Goal: Contribute content: Contribute content

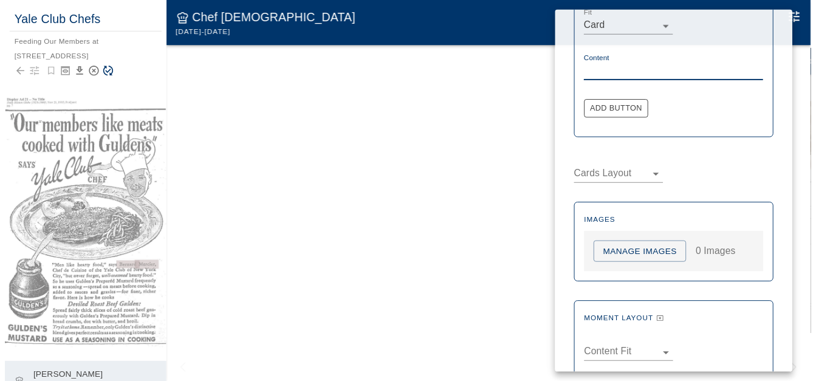
scroll to position [426, 0]
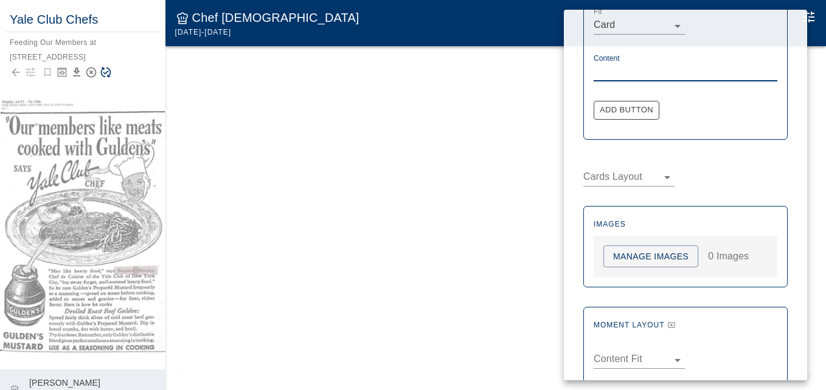
click at [643, 258] on button "Manage Images" at bounding box center [650, 257] width 95 height 22
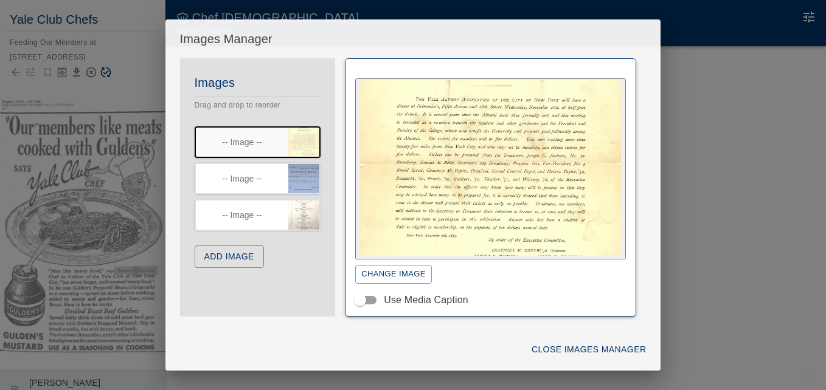
click at [725, 236] on div "**********" at bounding box center [413, 195] width 826 height 390
click at [583, 347] on button "Close Images Manager" at bounding box center [588, 350] width 124 height 22
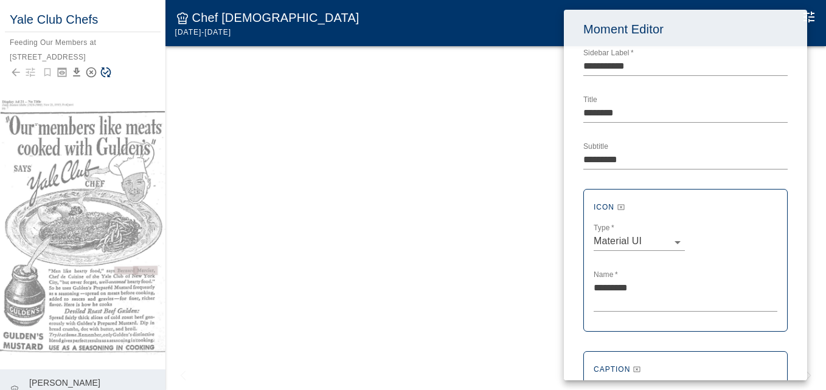
click at [419, 278] on div at bounding box center [413, 195] width 826 height 390
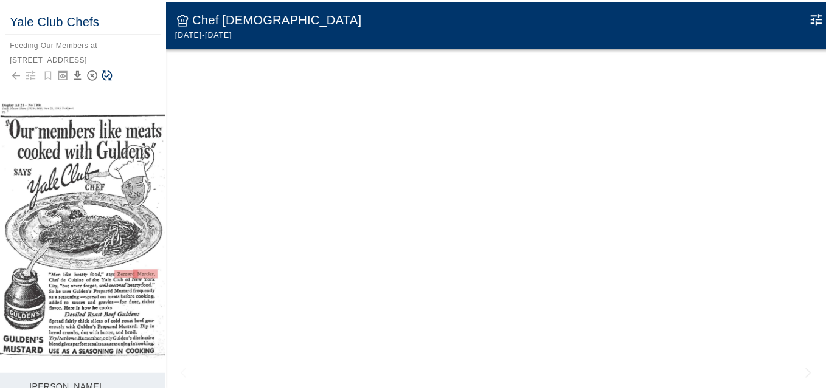
scroll to position [53, 0]
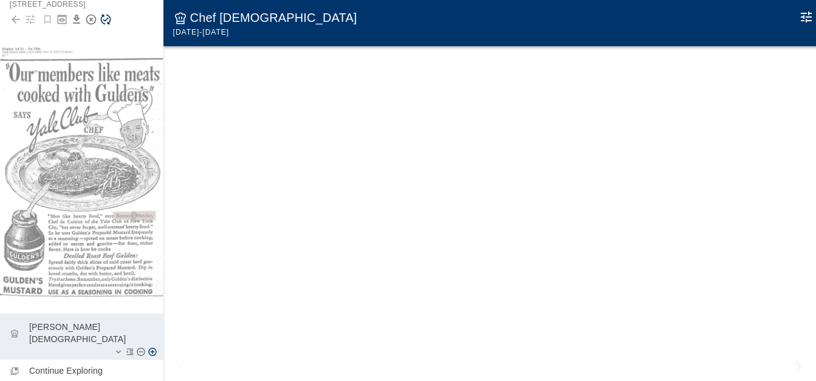
click at [66, 321] on p "[PERSON_NAME][DEMOGRAPHIC_DATA]" at bounding box center [91, 333] width 125 height 24
click at [806, 15] on icon "Edit Moment" at bounding box center [806, 17] width 11 height 11
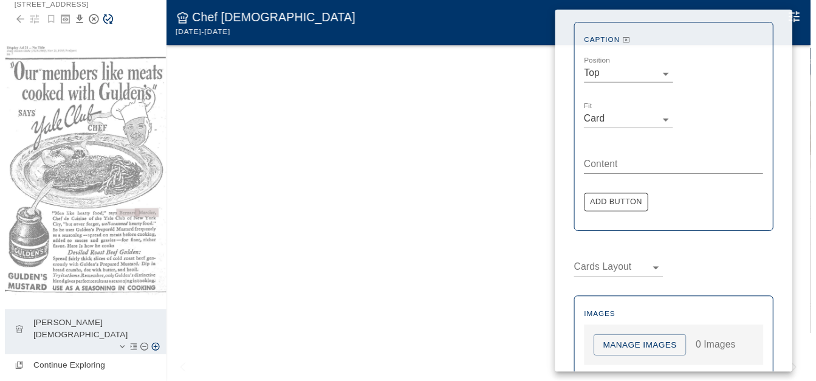
scroll to position [328, 0]
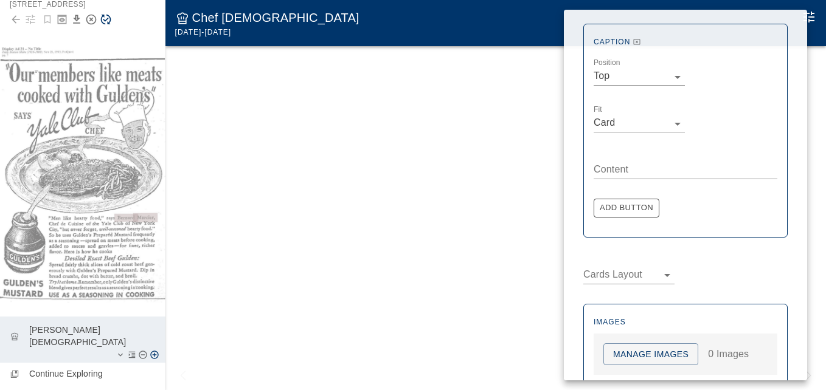
click at [644, 354] on button "Manage Images" at bounding box center [650, 354] width 95 height 22
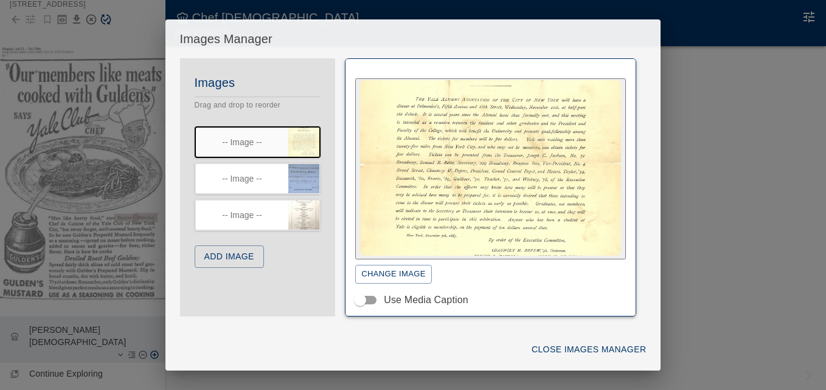
click at [722, 219] on div "**********" at bounding box center [413, 195] width 826 height 390
drag, startPoint x: 775, startPoint y: 337, endPoint x: 767, endPoint y: 334, distance: 8.5
click at [767, 334] on div "**********" at bounding box center [413, 195] width 826 height 390
click at [568, 347] on button "Close Images Manager" at bounding box center [588, 350] width 124 height 22
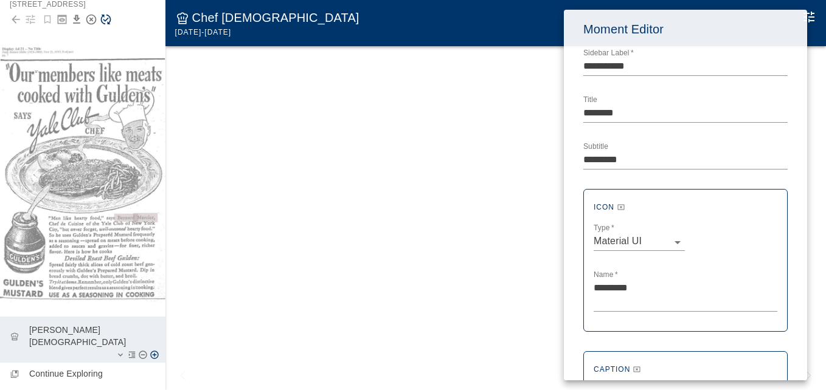
drag, startPoint x: 233, startPoint y: 148, endPoint x: 198, endPoint y: 66, distance: 88.5
click at [226, 124] on div at bounding box center [413, 195] width 826 height 390
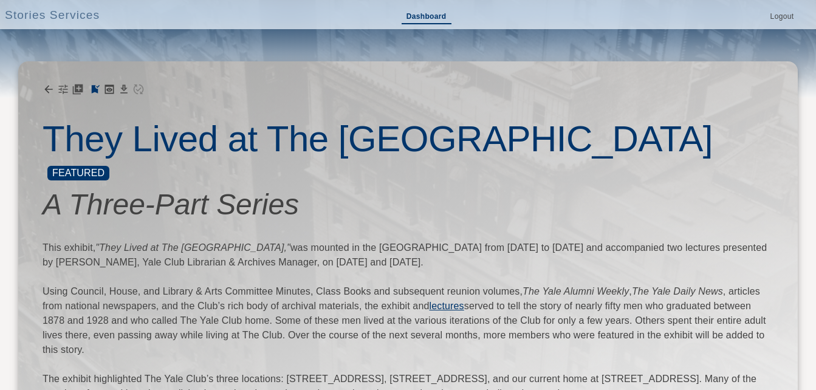
click at [416, 16] on link "Dashboard" at bounding box center [427, 17] width 50 height 14
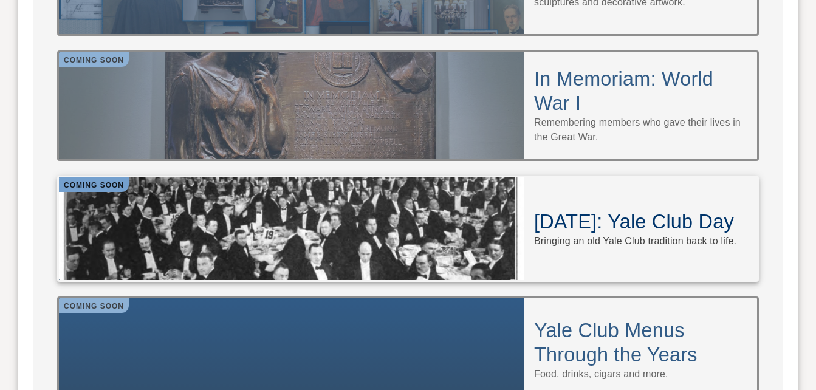
scroll to position [1338, 0]
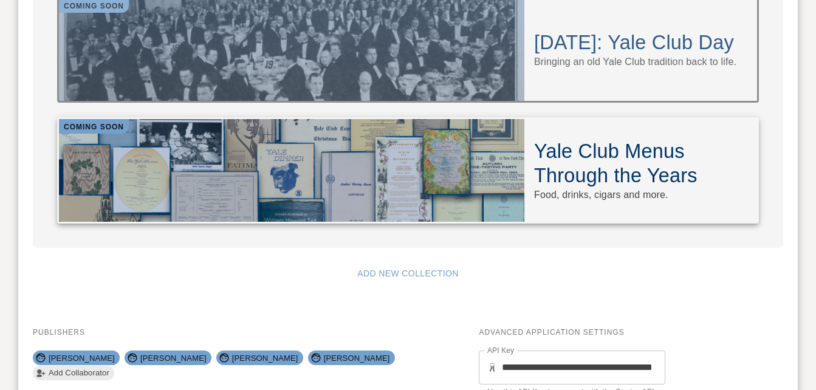
click at [596, 139] on h4 "Yale Club Menus Through the Years" at bounding box center [640, 163] width 213 height 49
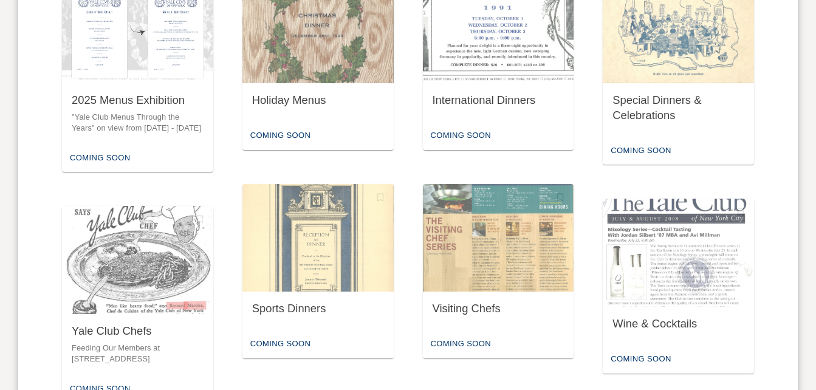
scroll to position [790, 0]
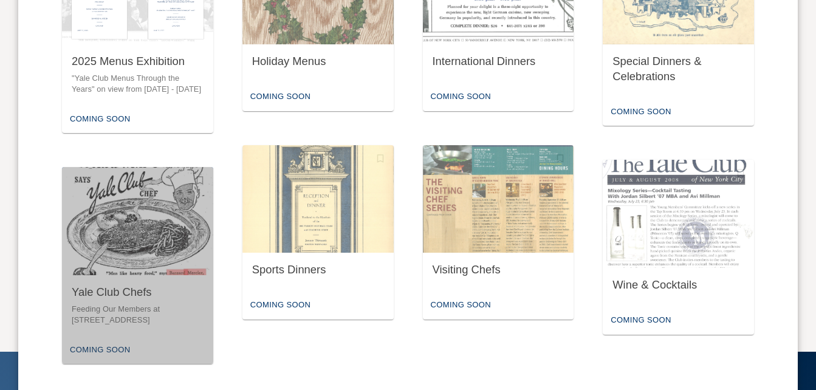
click at [122, 247] on img "button" at bounding box center [137, 221] width 151 height 108
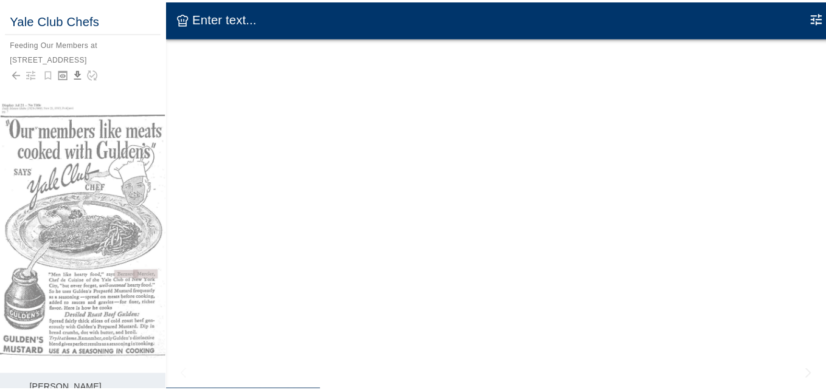
scroll to position [53, 0]
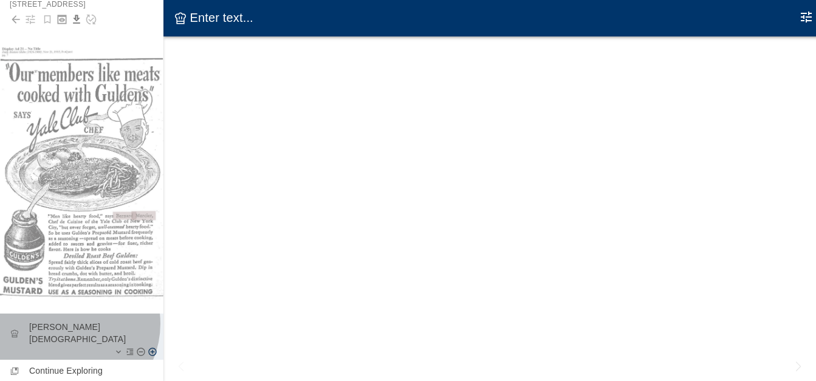
click at [67, 321] on p "[PERSON_NAME][DEMOGRAPHIC_DATA]" at bounding box center [91, 333] width 125 height 24
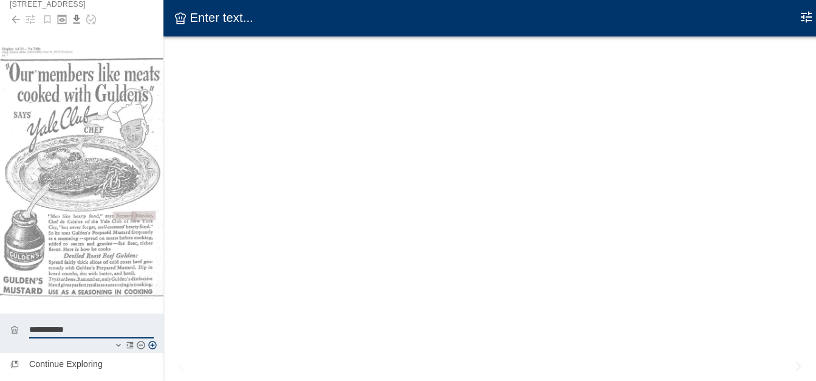
click at [813, 15] on icon "Edit Moment" at bounding box center [806, 17] width 15 height 15
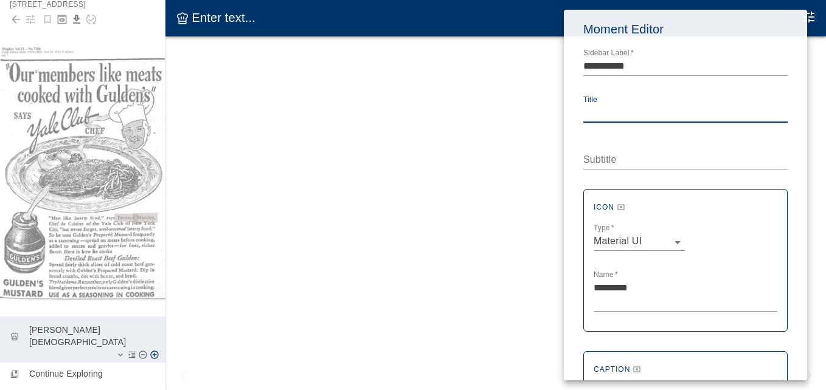
click at [604, 111] on textarea "Title" at bounding box center [685, 113] width 204 height 14
type textarea "*"
type textarea "********"
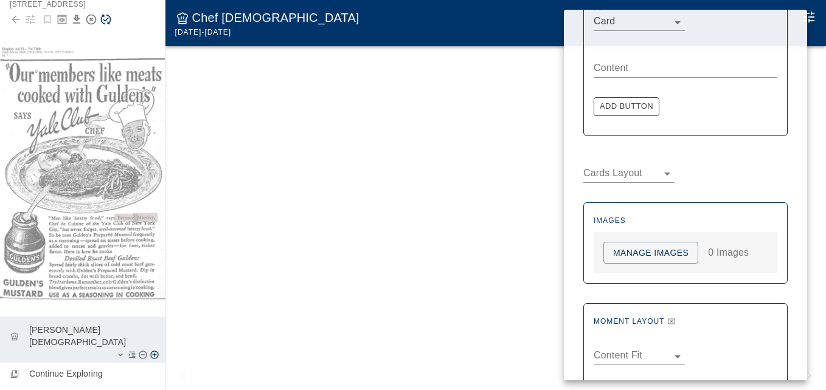
scroll to position [393, 0]
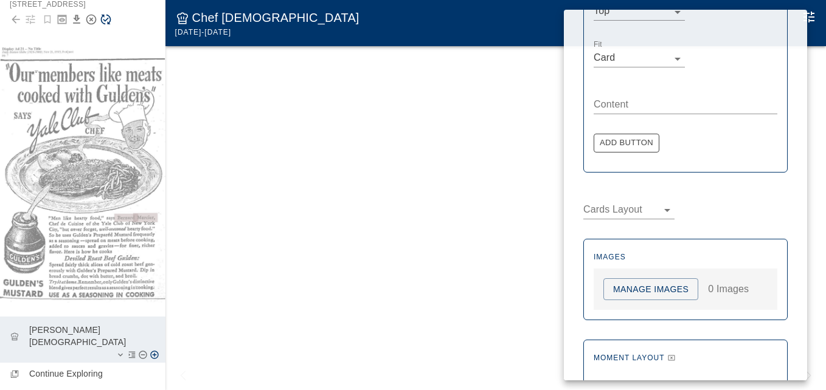
type textarea "*********"
click at [658, 288] on button "Manage Images" at bounding box center [650, 289] width 95 height 22
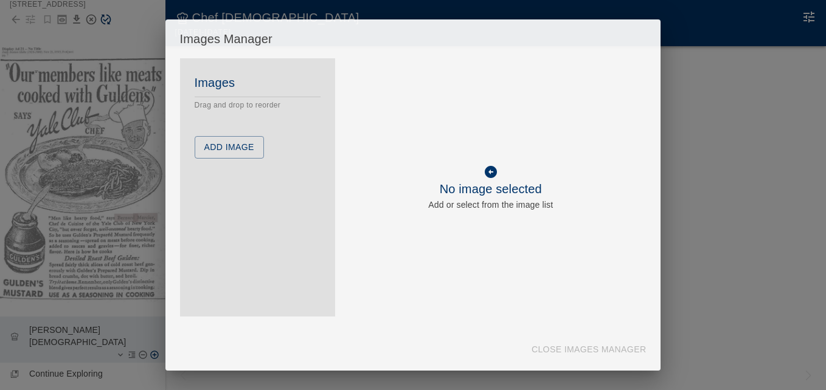
click at [240, 151] on button "Add Image" at bounding box center [229, 147] width 69 height 22
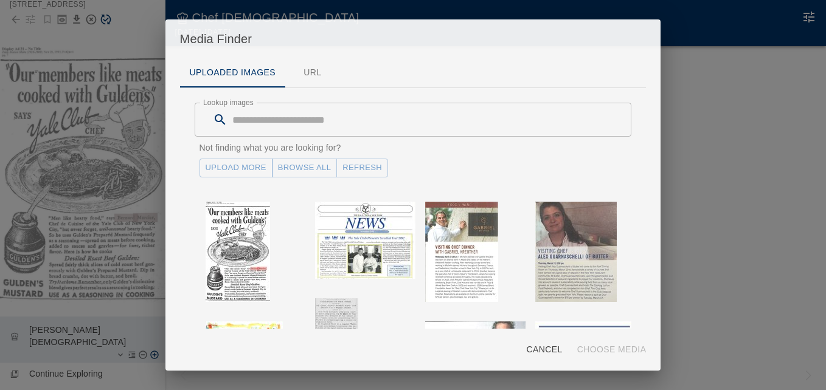
click at [244, 171] on link "Upload More" at bounding box center [235, 168] width 73 height 19
click at [358, 167] on button "Refresh" at bounding box center [362, 168] width 52 height 19
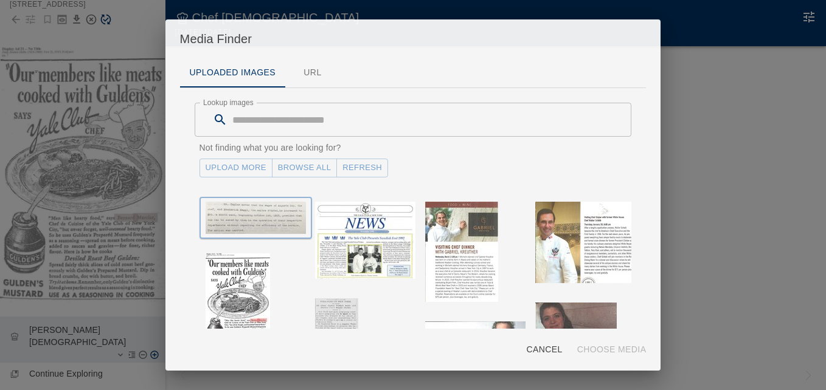
click at [239, 214] on img "button" at bounding box center [255, 218] width 100 height 32
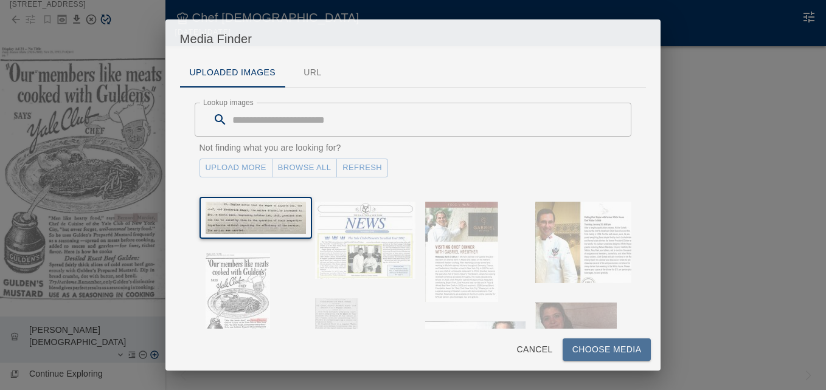
click at [620, 350] on button "Choose Media" at bounding box center [606, 350] width 89 height 22
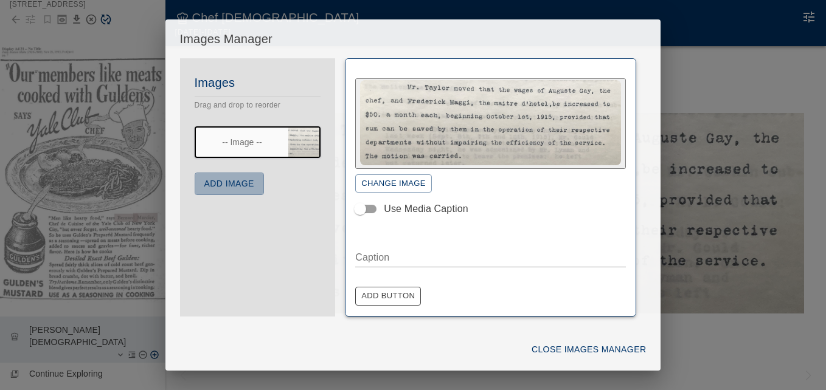
click at [251, 184] on button "Add Image" at bounding box center [229, 184] width 69 height 22
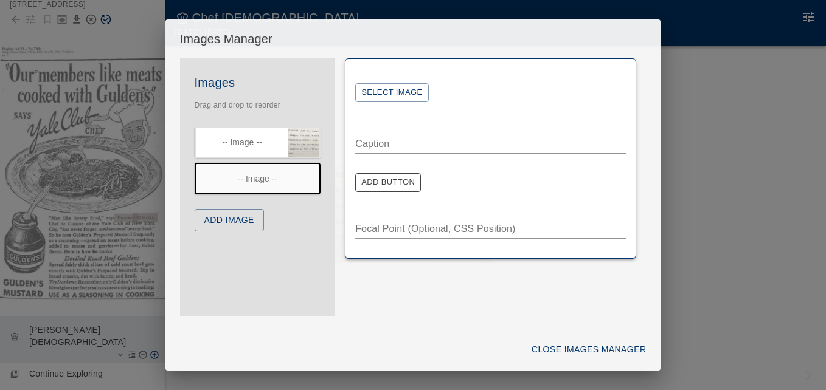
click at [399, 84] on button "Select Image" at bounding box center [391, 92] width 73 height 19
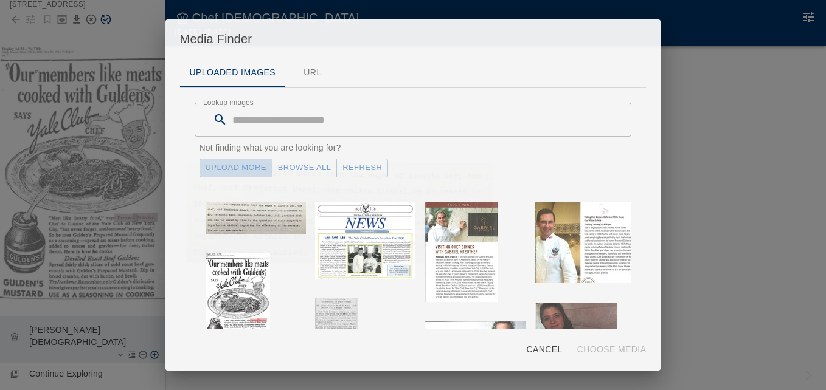
click at [241, 168] on link "Upload More" at bounding box center [235, 168] width 73 height 19
click at [357, 167] on button "Refresh" at bounding box center [362, 168] width 52 height 19
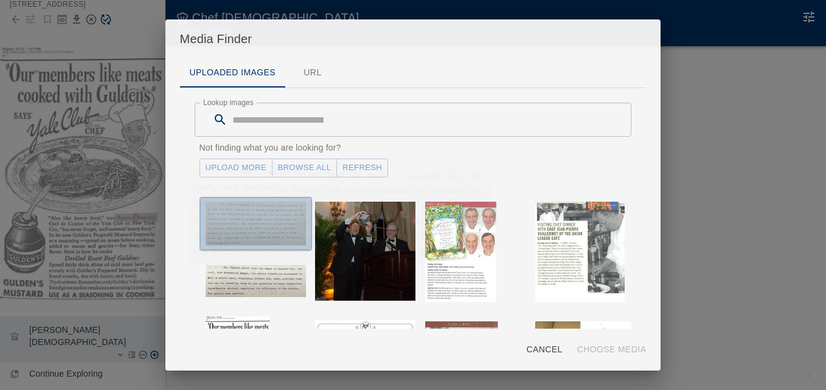
click at [269, 219] on img "button" at bounding box center [255, 224] width 100 height 44
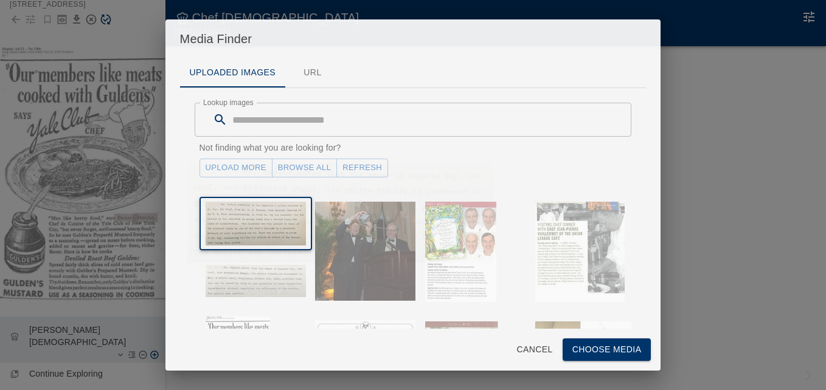
click at [604, 354] on button "Choose Media" at bounding box center [606, 350] width 89 height 22
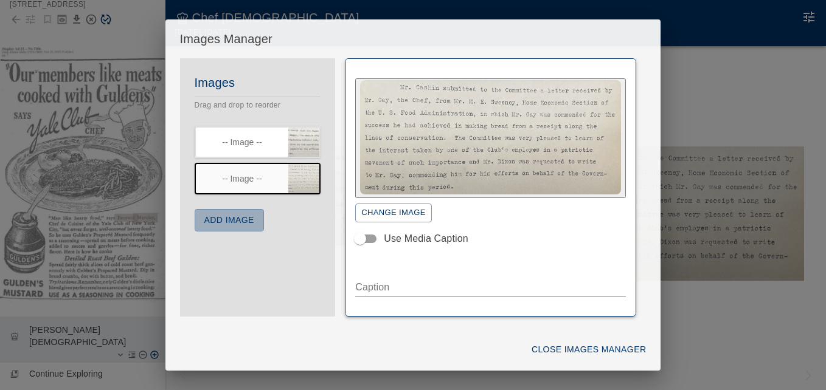
click at [249, 222] on button "Add Image" at bounding box center [229, 220] width 69 height 22
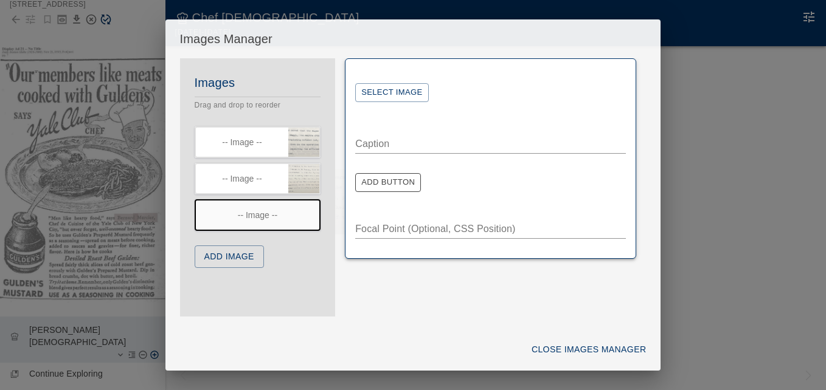
click at [407, 91] on button "Select Image" at bounding box center [391, 92] width 73 height 19
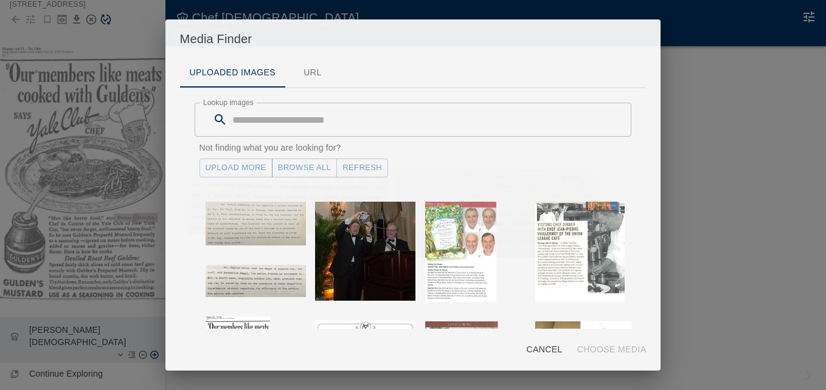
click at [247, 165] on link "Upload More" at bounding box center [235, 168] width 73 height 19
click at [368, 168] on button "Refresh" at bounding box center [362, 168] width 52 height 19
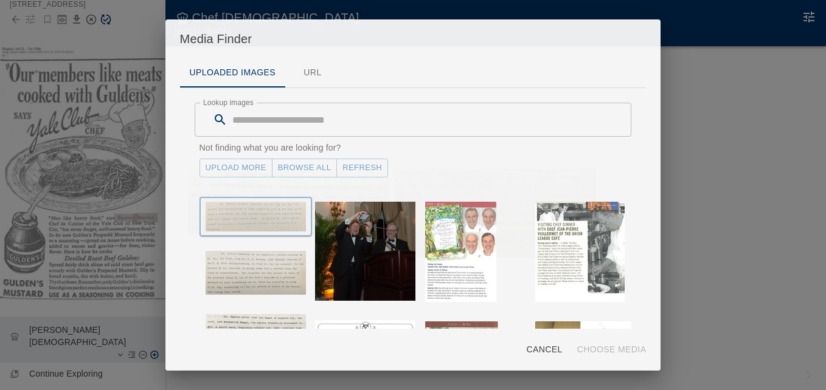
click at [263, 221] on img "button" at bounding box center [255, 217] width 100 height 30
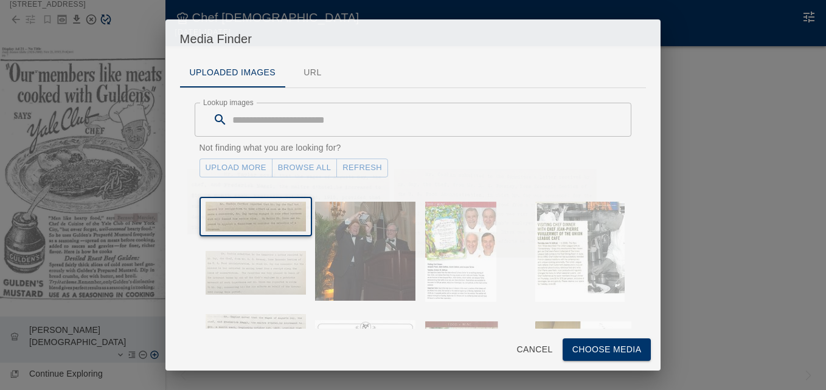
click at [593, 352] on button "Choose Media" at bounding box center [606, 350] width 89 height 22
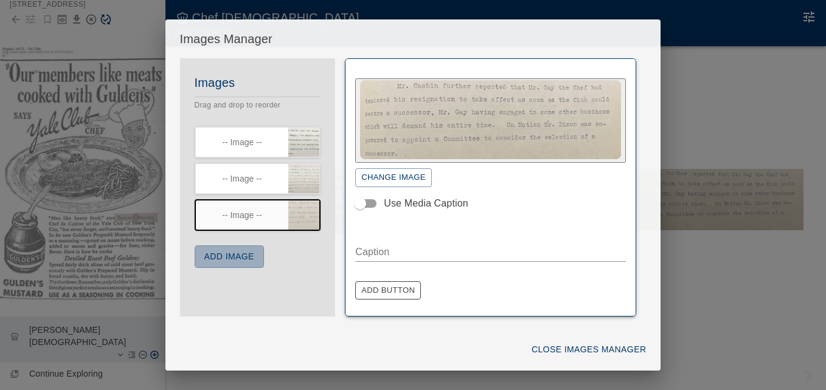
click at [256, 249] on button "Add Image" at bounding box center [229, 257] width 69 height 22
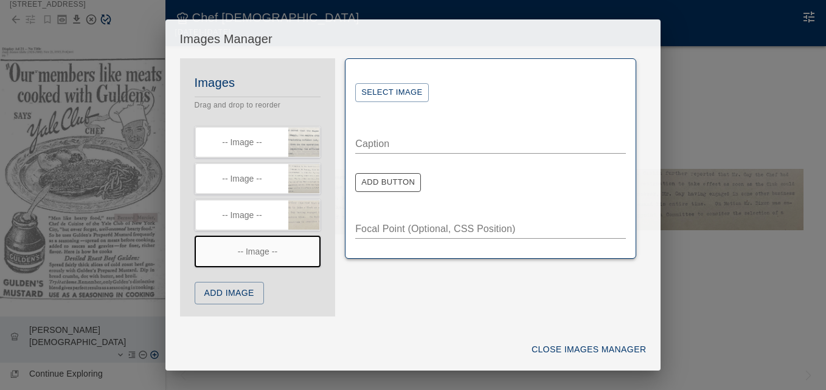
click at [409, 90] on button "Select Image" at bounding box center [391, 92] width 73 height 19
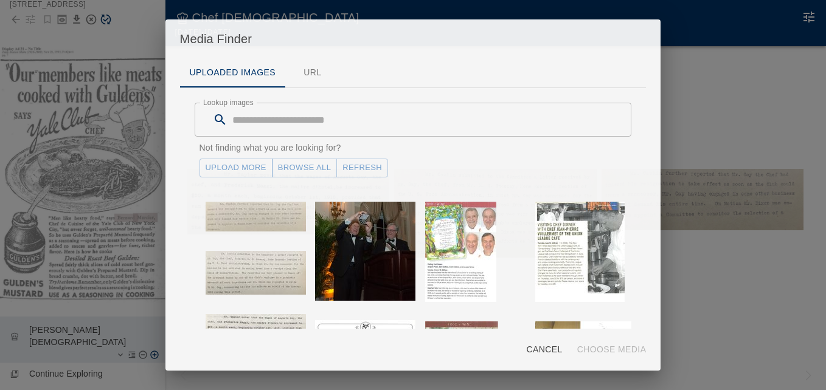
click at [261, 166] on link "Upload More" at bounding box center [235, 168] width 73 height 19
click at [357, 167] on button "Refresh" at bounding box center [362, 168] width 52 height 19
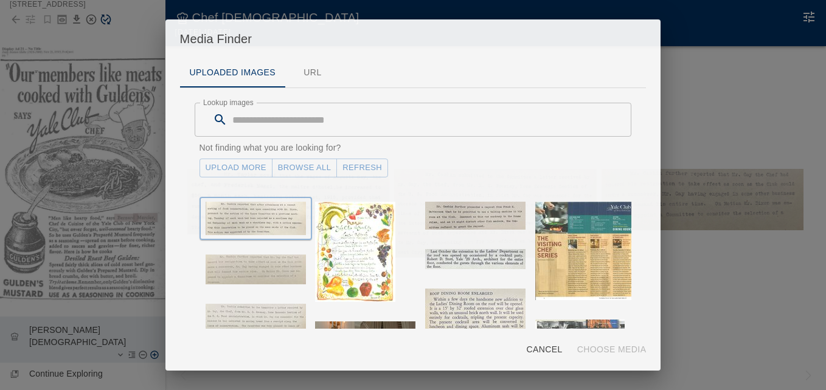
click at [245, 215] on img "button" at bounding box center [255, 218] width 100 height 33
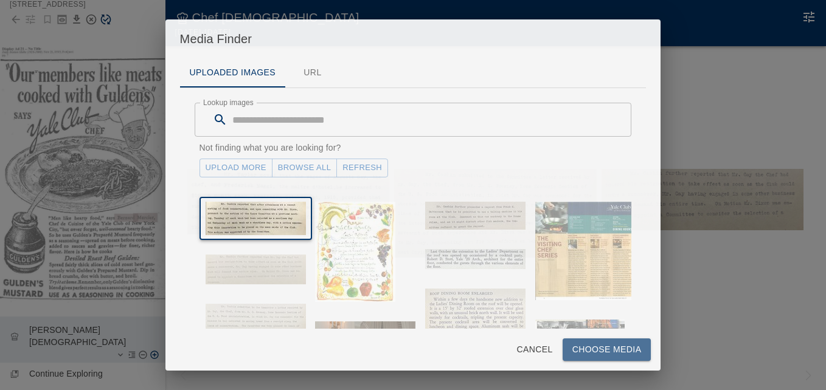
click at [611, 351] on button "Choose Media" at bounding box center [606, 350] width 89 height 22
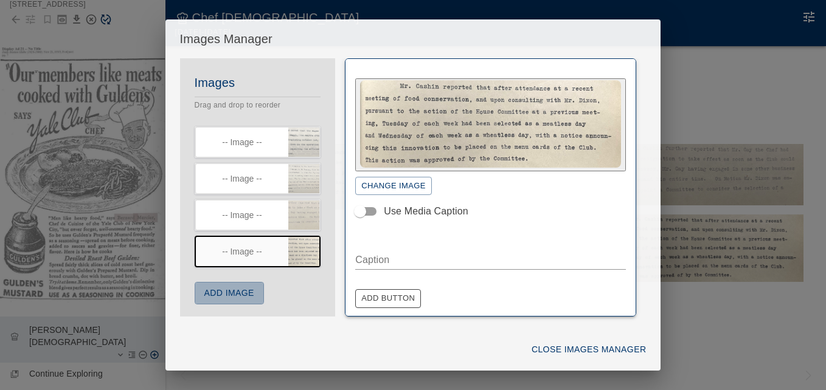
click at [257, 298] on button "Add Image" at bounding box center [229, 293] width 69 height 22
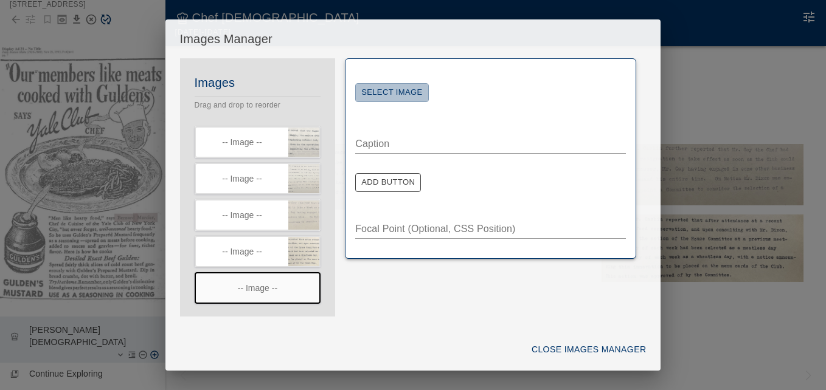
click at [393, 92] on button "Select Image" at bounding box center [391, 92] width 73 height 19
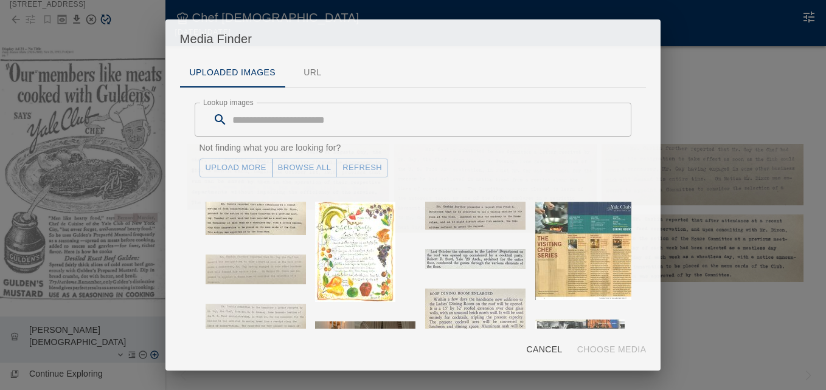
click at [239, 165] on link "Upload More" at bounding box center [235, 168] width 73 height 19
click at [365, 167] on button "Refresh" at bounding box center [362, 168] width 52 height 19
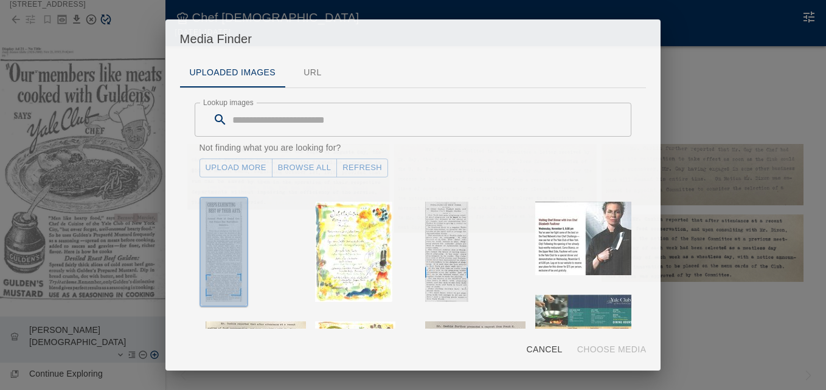
drag, startPoint x: 223, startPoint y: 218, endPoint x: 241, endPoint y: 230, distance: 21.4
click at [223, 218] on img "button" at bounding box center [223, 252] width 36 height 100
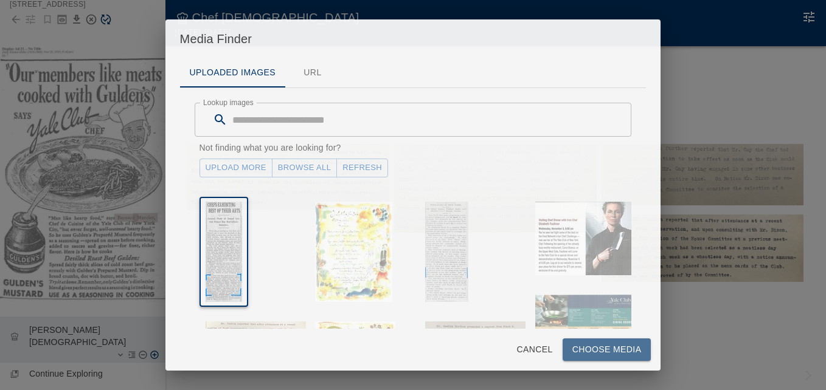
click at [589, 349] on button "Choose Media" at bounding box center [606, 350] width 89 height 22
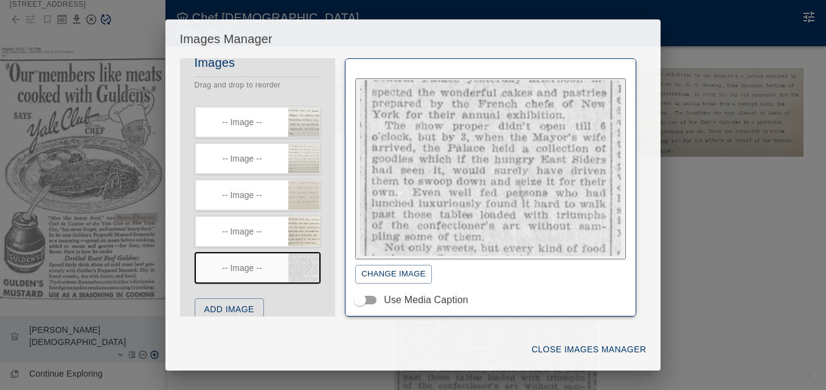
scroll to position [39, 0]
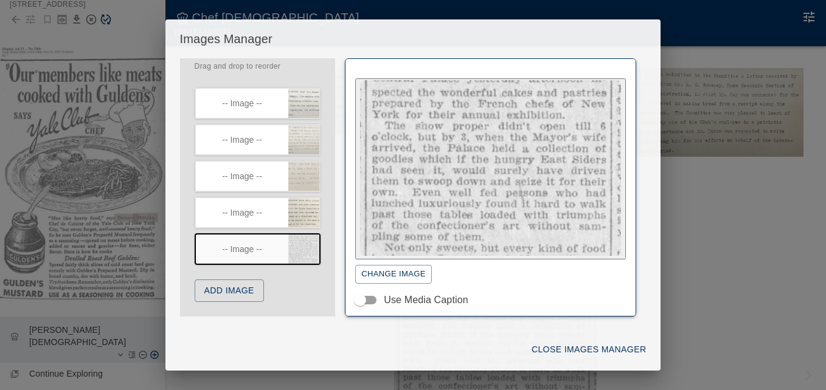
click at [240, 290] on button "Add Image" at bounding box center [229, 291] width 69 height 22
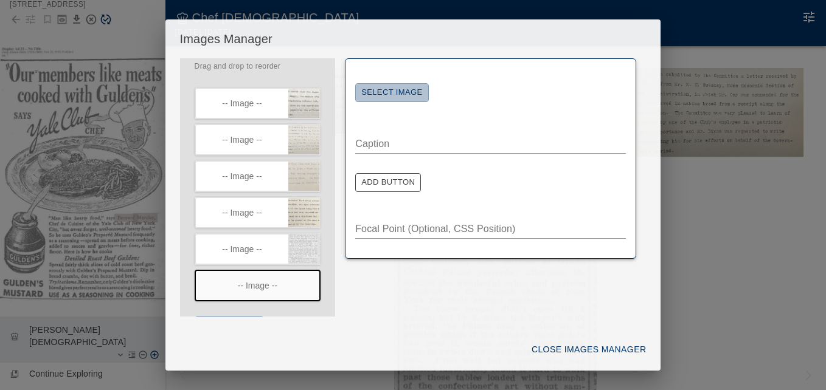
click at [411, 94] on button "Select Image" at bounding box center [391, 92] width 73 height 19
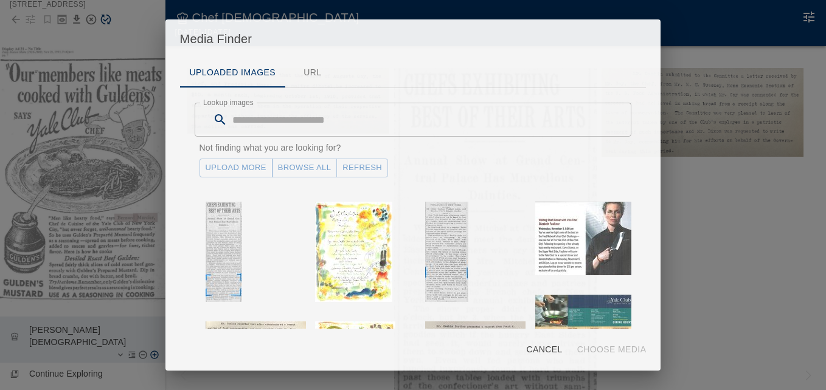
click at [235, 168] on link "Upload More" at bounding box center [235, 168] width 73 height 19
click at [354, 168] on button "Refresh" at bounding box center [362, 168] width 52 height 19
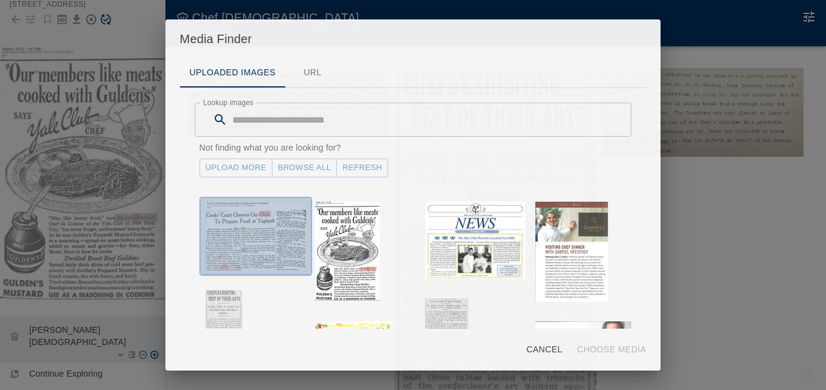
click at [250, 241] on img "button" at bounding box center [255, 236] width 100 height 69
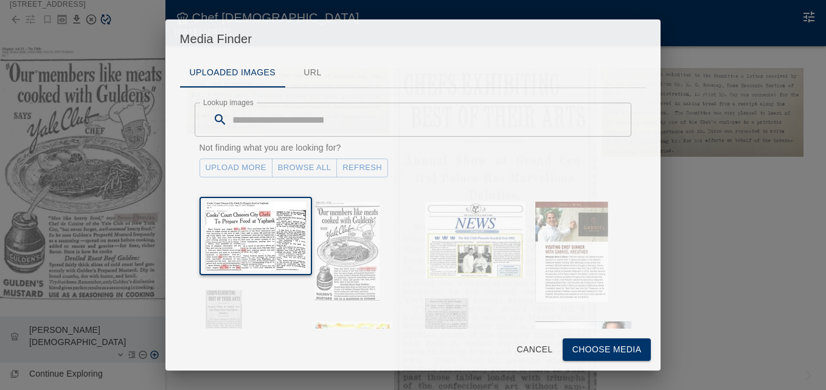
click at [586, 345] on button "Choose Media" at bounding box center [606, 350] width 89 height 22
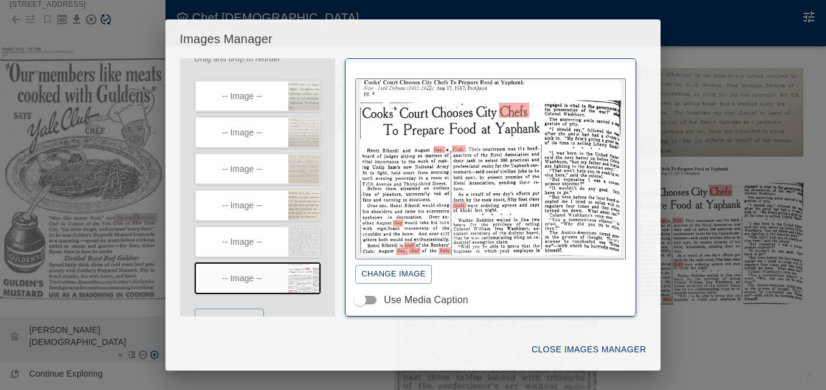
scroll to position [75, 0]
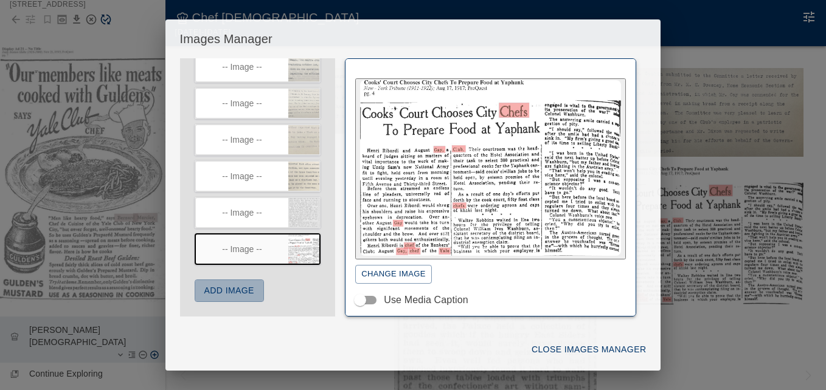
click at [243, 291] on button "Add Image" at bounding box center [229, 291] width 69 height 22
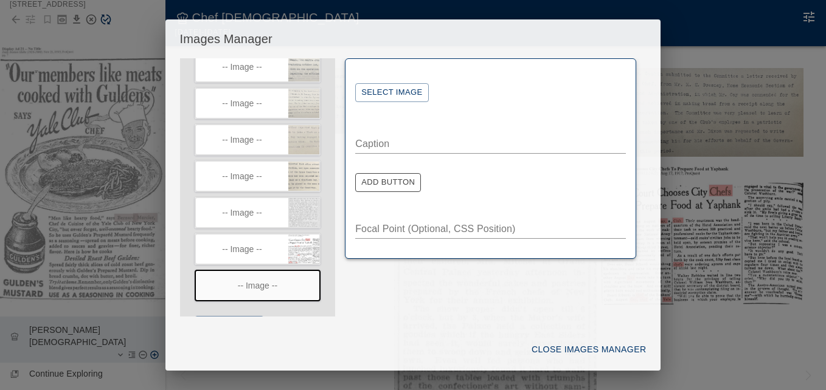
click at [409, 88] on button "Select Image" at bounding box center [391, 92] width 73 height 19
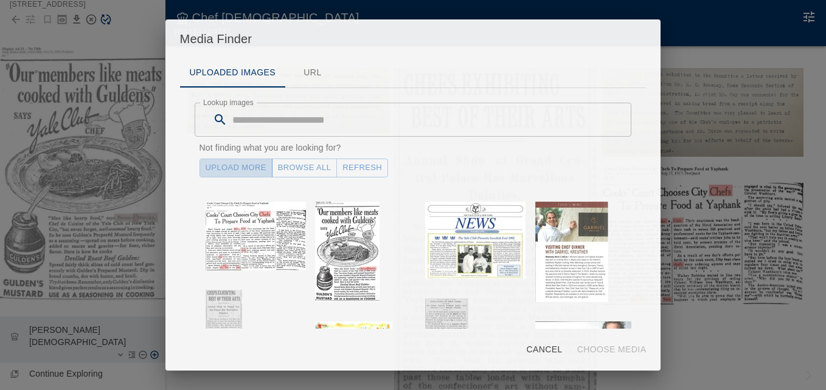
click at [224, 165] on link "Upload More" at bounding box center [235, 168] width 73 height 19
click at [353, 162] on button "Refresh" at bounding box center [362, 168] width 52 height 19
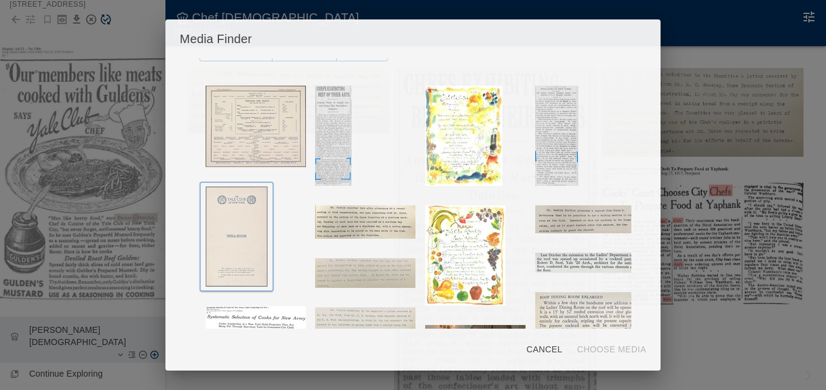
scroll to position [122, 0]
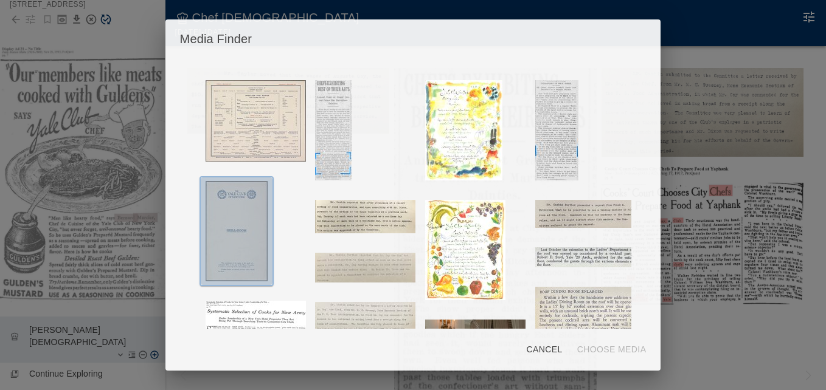
click at [241, 219] on img "button" at bounding box center [236, 231] width 62 height 100
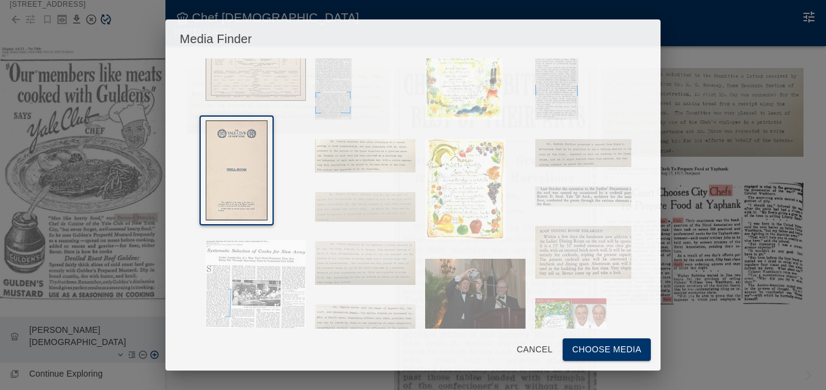
scroll to position [243, 0]
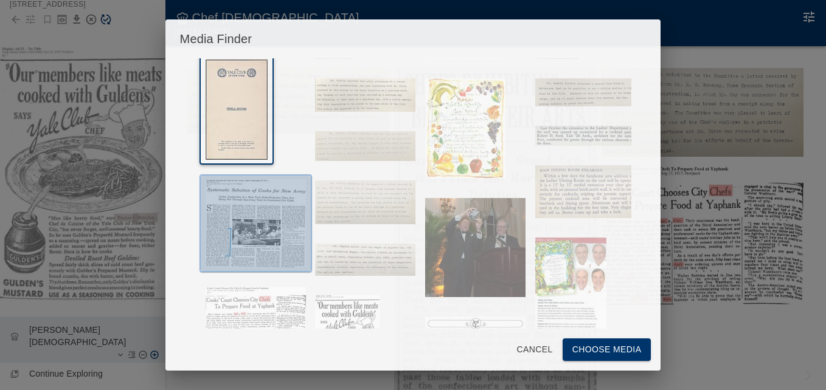
click at [271, 226] on img "button" at bounding box center [255, 223] width 100 height 88
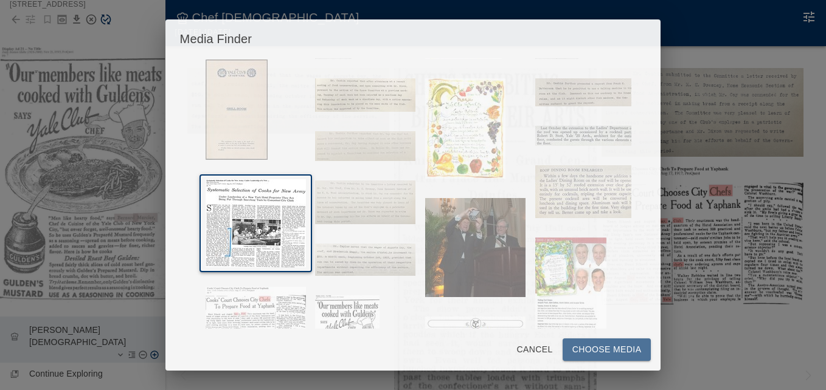
click at [607, 345] on button "Choose Media" at bounding box center [606, 350] width 89 height 22
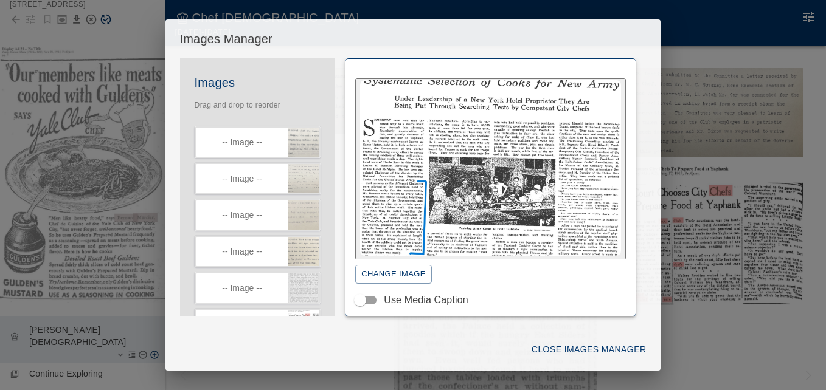
click at [324, 177] on ul "-- Image -- -- Image -- -- Image -- -- Image -- -- Image -- -- Image -- -- Imag…" at bounding box center [258, 251] width 156 height 250
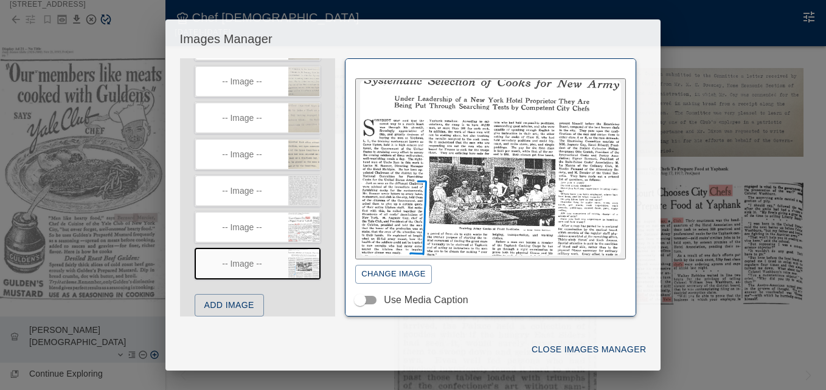
scroll to position [112, 0]
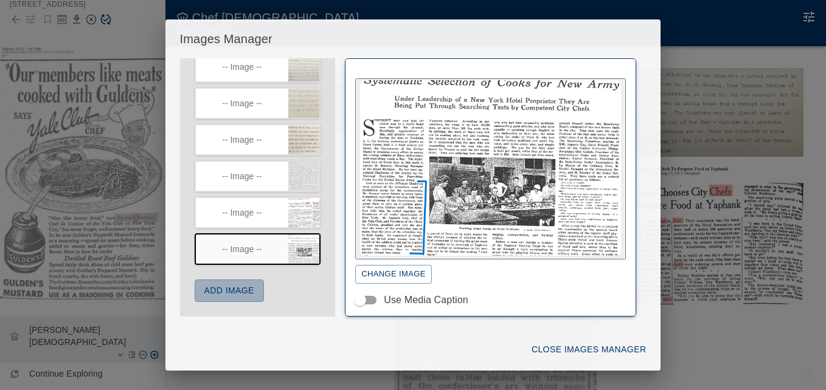
click at [252, 282] on button "Add Image" at bounding box center [229, 291] width 69 height 22
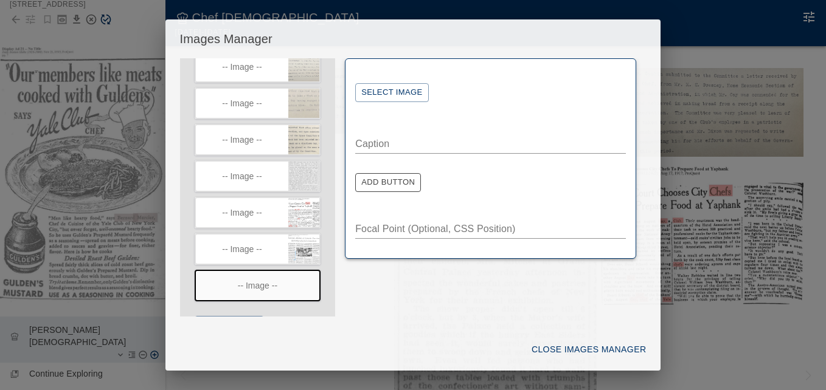
click at [404, 90] on button "Select Image" at bounding box center [391, 92] width 73 height 19
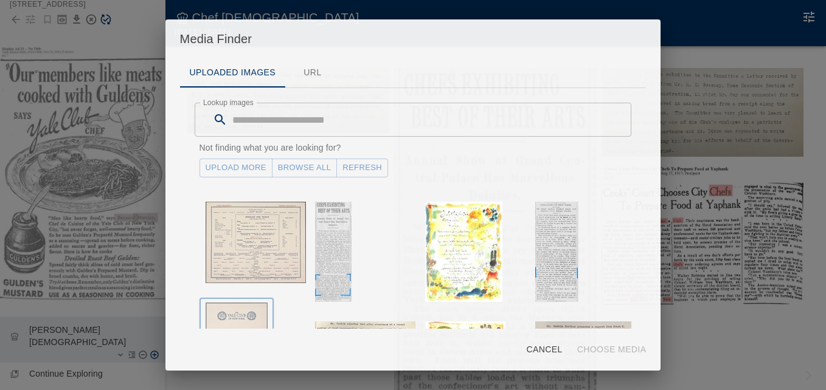
drag, startPoint x: 243, startPoint y: 312, endPoint x: 253, endPoint y: 311, distance: 9.8
click at [243, 312] on img "button" at bounding box center [236, 353] width 62 height 100
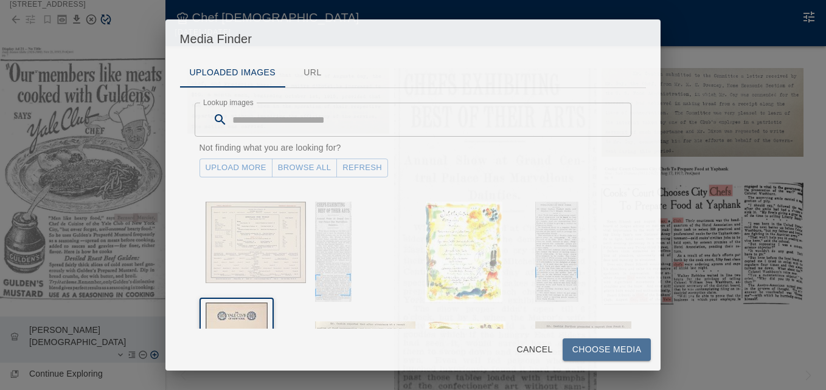
click at [577, 351] on button "Choose Media" at bounding box center [606, 350] width 89 height 22
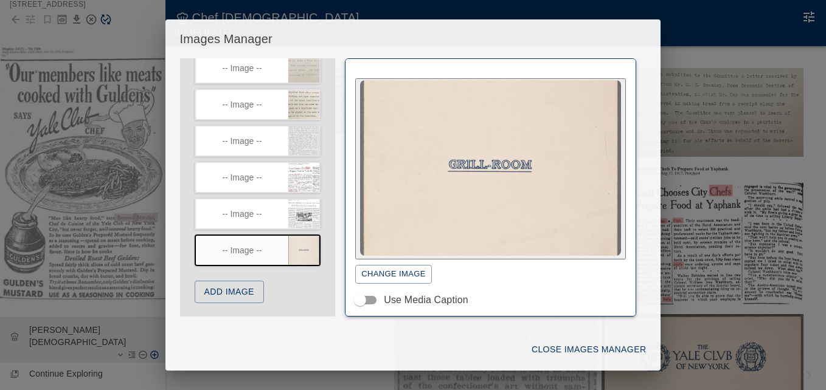
scroll to position [148, 0]
click at [240, 288] on button "Add Image" at bounding box center [229, 291] width 69 height 22
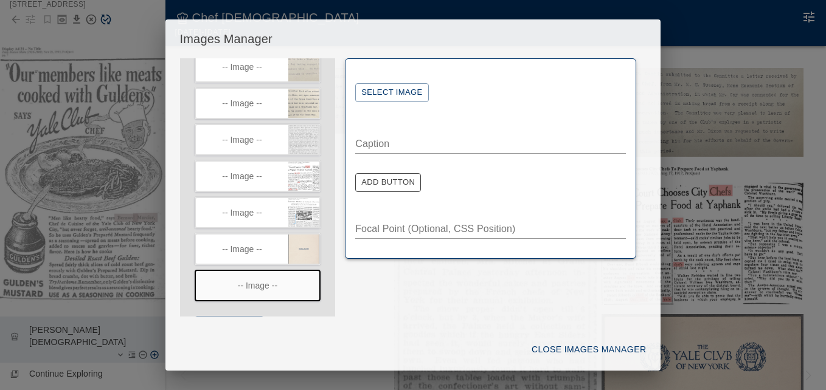
click at [398, 93] on button "Select Image" at bounding box center [391, 92] width 73 height 19
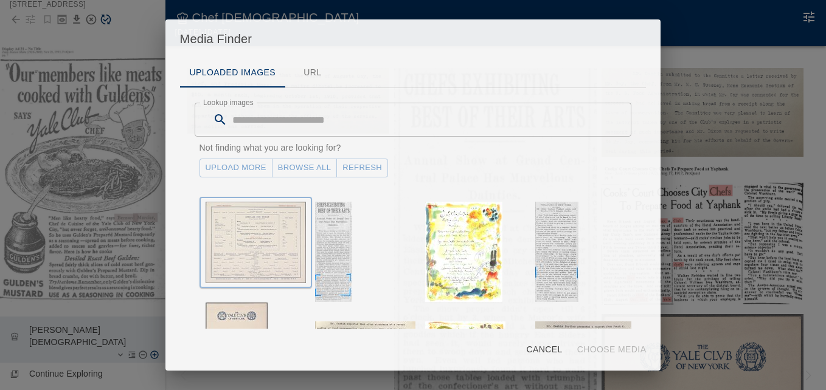
click at [271, 247] on img "button" at bounding box center [255, 242] width 100 height 81
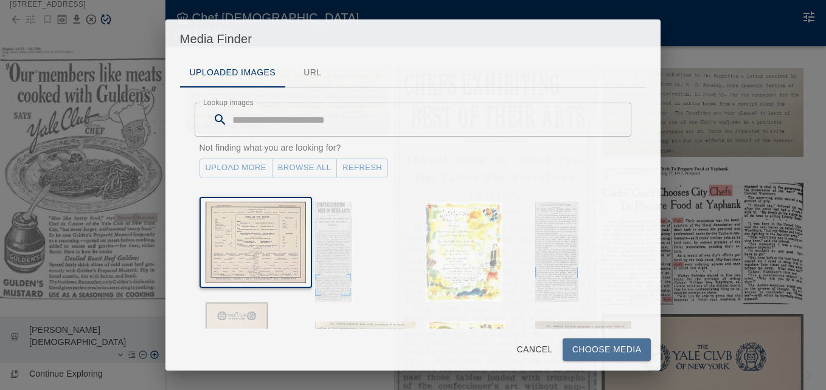
click at [616, 347] on button "Choose Media" at bounding box center [606, 350] width 89 height 22
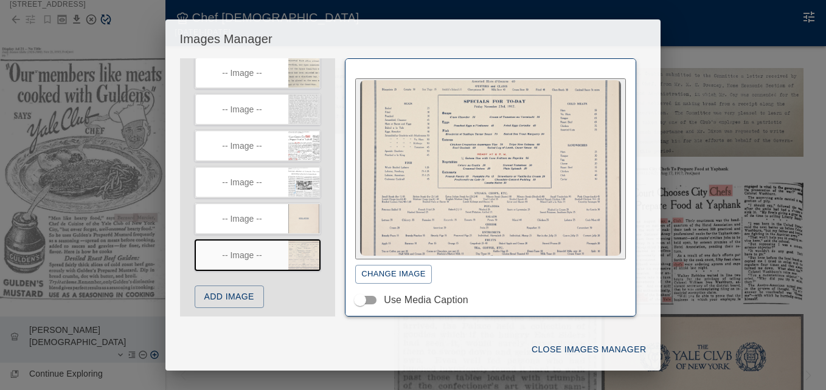
scroll to position [185, 0]
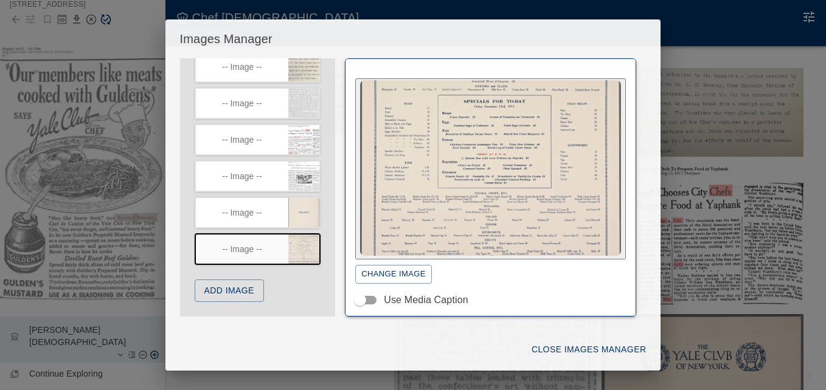
click at [235, 294] on button "Add Image" at bounding box center [229, 291] width 69 height 22
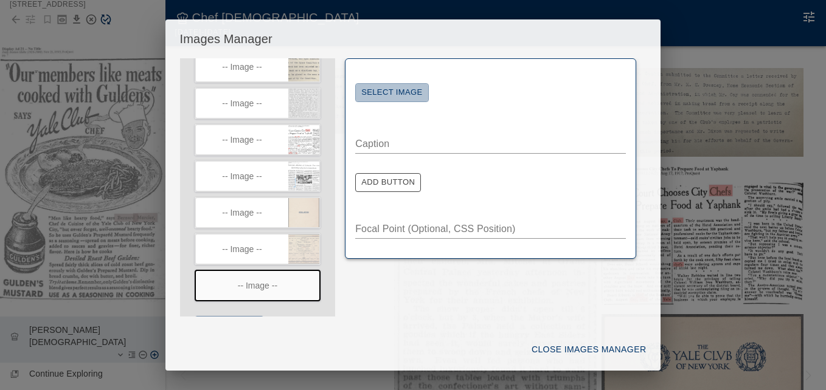
click at [402, 89] on button "Select Image" at bounding box center [391, 92] width 73 height 19
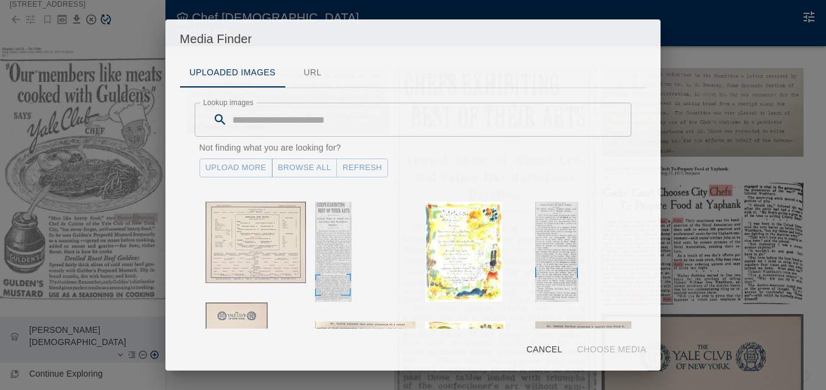
click at [251, 175] on link "Upload More" at bounding box center [235, 168] width 73 height 19
click at [345, 170] on button "Refresh" at bounding box center [362, 168] width 52 height 19
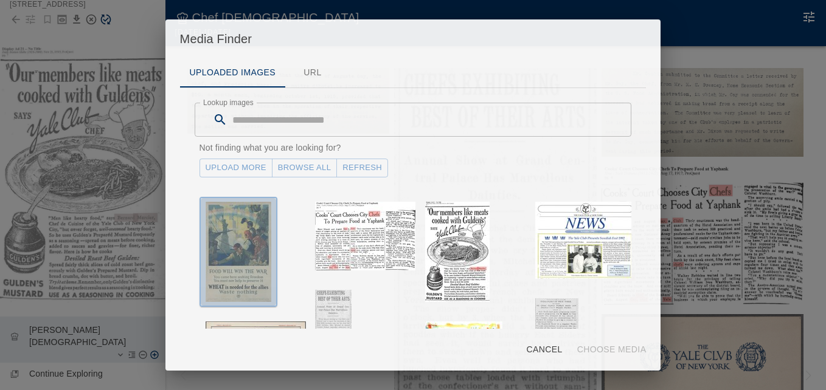
click at [246, 229] on img "button" at bounding box center [238, 252] width 66 height 100
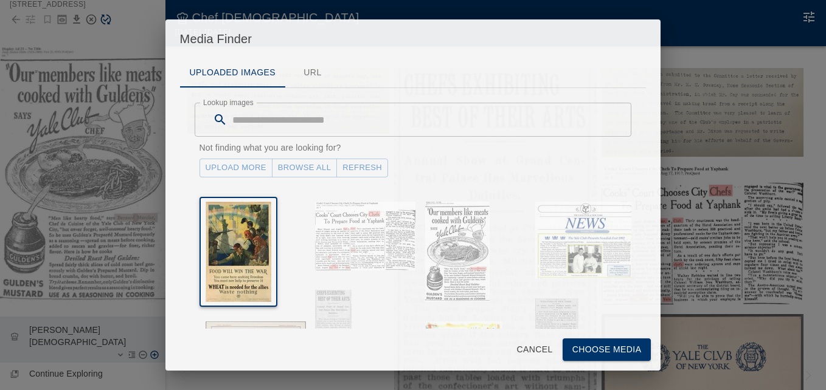
click at [600, 348] on button "Choose Media" at bounding box center [606, 350] width 89 height 22
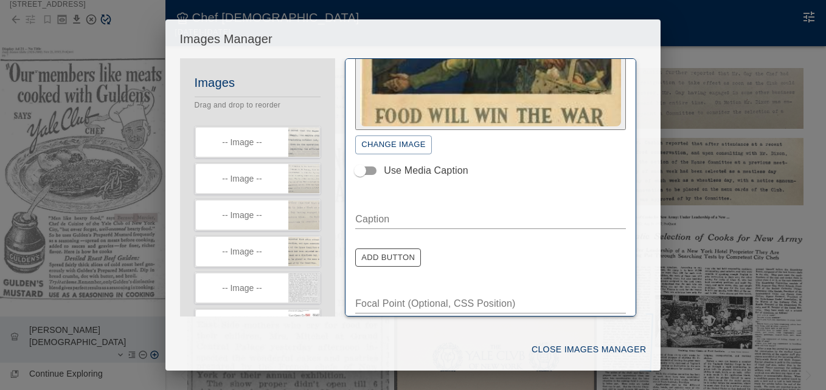
scroll to position [139, 0]
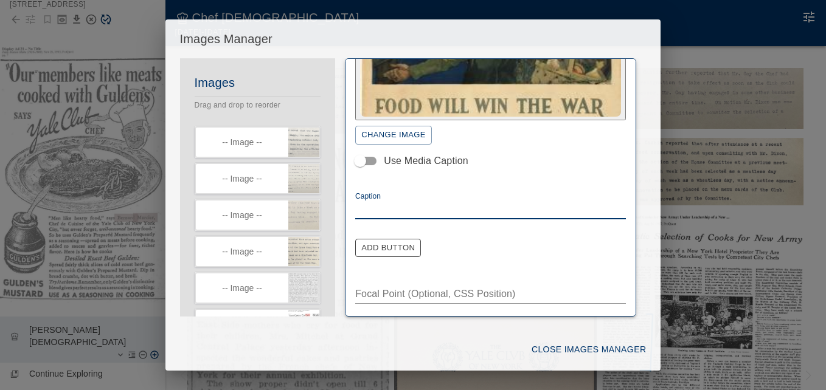
click at [395, 206] on textarea "Caption" at bounding box center [490, 209] width 271 height 14
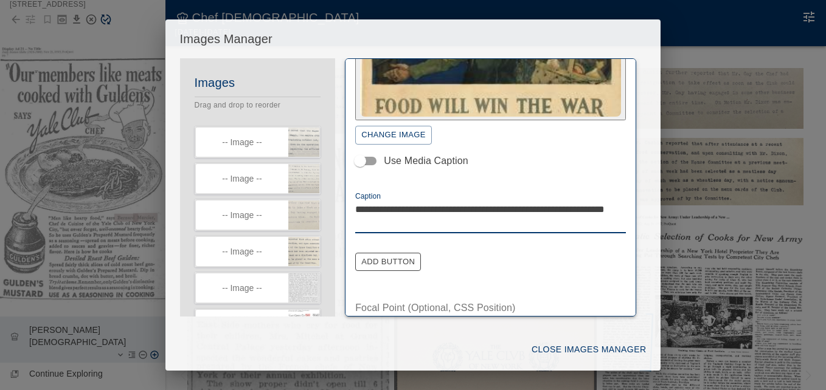
drag, startPoint x: 547, startPoint y: 210, endPoint x: 553, endPoint y: 223, distance: 13.6
click at [553, 223] on textarea "**********" at bounding box center [485, 216] width 261 height 28
click at [610, 207] on textarea "**********" at bounding box center [485, 216] width 261 height 28
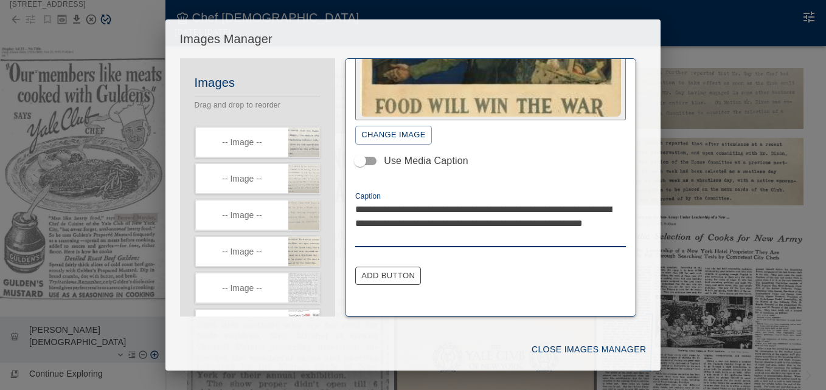
click at [514, 223] on textarea "**********" at bounding box center [485, 223] width 261 height 42
click at [478, 235] on textarea "**********" at bounding box center [485, 223] width 261 height 42
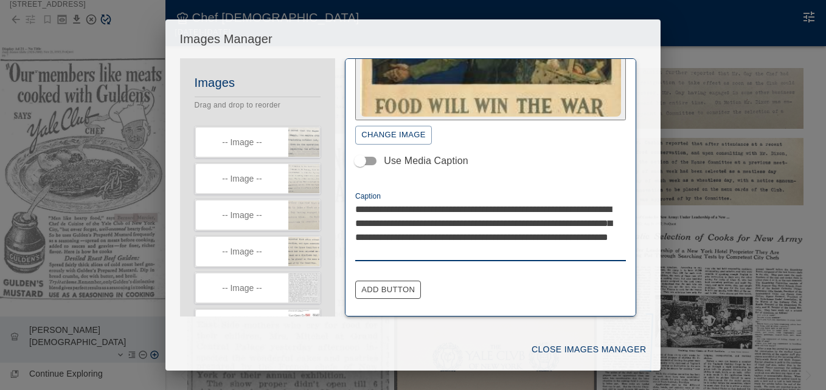
drag, startPoint x: 472, startPoint y: 237, endPoint x: 592, endPoint y: 247, distance: 119.6
click at [592, 247] on textarea "**********" at bounding box center [485, 230] width 261 height 56
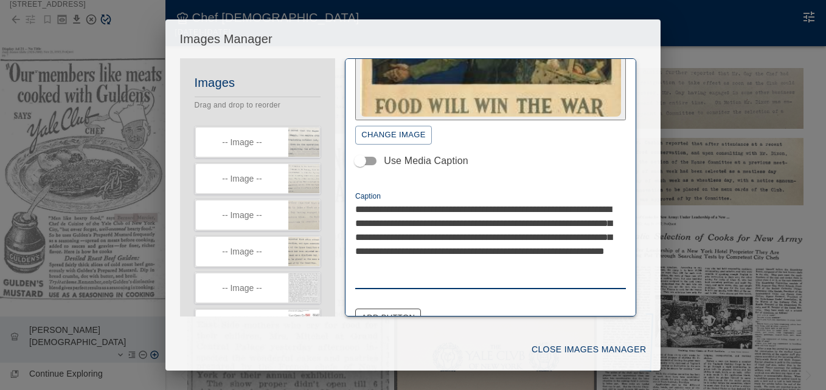
drag, startPoint x: 388, startPoint y: 278, endPoint x: 343, endPoint y: 278, distance: 45.0
click at [343, 278] on div "**********" at bounding box center [490, 187] width 311 height 258
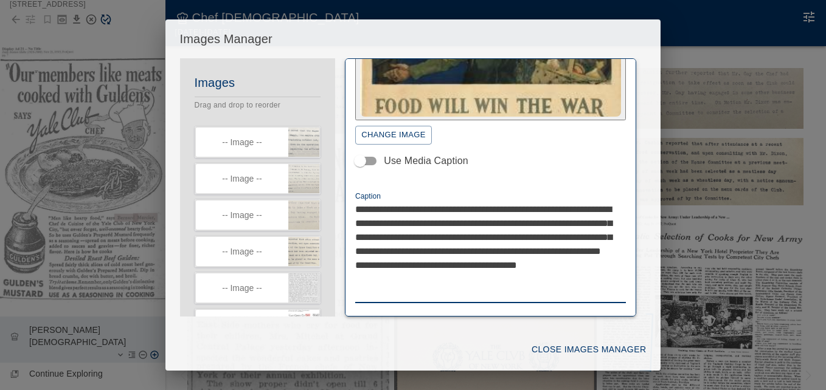
drag, startPoint x: 378, startPoint y: 294, endPoint x: 350, endPoint y: 297, distance: 28.7
click at [351, 295] on div "**********" at bounding box center [490, 187] width 291 height 258
click at [546, 293] on textarea "**********" at bounding box center [485, 251] width 261 height 98
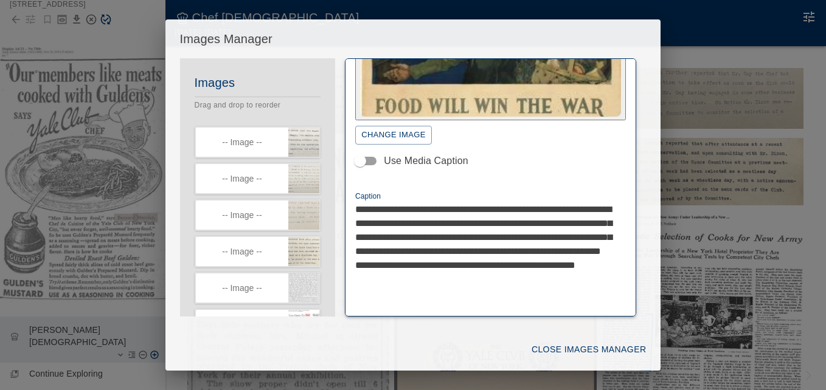
click at [532, 292] on textarea "**********" at bounding box center [485, 258] width 261 height 112
click at [413, 307] on textarea "**********" at bounding box center [485, 258] width 261 height 112
click at [410, 278] on textarea "**********" at bounding box center [485, 258] width 261 height 112
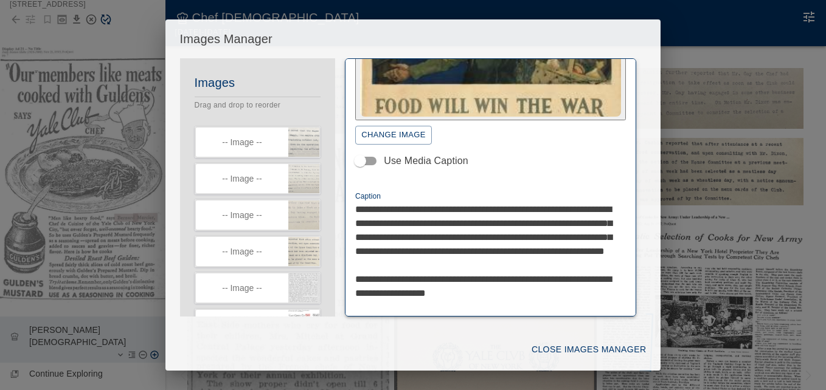
type textarea "**********"
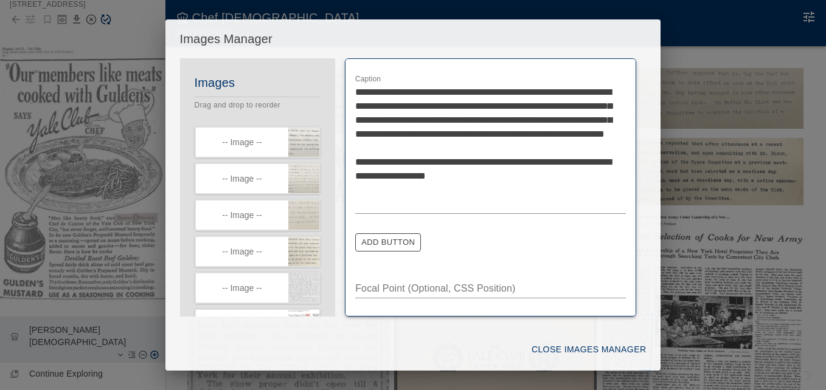
scroll to position [258, 0]
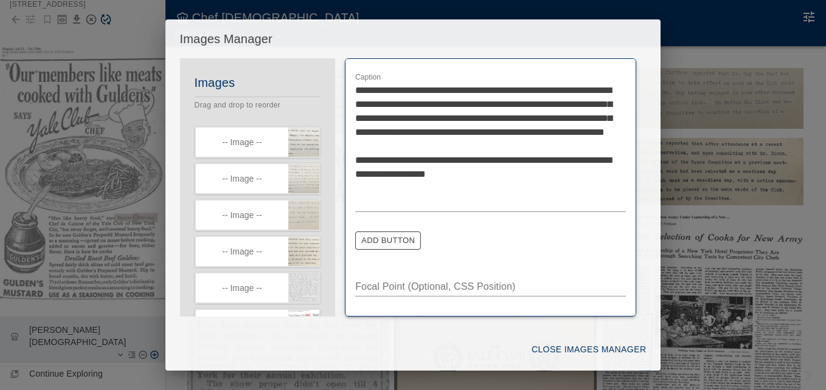
click at [418, 240] on button "Add Button" at bounding box center [388, 241] width 66 height 19
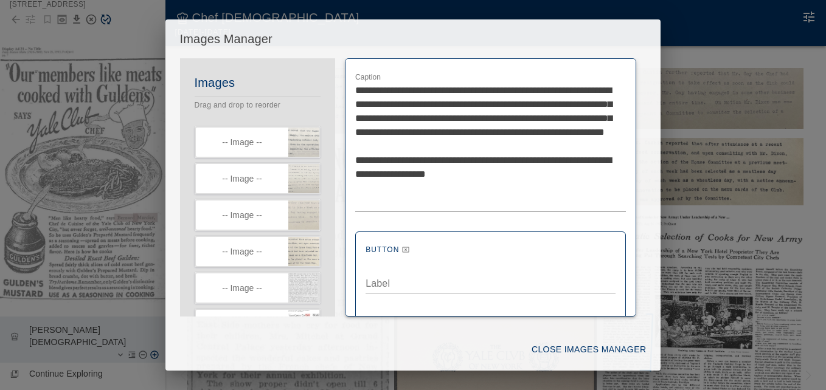
click at [390, 283] on textarea "Label" at bounding box center [490, 284] width 250 height 14
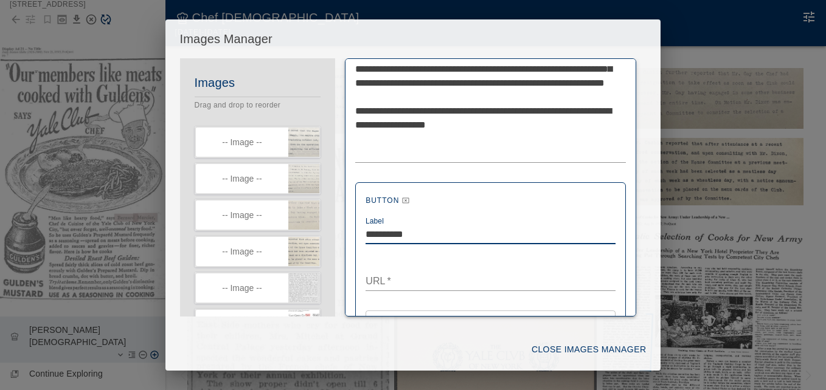
scroll to position [380, 0]
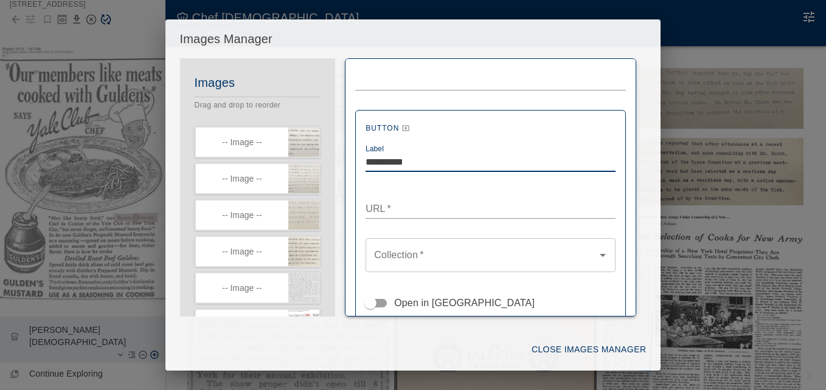
type textarea "**********"
click at [386, 212] on textarea "URL   *" at bounding box center [490, 209] width 250 height 14
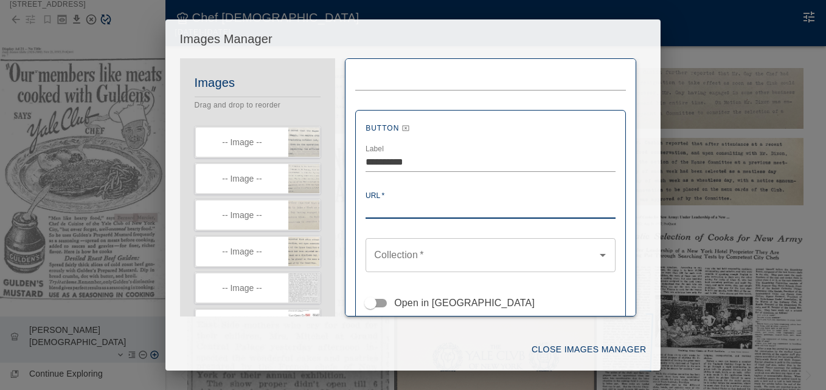
paste textarea "**********"
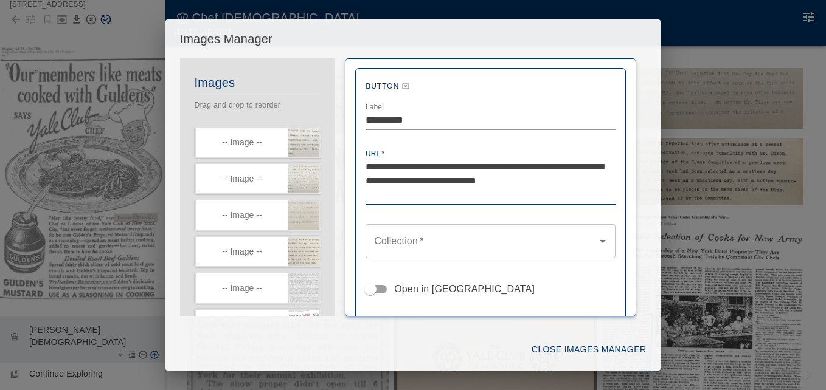
scroll to position [502, 0]
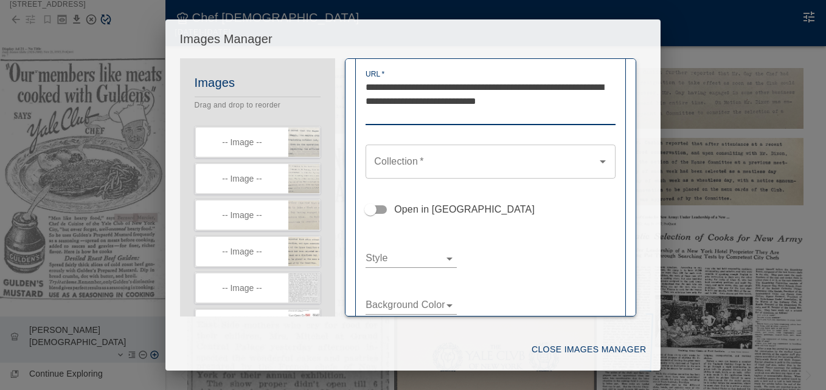
type textarea "**********"
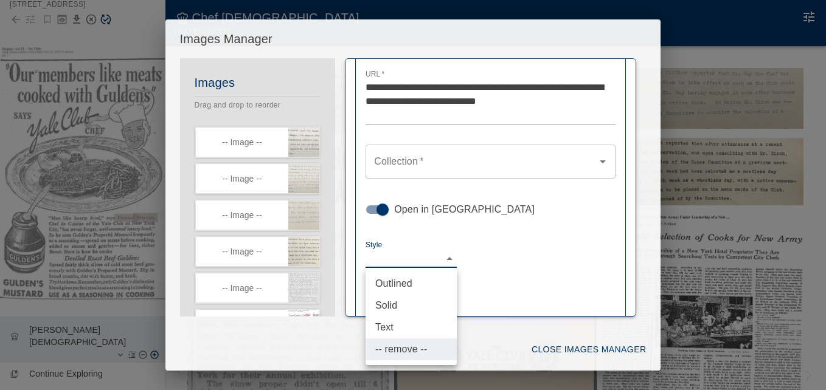
click at [450, 258] on body "Yale Club Chefs Feeding Our Members at [STREET_ADDRESS] chef_hat [PERSON_NAME][…" at bounding box center [413, 207] width 826 height 415
drag, startPoint x: 396, startPoint y: 303, endPoint x: 407, endPoint y: 299, distance: 12.0
click at [396, 303] on li "Solid" at bounding box center [410, 306] width 91 height 22
type input "*********"
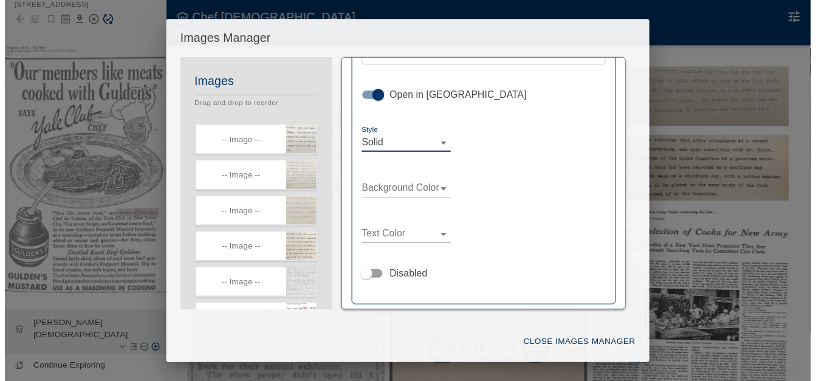
scroll to position [623, 0]
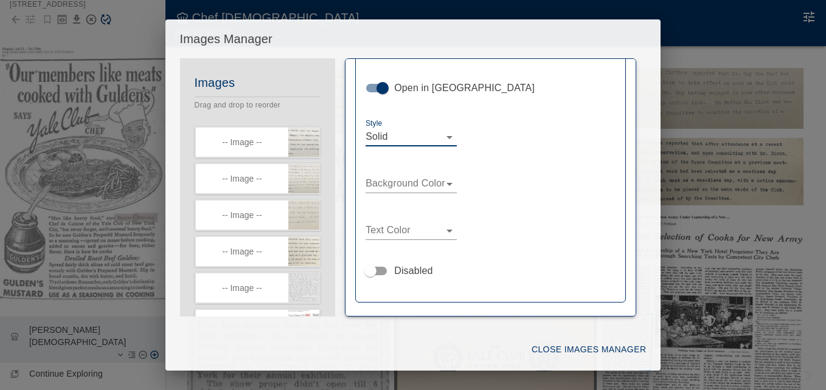
click at [446, 179] on body "Yale Club Chefs Feeding Our Members at [STREET_ADDRESS] chef_hat [PERSON_NAME][…" at bounding box center [413, 207] width 826 height 415
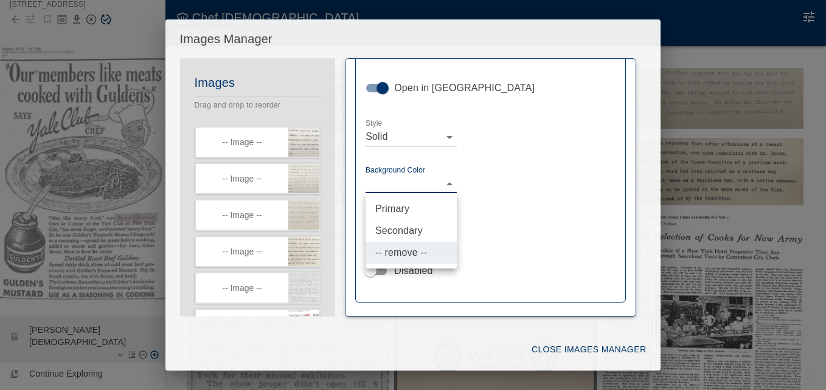
click at [396, 206] on li "Primary" at bounding box center [410, 209] width 91 height 22
type input "*******"
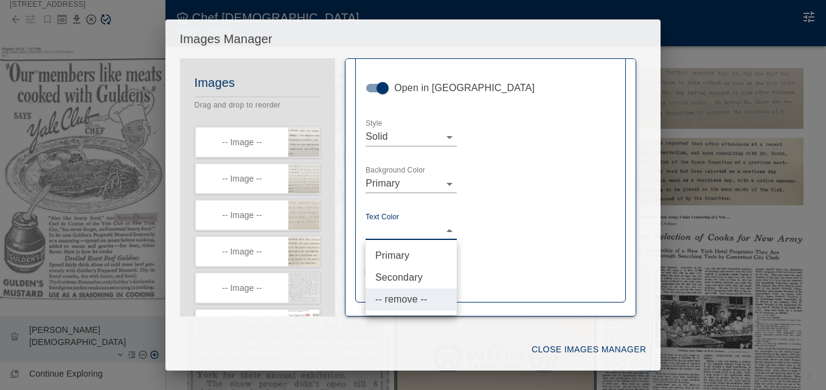
click at [449, 232] on body "Yale Club Chefs Feeding Our Members at [STREET_ADDRESS] chef_hat [PERSON_NAME][…" at bounding box center [413, 207] width 826 height 415
click at [400, 272] on li "Secondary" at bounding box center [410, 278] width 91 height 22
type input "*********"
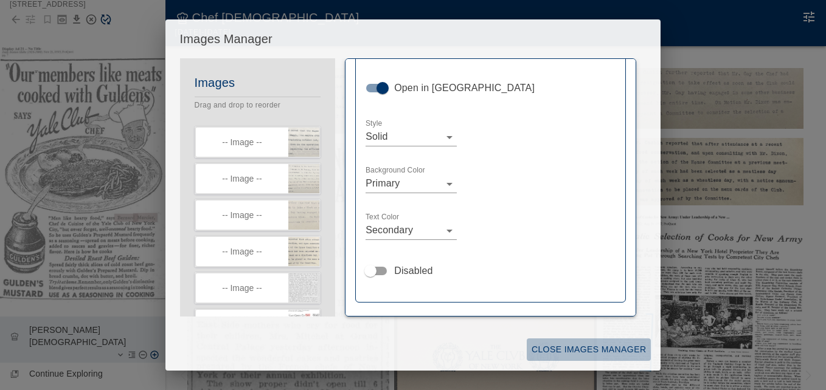
click at [555, 345] on button "Close Images Manager" at bounding box center [588, 350] width 124 height 22
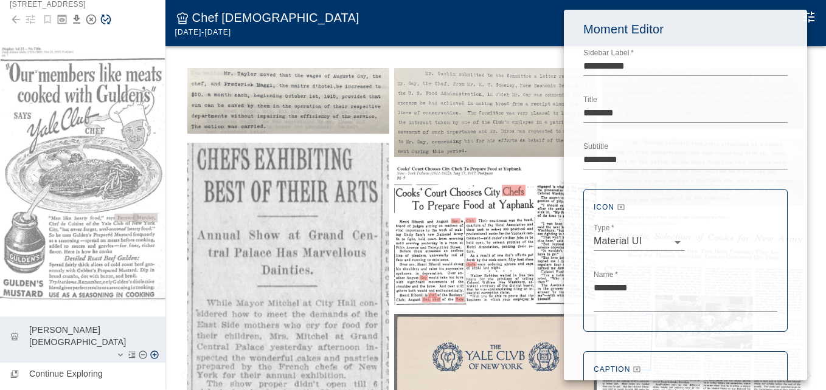
click at [174, 76] on div at bounding box center [413, 195] width 826 height 390
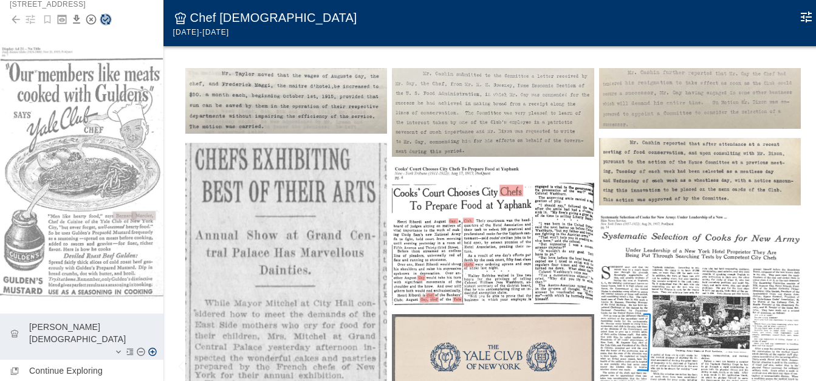
click at [106, 19] on icon "Save Story" at bounding box center [106, 20] width 10 height 10
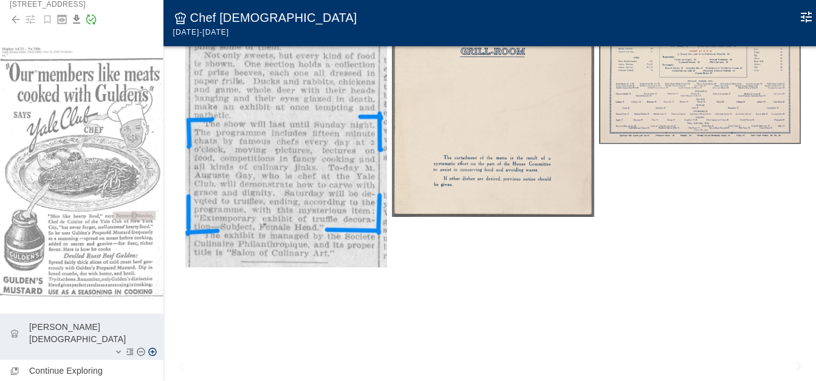
scroll to position [426, 0]
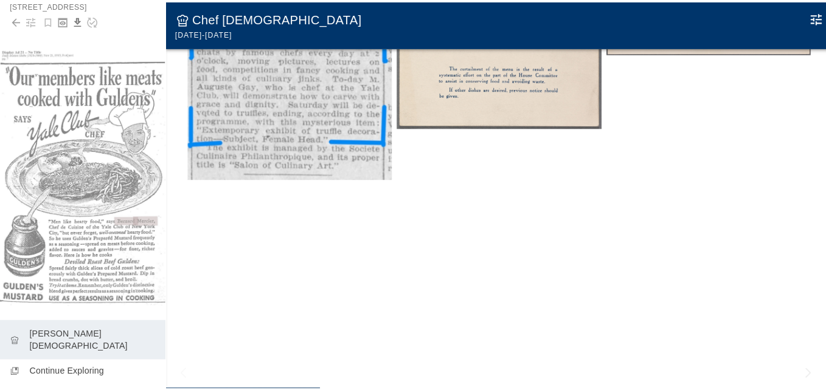
scroll to position [53, 0]
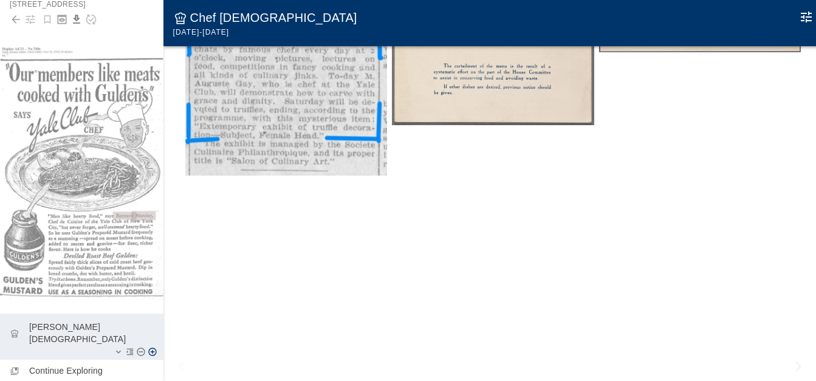
click at [148, 347] on icon "Add Moment After" at bounding box center [153, 352] width 10 height 10
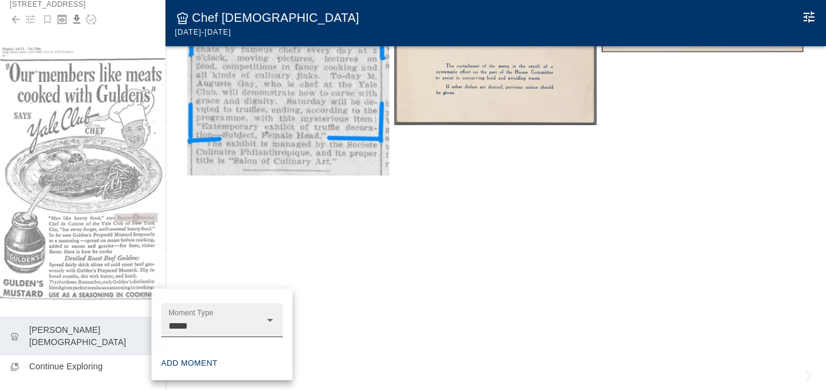
click at [269, 323] on icon "Open" at bounding box center [270, 320] width 15 height 15
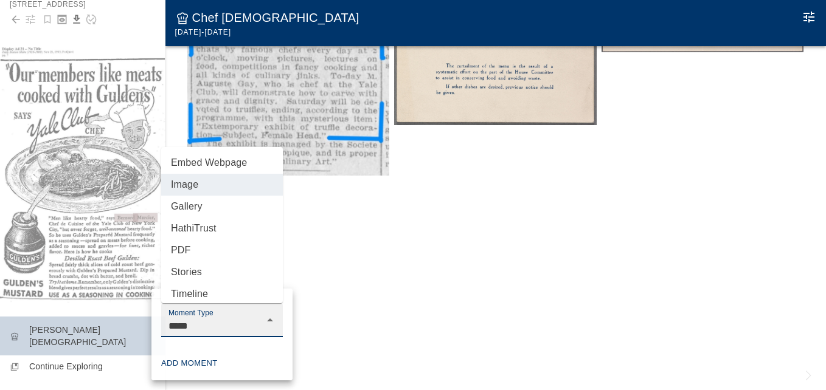
click at [195, 202] on li "Gallery" at bounding box center [222, 207] width 122 height 22
type input "*******"
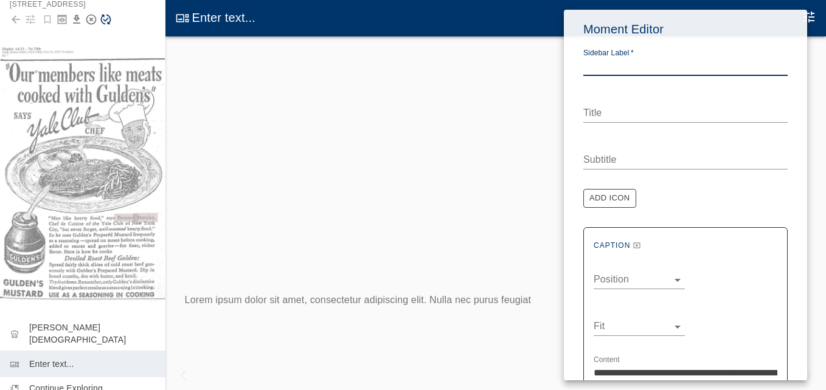
click at [612, 61] on textarea "Sidebar Label   *" at bounding box center [685, 66] width 204 height 14
type textarea "**********"
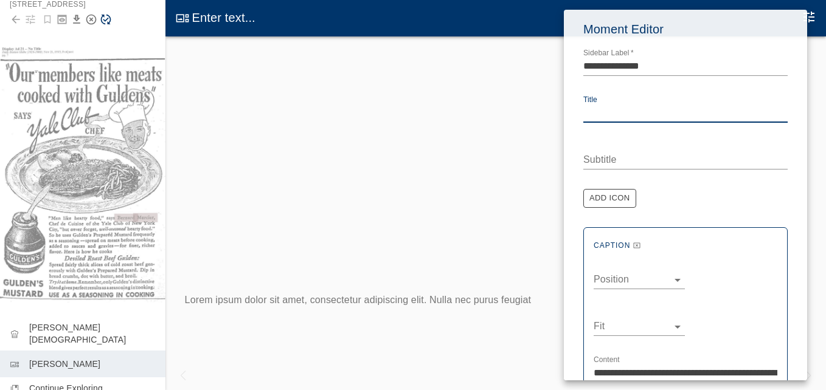
click at [598, 113] on textarea "Title" at bounding box center [685, 113] width 204 height 14
click at [598, 115] on textarea "*****" at bounding box center [685, 113] width 204 height 14
click at [602, 113] on textarea "*****" at bounding box center [685, 113] width 204 height 14
click at [630, 114] on textarea "*****" at bounding box center [685, 113] width 204 height 14
drag, startPoint x: 639, startPoint y: 116, endPoint x: 575, endPoint y: 114, distance: 64.5
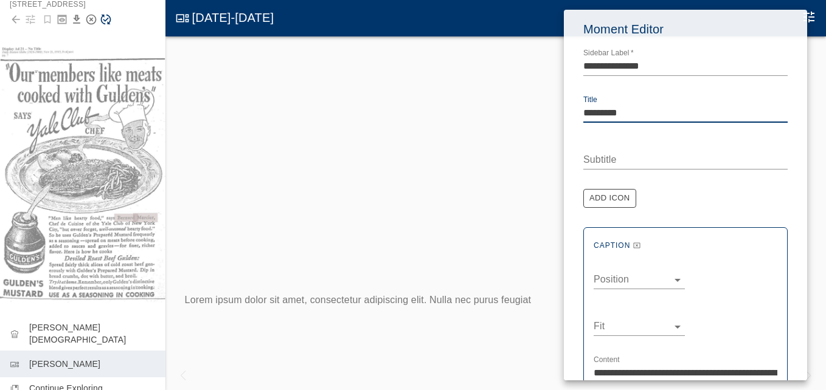
click at [575, 114] on div "**********" at bounding box center [685, 367] width 243 height 714
type textarea "**********"
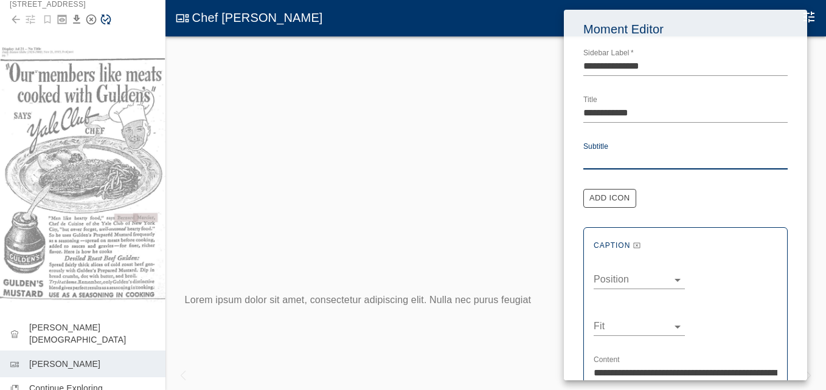
click at [598, 158] on textarea "Subtitle" at bounding box center [685, 160] width 204 height 14
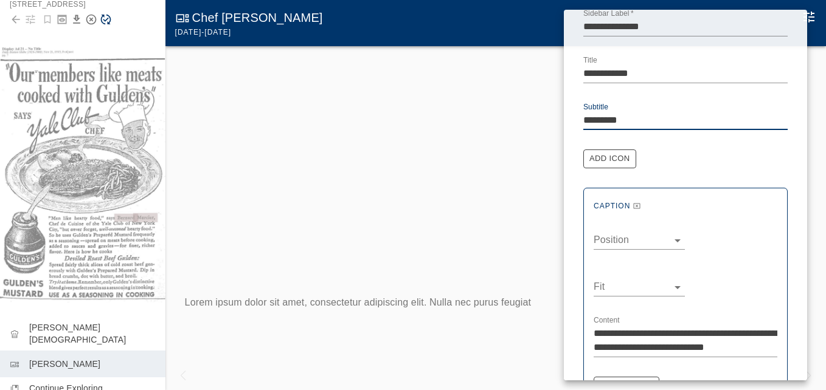
scroll to position [61, 0]
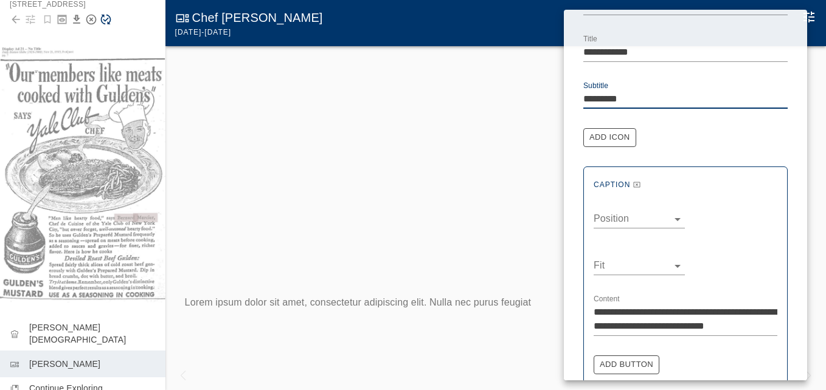
type textarea "*********"
click at [601, 136] on button "Add Icon" at bounding box center [609, 137] width 53 height 19
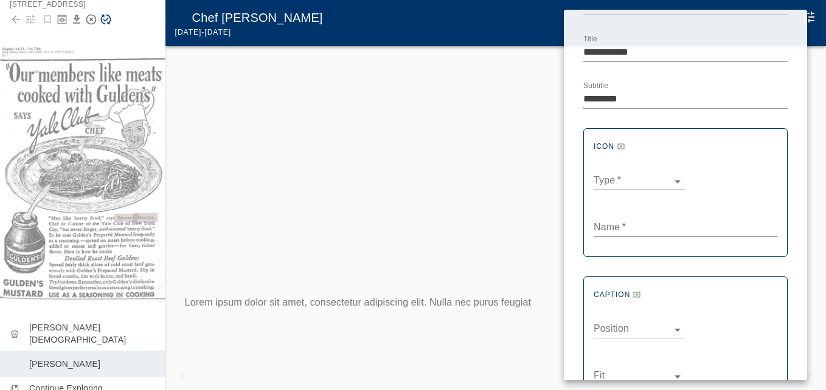
click at [624, 176] on body "**********" at bounding box center [413, 207] width 826 height 415
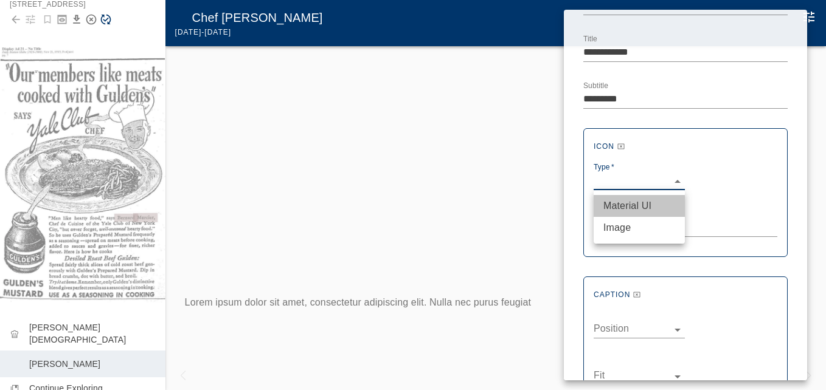
click at [626, 201] on li "Material UI" at bounding box center [638, 206] width 91 height 22
type input "***"
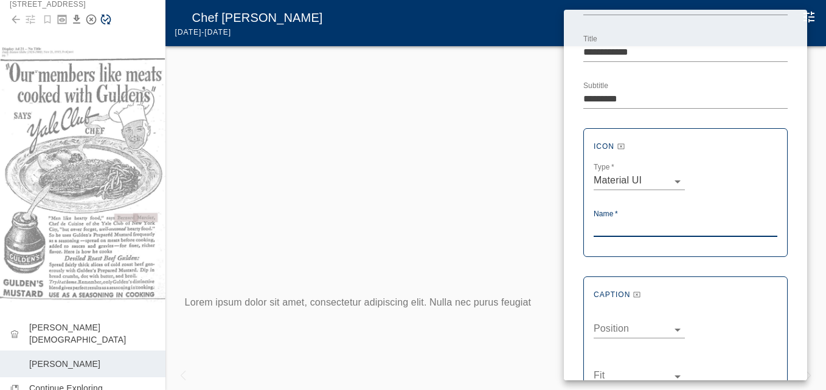
click at [612, 227] on textarea "Name   *" at bounding box center [685, 227] width 184 height 14
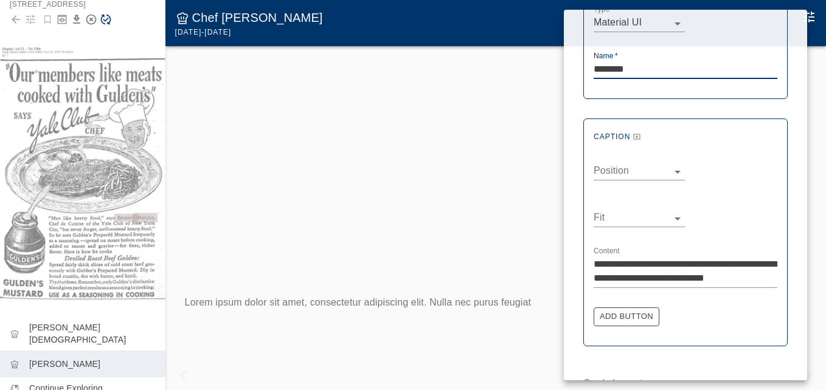
scroll to position [243, 0]
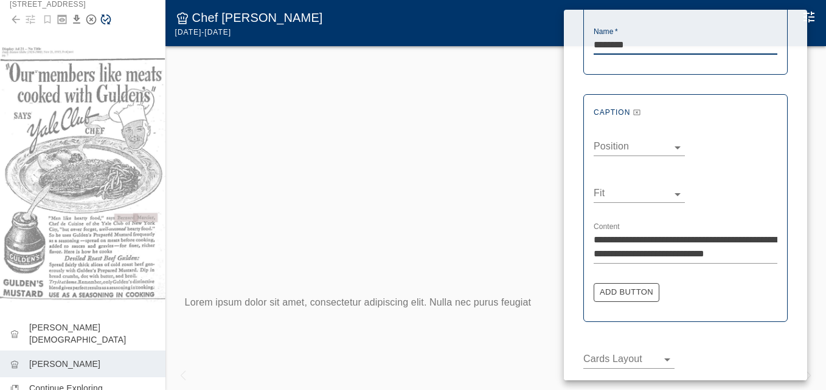
type textarea "********"
click at [675, 146] on body "**********" at bounding box center [413, 207] width 826 height 415
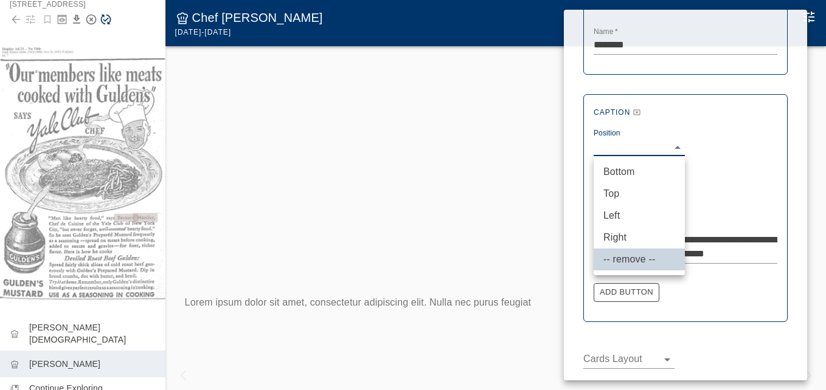
click at [619, 189] on li "Top" at bounding box center [638, 194] width 91 height 22
type input "***"
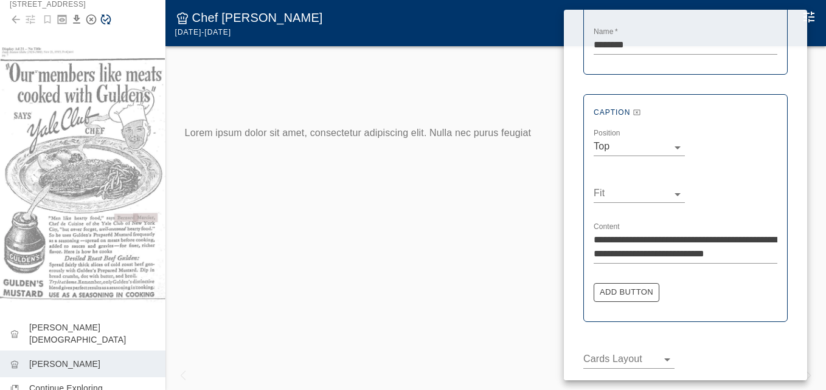
click at [685, 190] on div "Fit ​" at bounding box center [685, 189] width 184 height 47
click at [619, 195] on body "**********" at bounding box center [413, 207] width 826 height 415
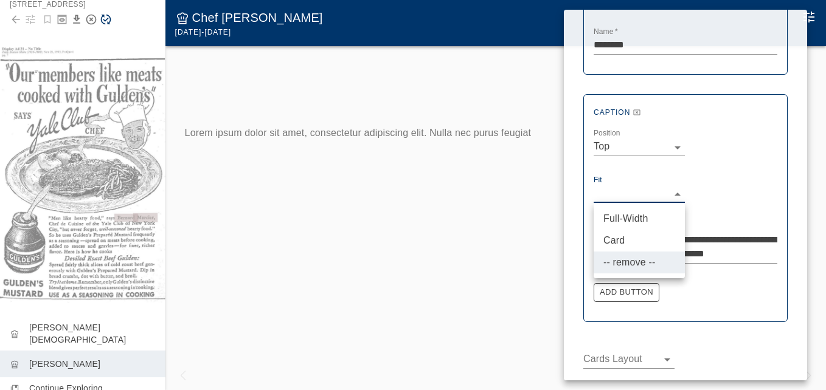
click at [615, 234] on li "Card" at bounding box center [638, 241] width 91 height 22
type input "****"
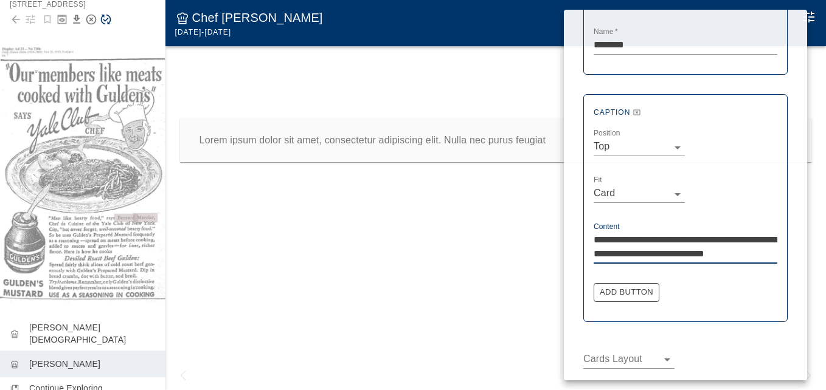
drag, startPoint x: 770, startPoint y: 253, endPoint x: 581, endPoint y: 235, distance: 189.3
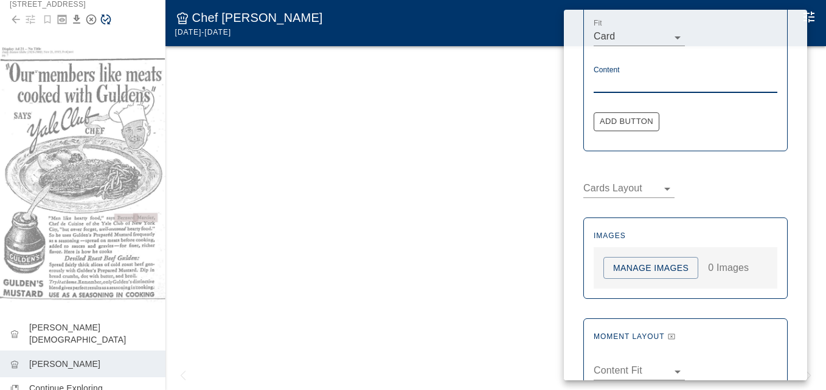
scroll to position [426, 0]
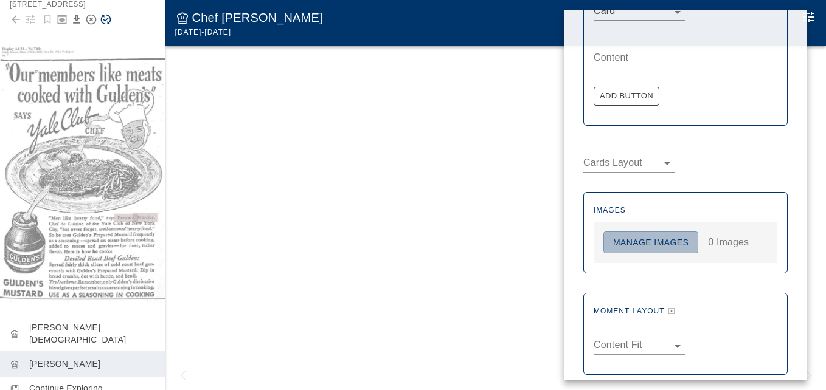
click at [652, 243] on button "Manage Images" at bounding box center [650, 243] width 95 height 22
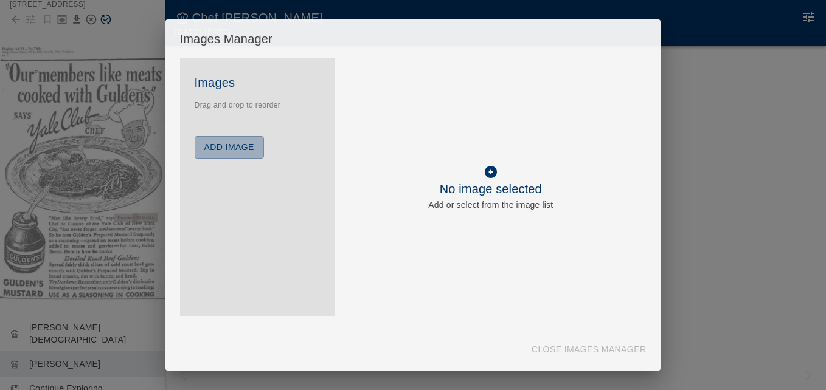
click at [234, 139] on button "Add Image" at bounding box center [229, 147] width 69 height 22
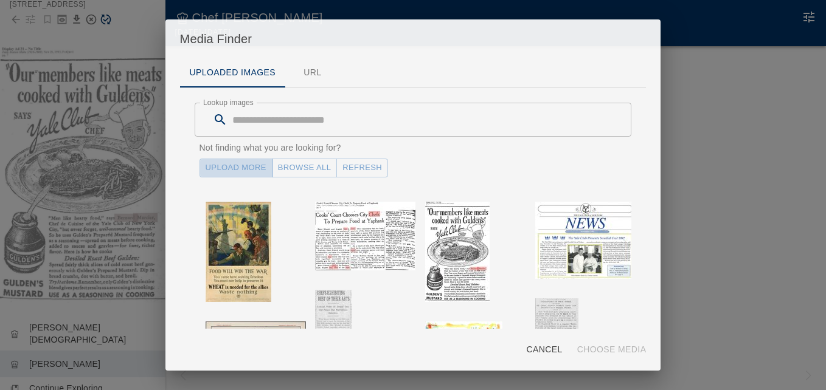
click at [241, 168] on link "Upload More" at bounding box center [235, 168] width 73 height 19
click at [352, 171] on button "Refresh" at bounding box center [362, 168] width 52 height 19
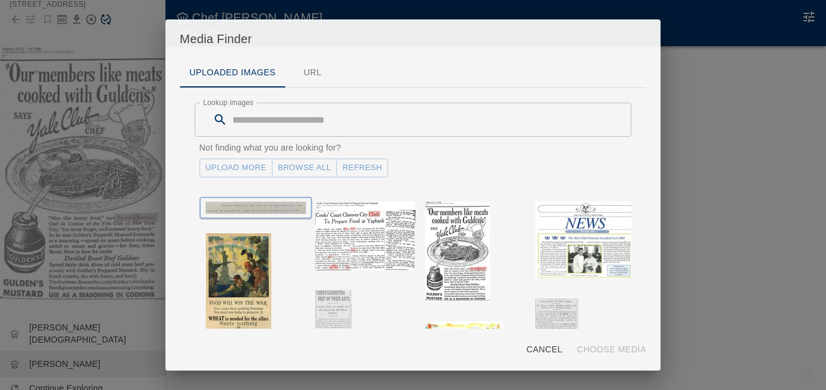
click at [254, 207] on img "button" at bounding box center [255, 208] width 100 height 12
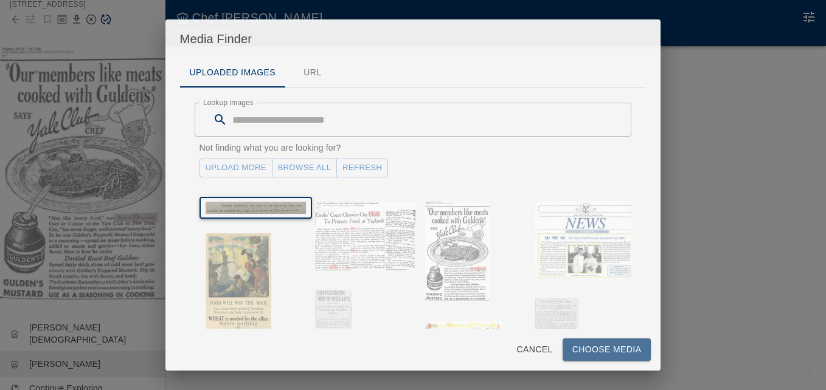
click at [609, 347] on button "Choose Media" at bounding box center [606, 350] width 89 height 22
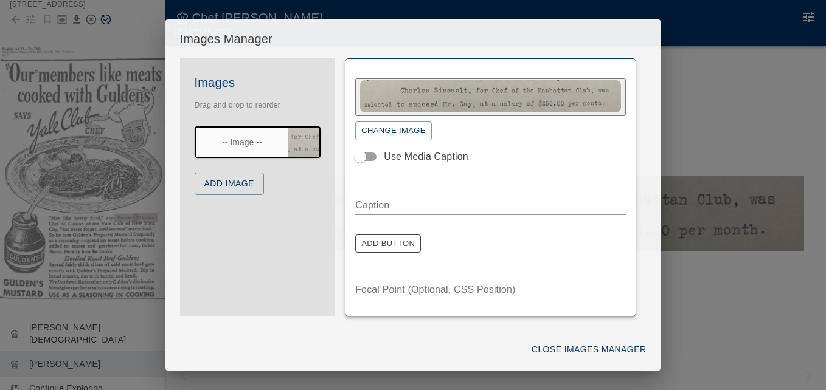
click at [232, 189] on button "Add Image" at bounding box center [229, 184] width 69 height 22
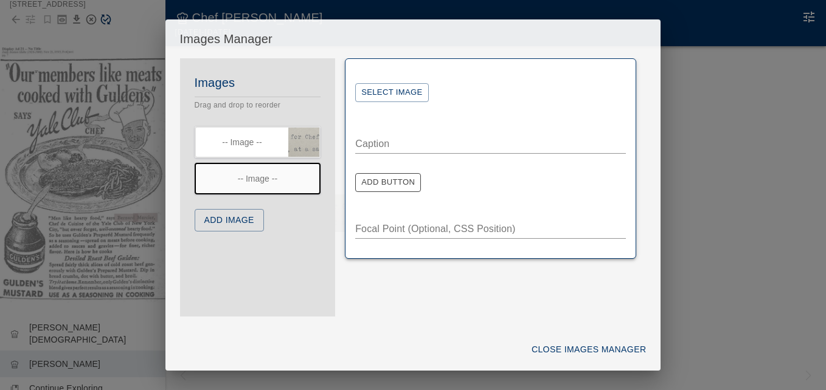
click at [379, 89] on button "Select Image" at bounding box center [391, 92] width 73 height 19
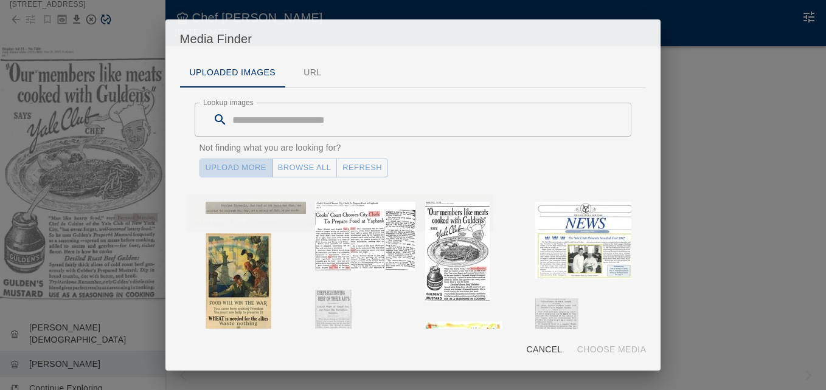
click at [250, 169] on link "Upload More" at bounding box center [235, 168] width 73 height 19
click at [347, 170] on button "Refresh" at bounding box center [362, 168] width 52 height 19
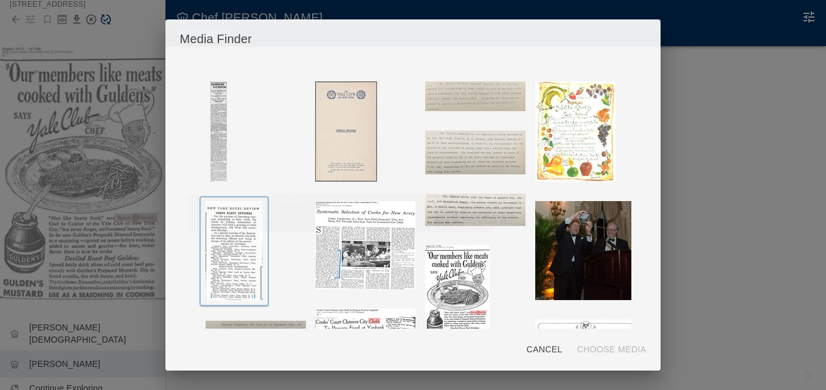
scroll to position [122, 0]
click at [224, 256] on img "button" at bounding box center [233, 250] width 57 height 100
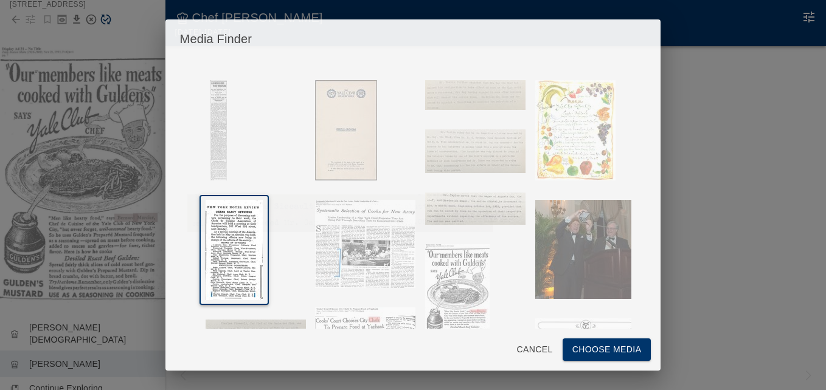
click at [604, 349] on button "Choose Media" at bounding box center [606, 350] width 89 height 22
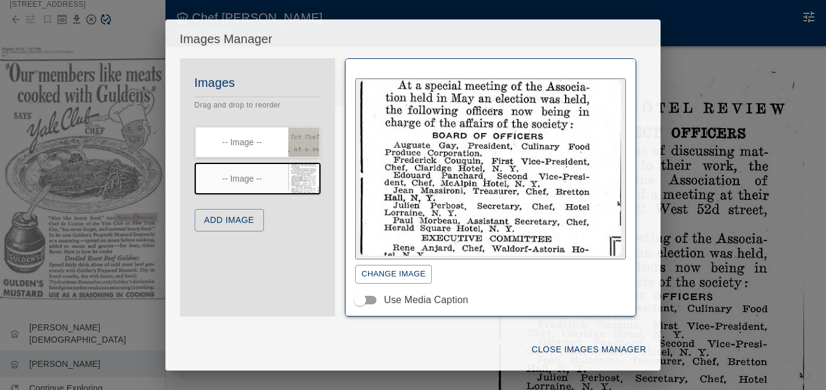
click at [224, 223] on button "Add Image" at bounding box center [229, 220] width 69 height 22
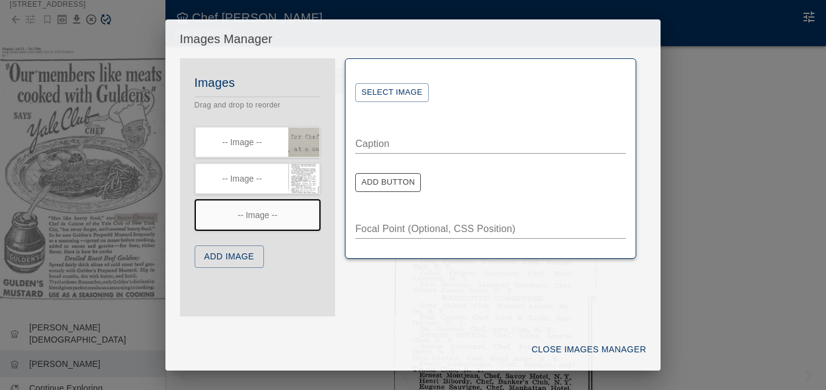
click at [396, 95] on button "Select Image" at bounding box center [391, 92] width 73 height 19
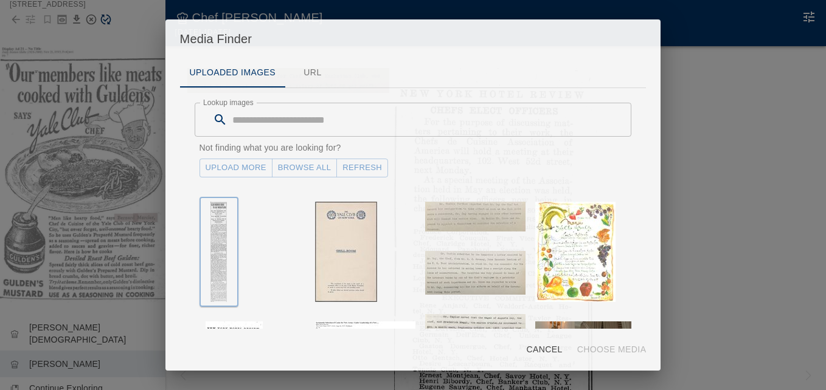
click at [223, 226] on img "button" at bounding box center [218, 252] width 16 height 100
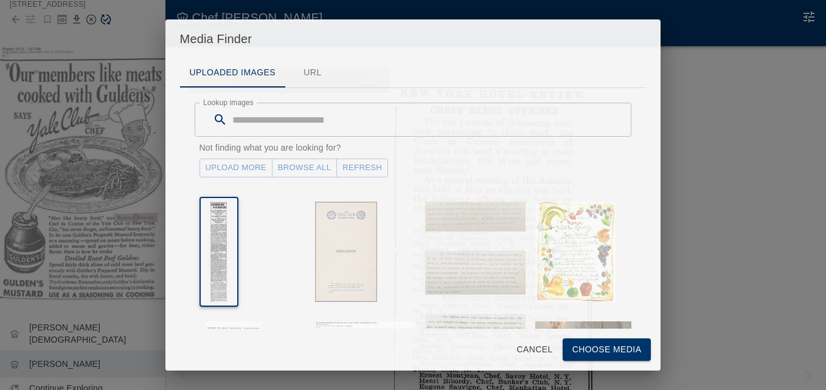
click at [589, 351] on button "Choose Media" at bounding box center [606, 350] width 89 height 22
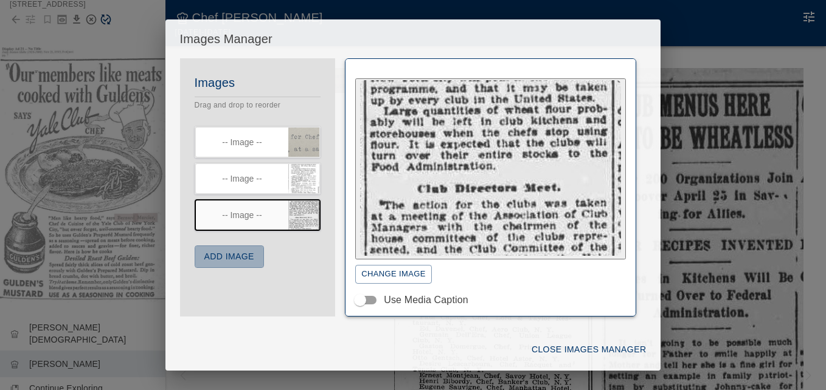
click at [254, 260] on button "Add Image" at bounding box center [229, 257] width 69 height 22
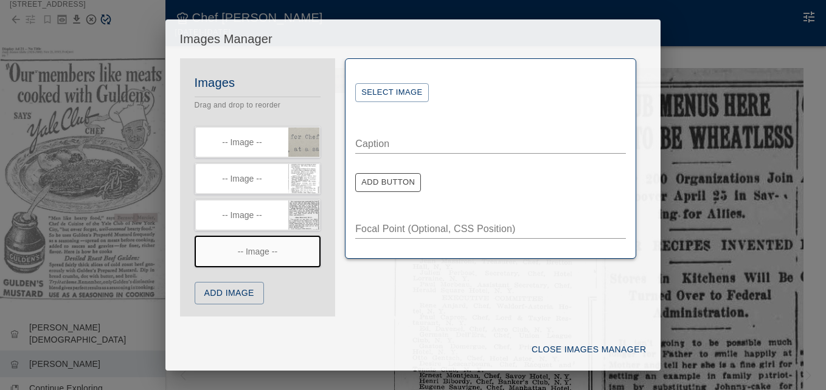
click at [410, 92] on button "Select Image" at bounding box center [391, 92] width 73 height 19
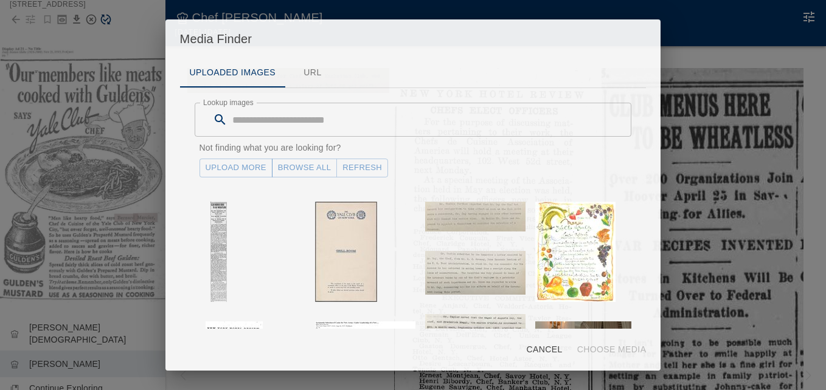
click at [257, 168] on link "Upload More" at bounding box center [235, 168] width 73 height 19
click at [345, 167] on button "Refresh" at bounding box center [362, 168] width 52 height 19
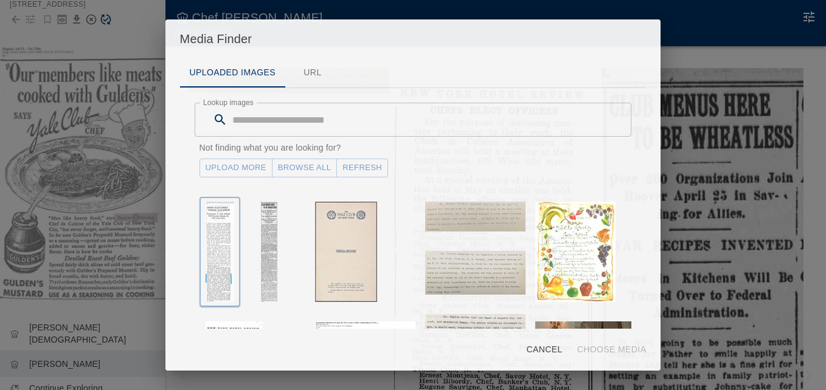
click at [215, 237] on img "button" at bounding box center [219, 252] width 29 height 100
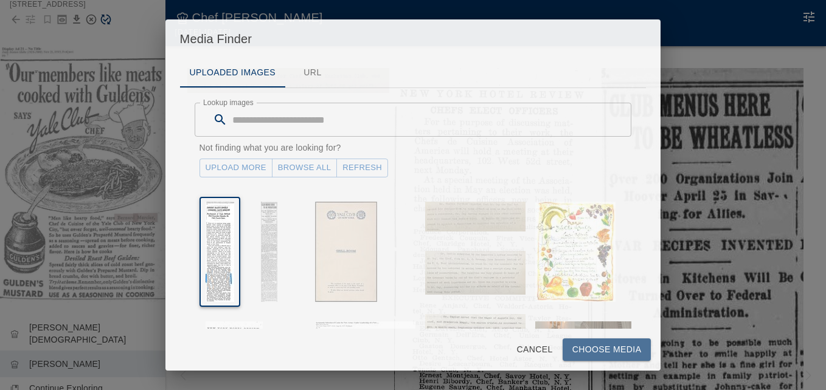
click at [601, 342] on button "Choose Media" at bounding box center [606, 350] width 89 height 22
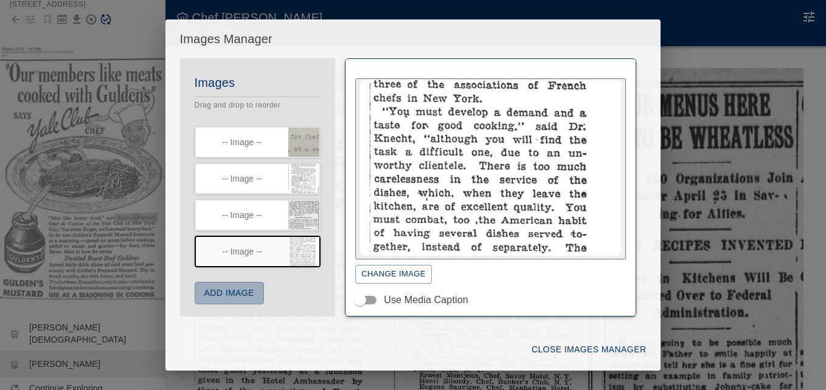
click at [248, 295] on button "Add Image" at bounding box center [229, 293] width 69 height 22
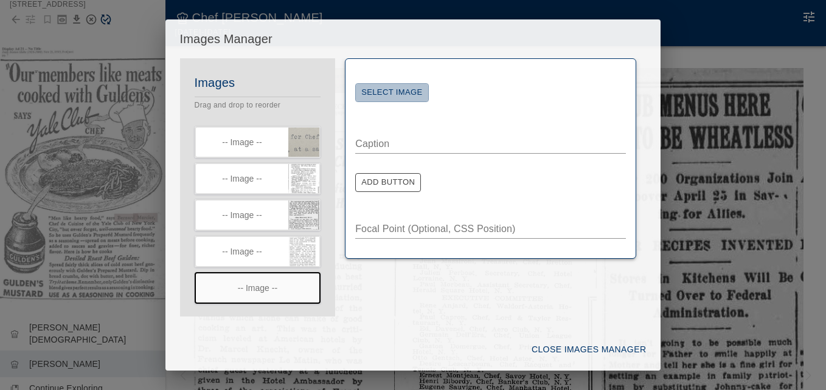
click at [398, 90] on button "Select Image" at bounding box center [391, 92] width 73 height 19
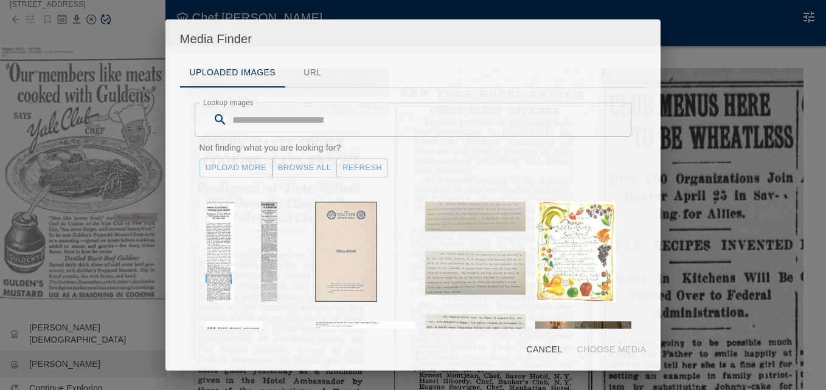
click at [244, 163] on link "Upload More" at bounding box center [235, 168] width 73 height 19
drag, startPoint x: 367, startPoint y: 170, endPoint x: 356, endPoint y: 171, distance: 11.0
click at [367, 170] on button "Refresh" at bounding box center [362, 168] width 52 height 19
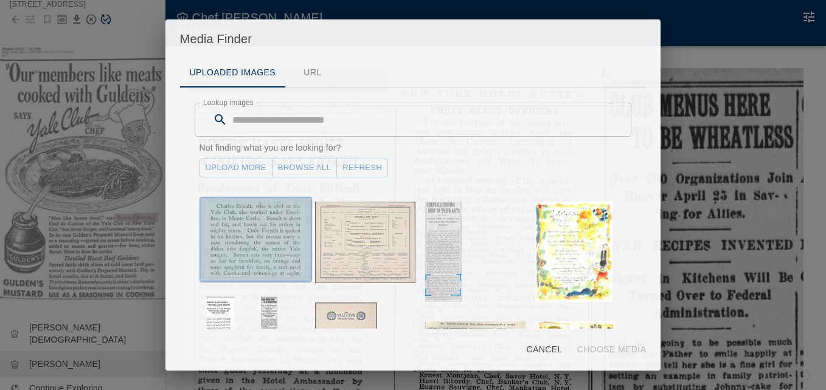
click at [224, 227] on img "button" at bounding box center [255, 239] width 100 height 75
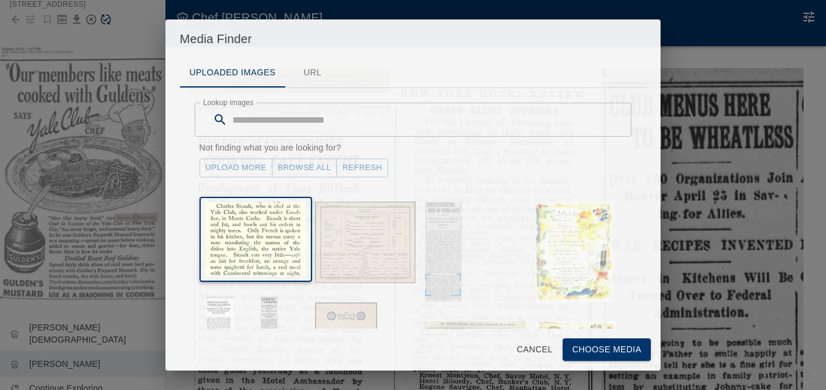
click at [585, 345] on button "Choose Media" at bounding box center [606, 350] width 89 height 22
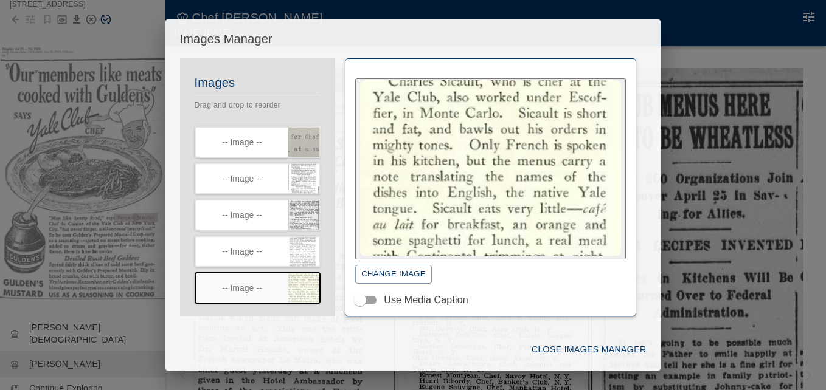
scroll to position [39, 0]
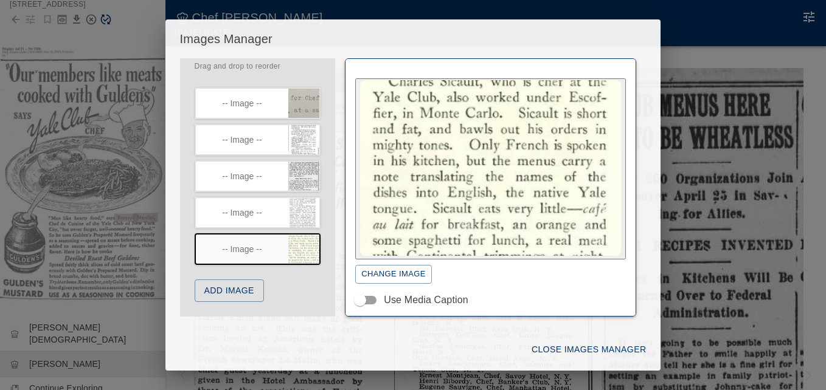
click at [246, 292] on button "Add Image" at bounding box center [229, 291] width 69 height 22
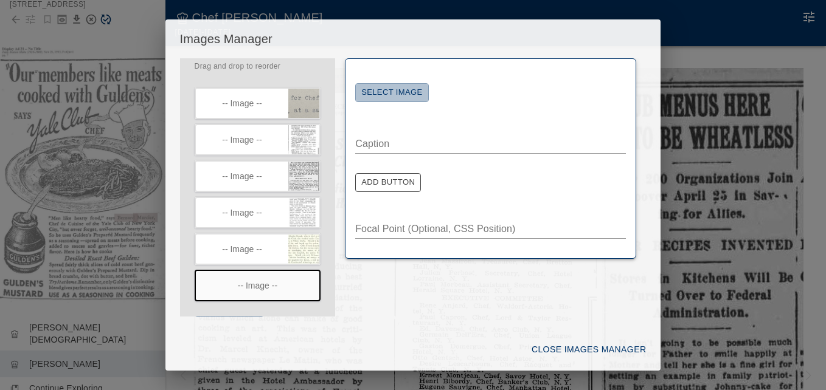
click at [398, 92] on button "Select Image" at bounding box center [391, 92] width 73 height 19
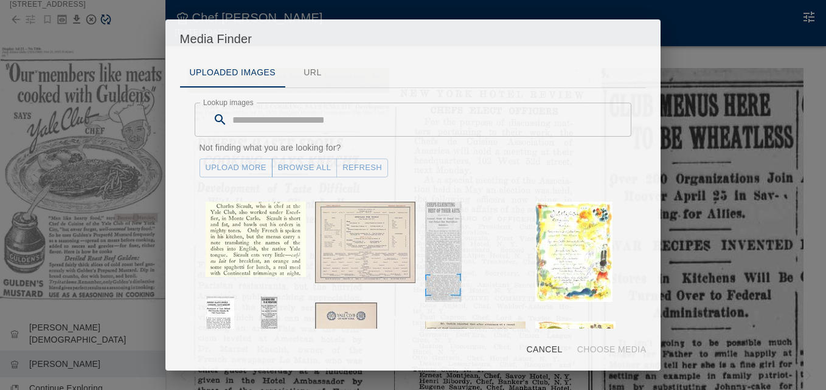
click at [249, 167] on link "Upload More" at bounding box center [235, 168] width 73 height 19
click at [355, 165] on button "Refresh" at bounding box center [362, 168] width 52 height 19
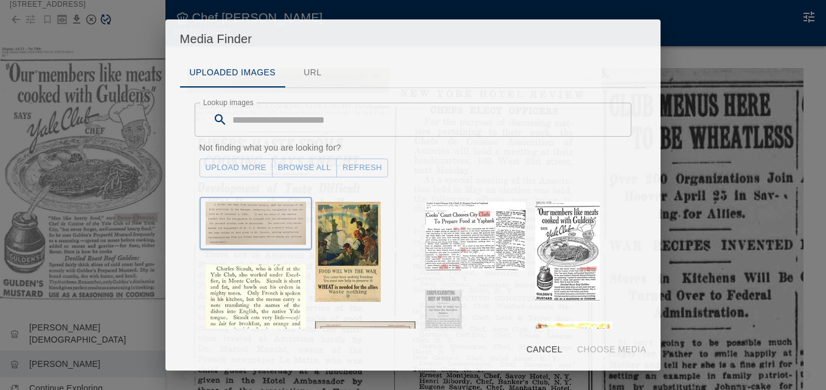
click at [250, 226] on img "button" at bounding box center [255, 223] width 100 height 43
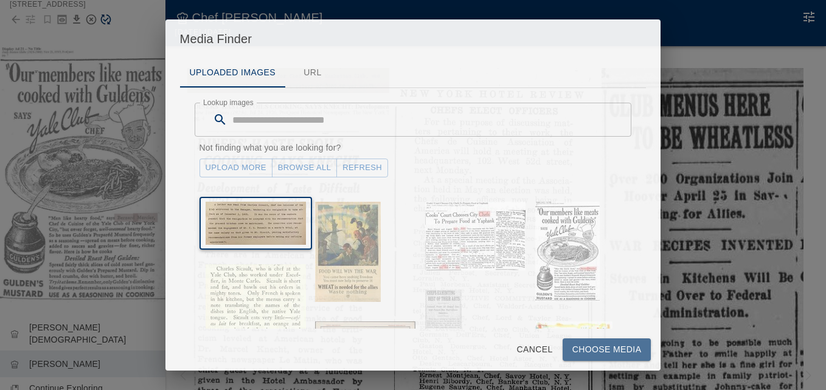
click at [582, 346] on button "Choose Media" at bounding box center [606, 350] width 89 height 22
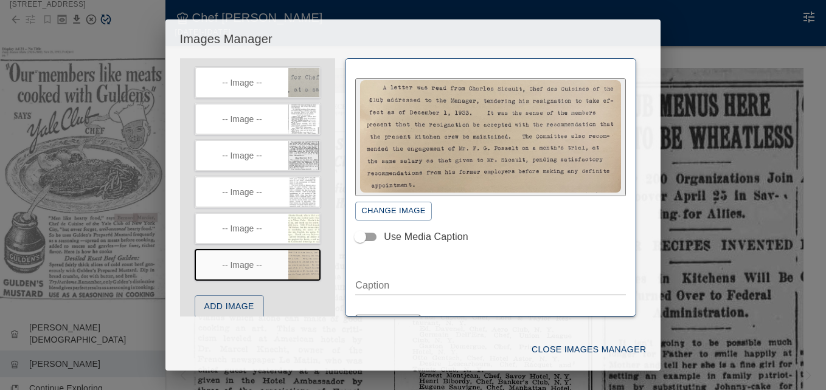
scroll to position [75, 0]
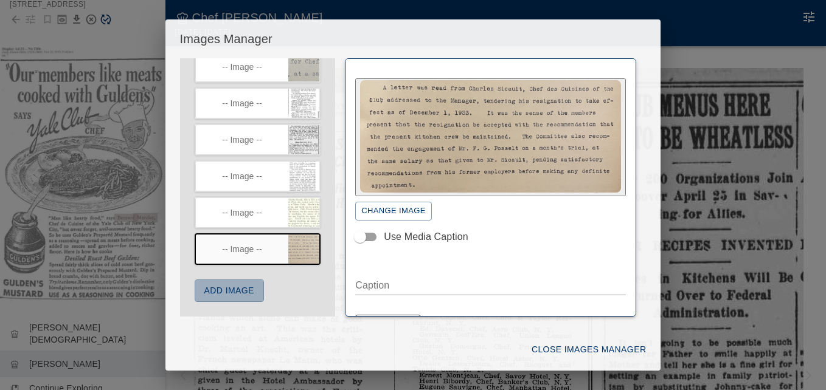
click at [232, 294] on button "Add Image" at bounding box center [229, 291] width 69 height 22
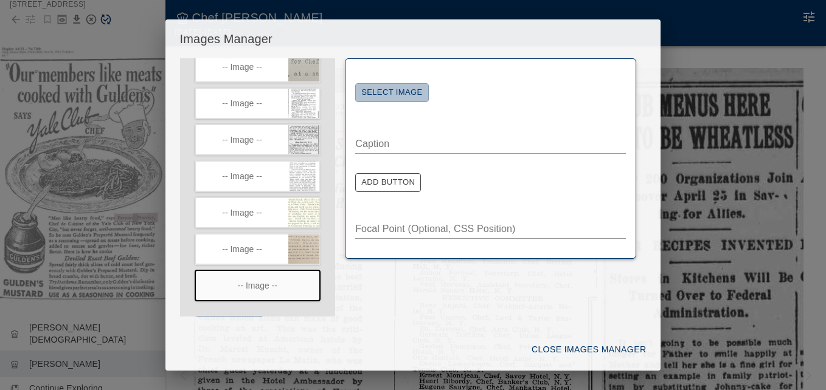
click at [393, 92] on button "Select Image" at bounding box center [391, 92] width 73 height 19
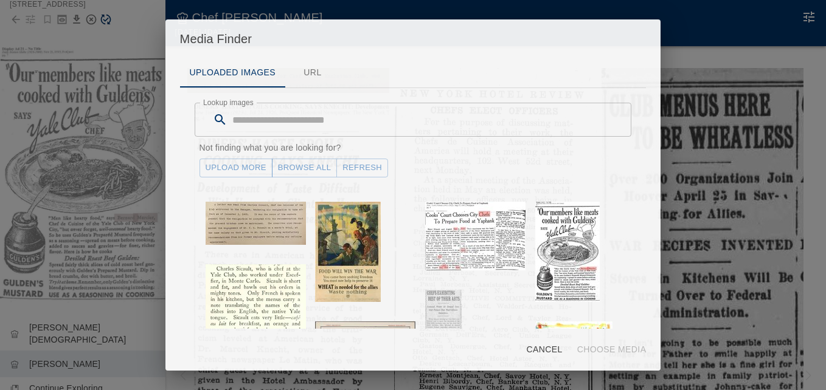
click at [254, 164] on link "Upload More" at bounding box center [235, 168] width 73 height 19
click at [352, 167] on button "Refresh" at bounding box center [362, 168] width 52 height 19
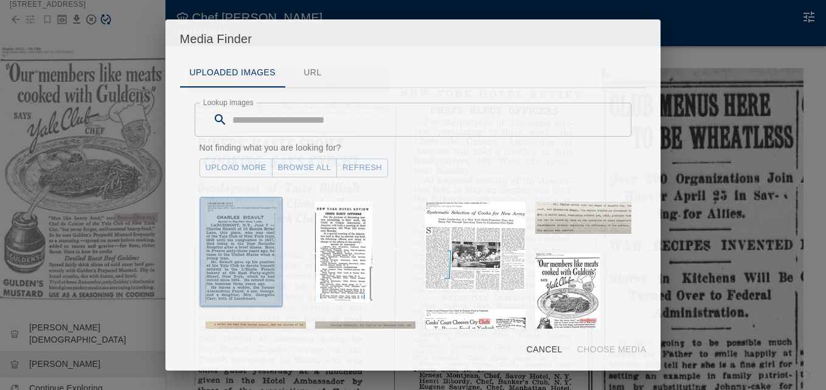
click at [255, 249] on img "button" at bounding box center [240, 252] width 71 height 100
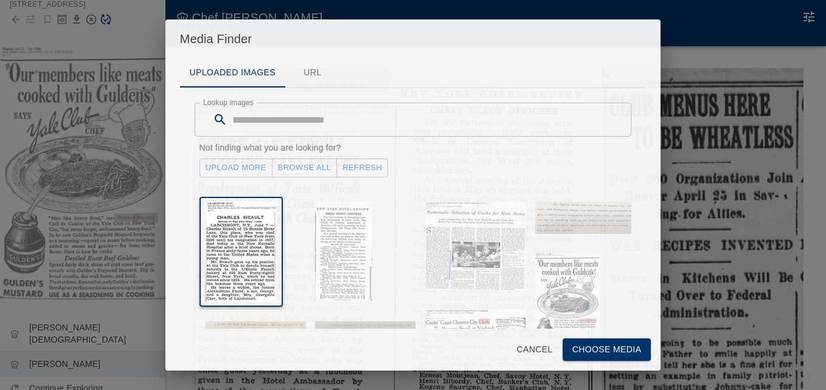
click at [591, 347] on button "Choose Media" at bounding box center [606, 350] width 89 height 22
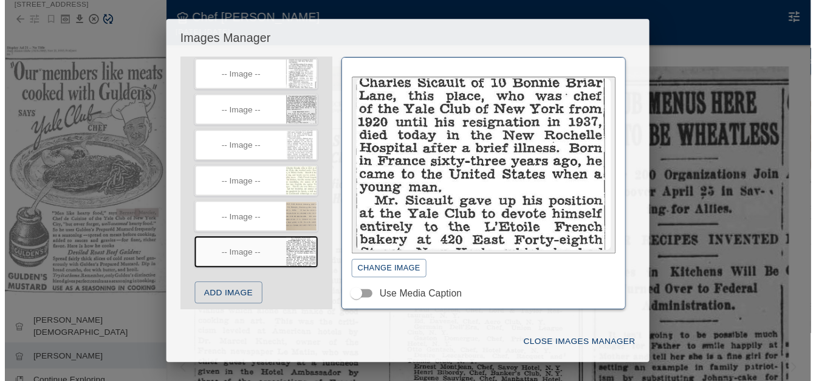
scroll to position [112, 0]
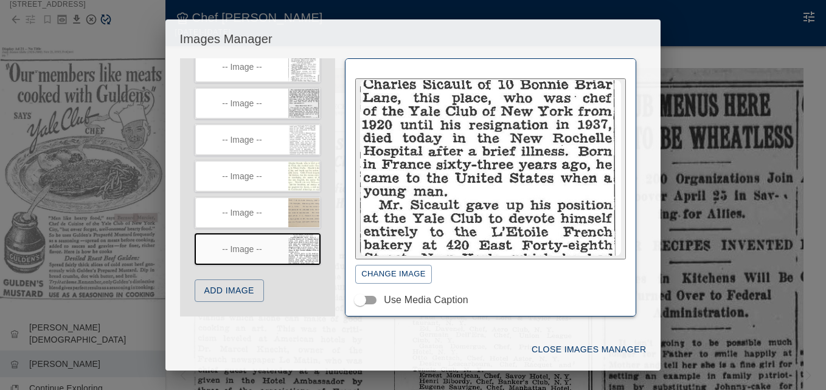
click at [244, 292] on button "Add Image" at bounding box center [229, 291] width 69 height 22
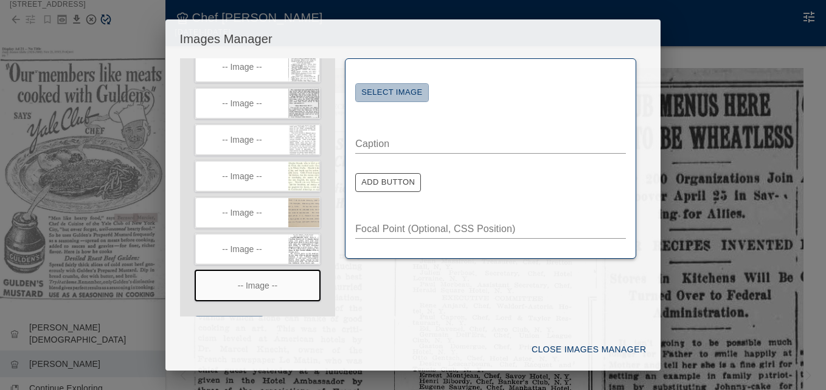
click at [378, 91] on button "Select Image" at bounding box center [391, 92] width 73 height 19
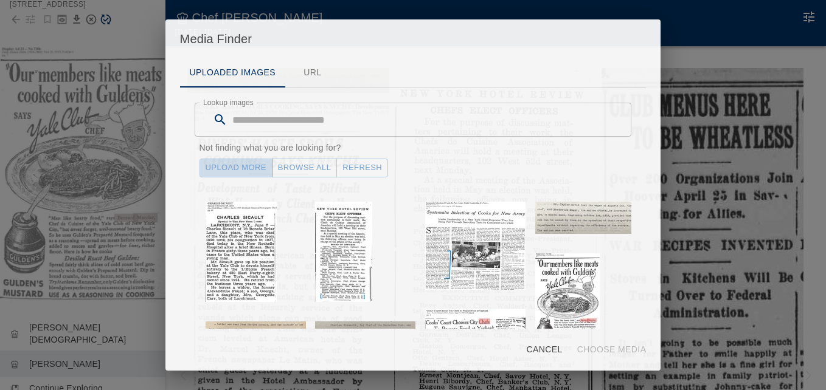
click at [251, 167] on link "Upload More" at bounding box center [235, 168] width 73 height 19
click at [370, 165] on button "Refresh" at bounding box center [362, 168] width 52 height 19
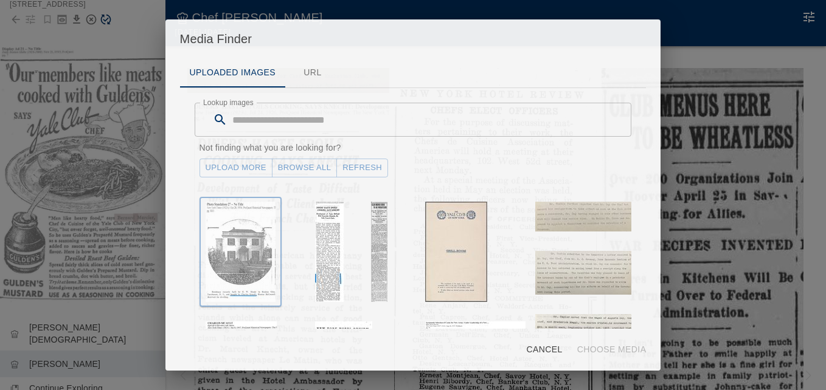
click at [241, 219] on img "button" at bounding box center [240, 252] width 70 height 100
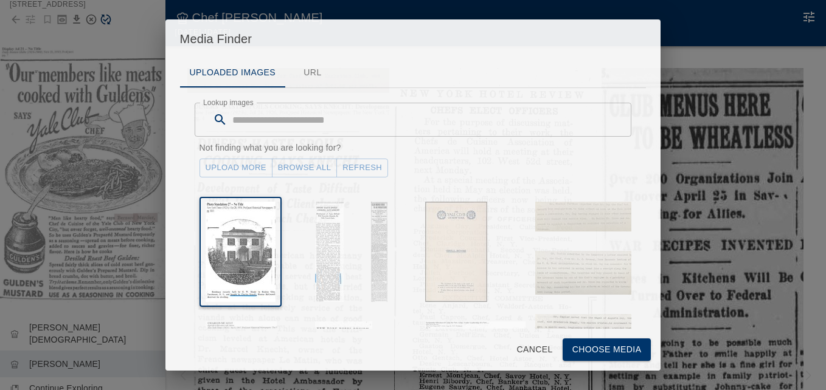
click at [576, 347] on button "Choose Media" at bounding box center [606, 350] width 89 height 22
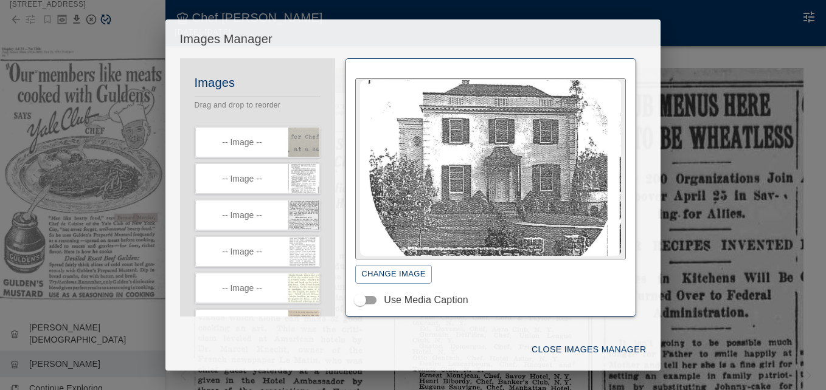
click at [562, 344] on button "Close Images Manager" at bounding box center [588, 350] width 124 height 22
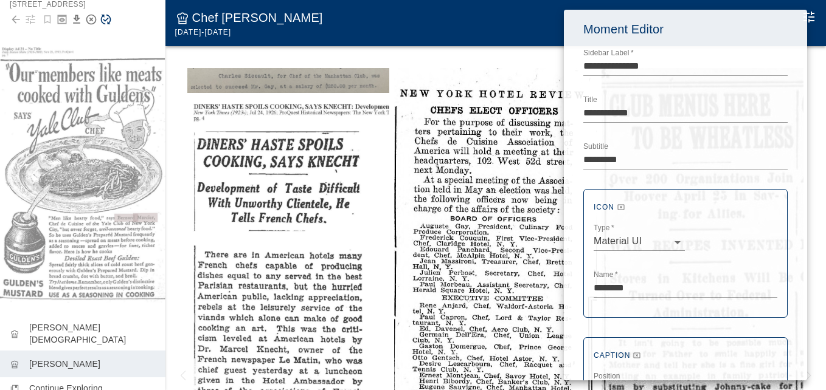
click at [106, 19] on div at bounding box center [413, 195] width 826 height 390
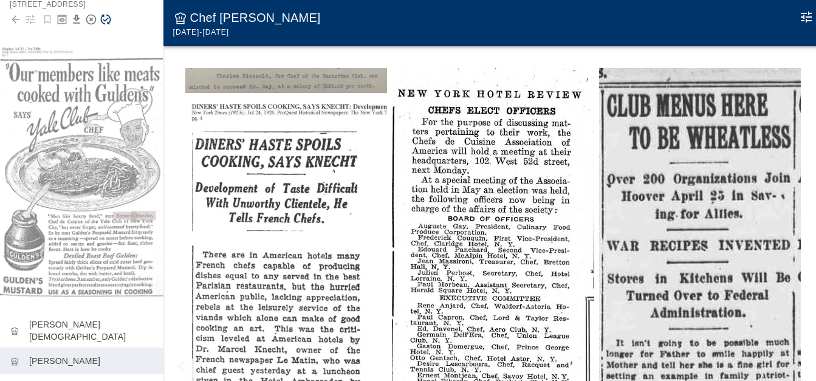
click at [106, 18] on icon "Save Story" at bounding box center [106, 19] width 12 height 12
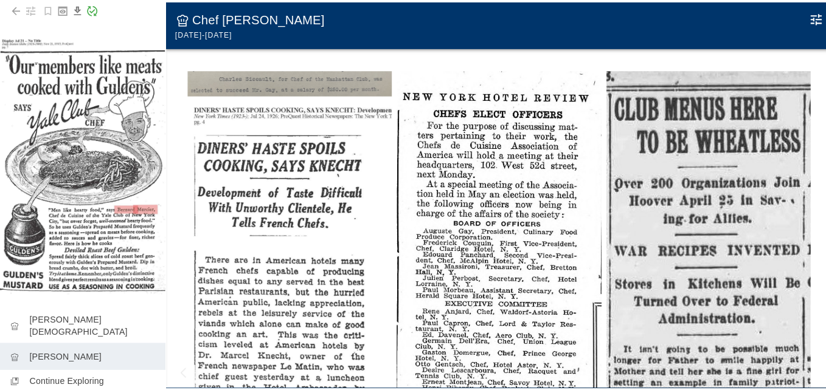
scroll to position [75, 0]
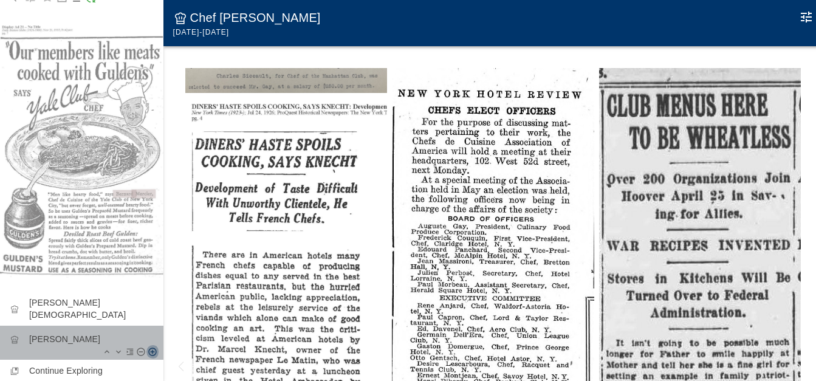
click at [148, 348] on icon "Add Moment After" at bounding box center [152, 352] width 8 height 8
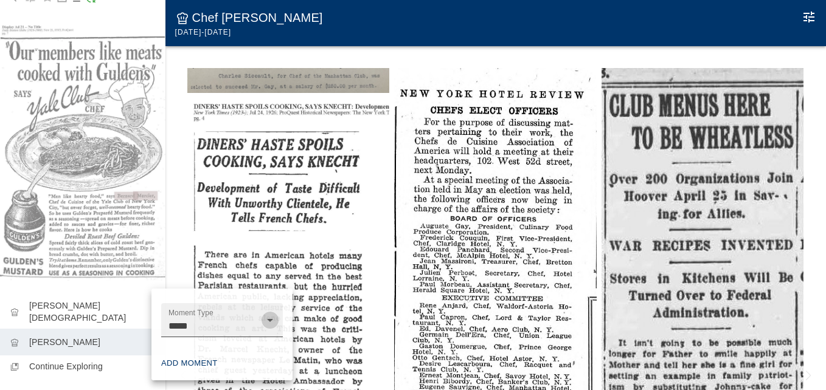
click at [274, 320] on icon "Open" at bounding box center [270, 320] width 15 height 15
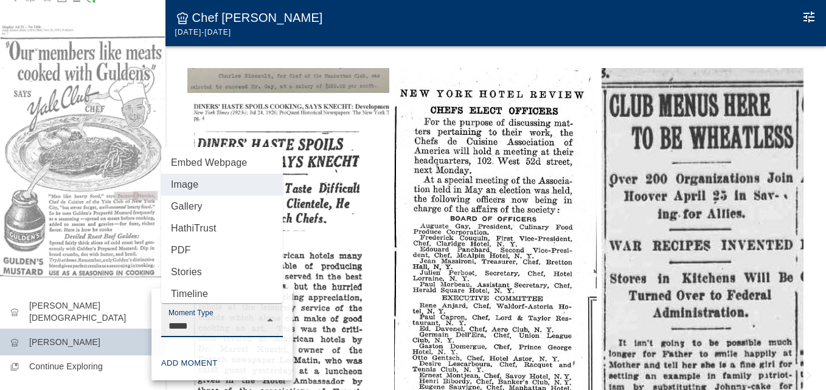
click at [190, 208] on li "Gallery" at bounding box center [222, 207] width 122 height 22
type input "*******"
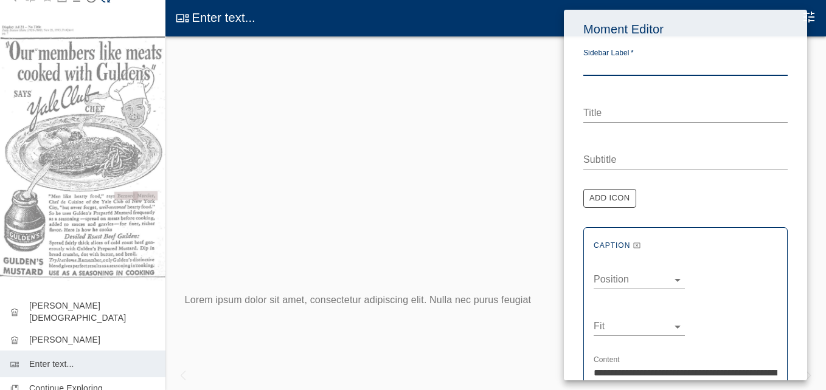
click at [595, 68] on textarea "Sidebar Label   *" at bounding box center [685, 66] width 204 height 14
type textarea "**********"
click at [592, 111] on textarea "Title" at bounding box center [685, 113] width 204 height 14
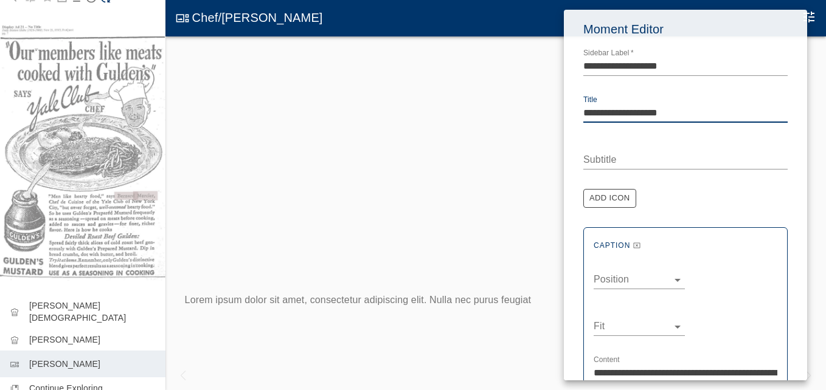
type textarea "**********"
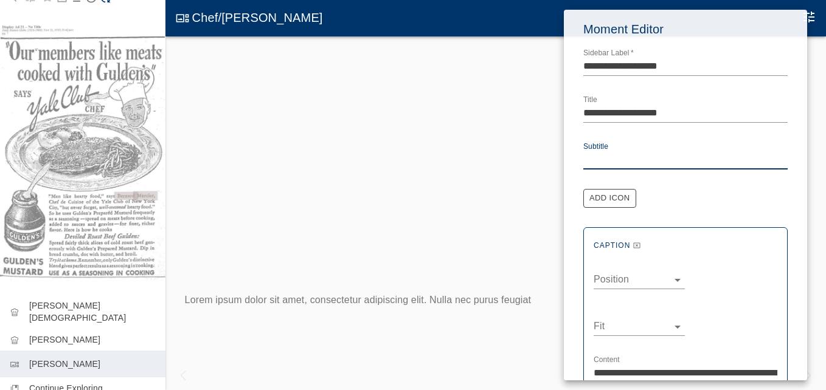
click at [600, 157] on textarea "Subtitle" at bounding box center [685, 160] width 204 height 14
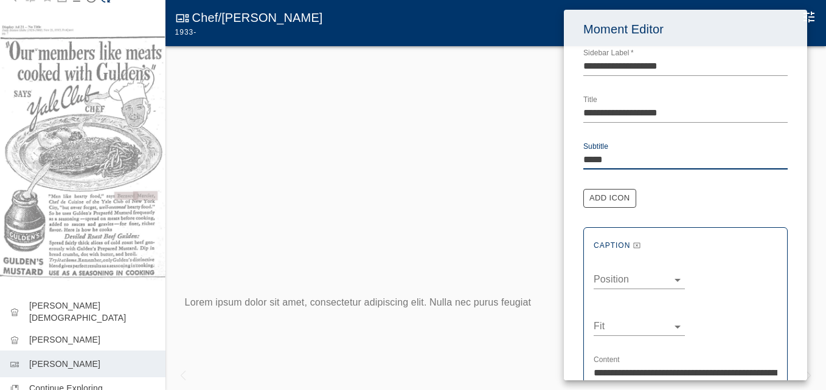
type textarea "*****"
click at [223, 12] on div at bounding box center [413, 195] width 826 height 390
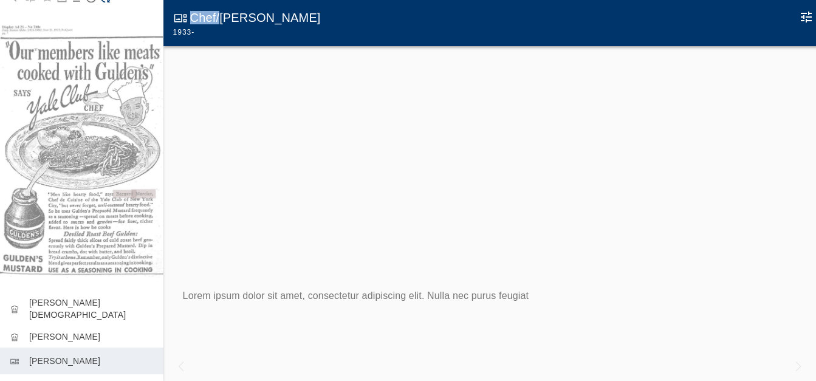
drag, startPoint x: 221, startPoint y: 17, endPoint x: 194, endPoint y: 17, distance: 27.4
click at [194, 17] on h6 "Chef/Steward Posselt" at bounding box center [255, 18] width 131 height 12
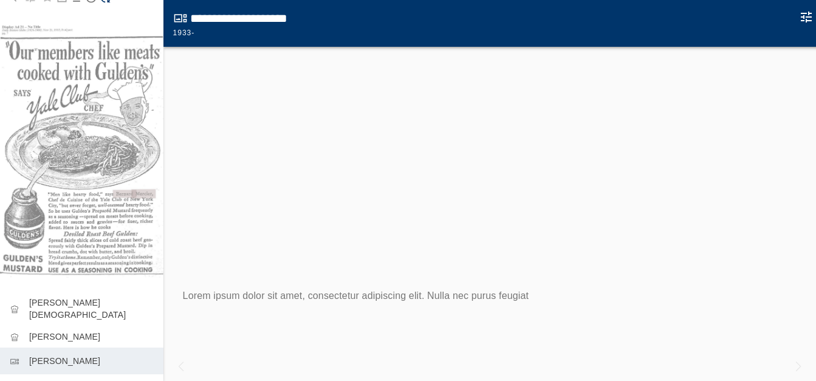
type input "**********"
drag, startPoint x: 222, startPoint y: 14, endPoint x: 213, endPoint y: 17, distance: 9.0
click at [213, 17] on input "**********" at bounding box center [236, 19] width 92 height 18
click at [809, 20] on icon "Edit Moment" at bounding box center [806, 17] width 11 height 11
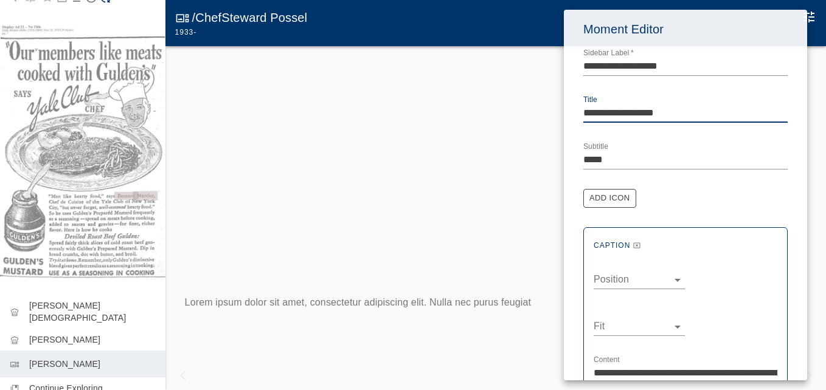
drag, startPoint x: 609, startPoint y: 110, endPoint x: 575, endPoint y: 115, distance: 34.4
click at [575, 115] on div "**********" at bounding box center [685, 367] width 243 height 714
click at [621, 112] on textarea "**********" at bounding box center [685, 113] width 204 height 14
type textarea "**********"
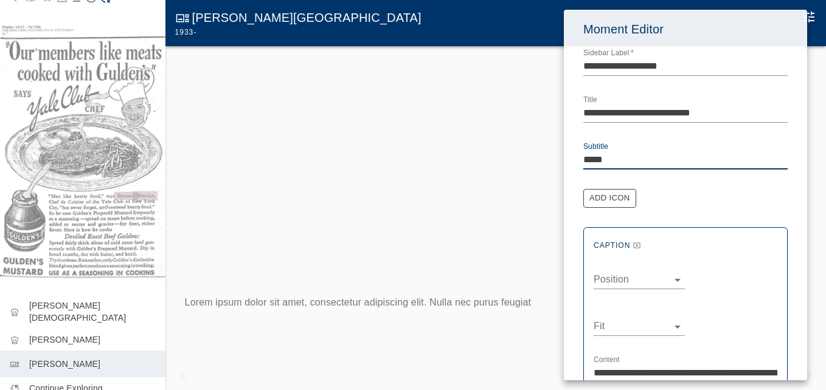
click at [675, 281] on body "**********" at bounding box center [413, 207] width 826 height 415
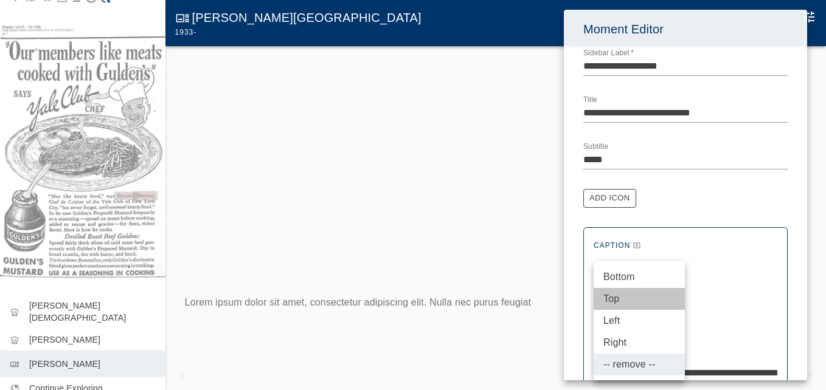
click at [614, 295] on li "Top" at bounding box center [638, 299] width 91 height 22
type input "***"
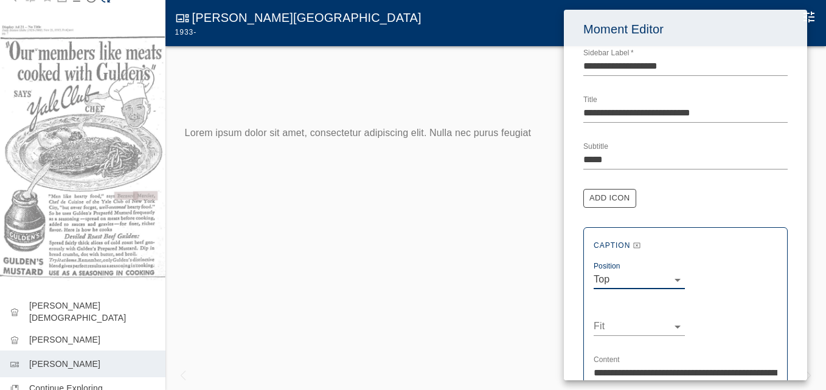
click at [677, 325] on body "**********" at bounding box center [413, 207] width 826 height 415
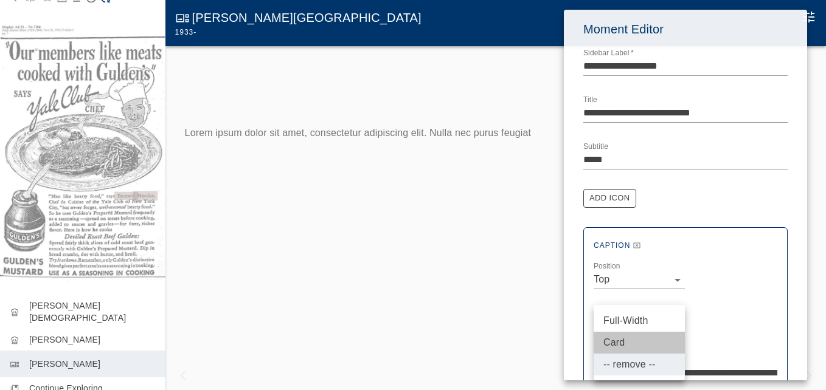
drag, startPoint x: 620, startPoint y: 337, endPoint x: 634, endPoint y: 332, distance: 15.4
click at [619, 336] on li "Card" at bounding box center [638, 343] width 91 height 22
type input "****"
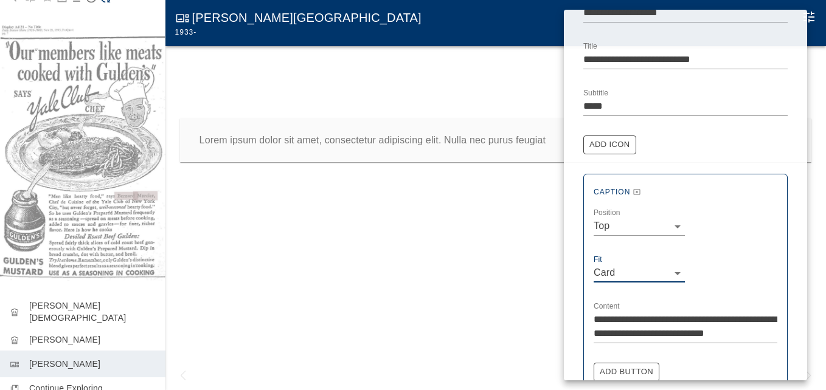
scroll to position [182, 0]
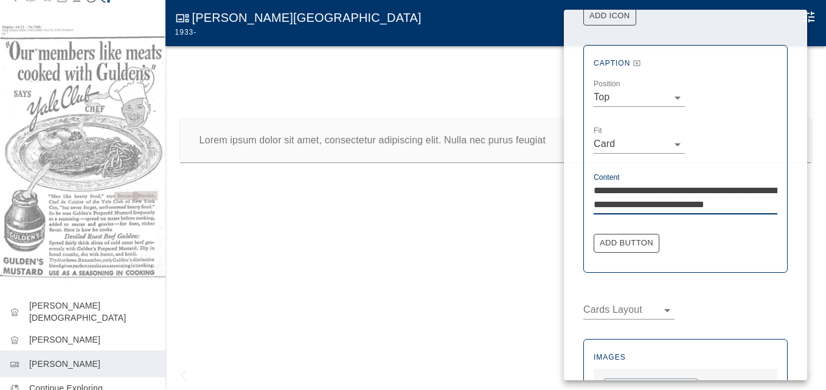
drag, startPoint x: 764, startPoint y: 206, endPoint x: 579, endPoint y: 195, distance: 185.1
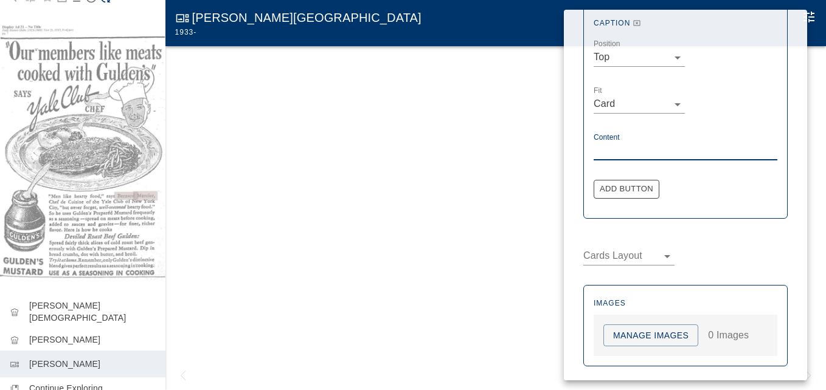
scroll to position [243, 0]
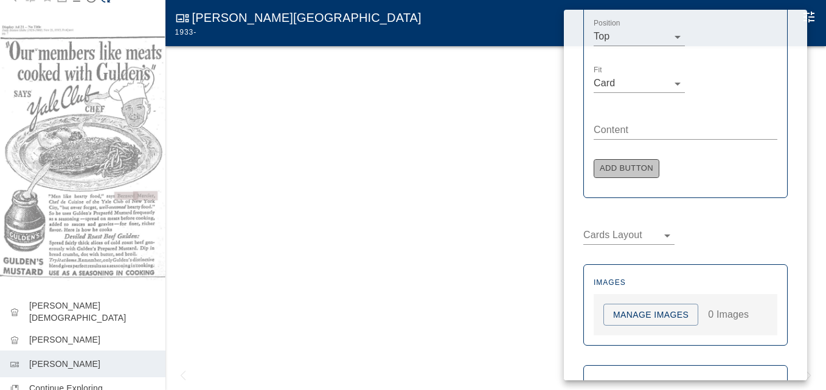
click at [631, 170] on button "Add Button" at bounding box center [626, 168] width 66 height 19
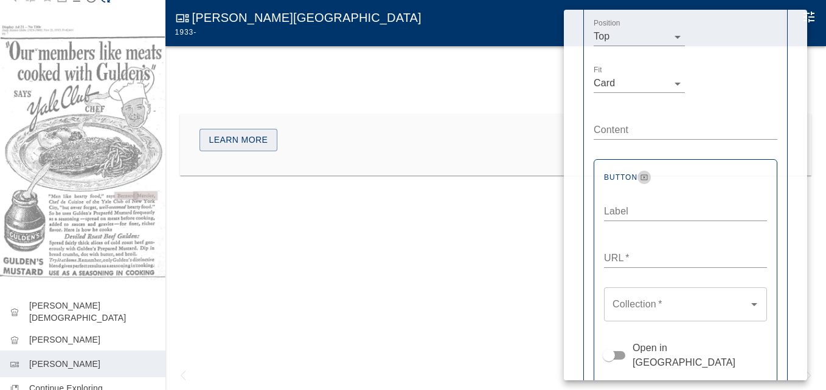
click at [644, 173] on button "Remove Button" at bounding box center [643, 177] width 13 height 13
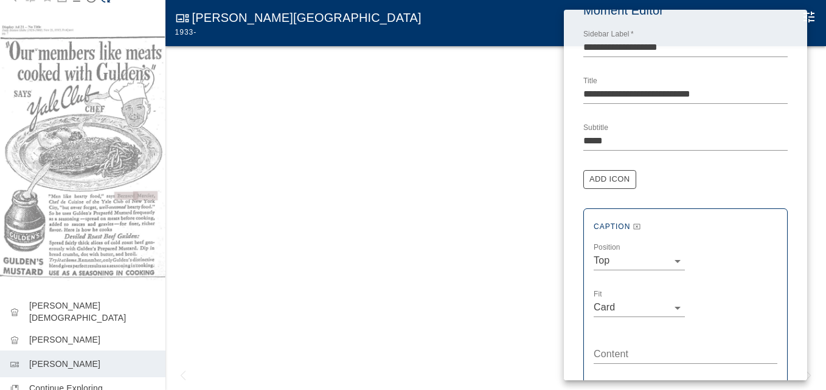
scroll to position [0, 0]
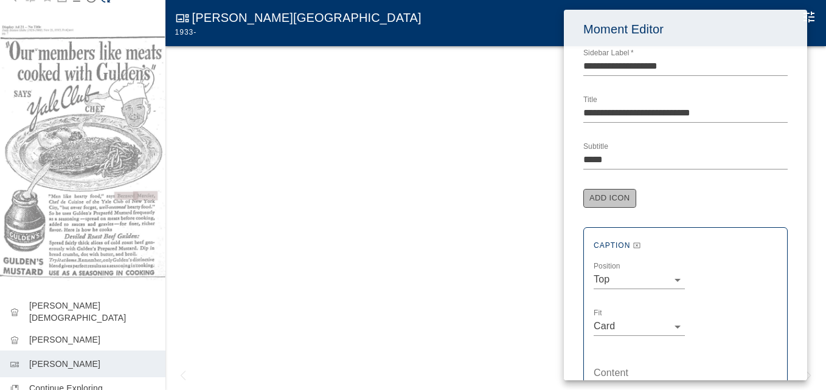
click at [610, 198] on button "Add Icon" at bounding box center [609, 198] width 53 height 19
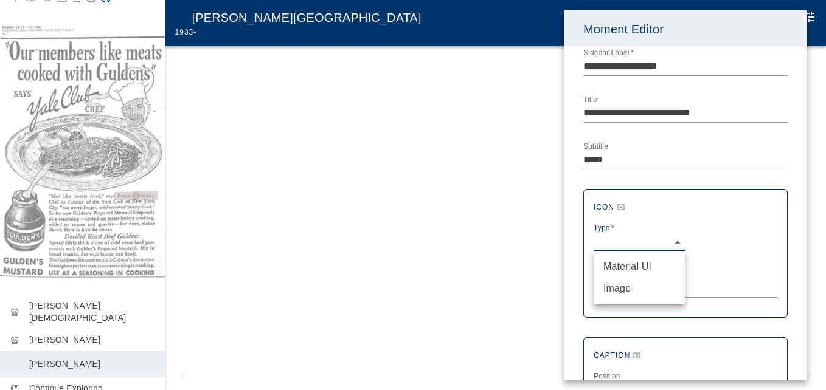
click at [679, 240] on body "**********" at bounding box center [413, 207] width 826 height 415
click at [621, 266] on li "Material UI" at bounding box center [638, 267] width 91 height 22
type input "***"
click at [601, 286] on textarea "Name   *" at bounding box center [685, 288] width 184 height 14
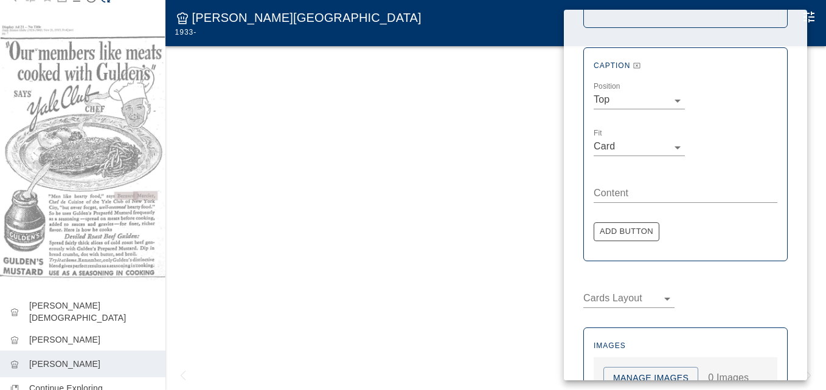
scroll to position [365, 0]
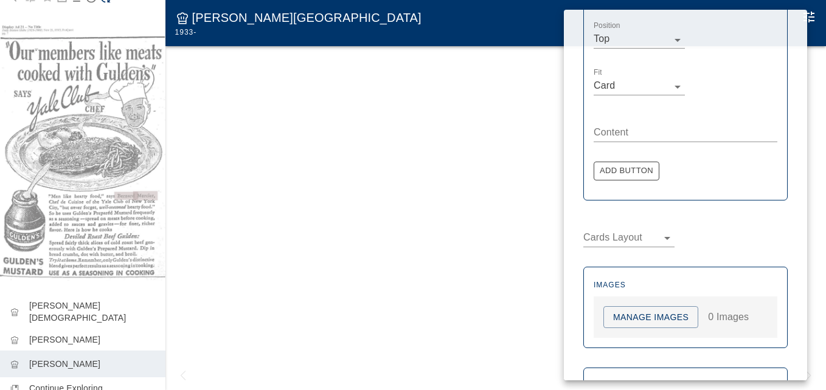
type textarea "********"
click at [644, 312] on button "Manage Images" at bounding box center [650, 317] width 95 height 22
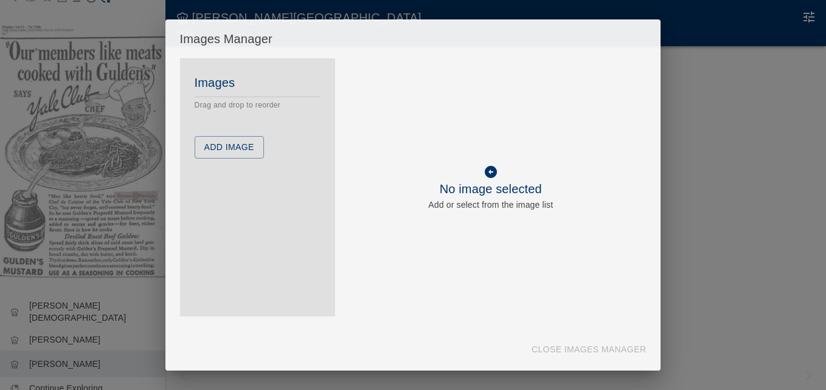
click at [224, 138] on button "Add Image" at bounding box center [229, 147] width 69 height 22
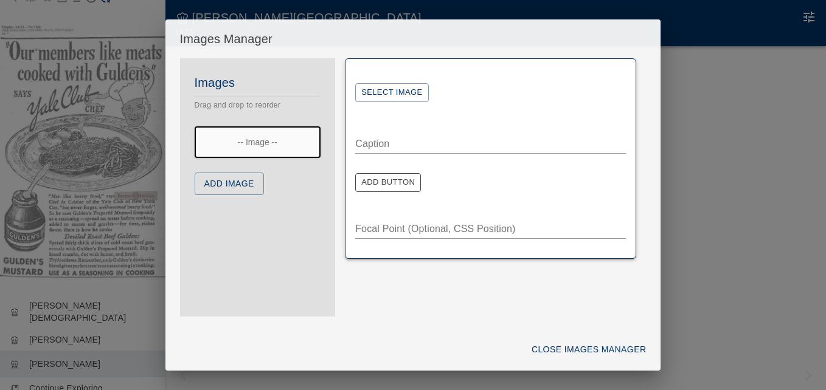
click at [404, 91] on button "Select Image" at bounding box center [391, 92] width 73 height 19
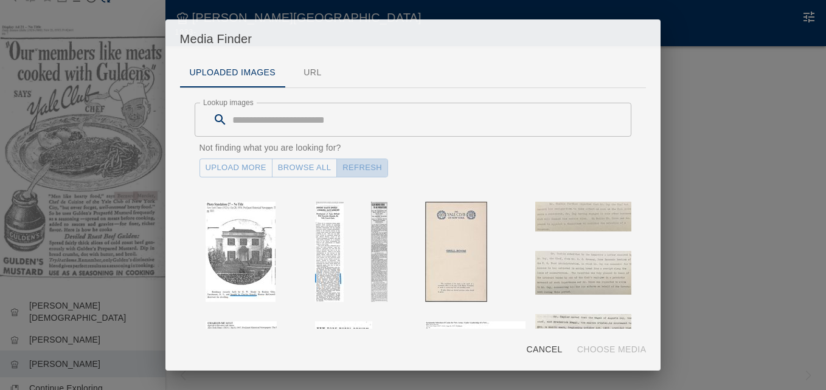
click at [370, 171] on button "Refresh" at bounding box center [362, 168] width 52 height 19
click at [244, 172] on link "Upload More" at bounding box center [235, 168] width 73 height 19
click at [364, 162] on button "Refresh" at bounding box center [362, 168] width 52 height 19
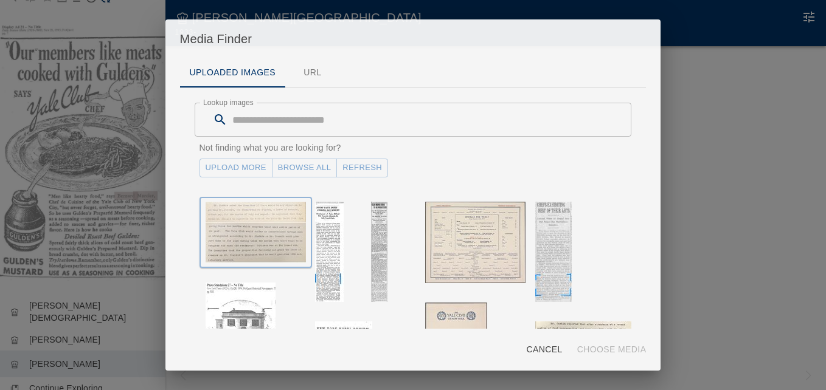
click at [247, 213] on img "button" at bounding box center [255, 232] width 100 height 61
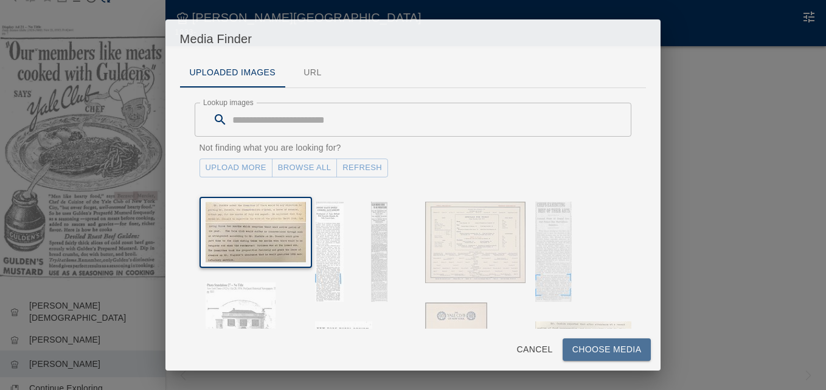
click at [595, 351] on button "Choose Media" at bounding box center [606, 350] width 89 height 22
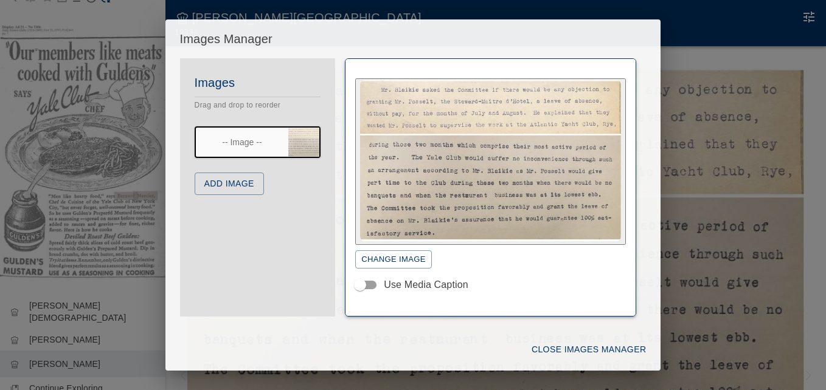
click at [229, 184] on button "Add Image" at bounding box center [229, 184] width 69 height 22
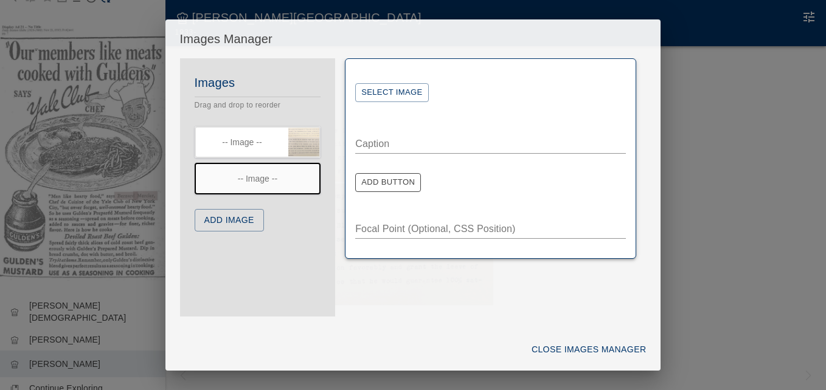
click at [393, 85] on button "Select Image" at bounding box center [391, 92] width 73 height 19
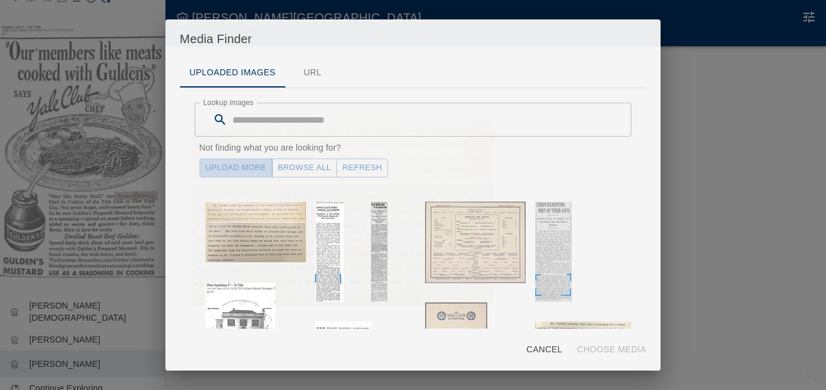
click at [223, 165] on link "Upload More" at bounding box center [235, 168] width 73 height 19
click at [361, 170] on button "Refresh" at bounding box center [362, 168] width 52 height 19
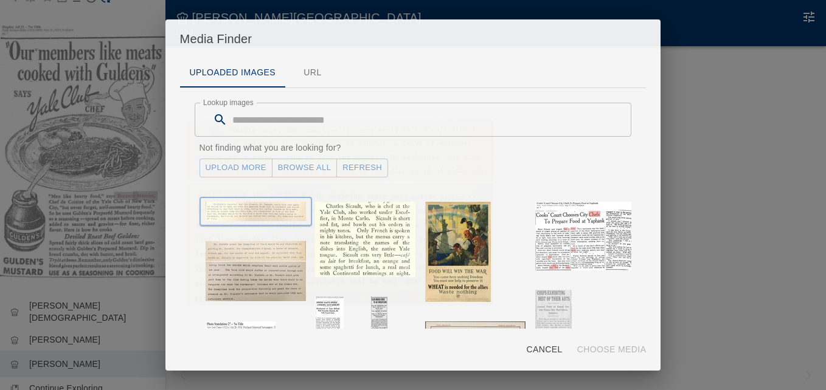
click at [260, 217] on img "button" at bounding box center [255, 211] width 100 height 19
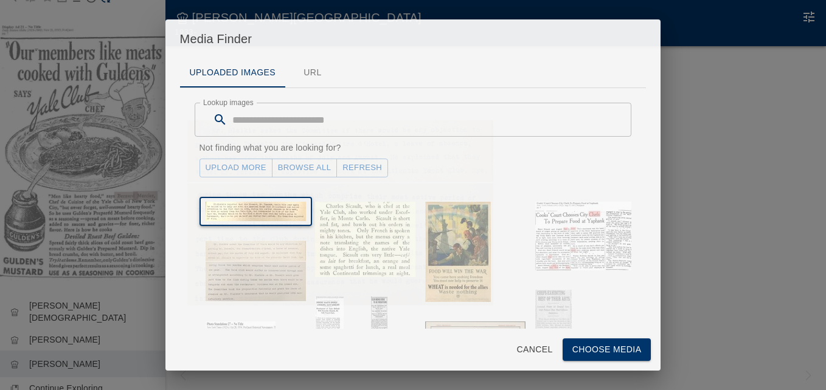
click at [585, 350] on button "Choose Media" at bounding box center [606, 350] width 89 height 22
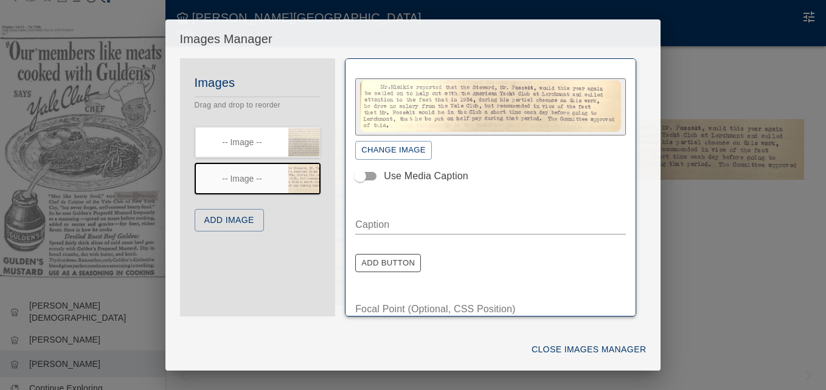
click at [241, 218] on button "Add Image" at bounding box center [229, 220] width 69 height 22
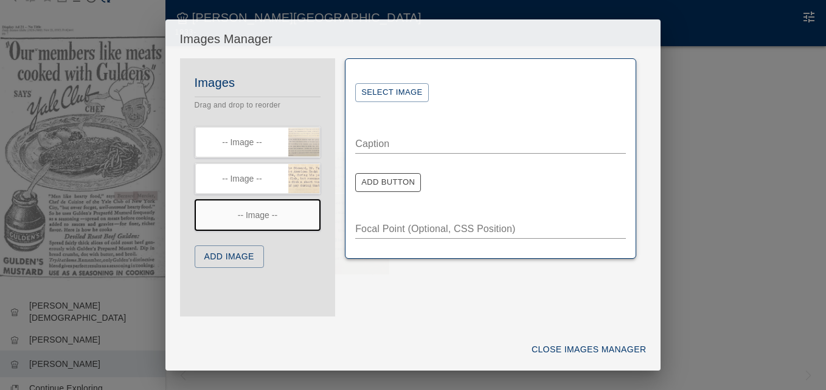
click at [406, 95] on button "Select Image" at bounding box center [391, 92] width 73 height 19
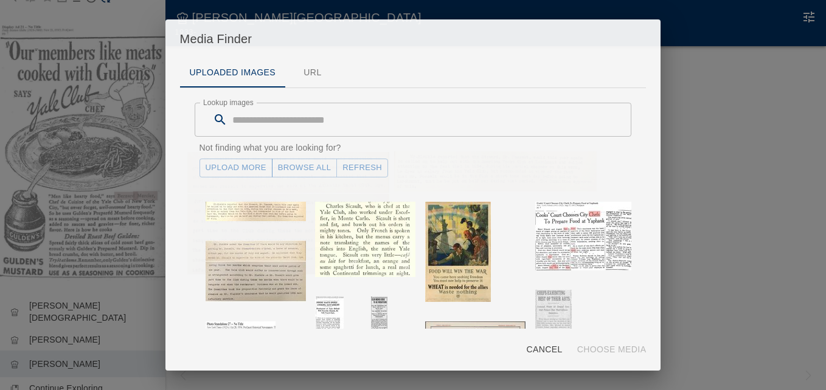
click at [229, 163] on link "Upload More" at bounding box center [235, 168] width 73 height 19
click at [358, 167] on button "Refresh" at bounding box center [362, 168] width 52 height 19
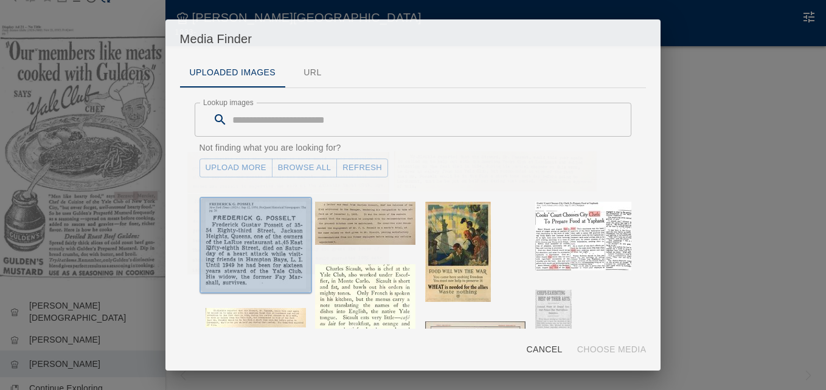
click at [253, 227] on img "button" at bounding box center [255, 245] width 100 height 87
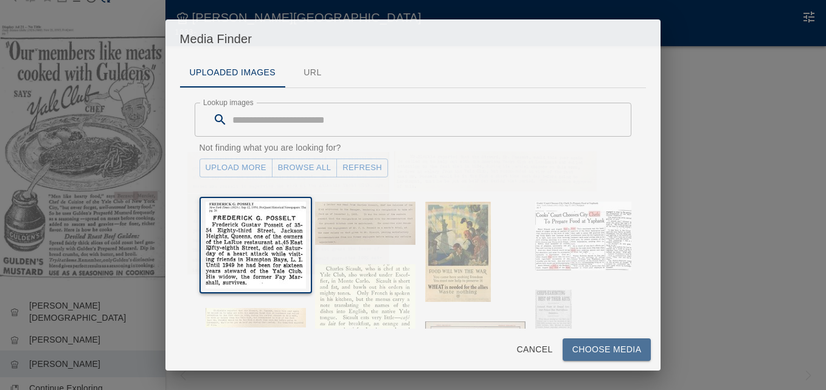
click at [596, 347] on button "Choose Media" at bounding box center [606, 350] width 89 height 22
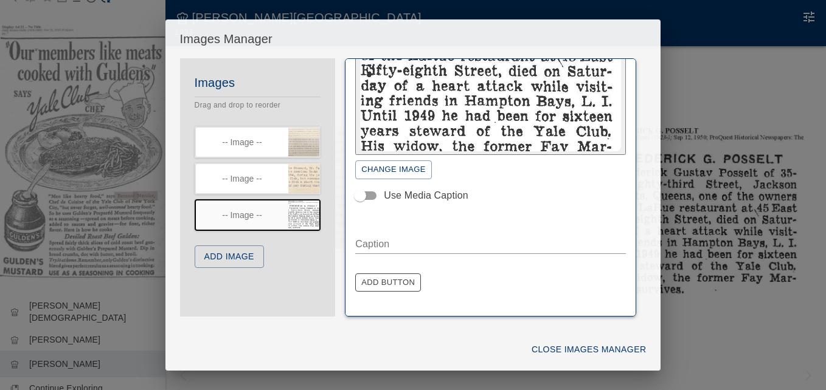
scroll to position [122, 0]
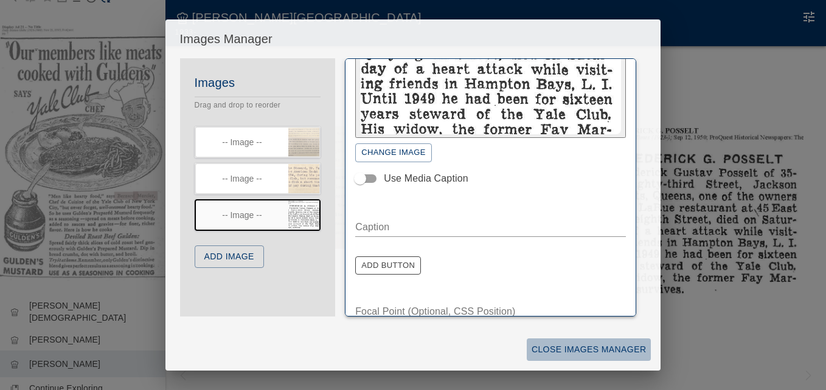
click at [557, 346] on button "Close Images Manager" at bounding box center [588, 350] width 124 height 22
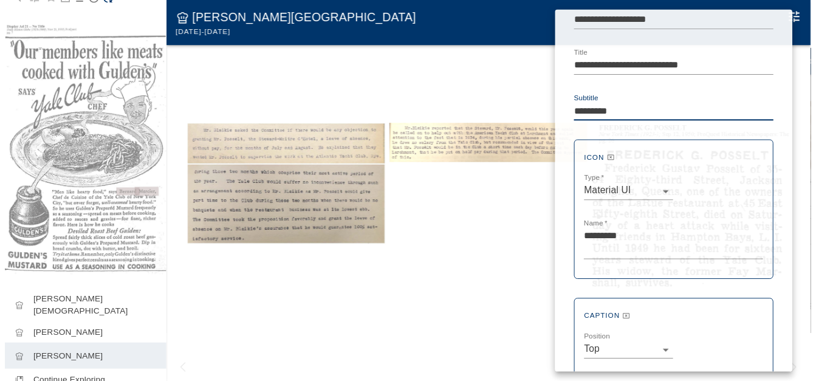
scroll to position [182, 0]
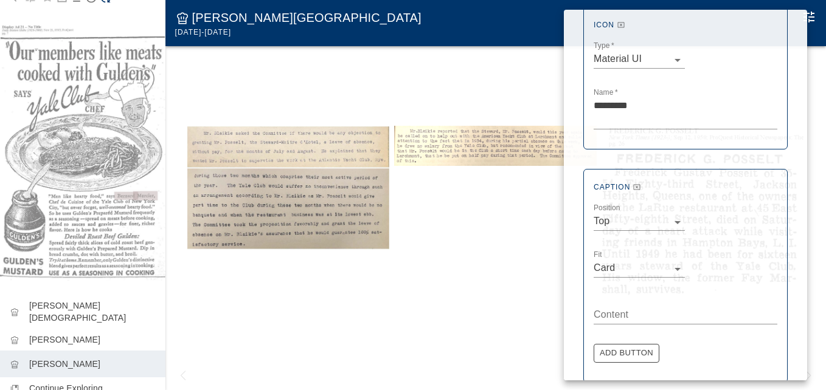
type textarea "*********"
click at [320, 83] on div at bounding box center [413, 195] width 826 height 390
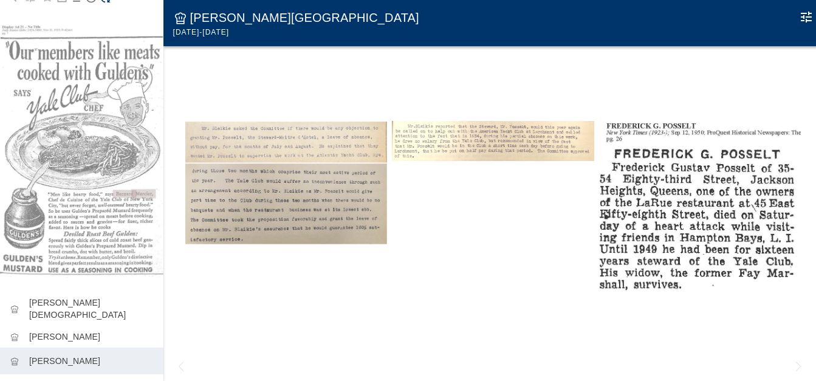
scroll to position [0, 0]
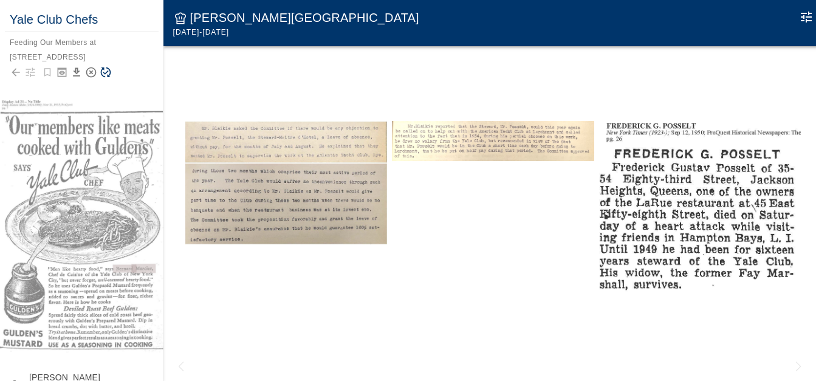
click at [106, 74] on icon "Save Story" at bounding box center [106, 72] width 10 height 10
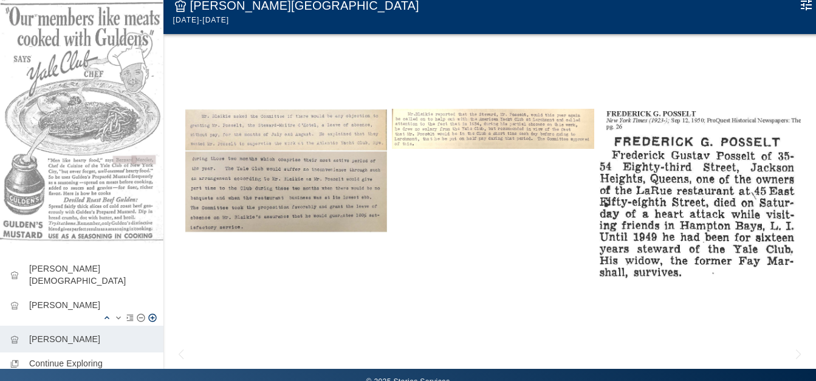
scroll to position [33, 0]
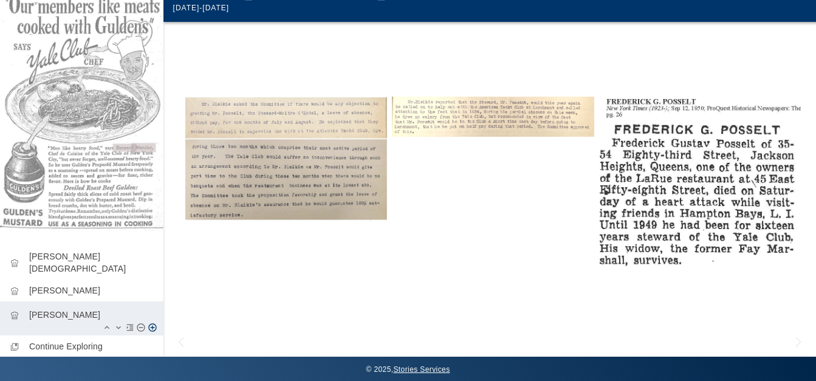
click at [148, 323] on icon "Add Moment After" at bounding box center [153, 328] width 10 height 10
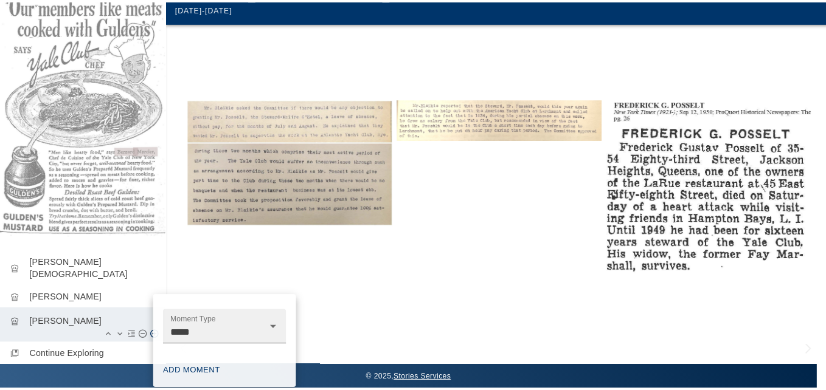
scroll to position [24, 0]
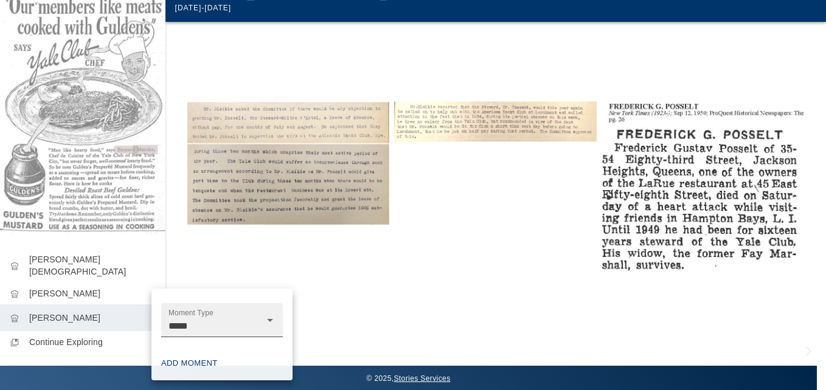
click at [273, 320] on icon "Open" at bounding box center [270, 320] width 15 height 15
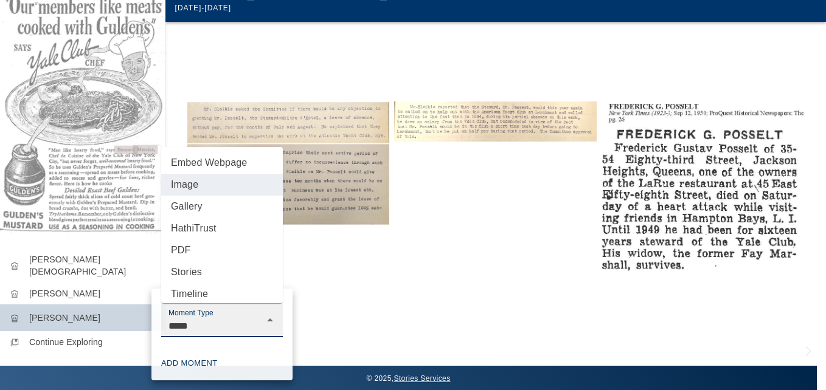
click at [201, 207] on li "Gallery" at bounding box center [222, 207] width 122 height 22
type input "*******"
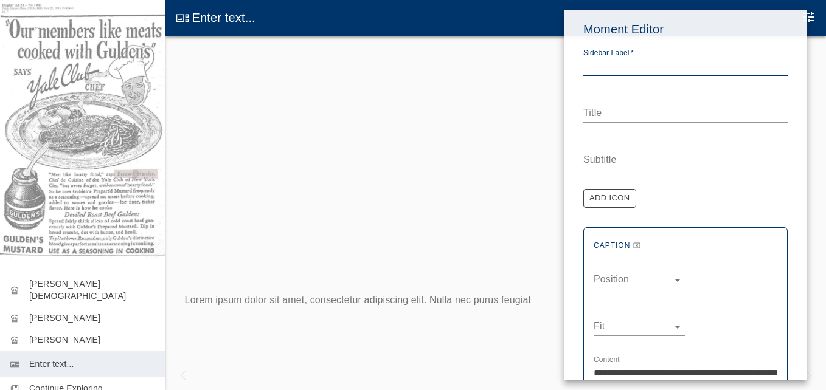
click at [605, 67] on textarea "Sidebar Label   *" at bounding box center [685, 66] width 204 height 14
type textarea "**********"
click at [597, 111] on textarea "Title" at bounding box center [685, 113] width 204 height 14
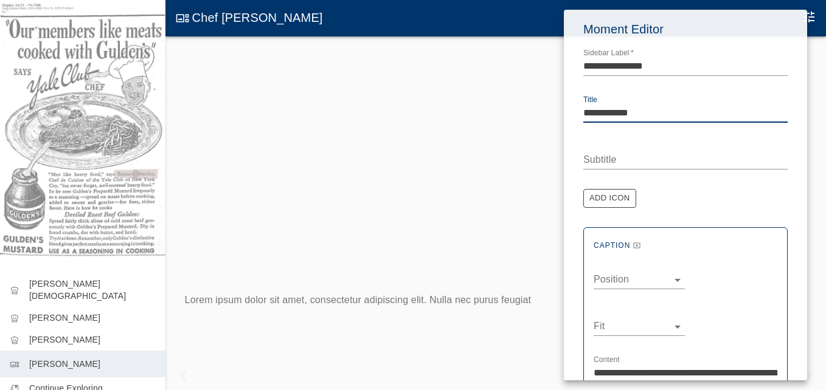
type textarea "**********"
click at [600, 153] on textarea "Subtitle" at bounding box center [685, 160] width 204 height 14
click at [627, 147] on div "Subtitle *" at bounding box center [685, 155] width 204 height 27
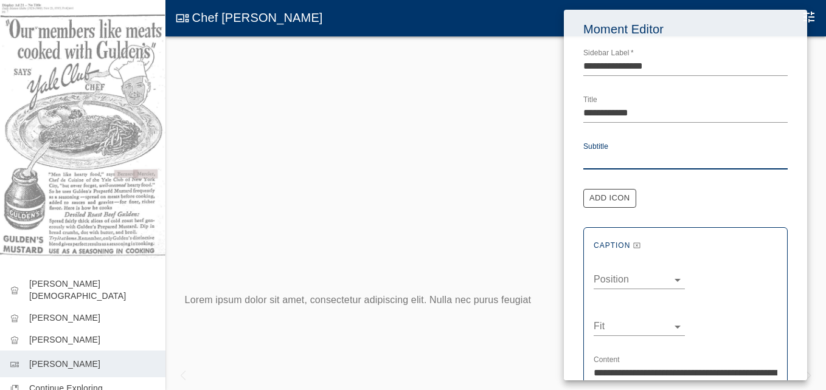
click at [617, 159] on textarea "Subtitle" at bounding box center [685, 160] width 204 height 14
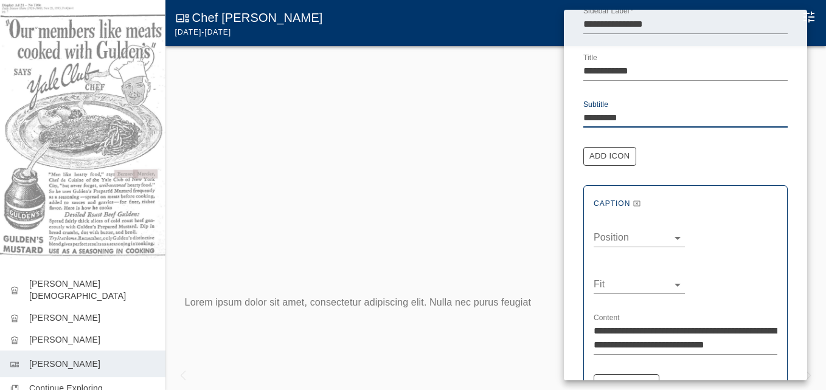
scroll to position [122, 0]
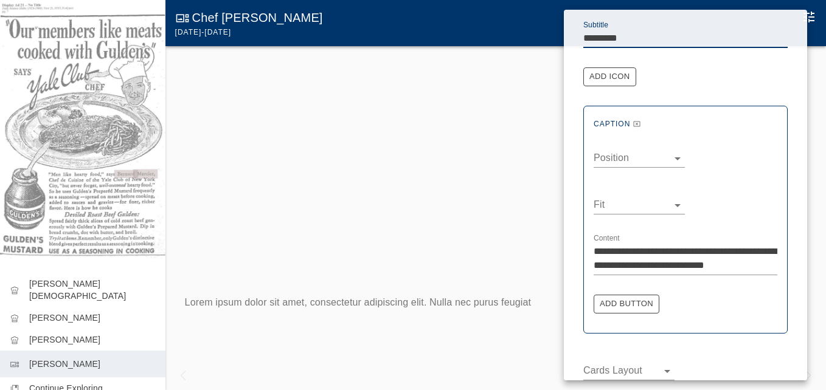
type textarea "*********"
drag, startPoint x: 768, startPoint y: 264, endPoint x: 587, endPoint y: 257, distance: 181.9
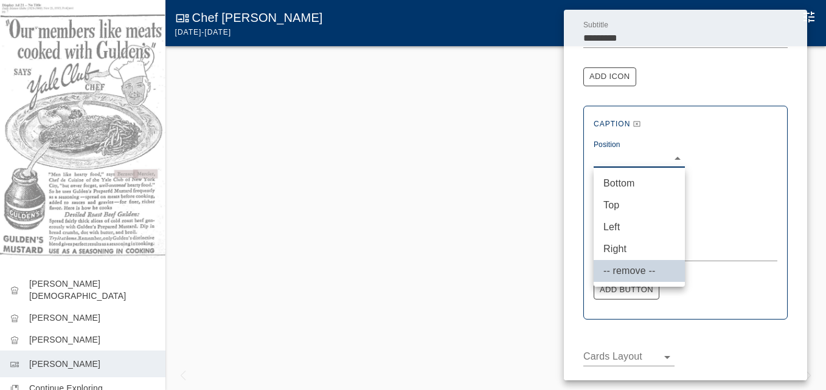
click at [619, 159] on body "**********" at bounding box center [413, 207] width 826 height 415
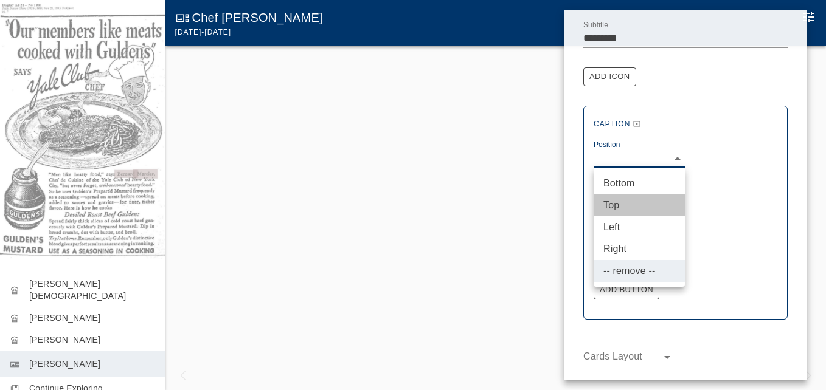
click at [613, 202] on li "Top" at bounding box center [638, 206] width 91 height 22
type input "***"
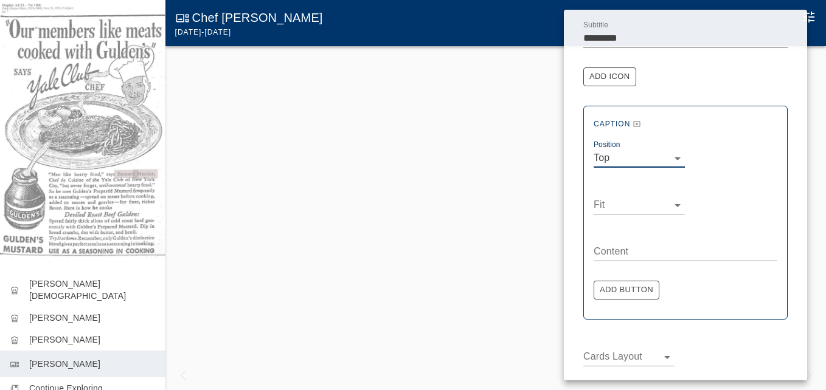
click at [613, 204] on body "**********" at bounding box center [413, 207] width 826 height 415
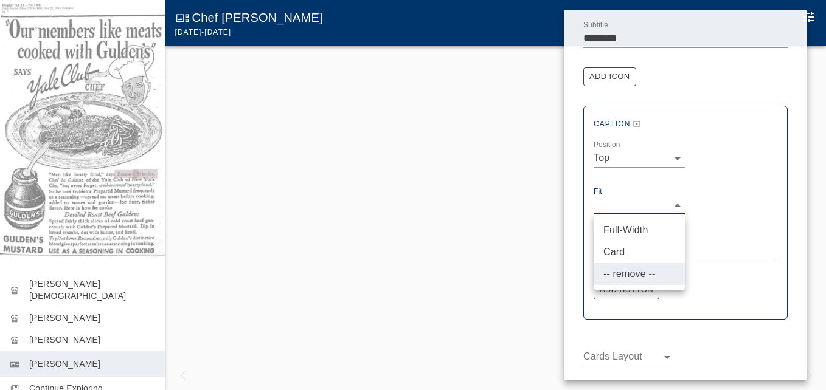
click at [615, 249] on li "Card" at bounding box center [638, 252] width 91 height 22
type input "****"
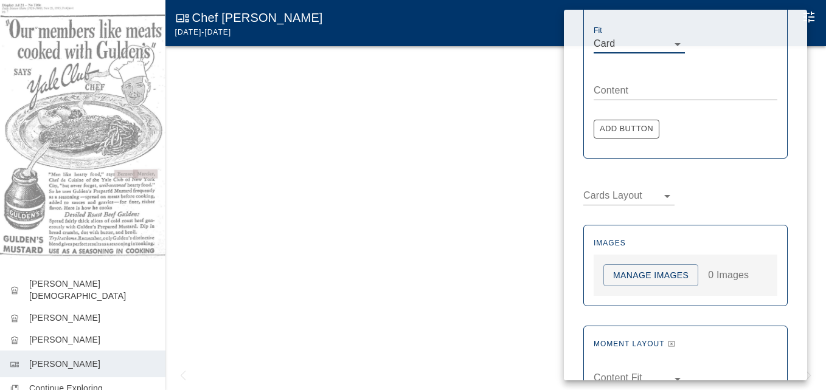
scroll to position [304, 0]
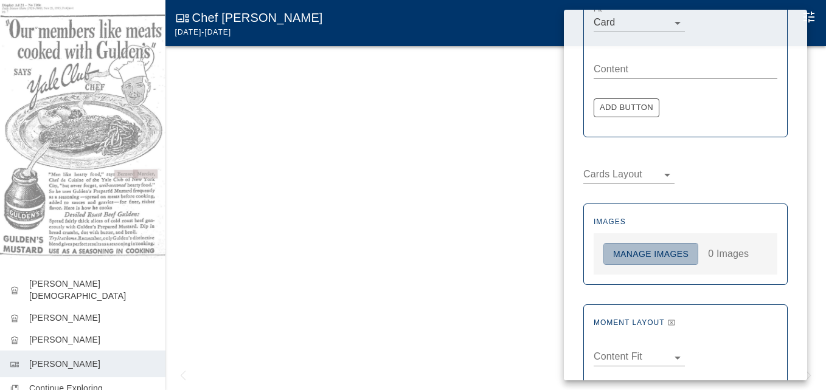
click at [642, 254] on button "Manage Images" at bounding box center [650, 254] width 95 height 22
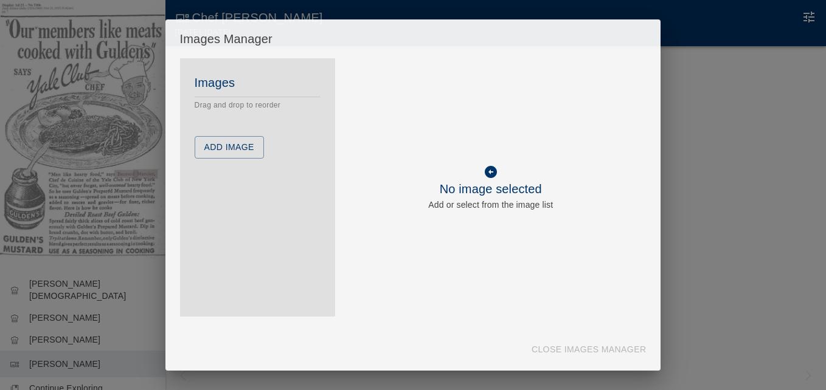
click at [248, 148] on button "Add Image" at bounding box center [229, 147] width 69 height 22
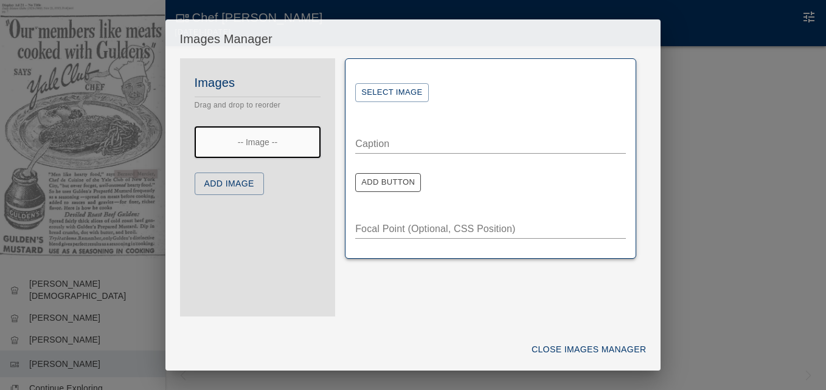
click at [397, 93] on button "Select Image" at bounding box center [391, 92] width 73 height 19
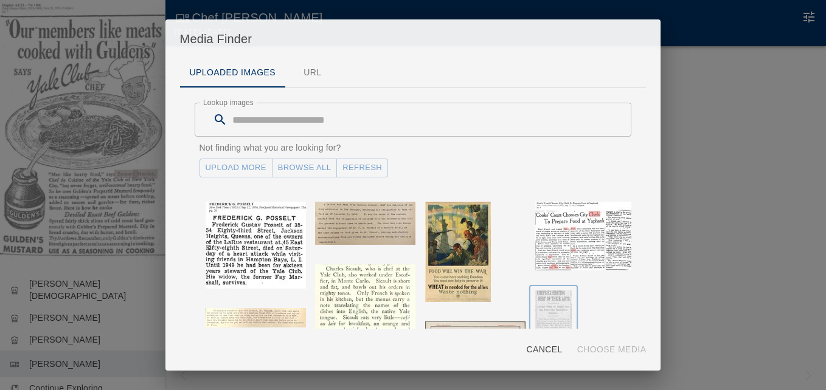
drag, startPoint x: 529, startPoint y: 300, endPoint x: 542, endPoint y: 328, distance: 31.0
click at [544, 325] on div "Lookup images Lookup images Not finding what you are looking for? Upload More B…" at bounding box center [413, 380] width 437 height 555
click at [254, 167] on link "Upload More" at bounding box center [235, 168] width 73 height 19
click at [356, 171] on button "Refresh" at bounding box center [362, 168] width 52 height 19
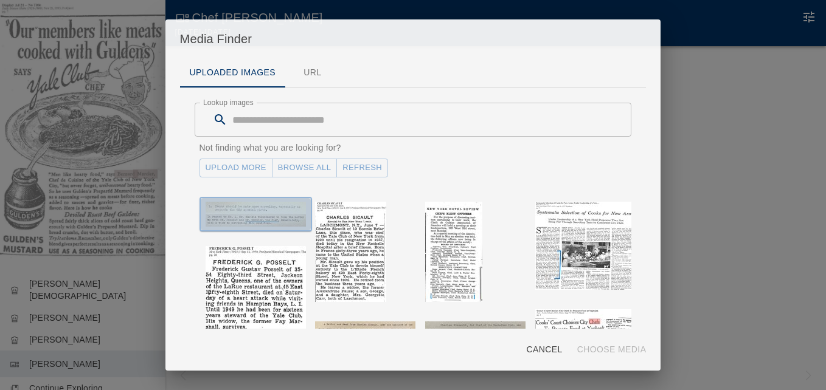
click at [247, 211] on img "button" at bounding box center [255, 214] width 100 height 25
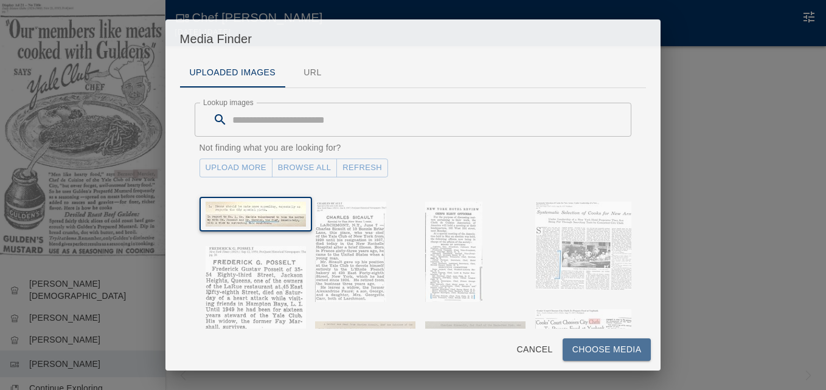
click at [596, 351] on button "Choose Media" at bounding box center [606, 350] width 89 height 22
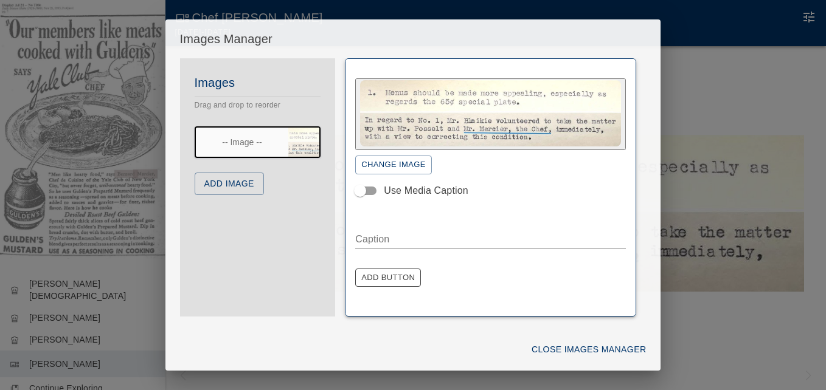
click at [239, 187] on button "Add Image" at bounding box center [229, 184] width 69 height 22
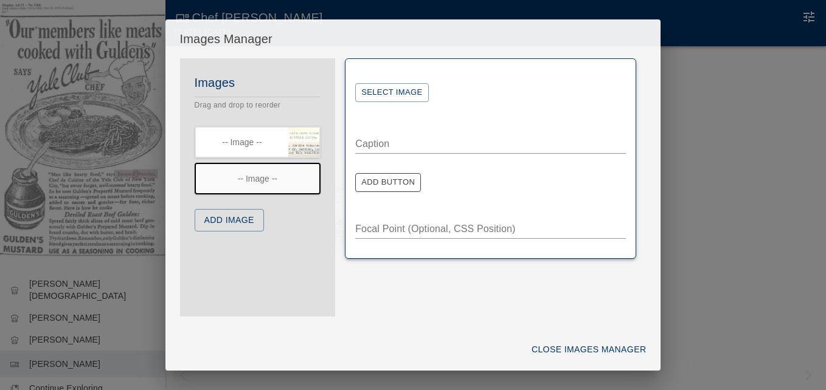
click at [403, 90] on button "Select Image" at bounding box center [391, 92] width 73 height 19
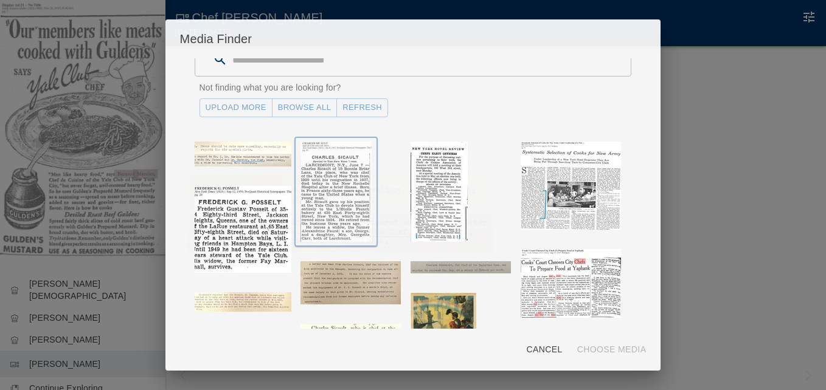
scroll to position [0, 0]
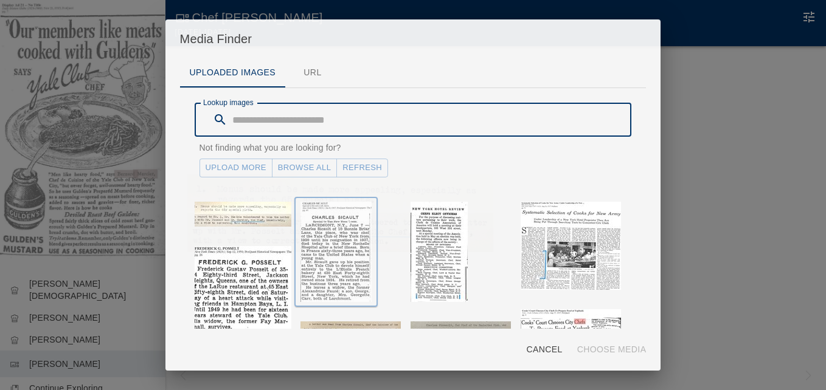
drag, startPoint x: 254, startPoint y: 124, endPoint x: 314, endPoint y: 199, distance: 95.6
click at [257, 126] on input "Lookup images" at bounding box center [431, 120] width 399 height 34
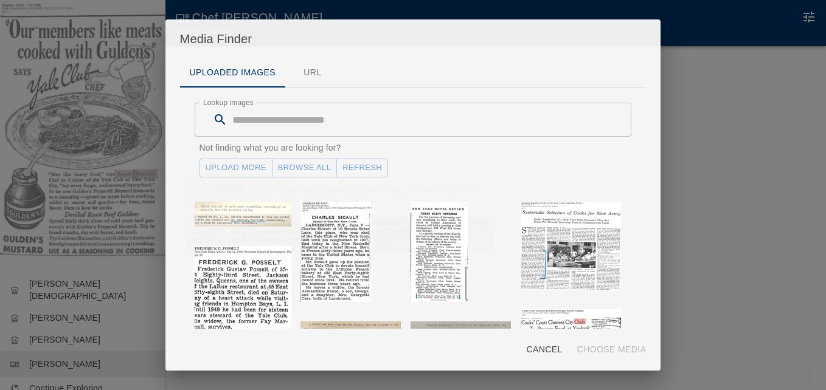
click at [266, 122] on input "Lookup images" at bounding box center [431, 120] width 399 height 34
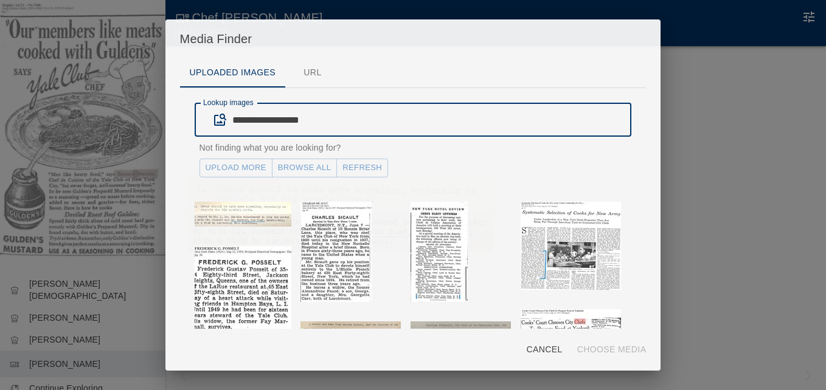
type input "**********"
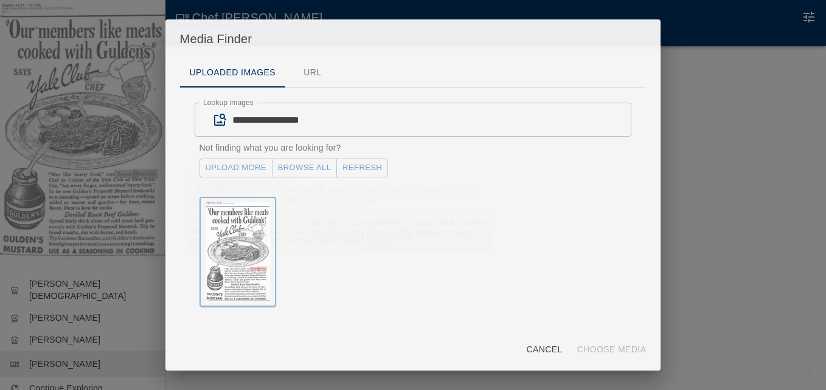
click at [244, 241] on img "button" at bounding box center [237, 252] width 64 height 100
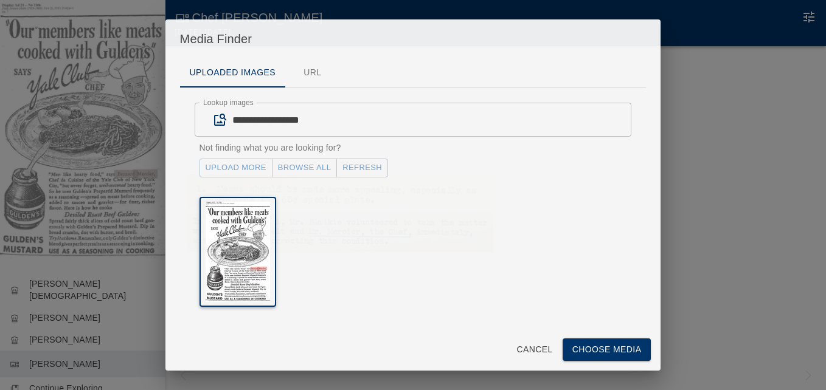
click at [596, 356] on button "Choose Media" at bounding box center [606, 350] width 89 height 22
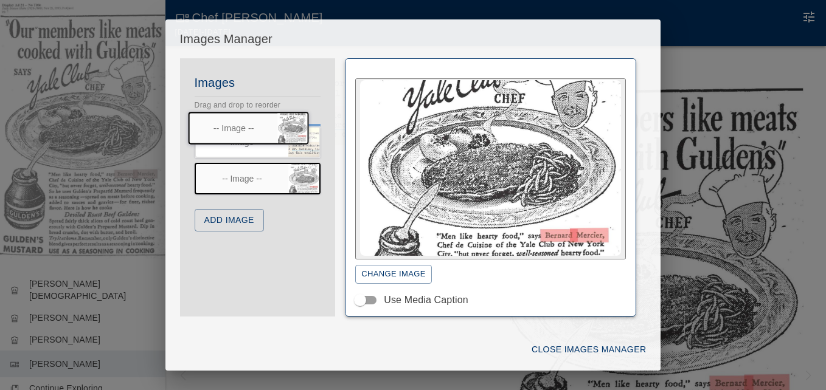
drag, startPoint x: 250, startPoint y: 175, endPoint x: 239, endPoint y: 119, distance: 57.6
click at [239, 119] on div "Images Drag and drop to reorder -- Image -- -- Image -- -- Image -- Add Image" at bounding box center [258, 159] width 156 height 173
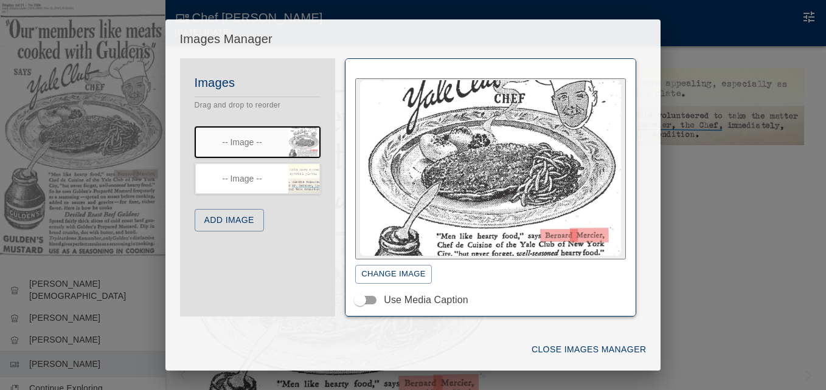
click at [254, 215] on button "Add Image" at bounding box center [229, 220] width 69 height 22
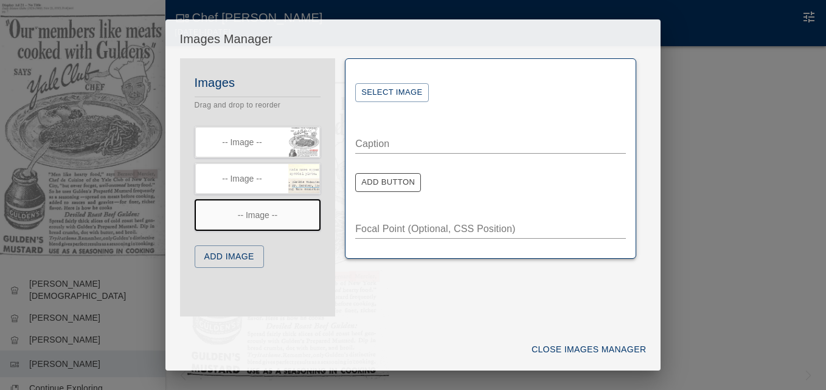
click at [419, 94] on button "Select Image" at bounding box center [391, 92] width 73 height 19
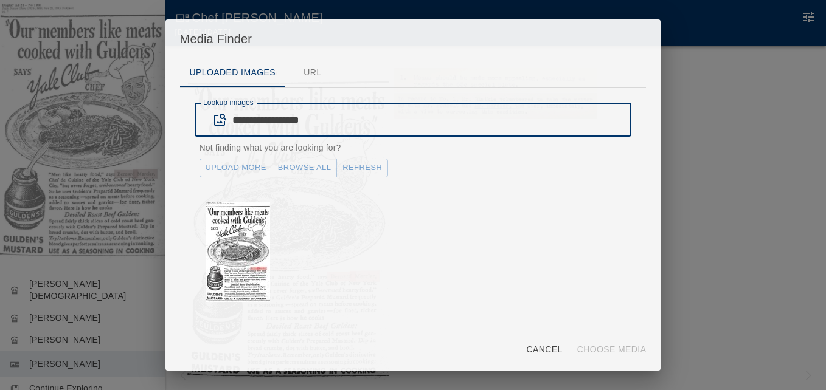
drag, startPoint x: 337, startPoint y: 122, endPoint x: 234, endPoint y: 121, distance: 102.8
click at [234, 121] on input "**********" at bounding box center [431, 120] width 399 height 34
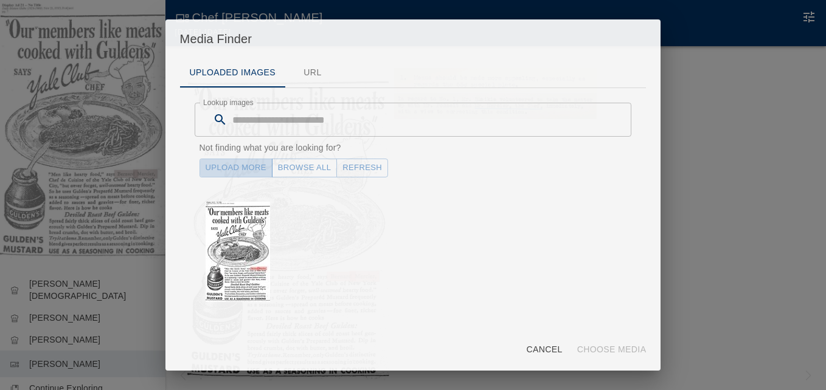
click at [247, 170] on link "Upload More" at bounding box center [235, 168] width 73 height 19
click at [364, 168] on button "Refresh" at bounding box center [362, 168] width 52 height 19
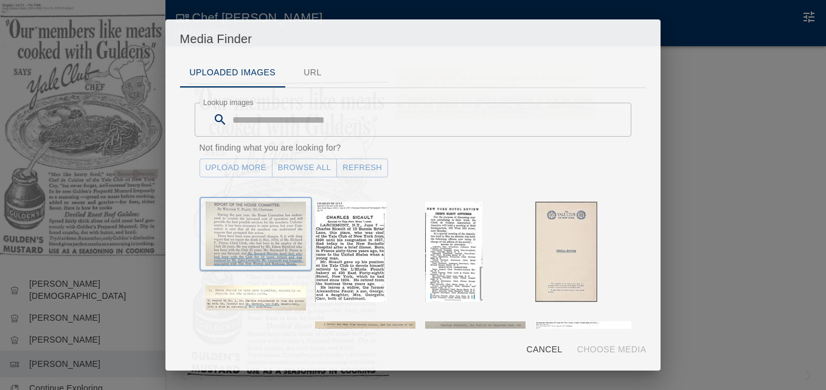
click at [255, 239] on img "button" at bounding box center [255, 234] width 100 height 64
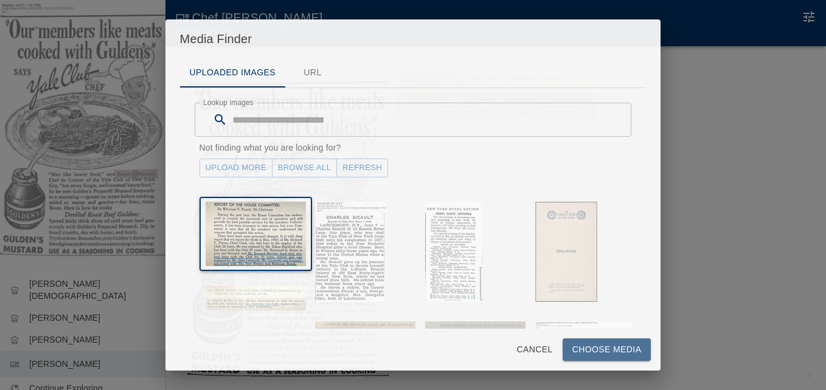
click at [623, 349] on button "Choose Media" at bounding box center [606, 350] width 89 height 22
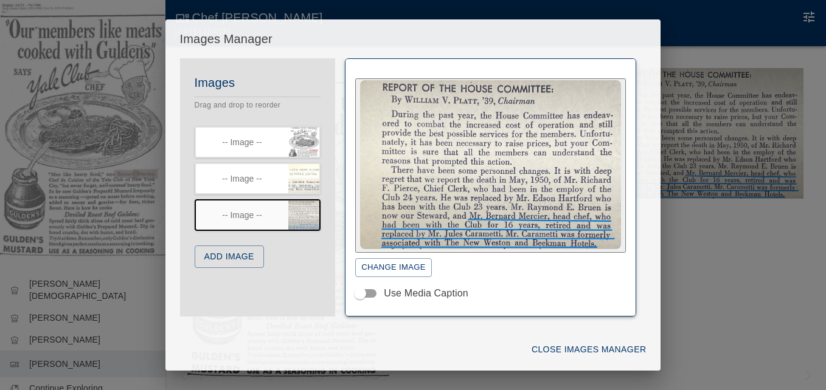
click at [255, 260] on button "Add Image" at bounding box center [229, 257] width 69 height 22
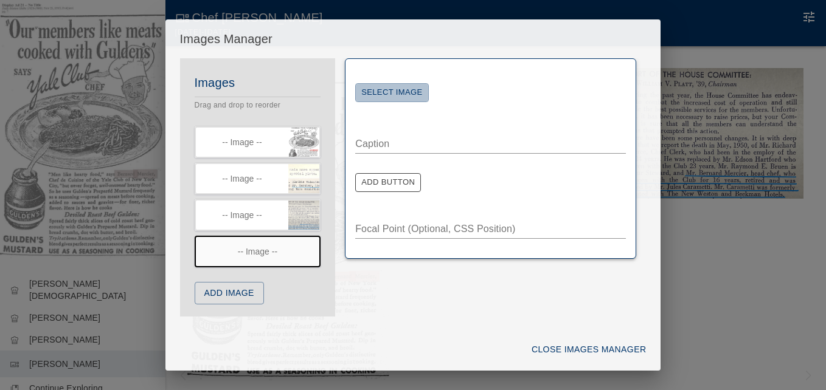
click at [395, 89] on button "Select Image" at bounding box center [391, 92] width 73 height 19
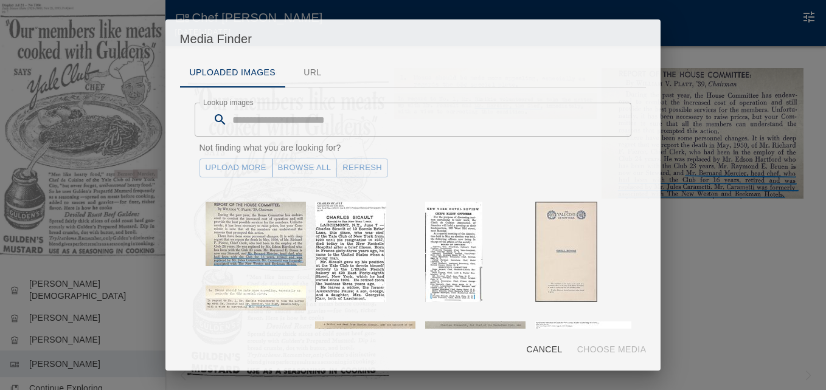
click at [247, 166] on link "Upload More" at bounding box center [235, 168] width 73 height 19
click at [356, 165] on button "Refresh" at bounding box center [362, 168] width 52 height 19
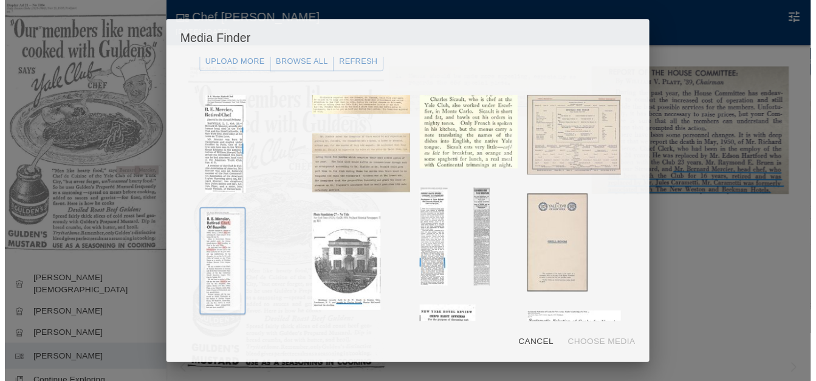
scroll to position [122, 0]
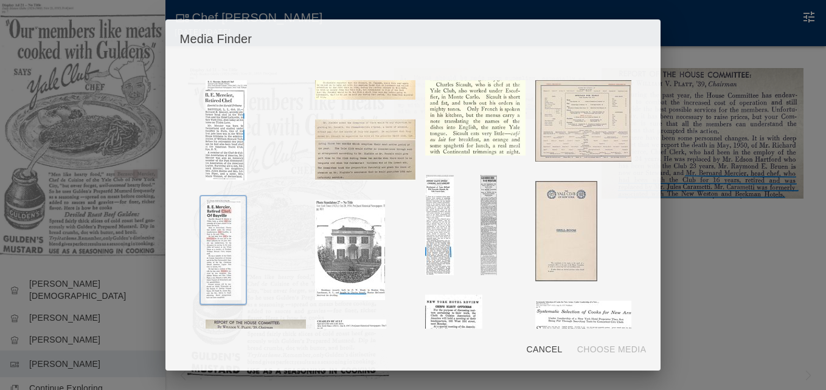
click at [219, 255] on img "button" at bounding box center [222, 250] width 35 height 100
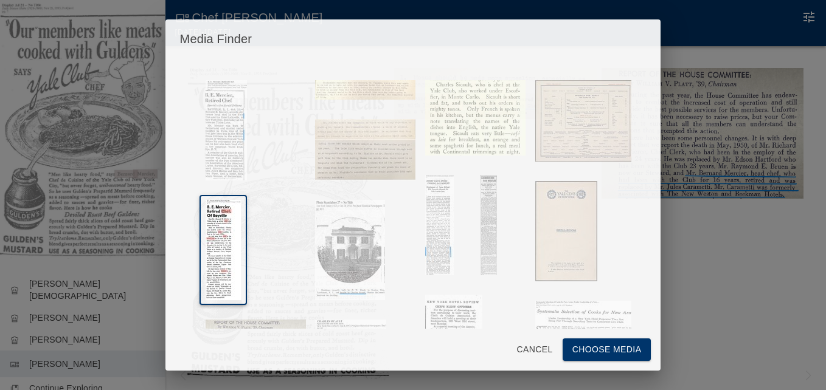
click at [606, 348] on button "Choose Media" at bounding box center [606, 350] width 89 height 22
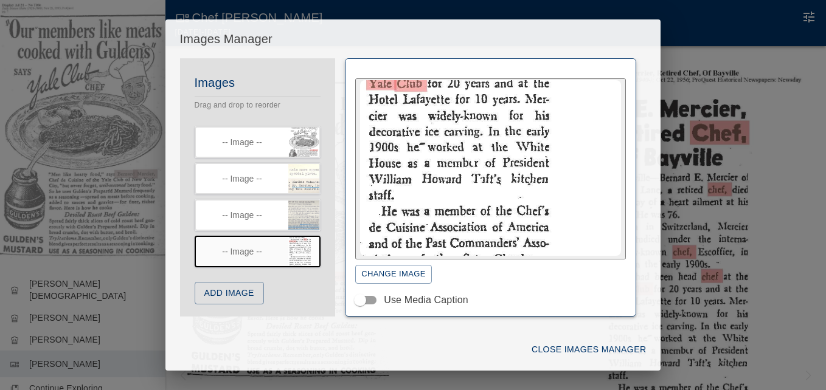
click at [241, 295] on button "Add Image" at bounding box center [229, 293] width 69 height 22
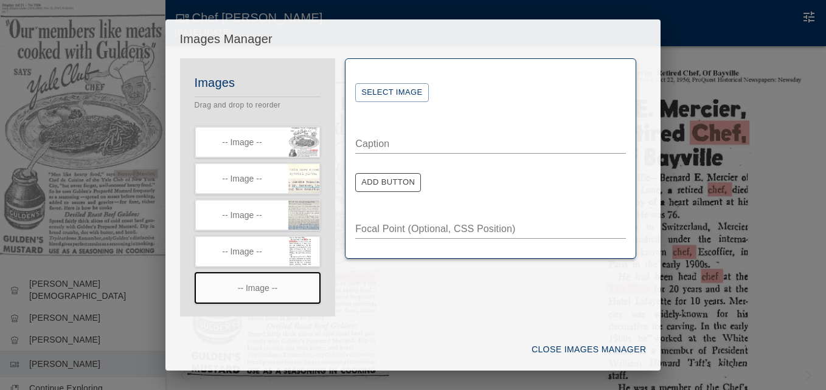
click at [407, 89] on button "Select Image" at bounding box center [391, 92] width 73 height 19
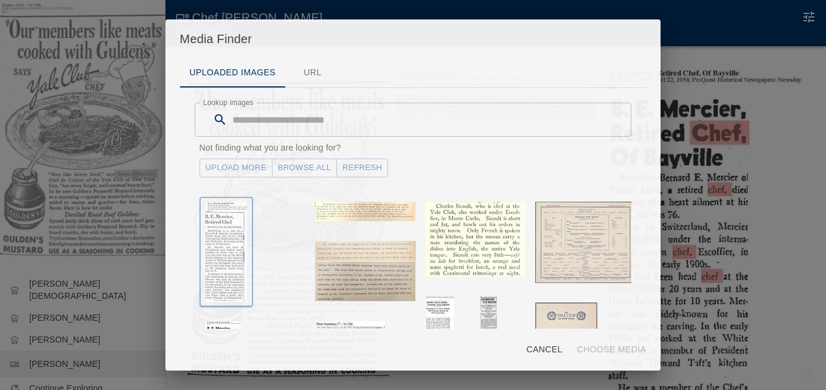
click at [228, 226] on img "button" at bounding box center [225, 252] width 41 height 100
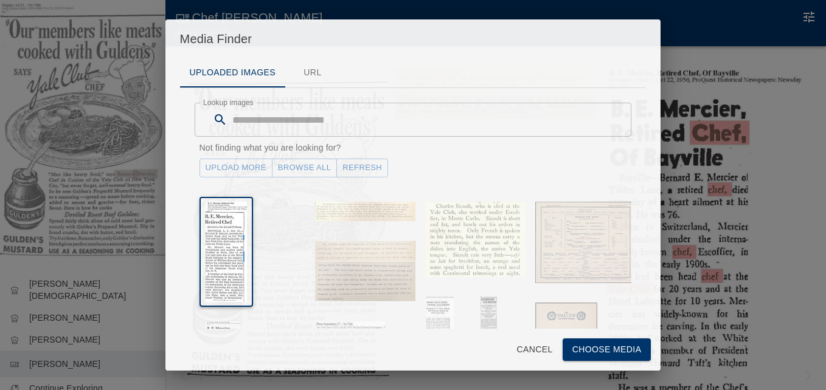
click at [593, 344] on button "Choose Media" at bounding box center [606, 350] width 89 height 22
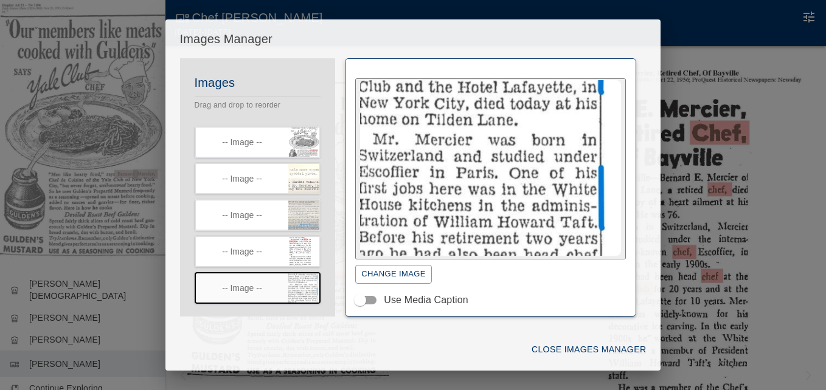
click at [542, 345] on button "Close Images Manager" at bounding box center [588, 350] width 124 height 22
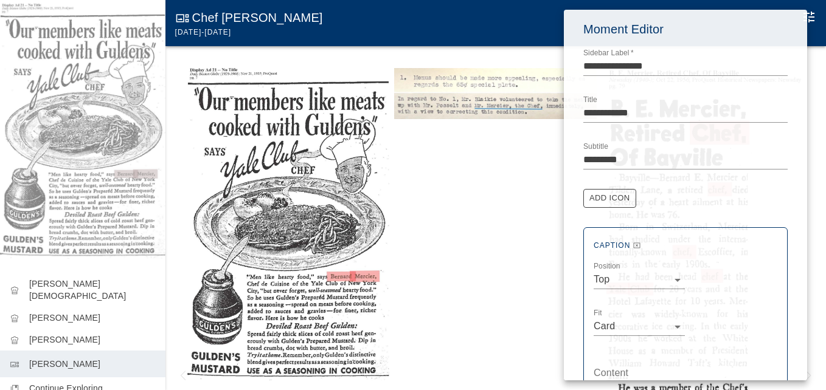
click at [420, 174] on div at bounding box center [413, 195] width 826 height 390
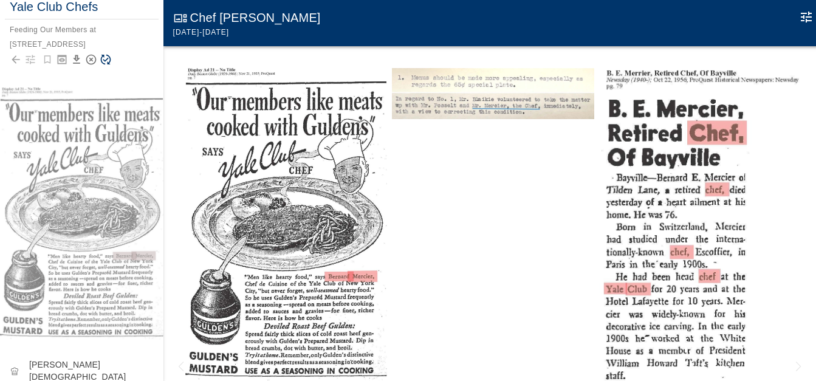
scroll to position [0, 0]
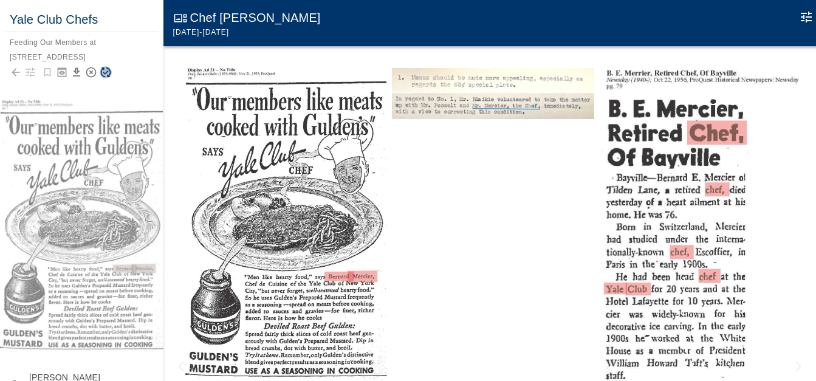
click at [106, 71] on icon "Save Story" at bounding box center [106, 72] width 12 height 12
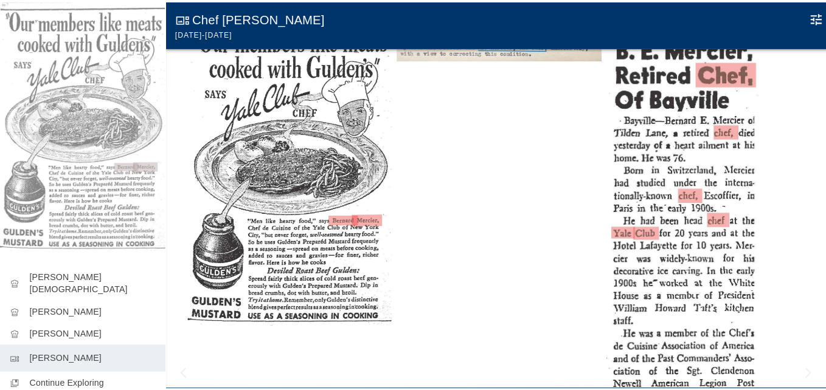
scroll to position [119, 0]
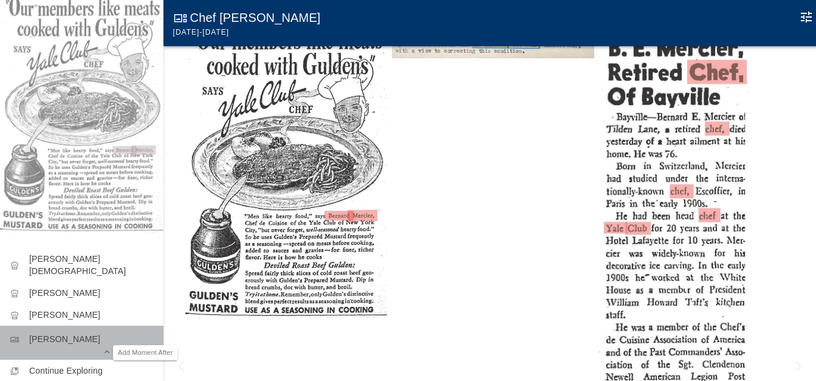
click at [148, 347] on icon "Add Moment After" at bounding box center [153, 352] width 10 height 10
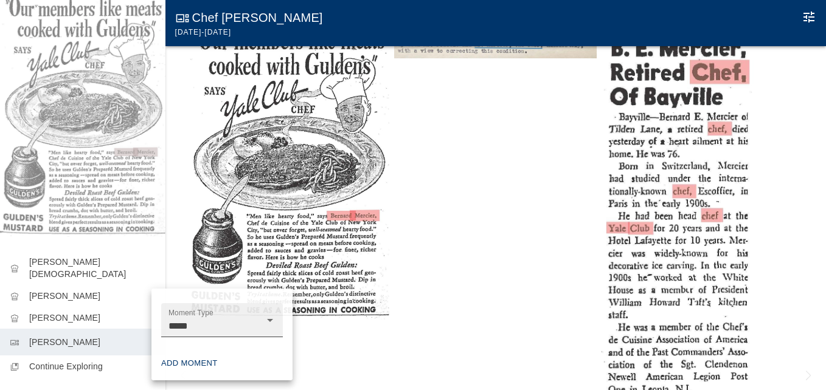
click at [275, 319] on icon "Open" at bounding box center [270, 320] width 15 height 15
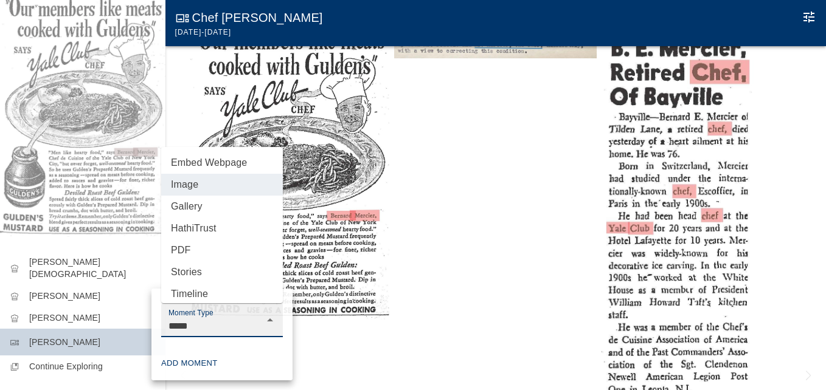
click at [204, 210] on li "Gallery" at bounding box center [222, 207] width 122 height 22
type input "*******"
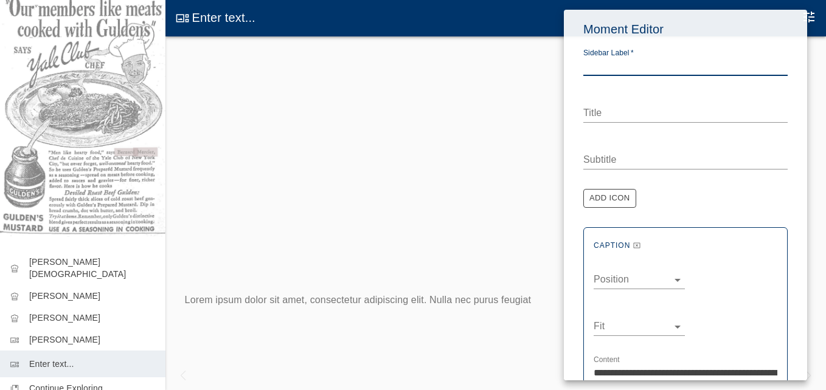
click at [640, 62] on textarea "Sidebar Label   *" at bounding box center [685, 66] width 204 height 14
type textarea "*"
type textarea "**********"
click at [610, 108] on textarea "Title" at bounding box center [685, 113] width 204 height 14
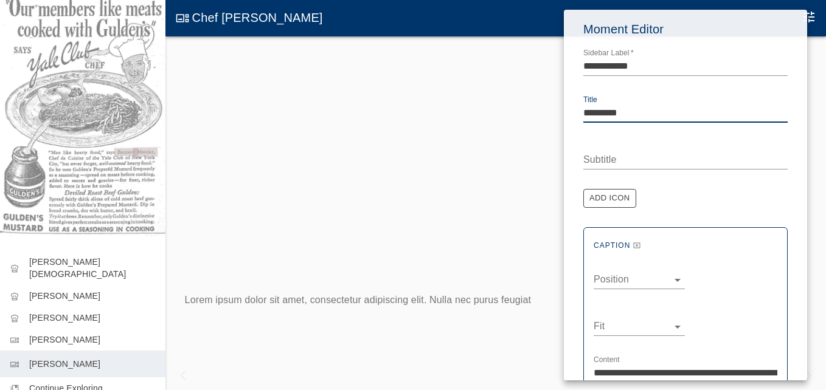
type textarea "*********"
click at [597, 161] on textarea "Subtitle" at bounding box center [685, 160] width 204 height 14
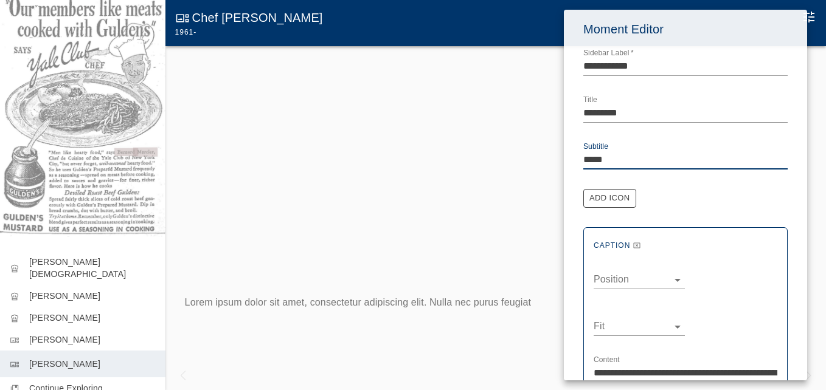
drag, startPoint x: 604, startPoint y: 163, endPoint x: 611, endPoint y: 162, distance: 6.8
click at [610, 162] on textarea "*****" at bounding box center [685, 160] width 204 height 14
type textarea "**********"
click at [622, 199] on button "Add Icon" at bounding box center [609, 198] width 53 height 19
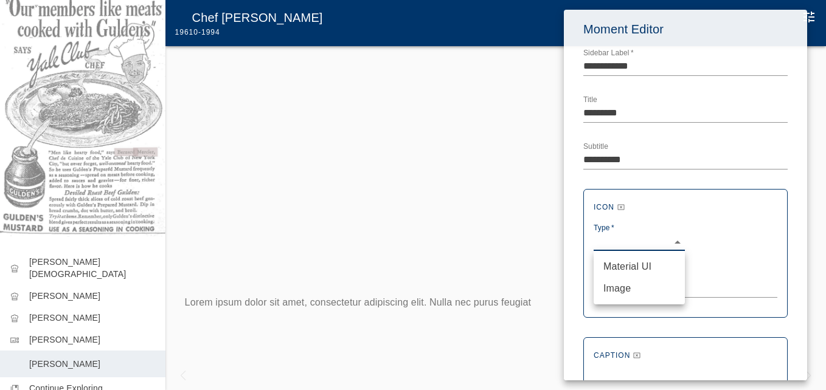
click at [609, 238] on body "**********" at bounding box center [413, 207] width 826 height 415
click at [616, 266] on li "Material UI" at bounding box center [638, 267] width 91 height 22
type input "***"
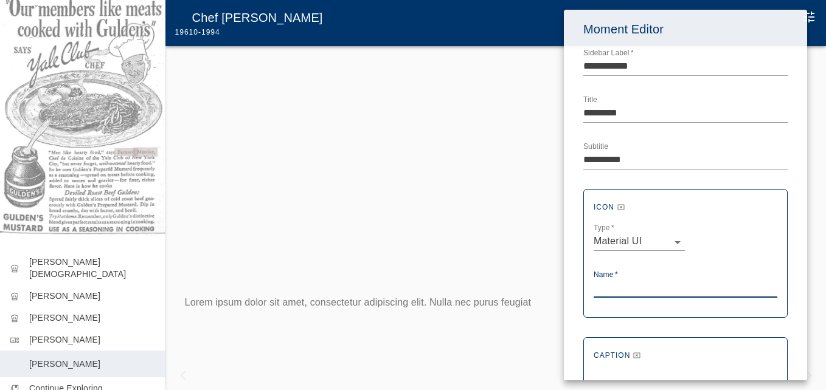
click at [604, 281] on textarea "Name   *" at bounding box center [685, 288] width 184 height 14
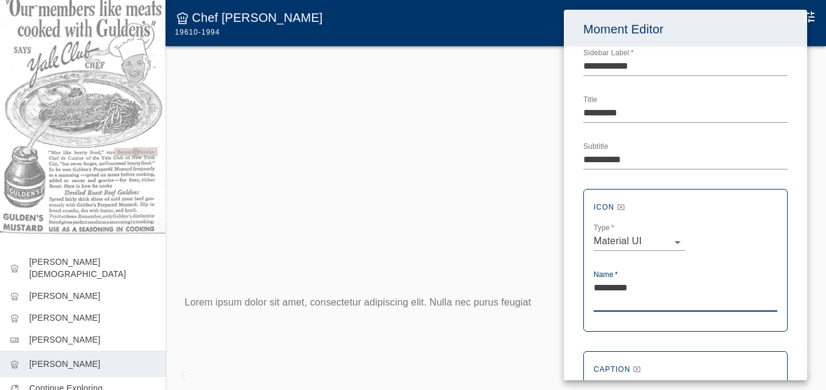
type textarea "********"
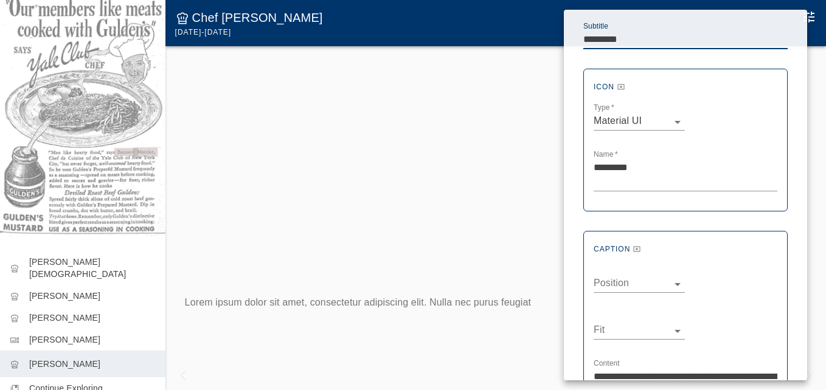
scroll to position [122, 0]
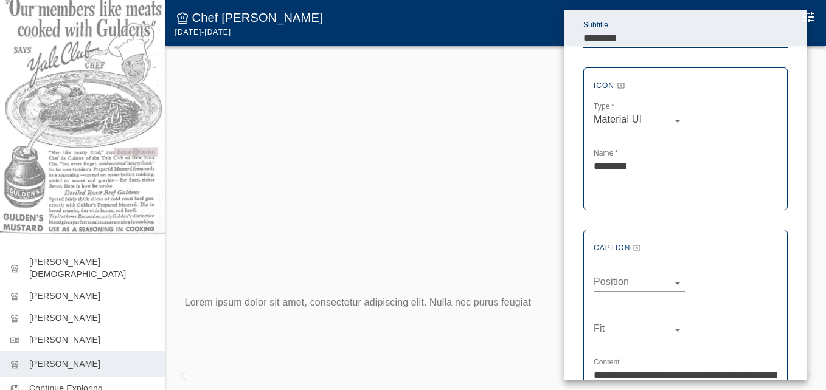
type textarea "*********"
click at [677, 282] on body "**********" at bounding box center [413, 207] width 826 height 415
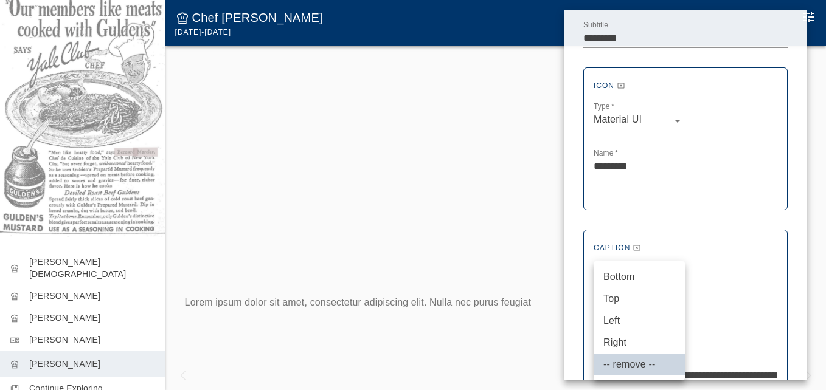
click at [616, 299] on li "Top" at bounding box center [638, 299] width 91 height 22
type input "***"
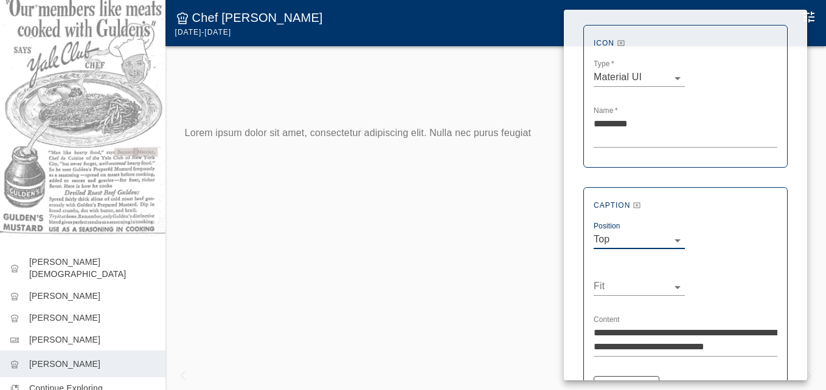
scroll to position [243, 0]
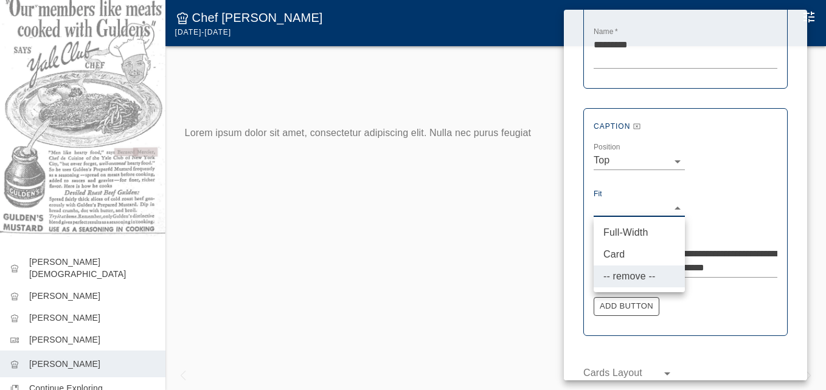
click at [668, 205] on body "**********" at bounding box center [413, 207] width 826 height 415
click at [617, 253] on li "Card" at bounding box center [638, 255] width 91 height 22
type input "****"
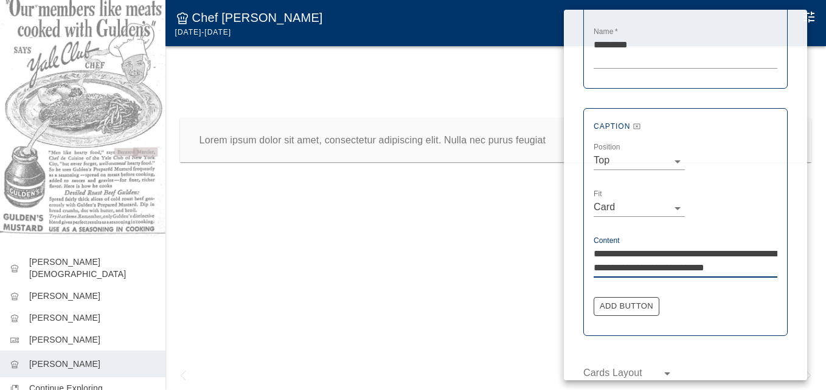
drag, startPoint x: 763, startPoint y: 271, endPoint x: 582, endPoint y: 254, distance: 181.9
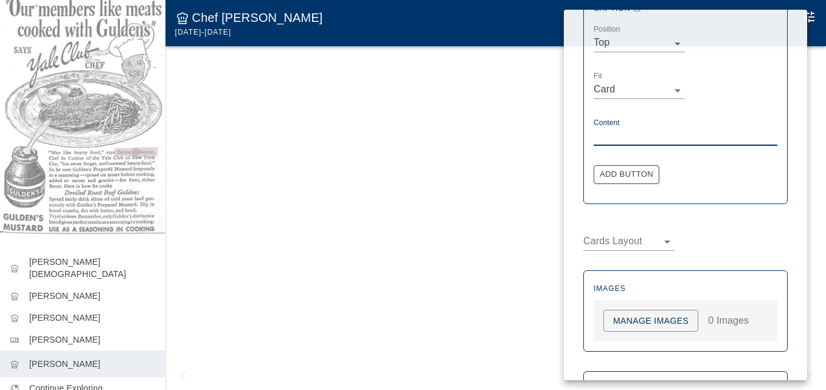
scroll to position [365, 0]
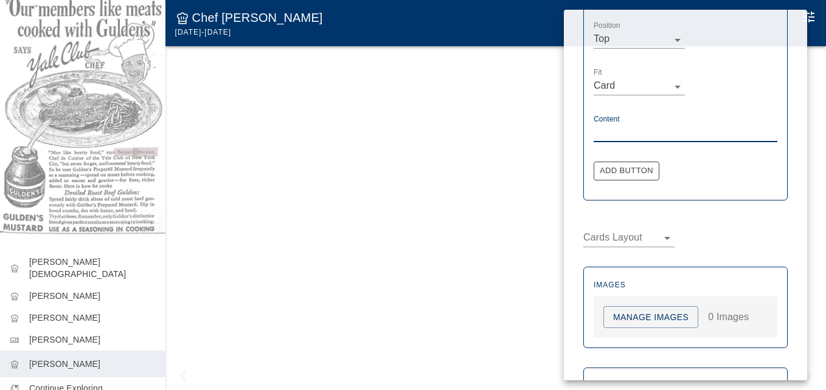
click at [641, 317] on button "Manage Images" at bounding box center [650, 317] width 95 height 22
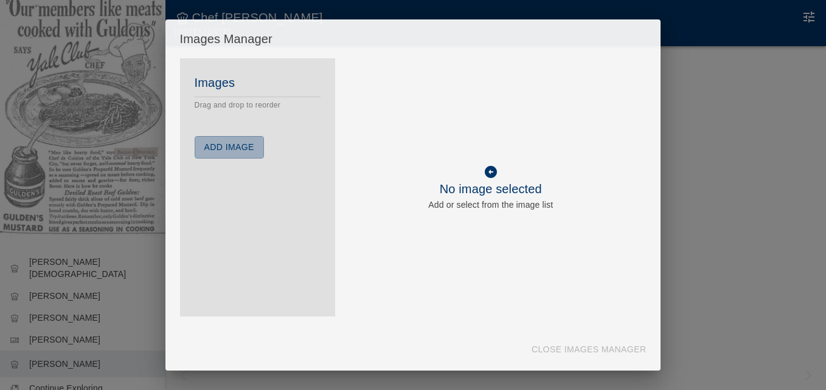
click at [233, 151] on button "Add Image" at bounding box center [229, 147] width 69 height 22
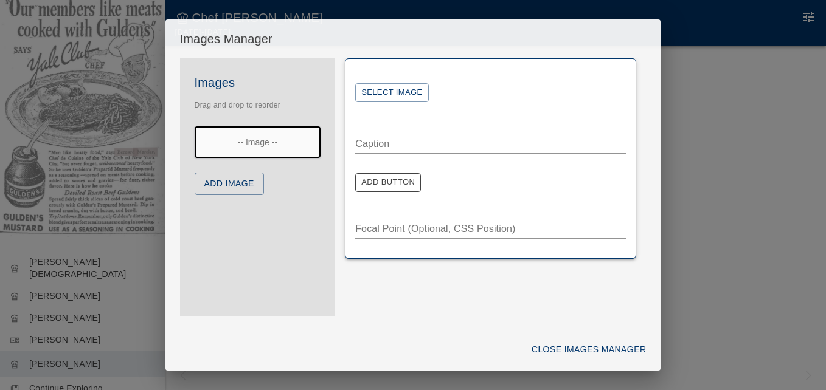
click at [394, 94] on button "Select Image" at bounding box center [391, 92] width 73 height 19
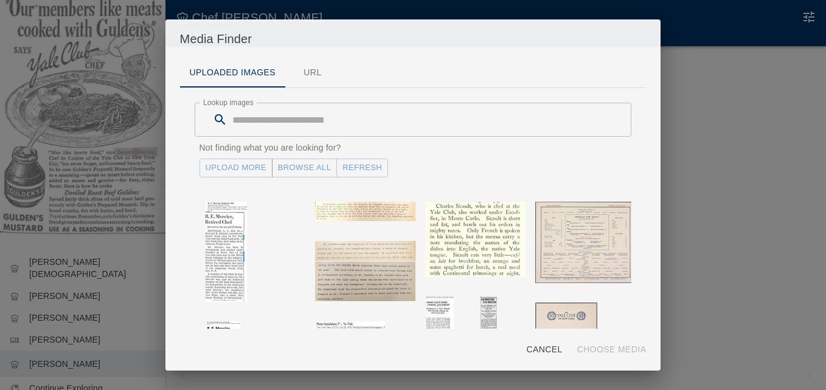
click at [245, 170] on link "Upload More" at bounding box center [235, 168] width 73 height 19
click at [359, 165] on button "Refresh" at bounding box center [362, 168] width 52 height 19
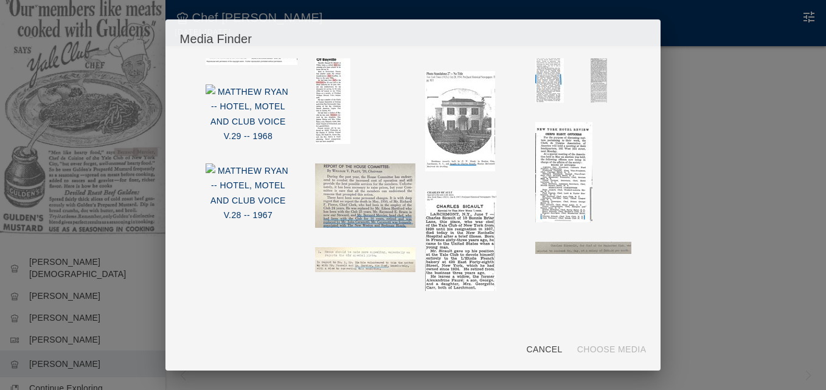
scroll to position [375, 0]
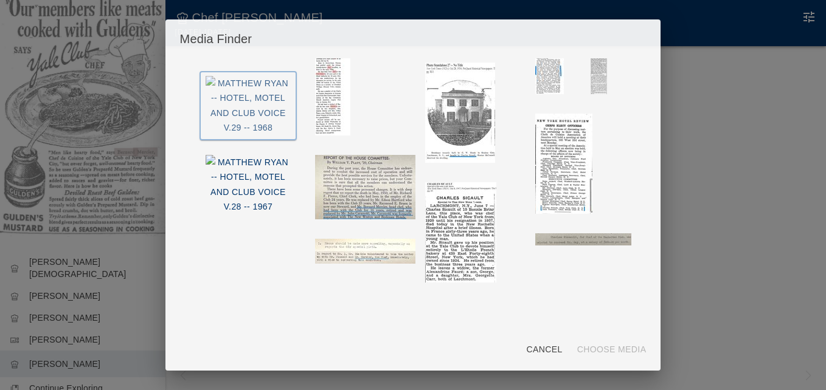
click at [265, 78] on img "button" at bounding box center [248, 106] width 86 height 60
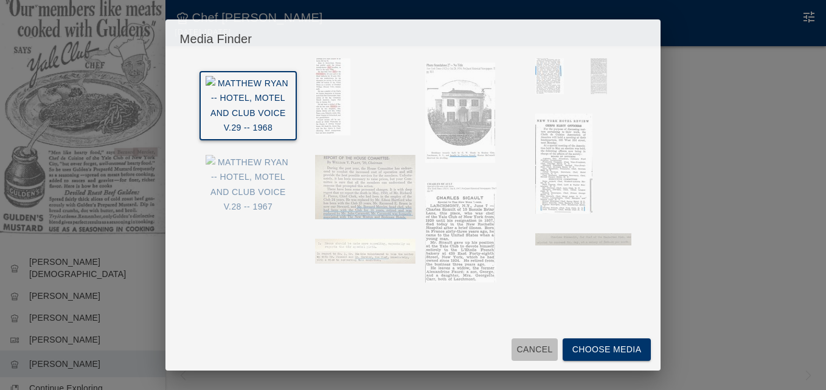
click at [533, 346] on button "Cancel" at bounding box center [534, 350] width 46 height 22
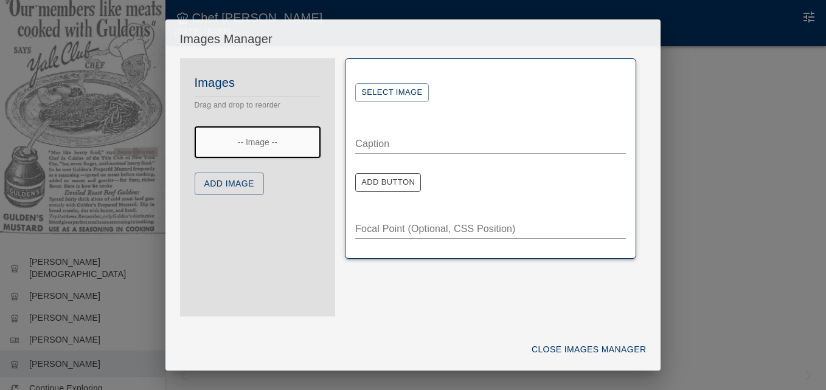
click at [394, 94] on button "Select Image" at bounding box center [391, 92] width 73 height 19
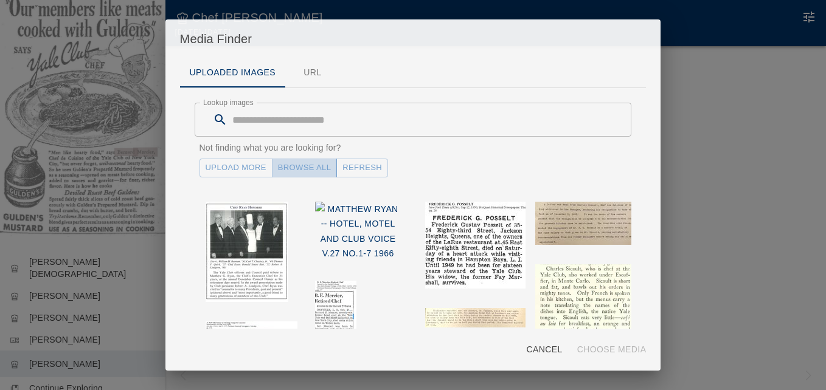
click at [323, 168] on link "Browse All" at bounding box center [305, 168] width 66 height 19
click at [246, 164] on link "Upload More" at bounding box center [235, 168] width 73 height 19
click at [359, 167] on button "Refresh" at bounding box center [362, 168] width 52 height 19
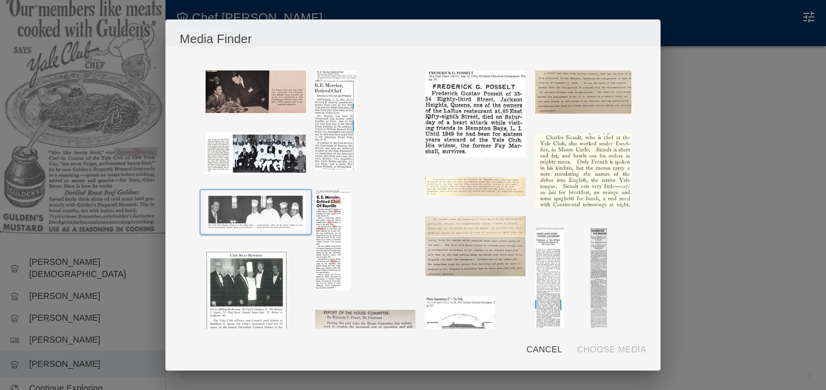
scroll to position [71, 0]
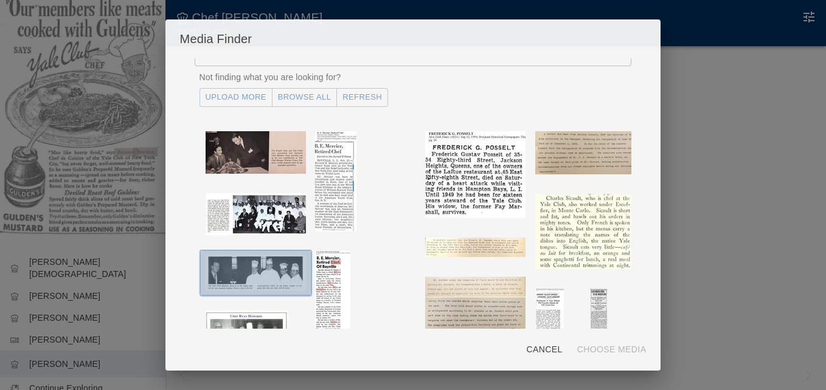
click at [269, 259] on img "button" at bounding box center [255, 273] width 100 height 36
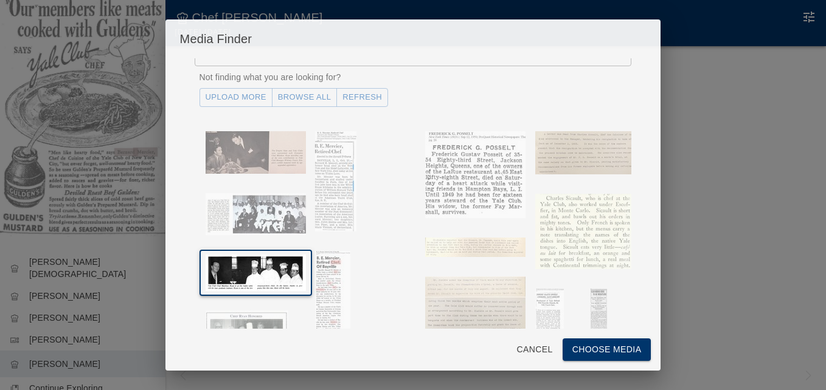
click at [593, 343] on button "Choose Media" at bounding box center [606, 350] width 89 height 22
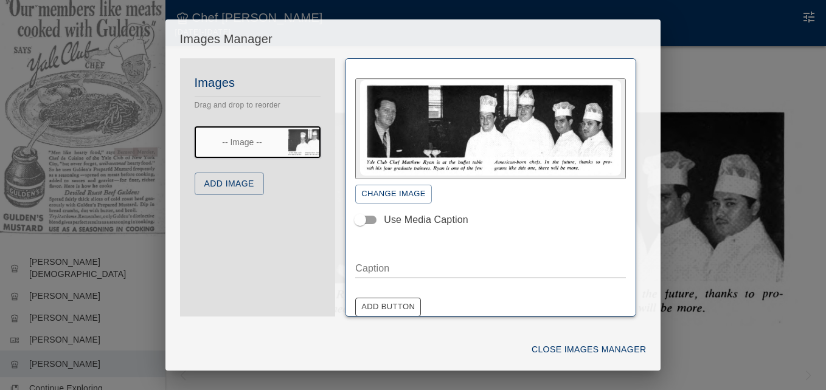
click at [238, 180] on button "Add Image" at bounding box center [229, 184] width 69 height 22
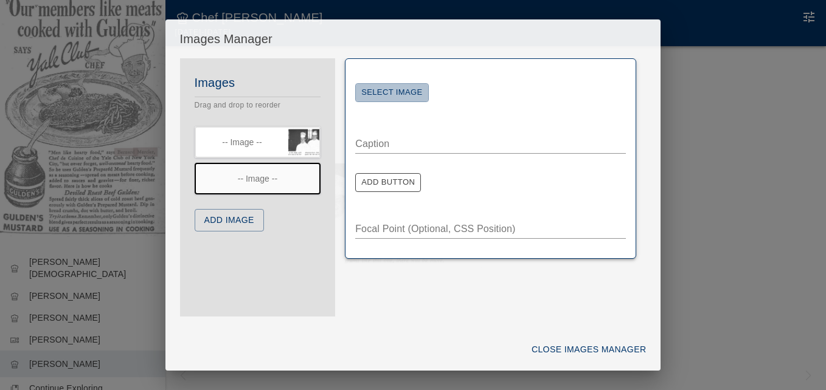
click at [387, 94] on button "Select Image" at bounding box center [391, 92] width 73 height 19
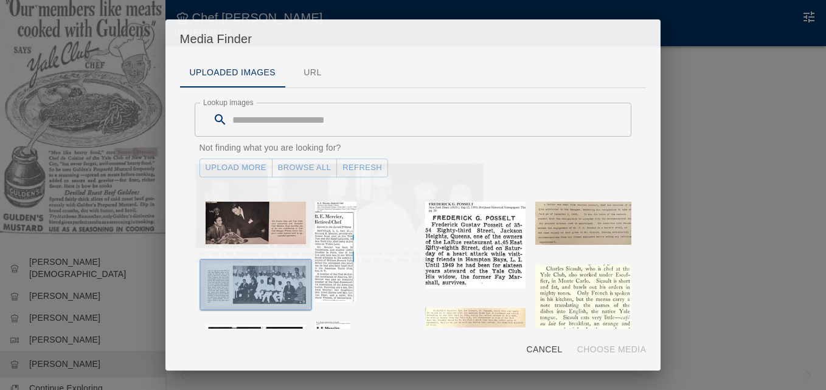
click at [281, 281] on img "button" at bounding box center [255, 285] width 100 height 42
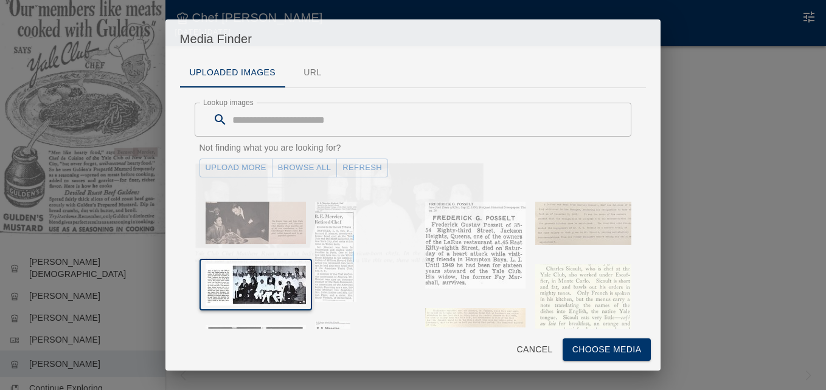
click at [580, 352] on button "Choose Media" at bounding box center [606, 350] width 89 height 22
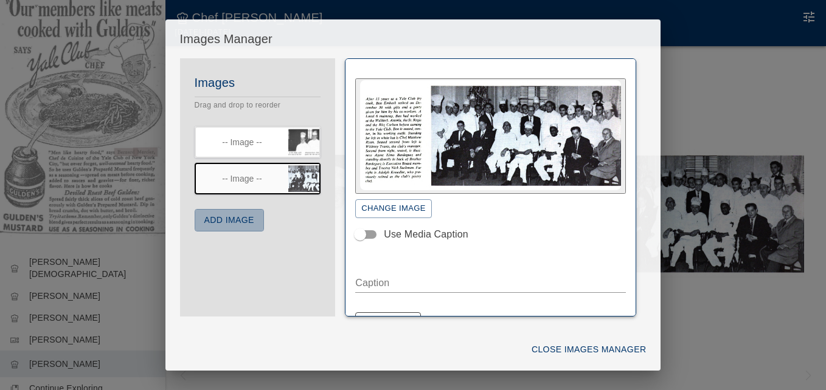
click at [237, 218] on button "Add Image" at bounding box center [229, 220] width 69 height 22
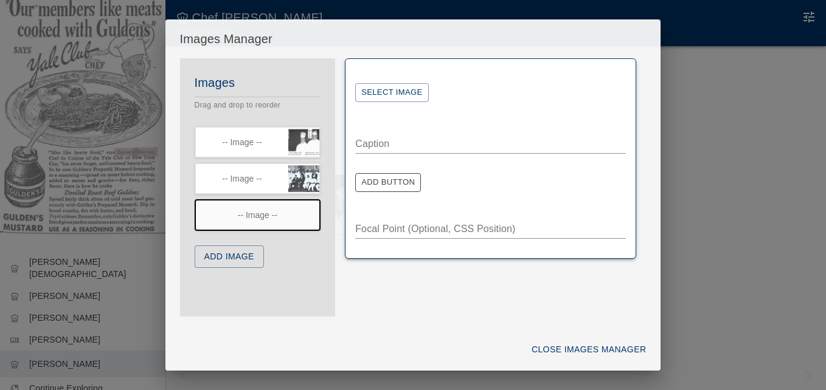
click at [394, 92] on button "Select Image" at bounding box center [391, 92] width 73 height 19
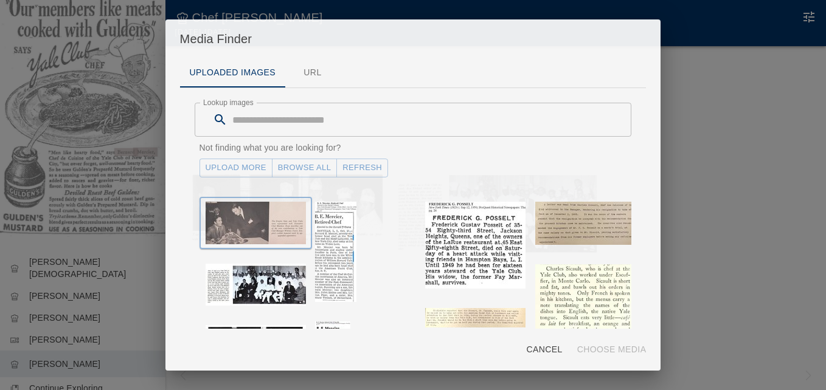
click at [264, 219] on img "button" at bounding box center [255, 223] width 100 height 43
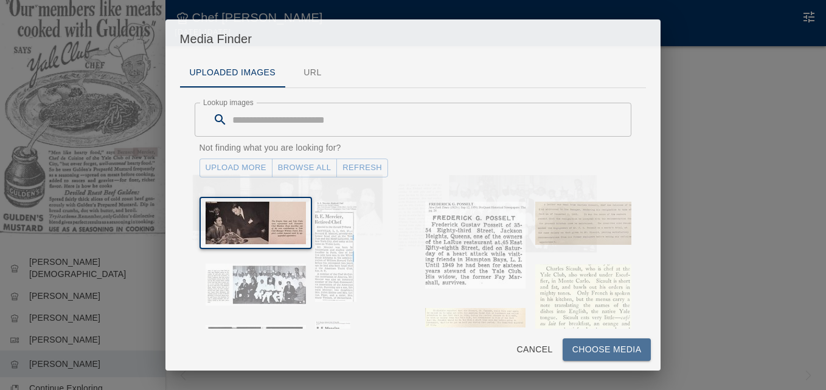
click at [602, 348] on button "Choose Media" at bounding box center [606, 350] width 89 height 22
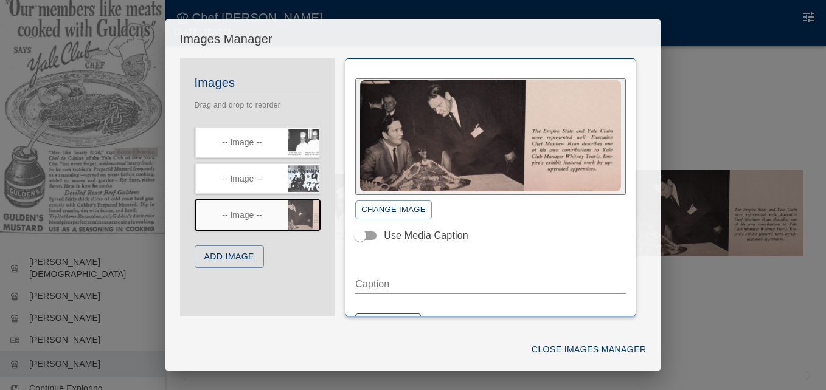
click at [249, 255] on button "Add Image" at bounding box center [229, 257] width 69 height 22
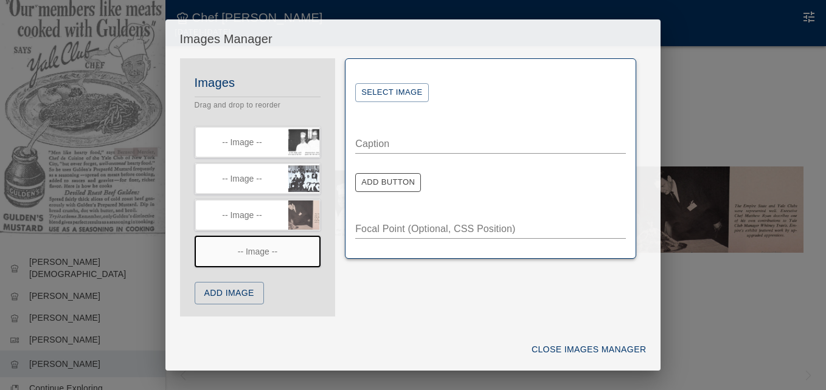
scroll to position [2, 0]
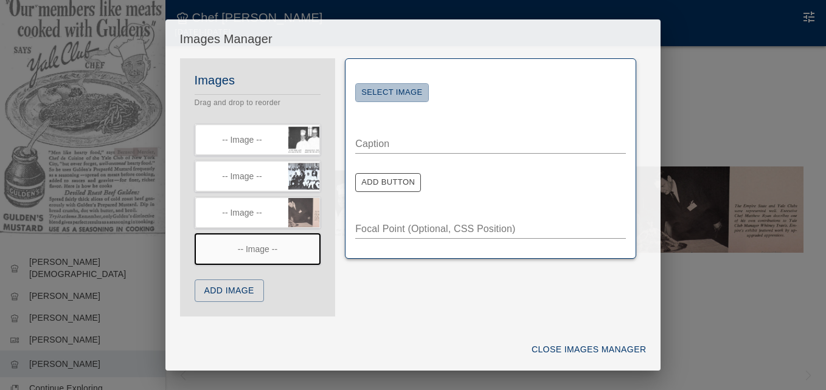
click at [398, 88] on button "Select Image" at bounding box center [391, 92] width 73 height 19
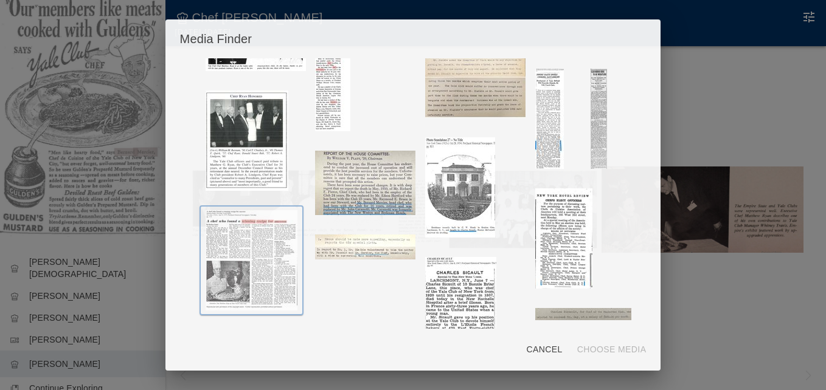
scroll to position [304, 0]
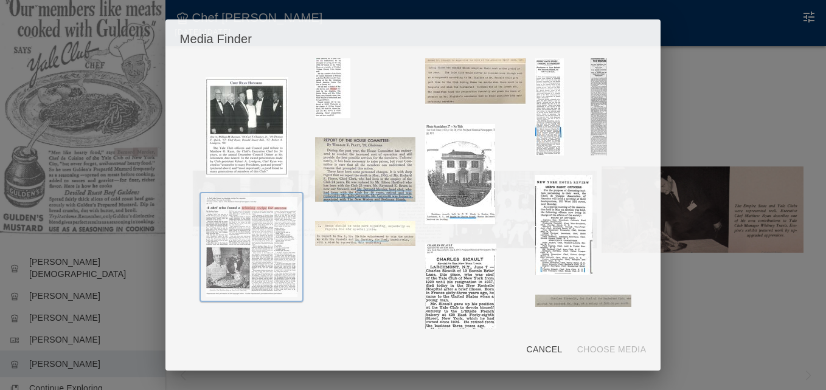
click at [249, 249] on img "button" at bounding box center [251, 247] width 92 height 100
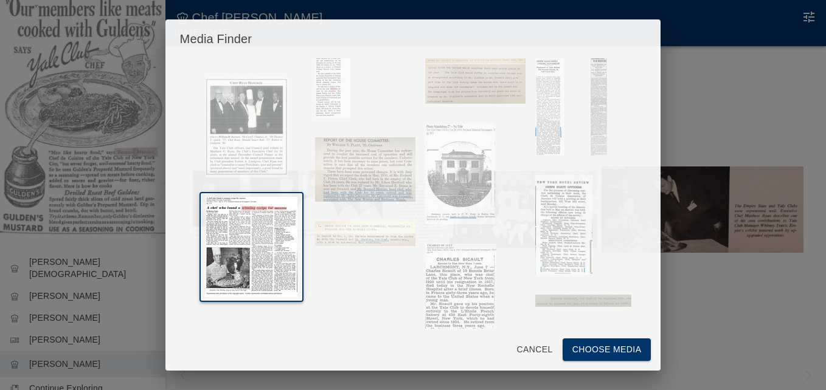
click at [592, 348] on button "Choose Media" at bounding box center [606, 350] width 89 height 22
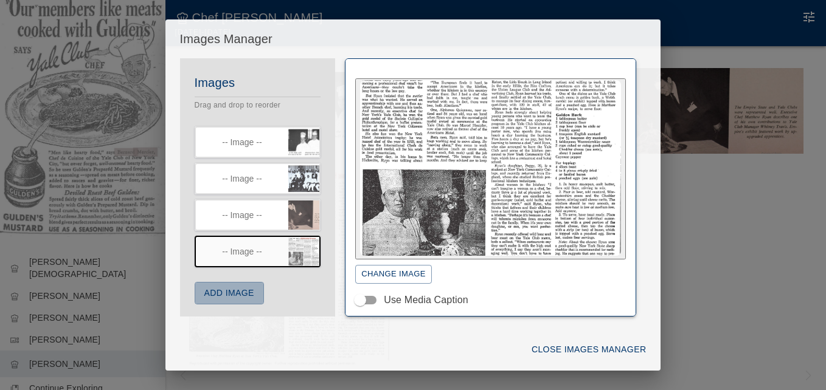
click at [247, 294] on button "Add Image" at bounding box center [229, 293] width 69 height 22
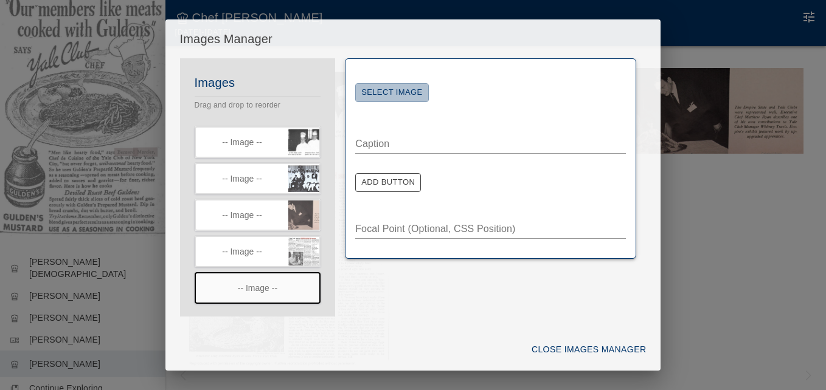
click at [418, 97] on button "Select Image" at bounding box center [391, 92] width 73 height 19
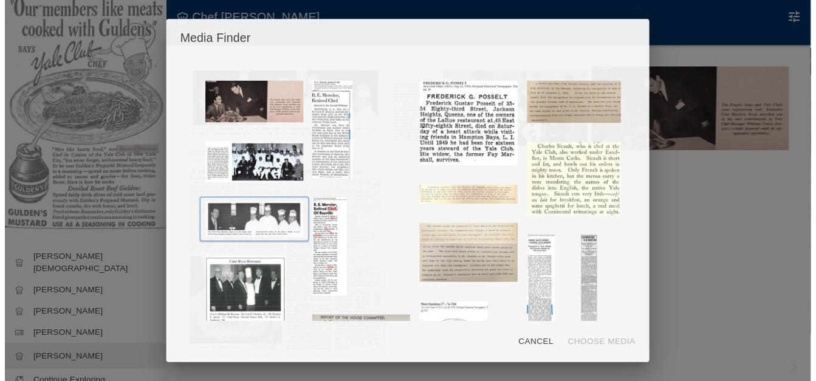
scroll to position [122, 0]
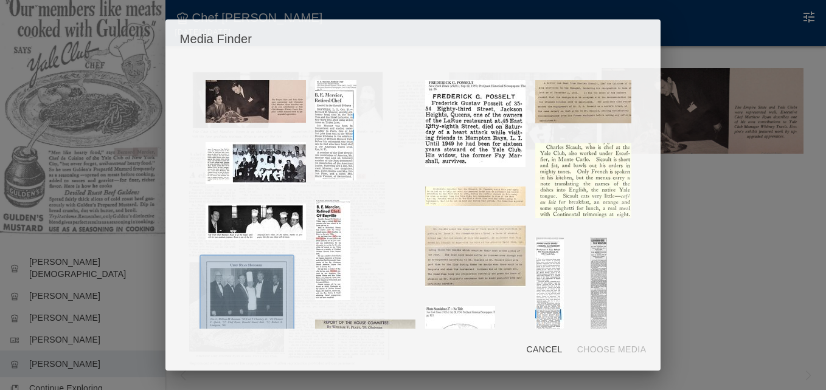
drag, startPoint x: 263, startPoint y: 277, endPoint x: 289, endPoint y: 283, distance: 27.3
click at [261, 277] on img "button" at bounding box center [246, 310] width 83 height 100
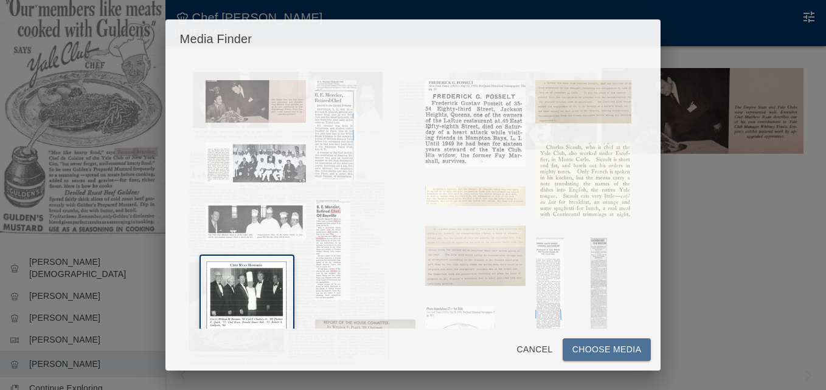
click at [580, 344] on button "Choose Media" at bounding box center [606, 350] width 89 height 22
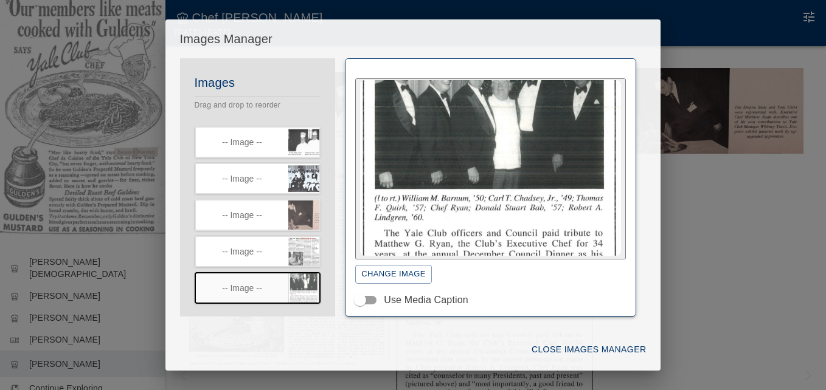
click at [560, 346] on button "Close Images Manager" at bounding box center [588, 350] width 124 height 22
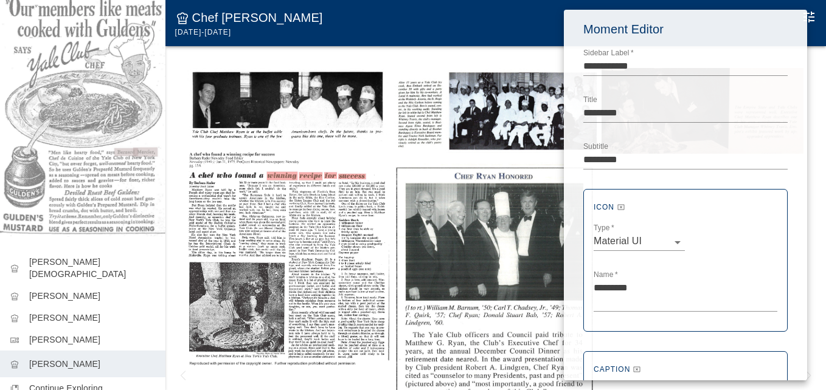
click at [450, 240] on div at bounding box center [413, 195] width 826 height 390
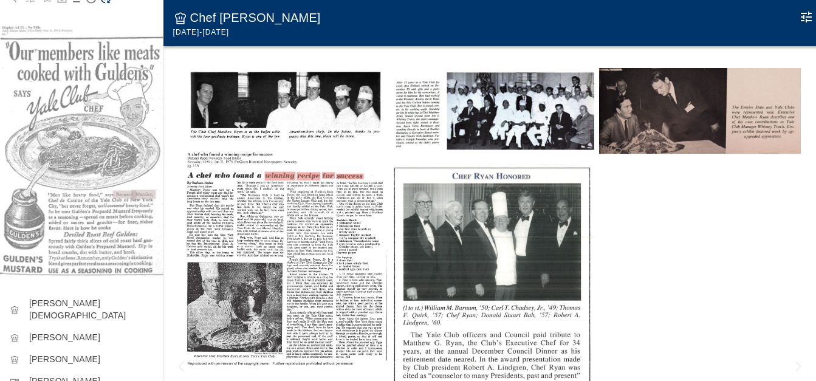
scroll to position [0, 0]
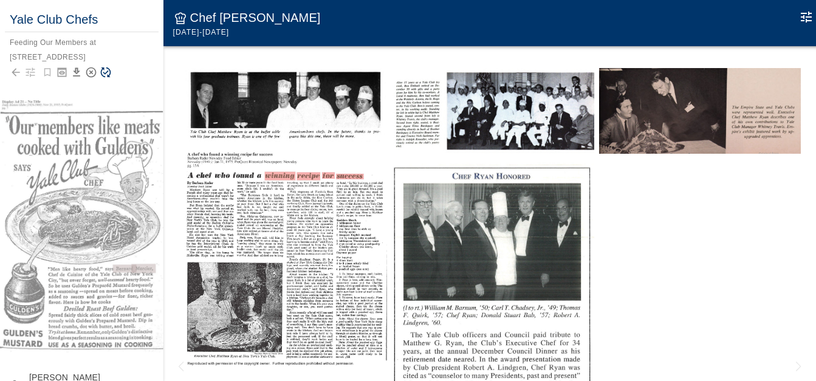
click at [104, 72] on icon "Save Story" at bounding box center [106, 72] width 10 height 10
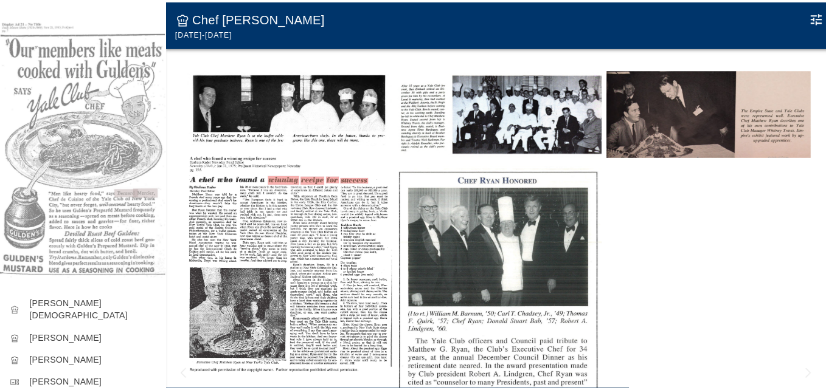
scroll to position [140, 0]
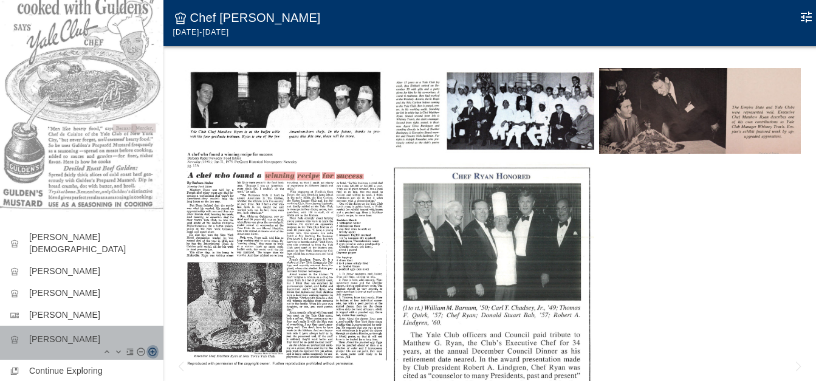
click at [148, 347] on icon "Add Moment After" at bounding box center [153, 352] width 10 height 10
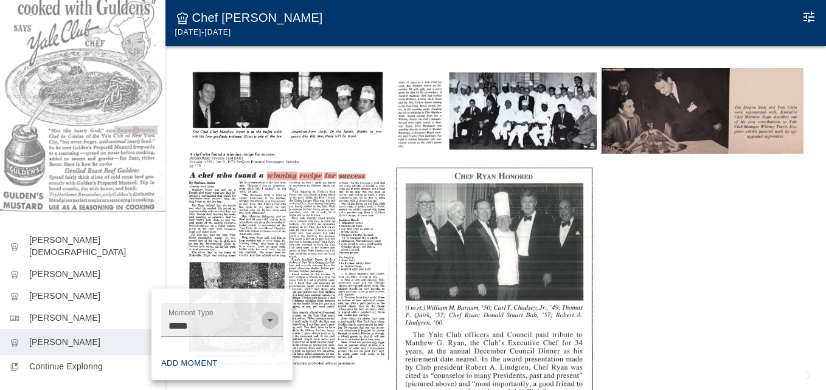
click at [269, 321] on icon "Open" at bounding box center [270, 320] width 6 height 3
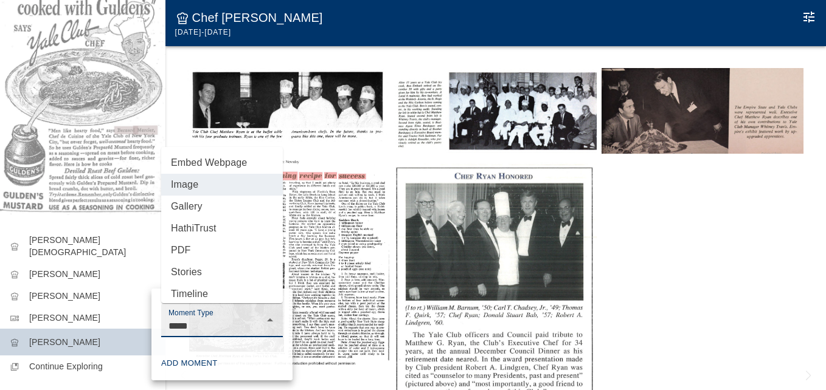
click at [199, 202] on li "Gallery" at bounding box center [222, 207] width 122 height 22
type input "*******"
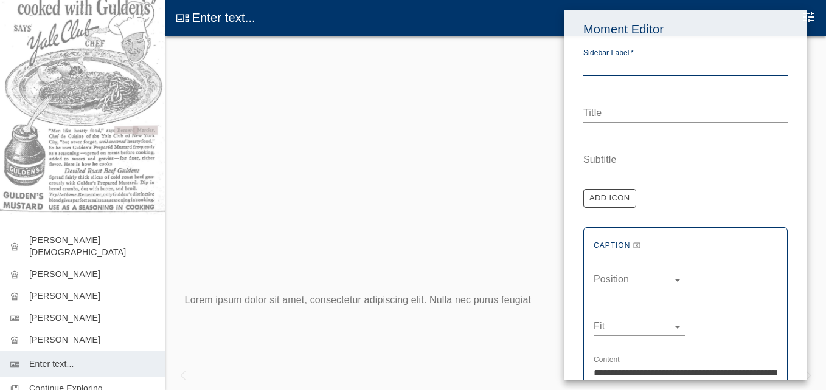
click at [596, 66] on textarea "Sidebar Label   *" at bounding box center [685, 66] width 204 height 14
type textarea "**********"
click at [592, 111] on textarea "Title" at bounding box center [685, 113] width 204 height 14
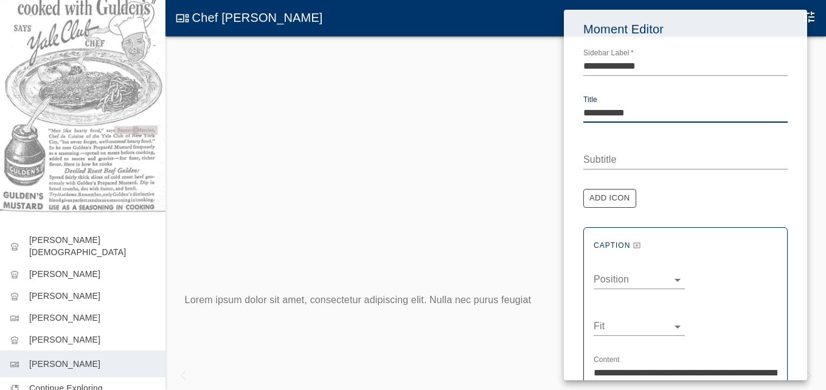
type textarea "**********"
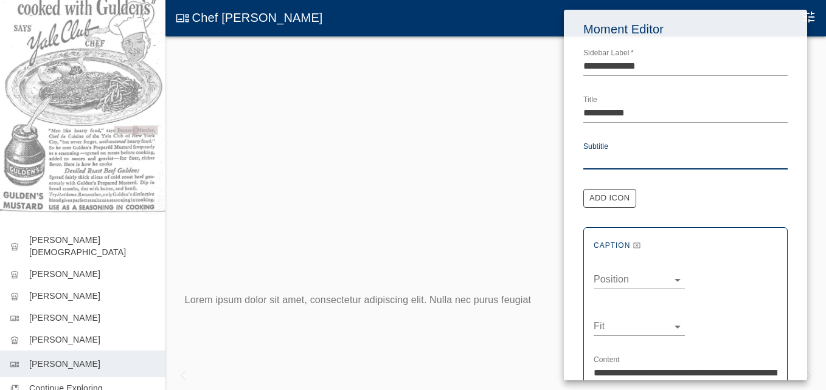
click at [614, 160] on textarea "Subtitle" at bounding box center [685, 160] width 204 height 14
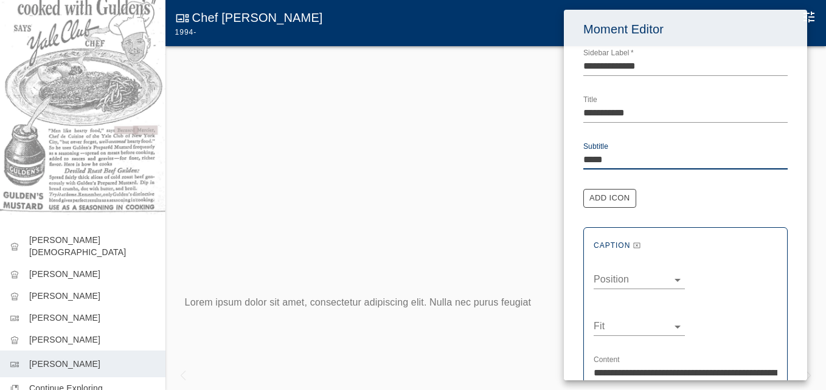
click at [610, 159] on textarea "*****" at bounding box center [685, 160] width 204 height 14
drag, startPoint x: 610, startPoint y: 158, endPoint x: 582, endPoint y: 161, distance: 28.1
click at [582, 161] on div "**********" at bounding box center [685, 367] width 243 height 714
click at [636, 161] on textarea "*****" at bounding box center [685, 160] width 204 height 14
type textarea "*********"
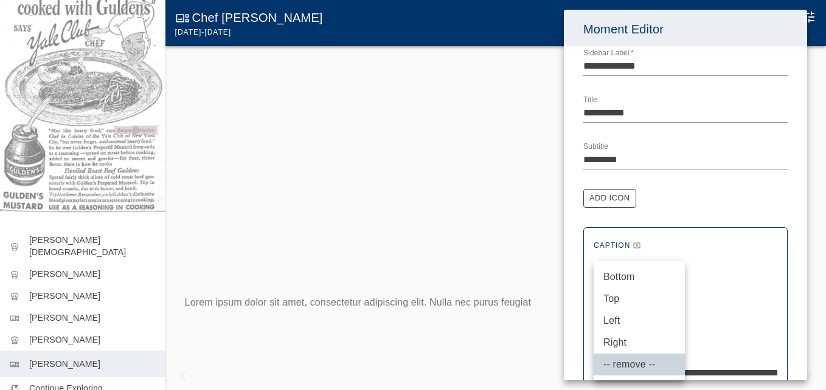
click at [671, 276] on body "Yale Club Chefs Feeding Our Members at 50 Vanderbilt Avenue chef_hat Auguste Ga…" at bounding box center [413, 207] width 826 height 415
click at [614, 293] on li "Top" at bounding box center [638, 299] width 91 height 22
type input "***"
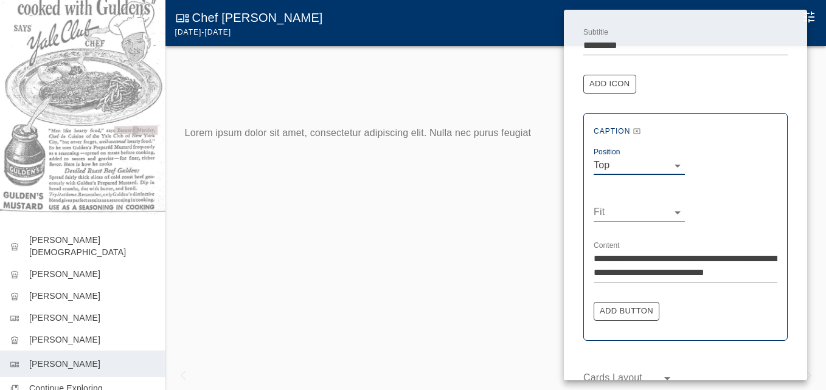
scroll to position [122, 0]
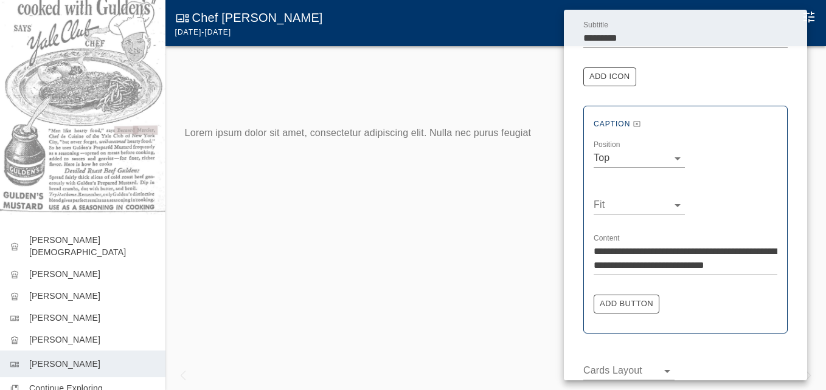
click at [609, 214] on div "Fit ​" at bounding box center [685, 201] width 184 height 47
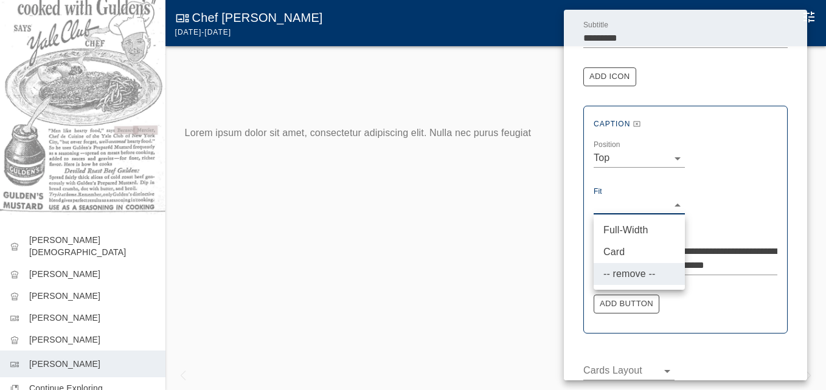
click at [604, 202] on body "Yale Club Chefs Feeding Our Members at 50 Vanderbilt Avenue chef_hat Auguste Ga…" at bounding box center [413, 207] width 826 height 415
click at [620, 252] on li "Card" at bounding box center [638, 252] width 91 height 22
type input "****"
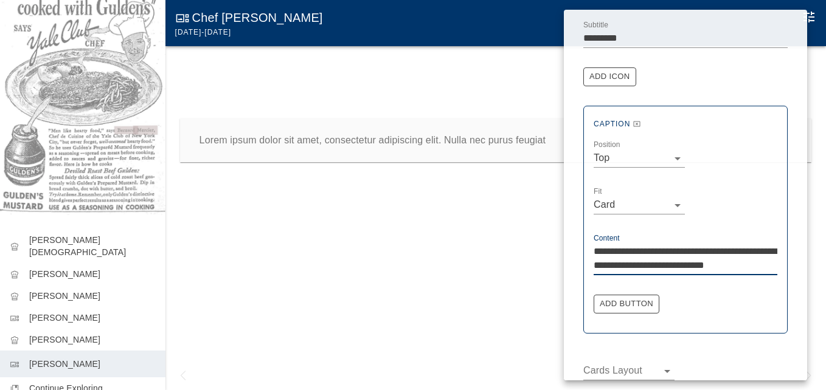
drag, startPoint x: 767, startPoint y: 261, endPoint x: 591, endPoint y: 255, distance: 176.4
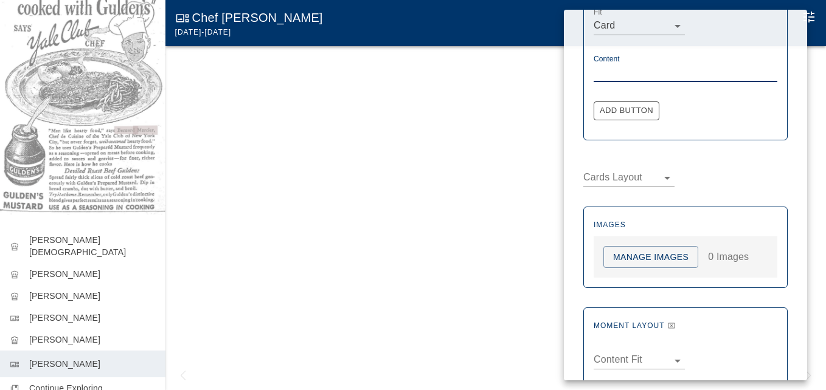
scroll to position [304, 0]
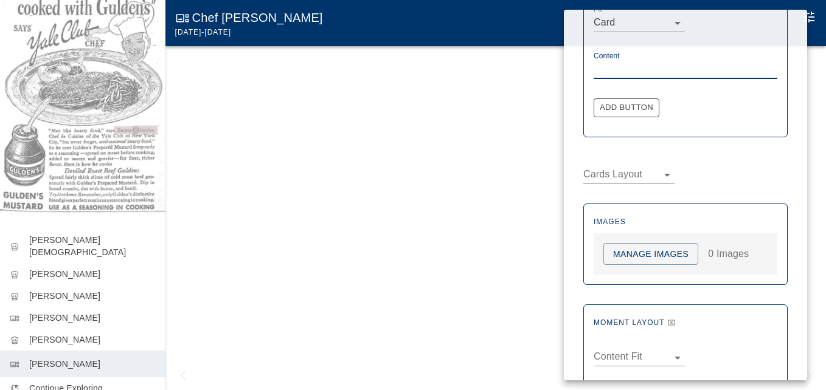
click at [644, 257] on button "Manage Images" at bounding box center [650, 254] width 95 height 22
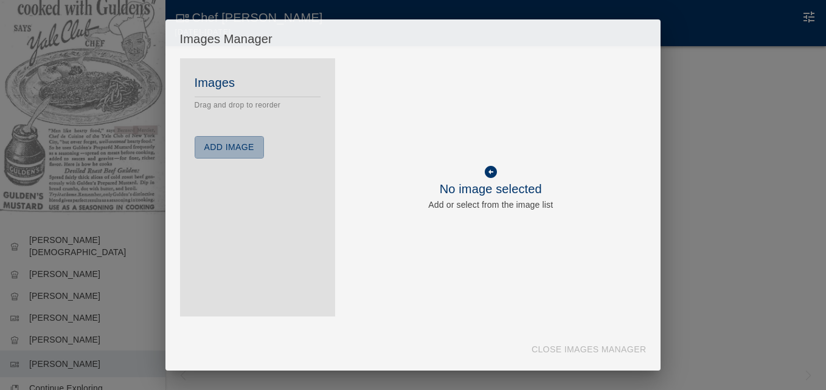
click at [223, 148] on button "Add Image" at bounding box center [229, 147] width 69 height 22
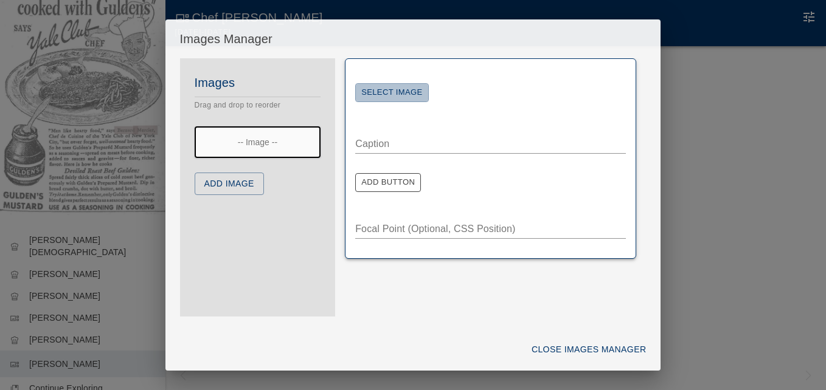
click at [402, 91] on button "Select Image" at bounding box center [391, 92] width 73 height 19
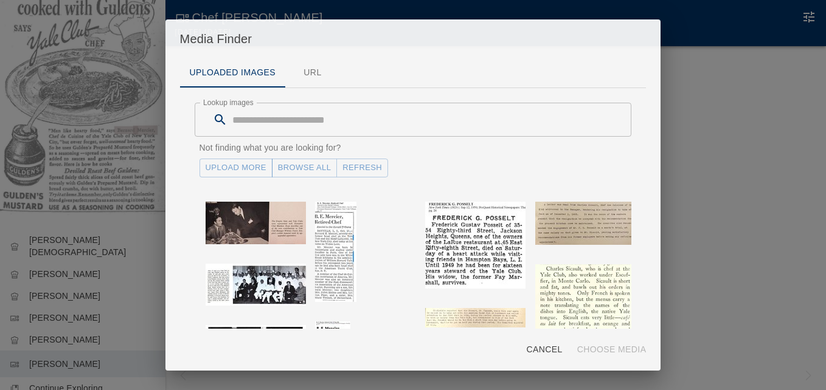
click at [241, 167] on link "Upload More" at bounding box center [235, 168] width 73 height 19
click at [349, 169] on button "Refresh" at bounding box center [362, 168] width 52 height 19
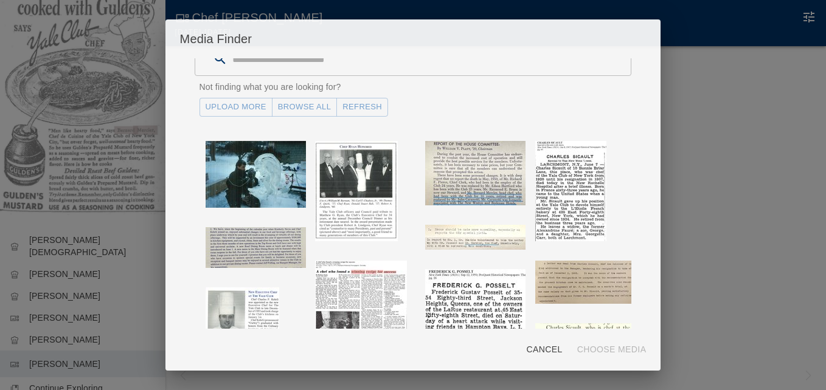
scroll to position [122, 0]
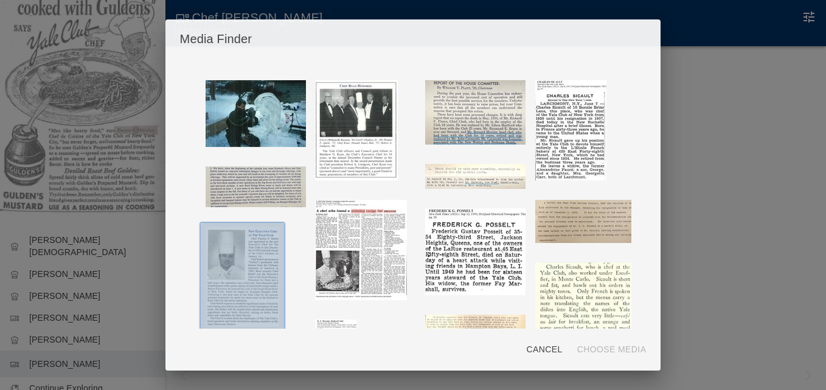
click at [250, 250] on img "button" at bounding box center [242, 277] width 74 height 100
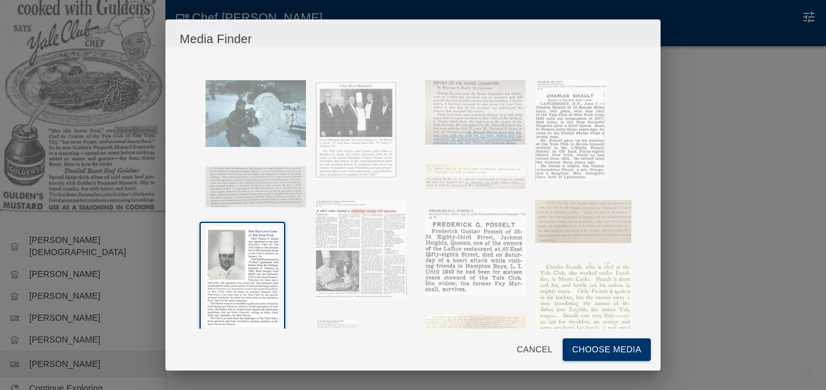
click at [584, 350] on button "Choose Media" at bounding box center [606, 350] width 89 height 22
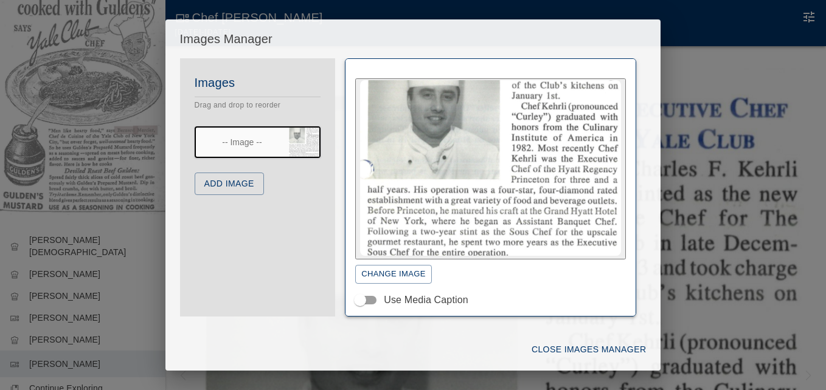
click at [247, 183] on button "Add Image" at bounding box center [229, 184] width 69 height 22
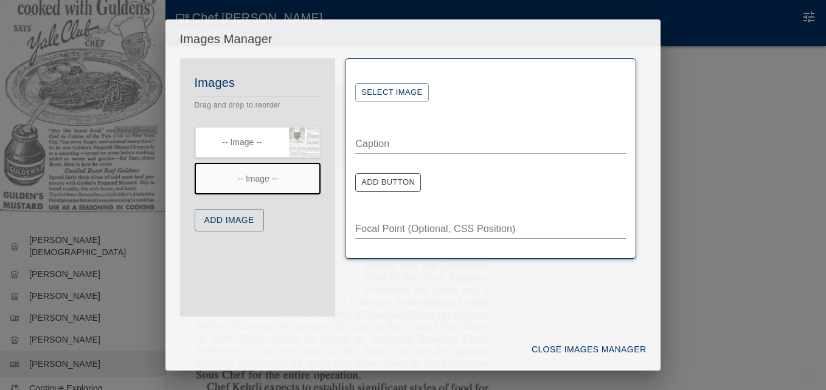
click at [378, 95] on button "Select Image" at bounding box center [391, 92] width 73 height 19
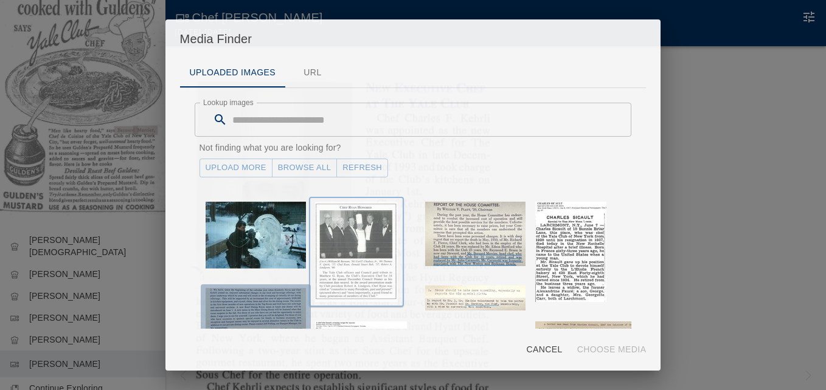
drag, startPoint x: 260, startPoint y: 293, endPoint x: 313, endPoint y: 279, distance: 55.3
click at [259, 292] on img "button" at bounding box center [255, 308] width 100 height 41
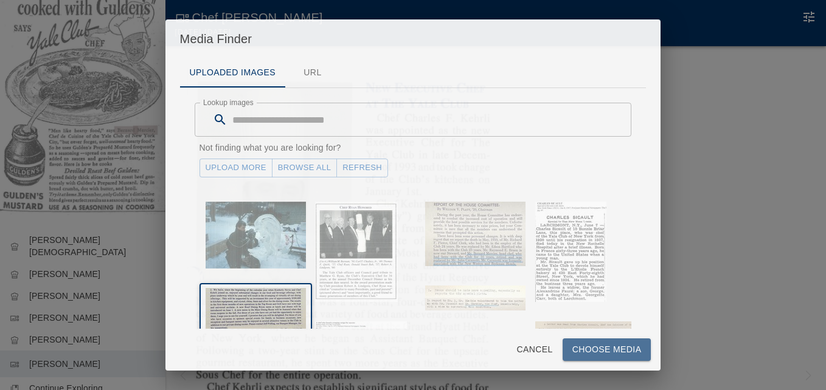
click at [592, 345] on button "Choose Media" at bounding box center [606, 350] width 89 height 22
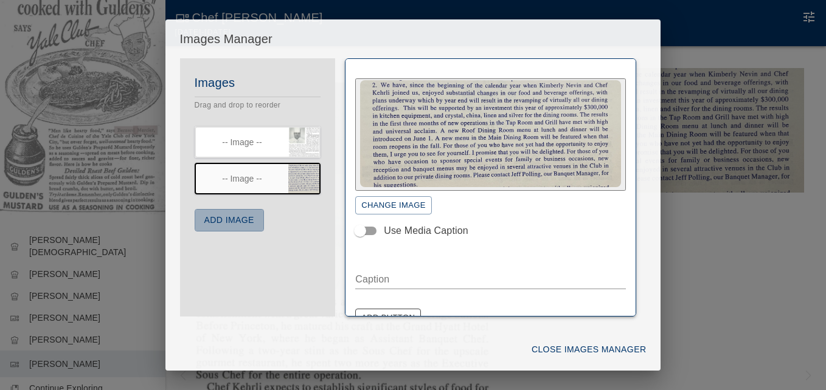
click at [244, 219] on button "Add Image" at bounding box center [229, 220] width 69 height 22
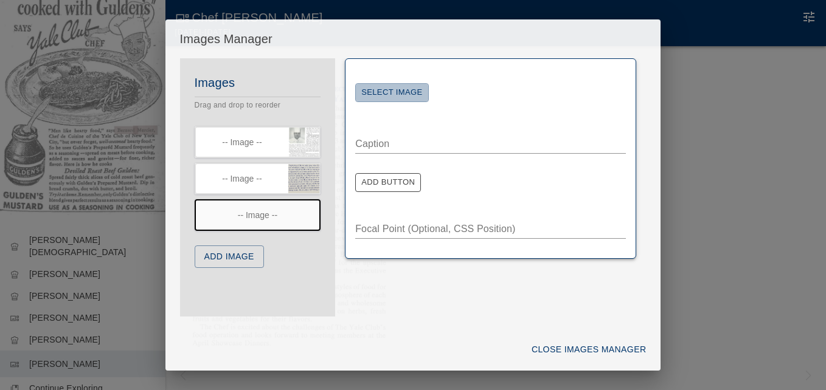
click at [395, 92] on button "Select Image" at bounding box center [391, 92] width 73 height 19
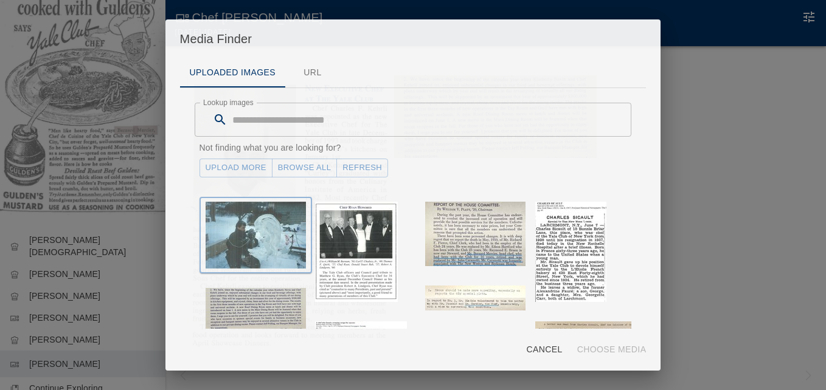
click at [258, 233] on img "button" at bounding box center [255, 235] width 100 height 67
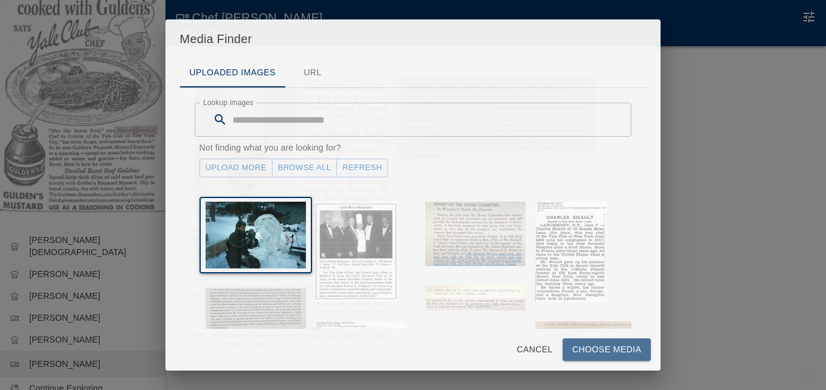
click at [594, 353] on button "Choose Media" at bounding box center [606, 350] width 89 height 22
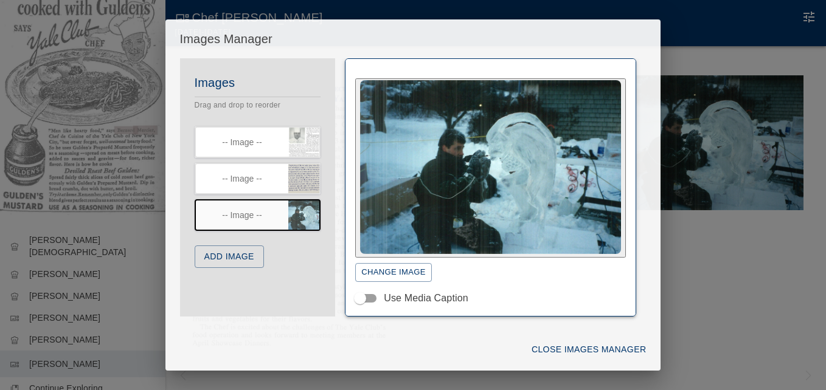
click at [244, 261] on button "Add Image" at bounding box center [229, 257] width 69 height 22
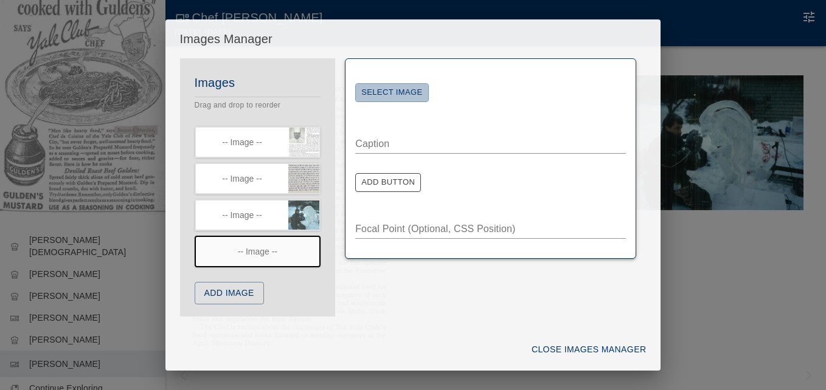
click at [419, 87] on button "Select Image" at bounding box center [391, 92] width 73 height 19
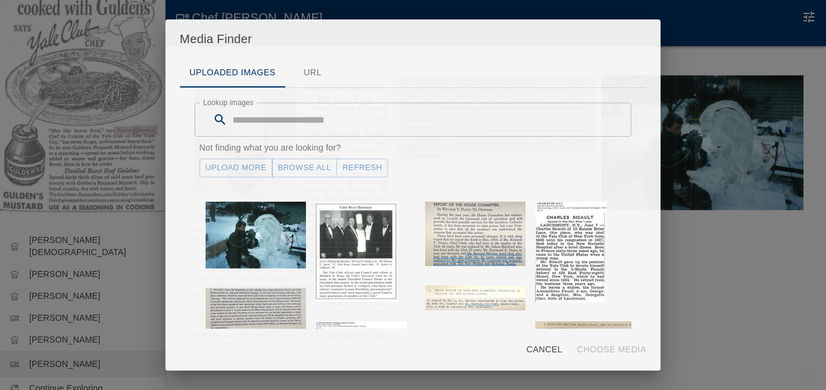
click at [241, 160] on link "Upload More" at bounding box center [235, 168] width 73 height 19
click at [377, 169] on button "Refresh" at bounding box center [362, 168] width 52 height 19
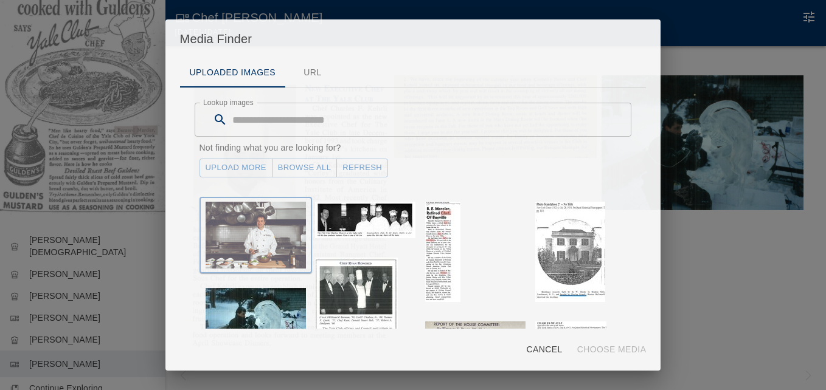
click at [257, 237] on img "button" at bounding box center [255, 235] width 100 height 67
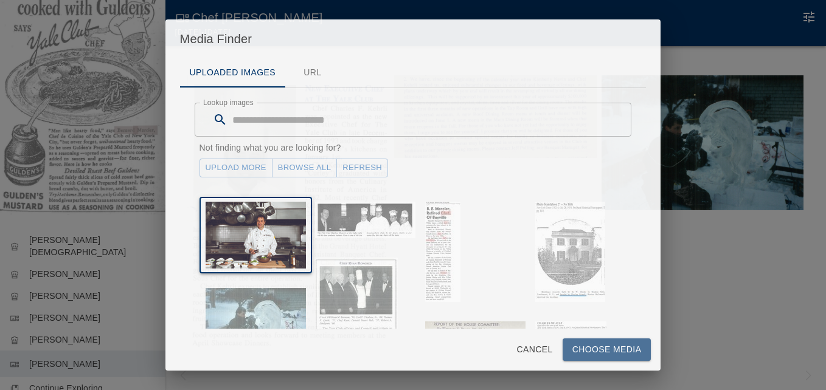
click at [592, 348] on button "Choose Media" at bounding box center [606, 350] width 89 height 22
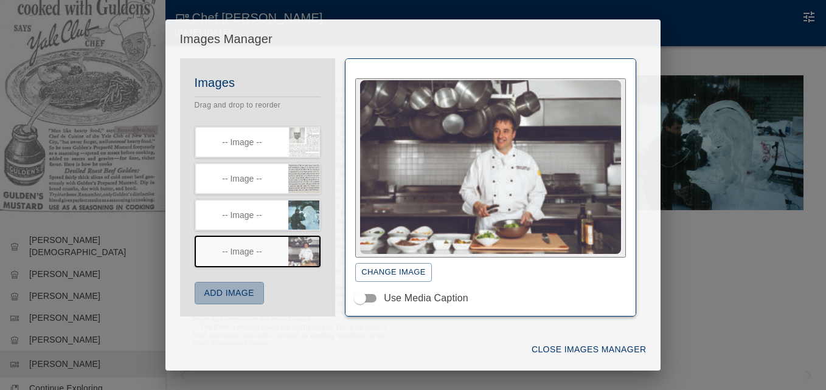
click at [224, 295] on button "Add Image" at bounding box center [229, 293] width 69 height 22
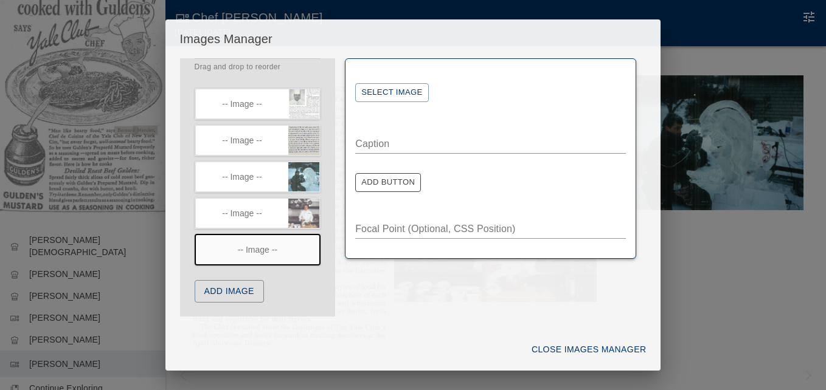
scroll to position [39, 0]
click at [410, 91] on button "Select Image" at bounding box center [391, 92] width 73 height 19
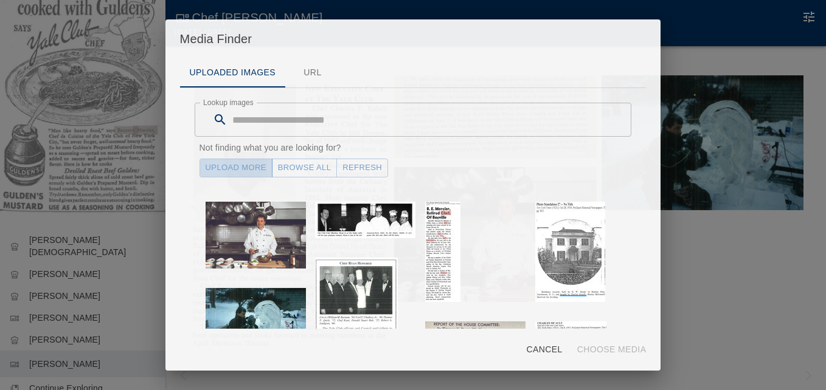
click at [247, 164] on link "Upload More" at bounding box center [235, 168] width 73 height 19
click at [353, 168] on button "Refresh" at bounding box center [362, 168] width 52 height 19
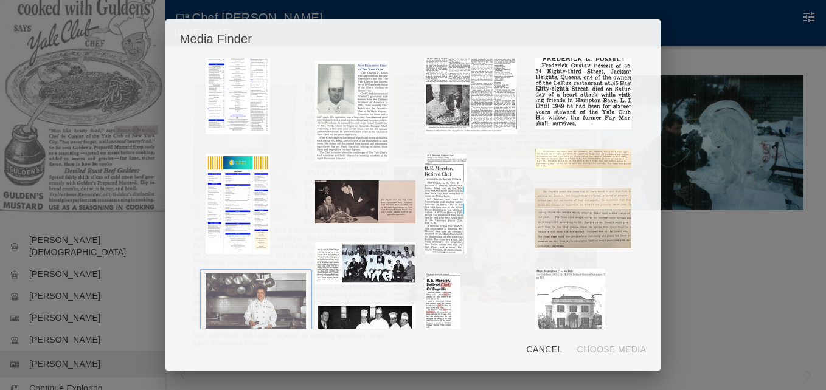
scroll to position [304, 0]
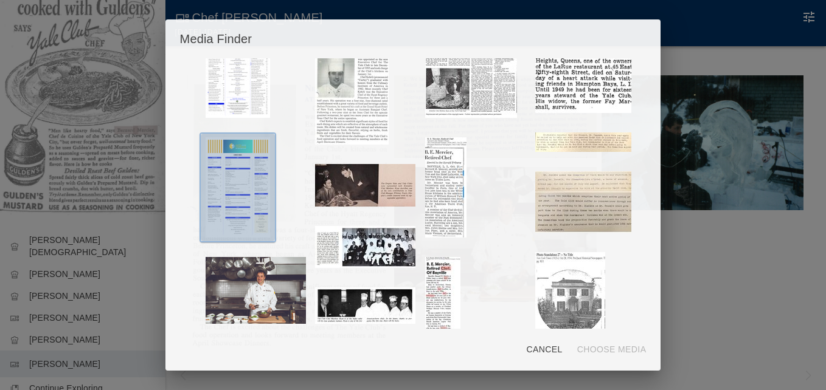
click at [249, 193] on img "button" at bounding box center [237, 187] width 64 height 100
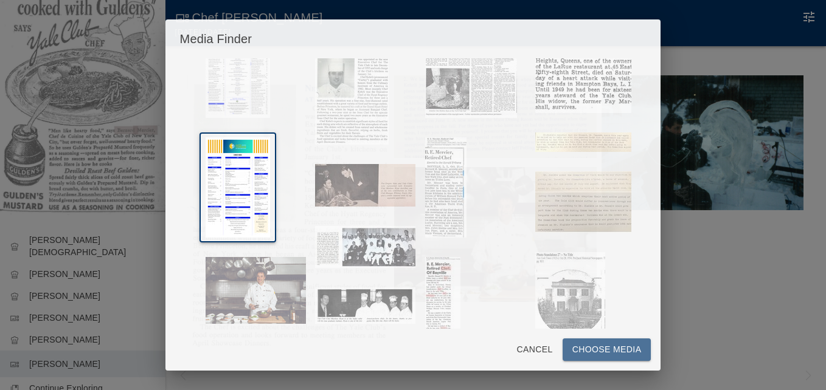
click at [582, 345] on button "Choose Media" at bounding box center [606, 350] width 89 height 22
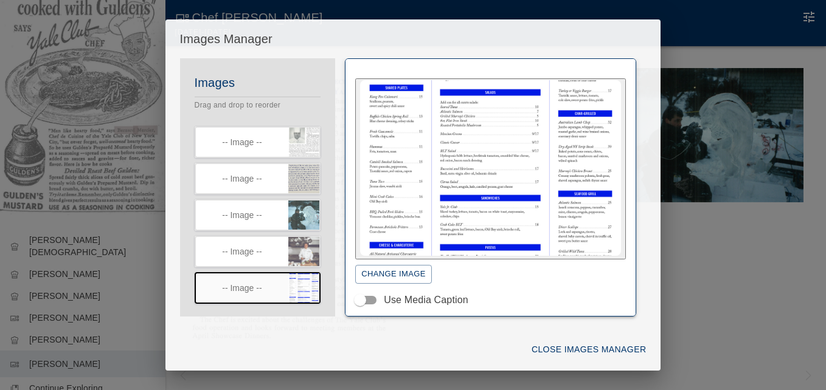
scroll to position [39, 0]
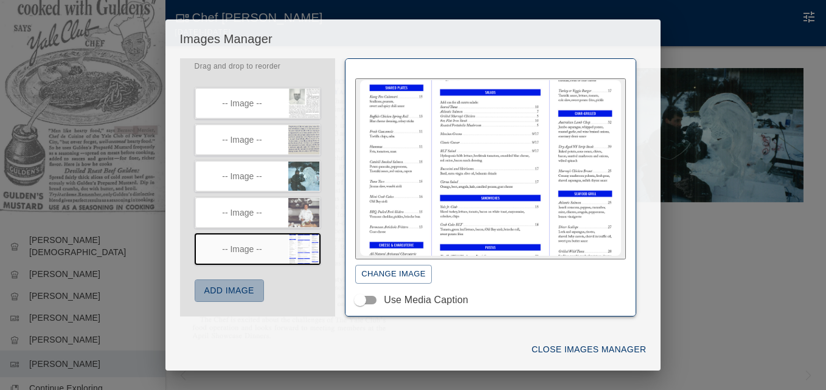
click at [241, 291] on button "Add Image" at bounding box center [229, 291] width 69 height 22
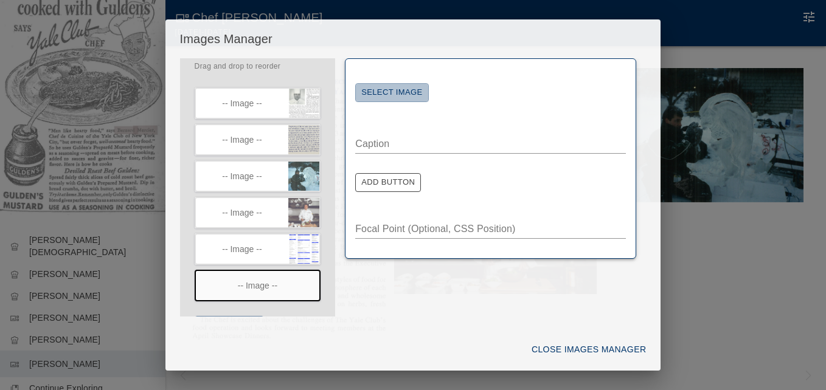
click at [392, 94] on button "Select Image" at bounding box center [391, 92] width 73 height 19
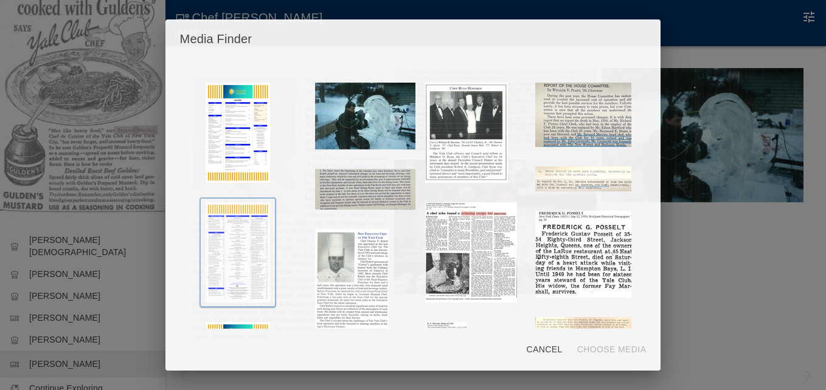
scroll to position [122, 0]
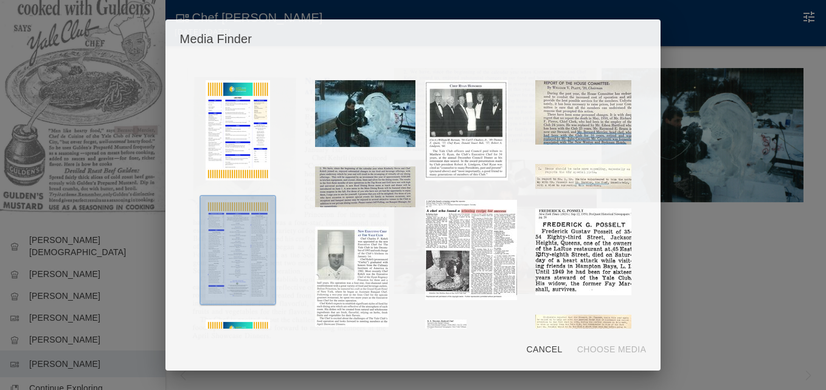
click at [227, 233] on img "button" at bounding box center [237, 250] width 64 height 100
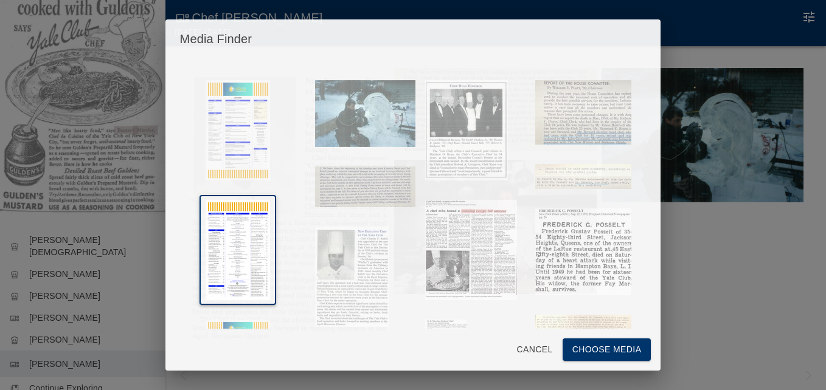
click at [590, 349] on button "Choose Media" at bounding box center [606, 350] width 89 height 22
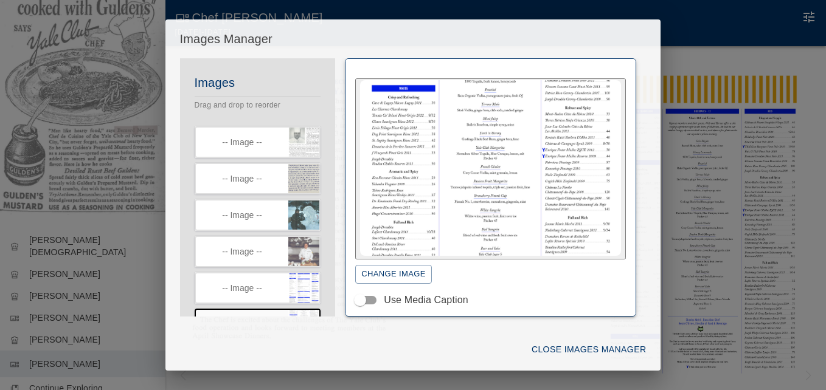
scroll to position [75, 0]
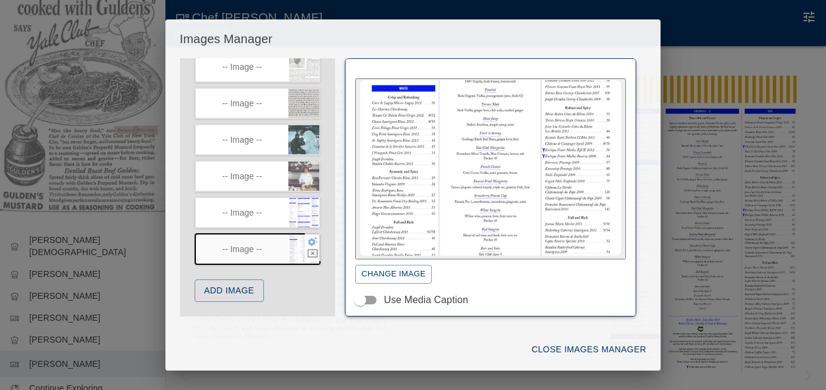
click at [272, 247] on div "Images Drag and drop to reorder -- Image -- -- Image -- -- Image -- -- Image --…" at bounding box center [258, 157] width 156 height 319
click at [246, 295] on button "Add Image" at bounding box center [229, 291] width 69 height 22
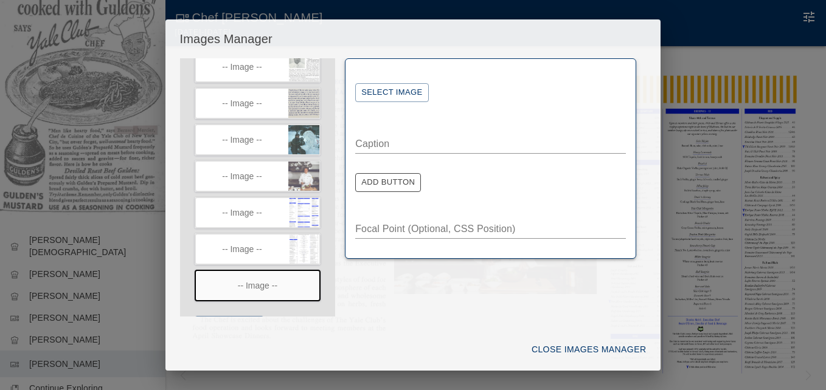
click at [399, 95] on button "Select Image" at bounding box center [391, 92] width 73 height 19
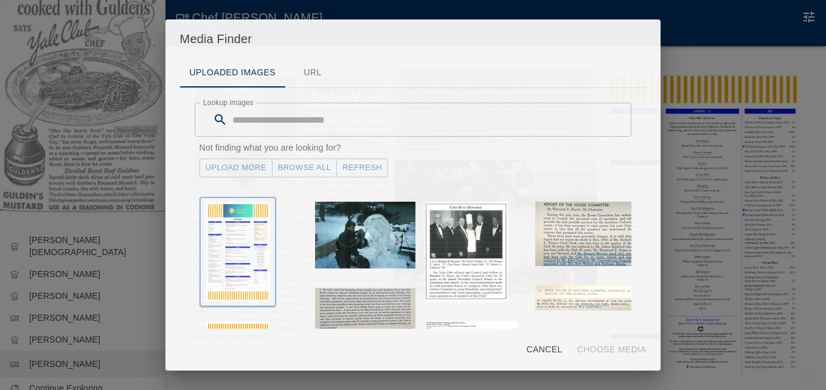
click at [243, 223] on img "button" at bounding box center [237, 252] width 64 height 100
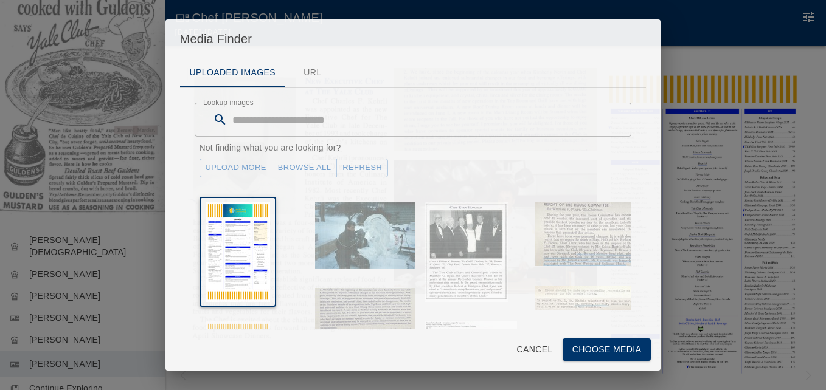
click at [610, 350] on button "Choose Media" at bounding box center [606, 350] width 89 height 22
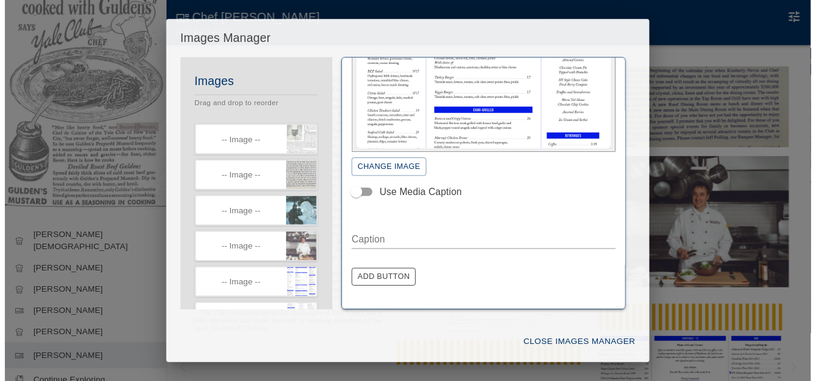
scroll to position [147, 0]
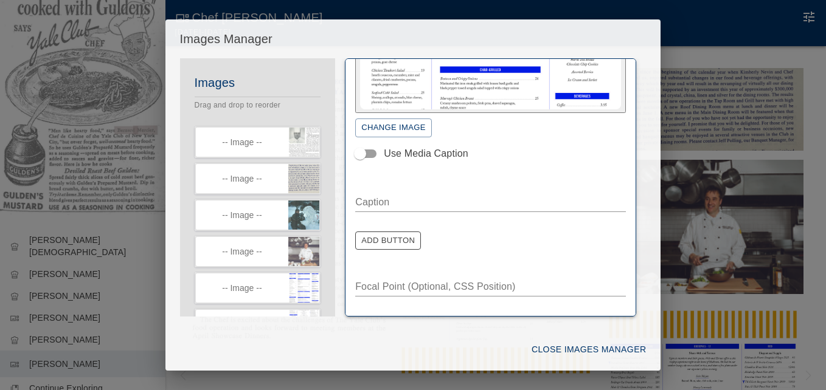
click at [559, 348] on button "Close Images Manager" at bounding box center [588, 350] width 124 height 22
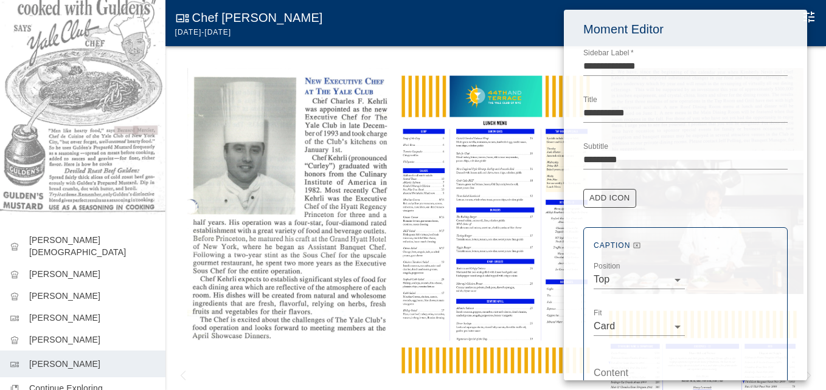
click at [306, 355] on div at bounding box center [413, 195] width 826 height 390
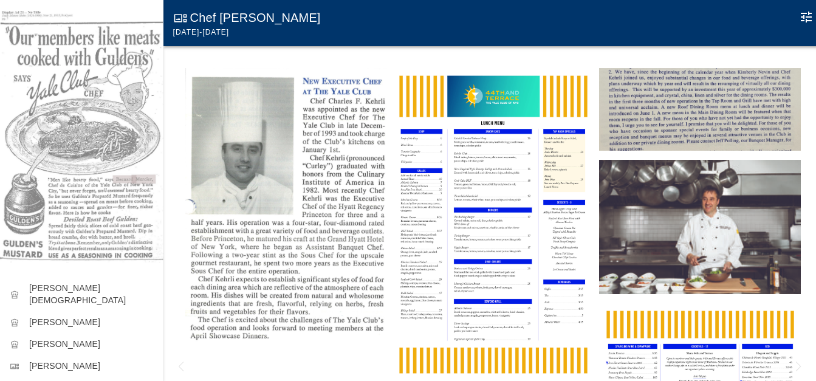
scroll to position [0, 0]
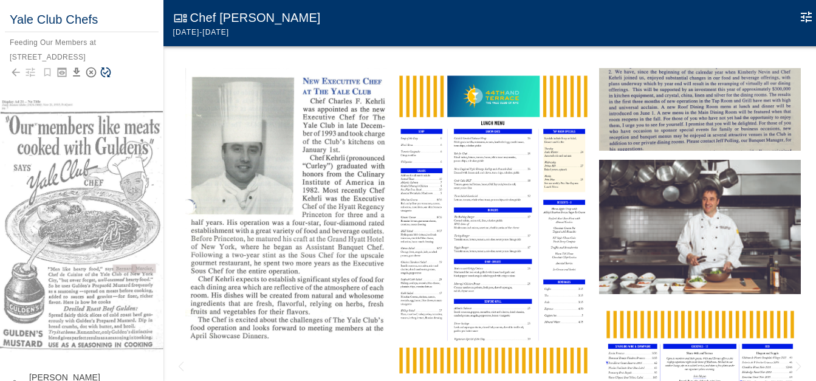
click at [105, 72] on icon "Save Story" at bounding box center [106, 72] width 12 height 12
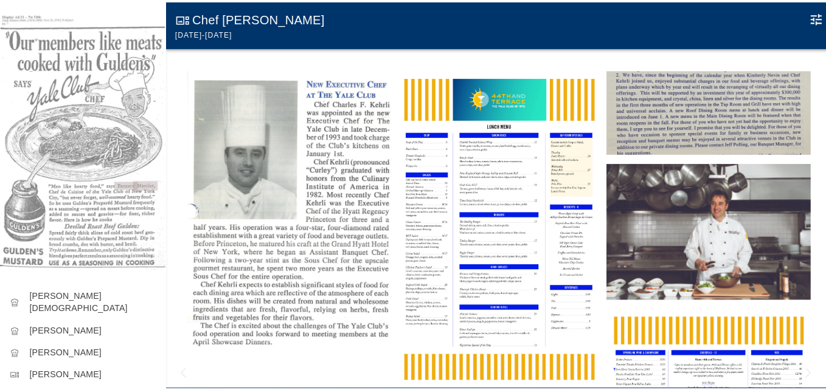
scroll to position [162, 0]
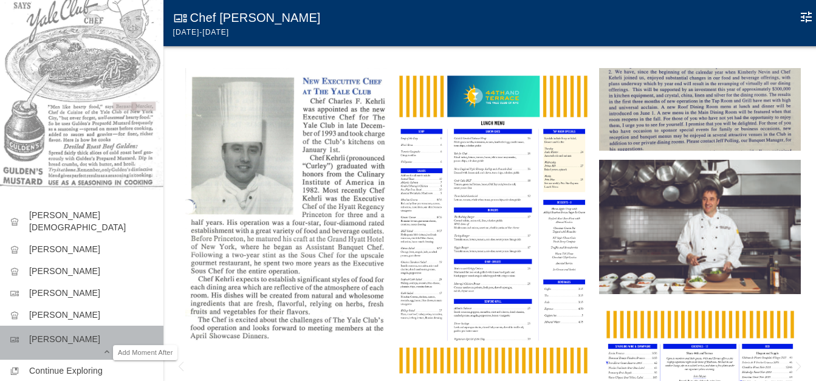
click at [148, 348] on icon "Add Moment After" at bounding box center [152, 352] width 8 height 8
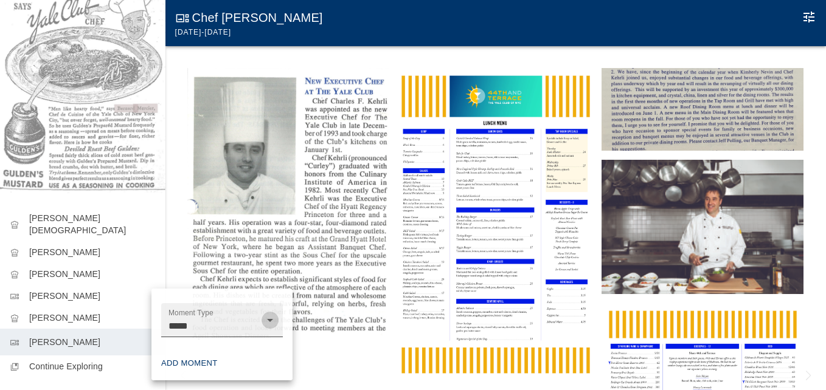
click at [269, 323] on icon "Open" at bounding box center [270, 320] width 15 height 15
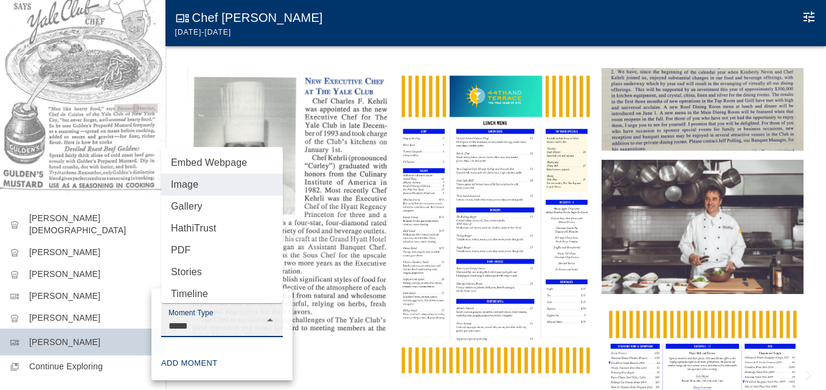
click at [198, 205] on li "Gallery" at bounding box center [222, 207] width 122 height 22
type input "*******"
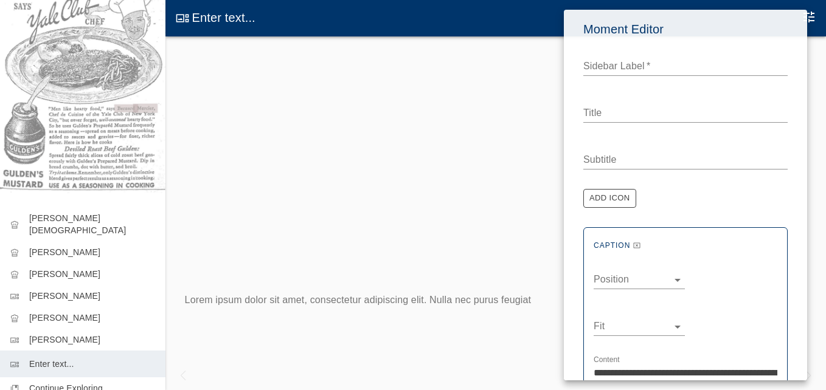
click at [605, 66] on textarea "Sidebar Label   *" at bounding box center [685, 66] width 204 height 14
type textarea "**********"
click at [601, 114] on textarea "Title" at bounding box center [685, 113] width 204 height 14
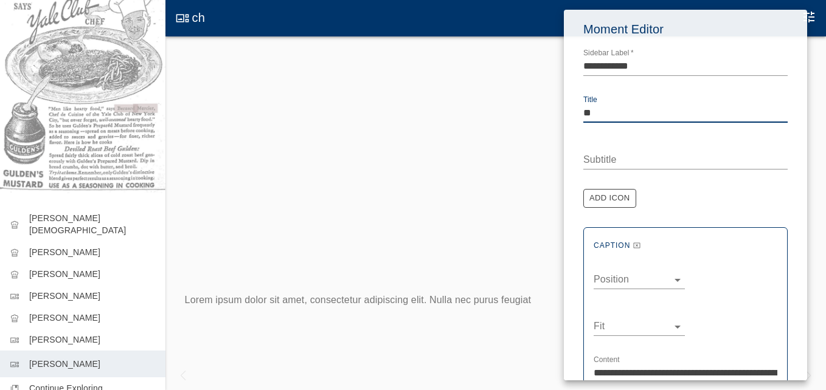
type textarea "*"
type textarea "**********"
click at [597, 160] on textarea "Subtitle" at bounding box center [685, 160] width 204 height 14
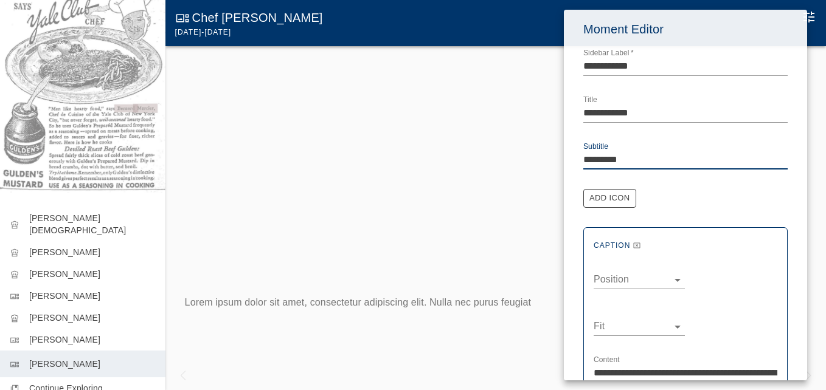
type textarea "*********"
click at [607, 196] on button "Add Icon" at bounding box center [609, 198] width 53 height 19
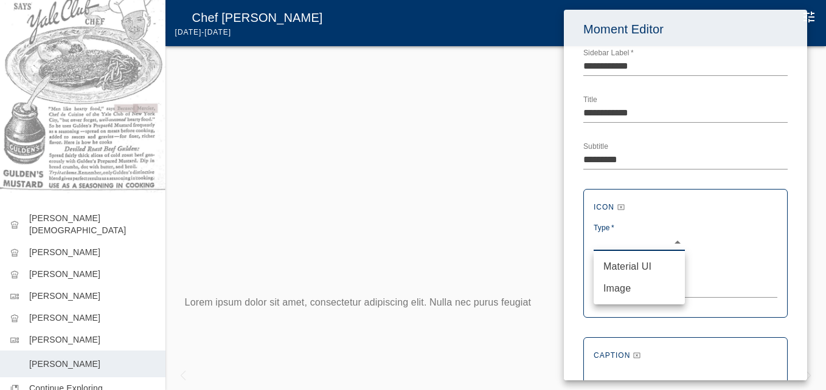
click at [615, 243] on body "Yale Club Chefs Feeding Our Members at 50 Vanderbilt Avenue chef_hat Auguste Ga…" at bounding box center [413, 207] width 826 height 415
click at [618, 266] on li "Material UI" at bounding box center [638, 267] width 91 height 22
type input "***"
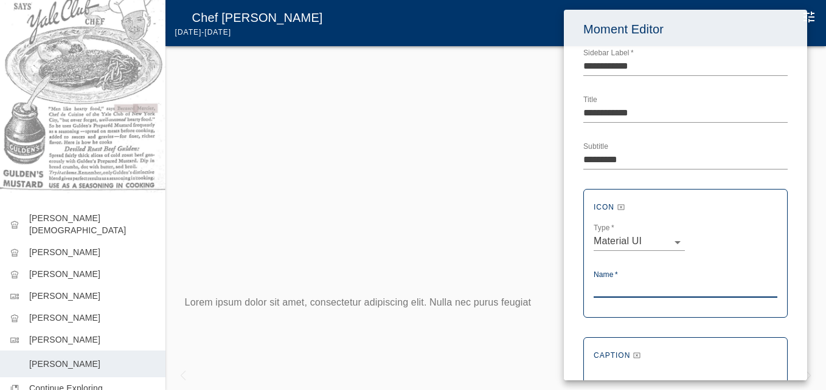
click at [602, 284] on textarea "Name   *" at bounding box center [685, 288] width 184 height 14
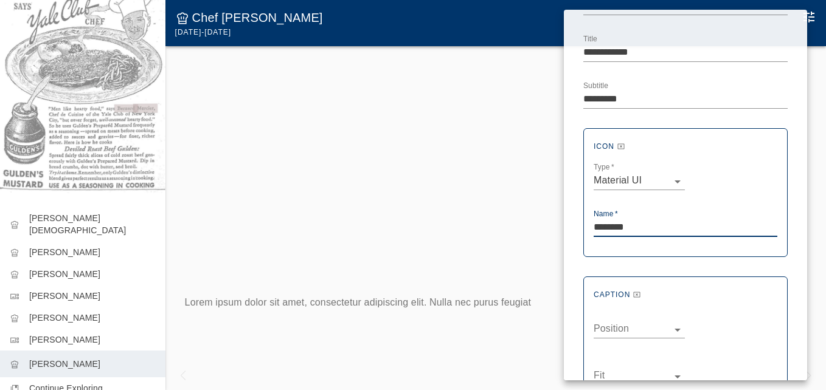
scroll to position [122, 0]
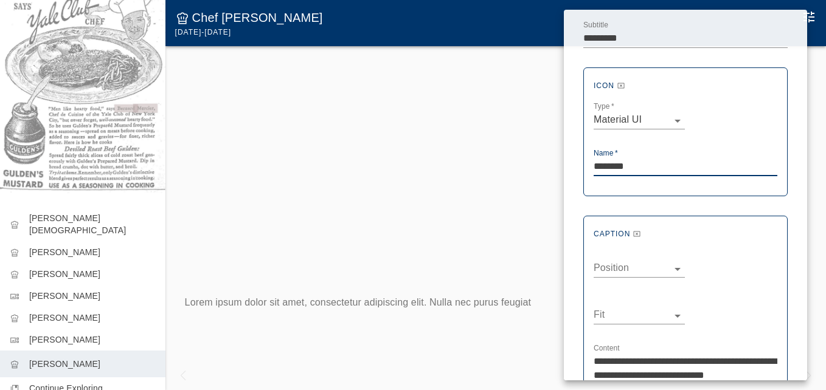
type textarea "********"
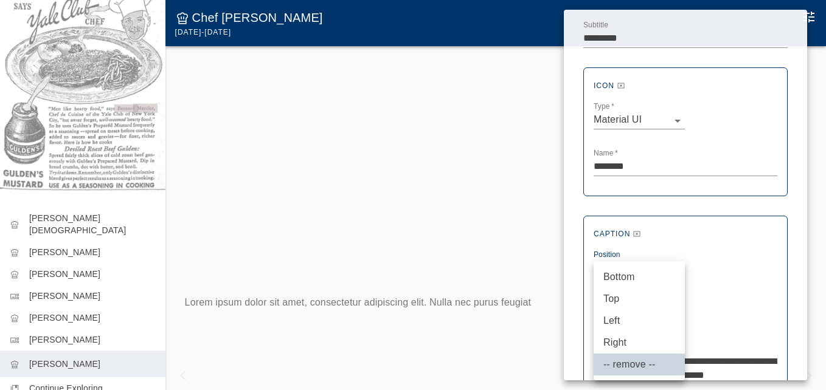
click at [661, 269] on body "Yale Club Chefs Feeding Our Members at 50 Vanderbilt Avenue chef_hat Auguste Ga…" at bounding box center [413, 207] width 826 height 415
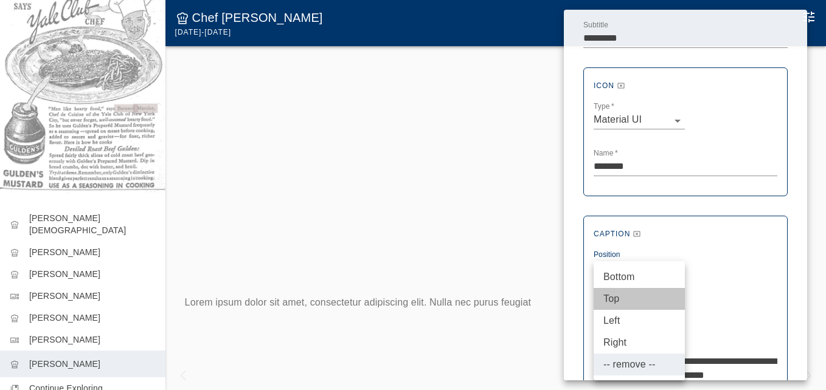
click at [621, 300] on li "Top" at bounding box center [638, 299] width 91 height 22
type input "***"
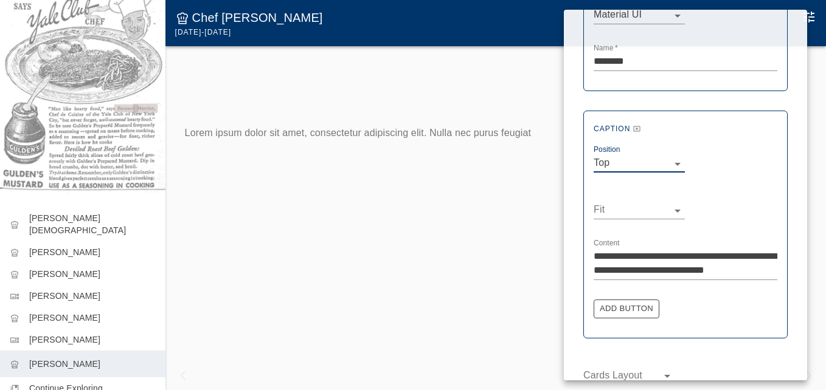
scroll to position [243, 0]
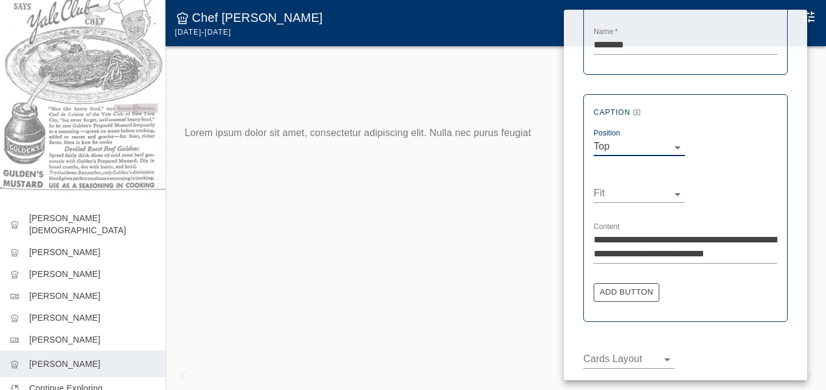
click at [675, 194] on body "Yale Club Chefs Feeding Our Members at 50 Vanderbilt Avenue chef_hat Auguste Ga…" at bounding box center [413, 207] width 826 height 415
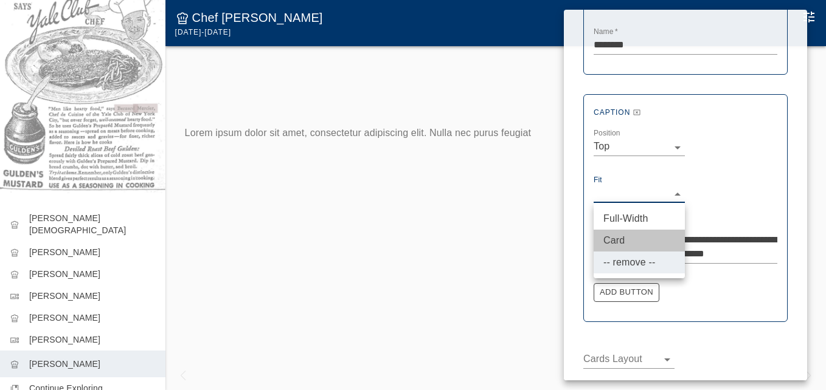
click at [617, 241] on li "Card" at bounding box center [638, 241] width 91 height 22
type input "****"
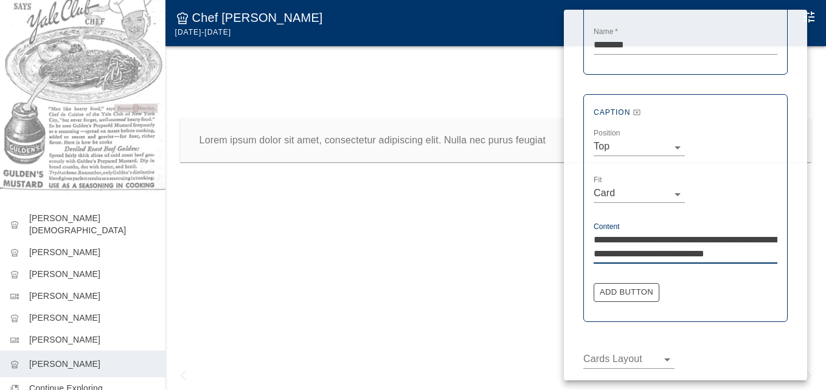
drag, startPoint x: 764, startPoint y: 249, endPoint x: 589, endPoint y: 245, distance: 174.5
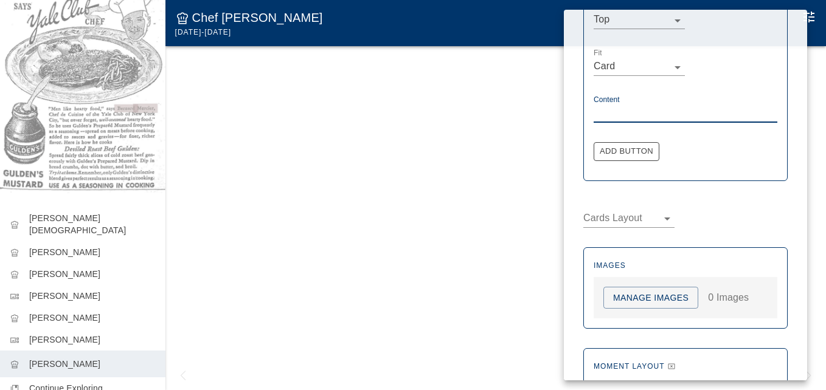
scroll to position [426, 0]
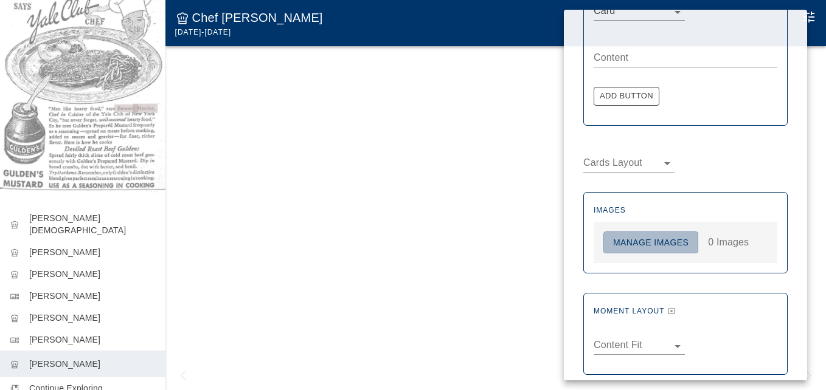
click at [635, 244] on button "Manage Images" at bounding box center [650, 243] width 95 height 22
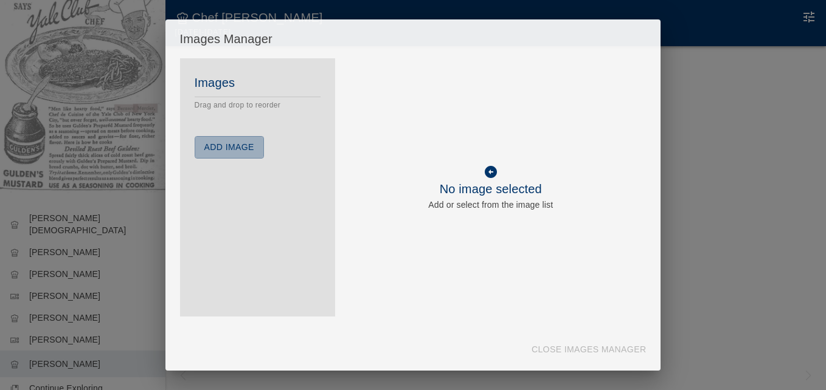
click at [255, 146] on button "Add Image" at bounding box center [229, 147] width 69 height 22
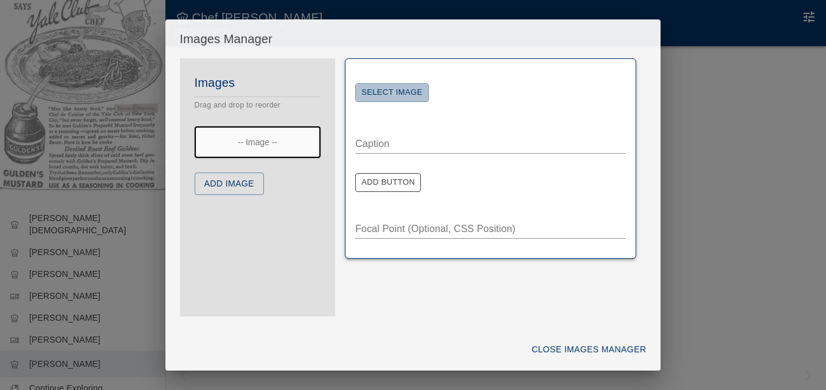
click at [405, 89] on button "Select Image" at bounding box center [391, 92] width 73 height 19
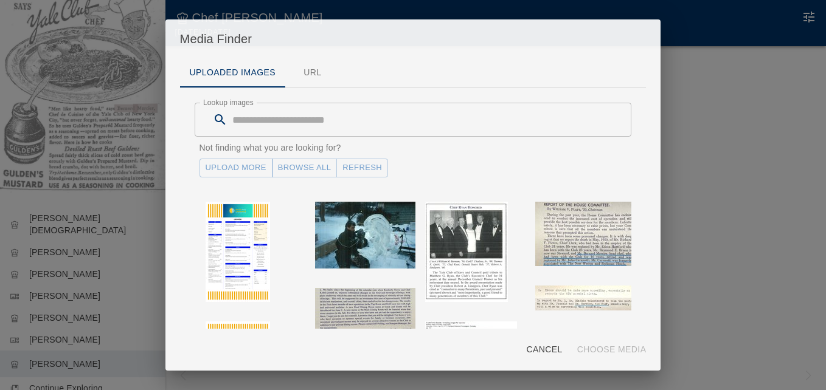
click at [243, 168] on link "Upload More" at bounding box center [235, 168] width 73 height 19
click at [360, 164] on button "Refresh" at bounding box center [362, 168] width 52 height 19
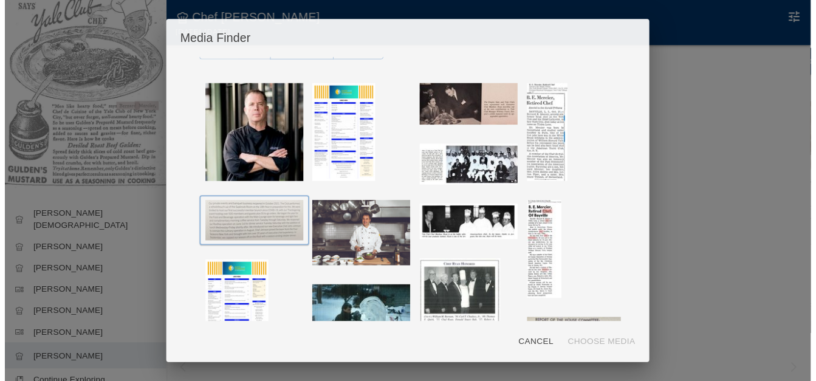
scroll to position [122, 0]
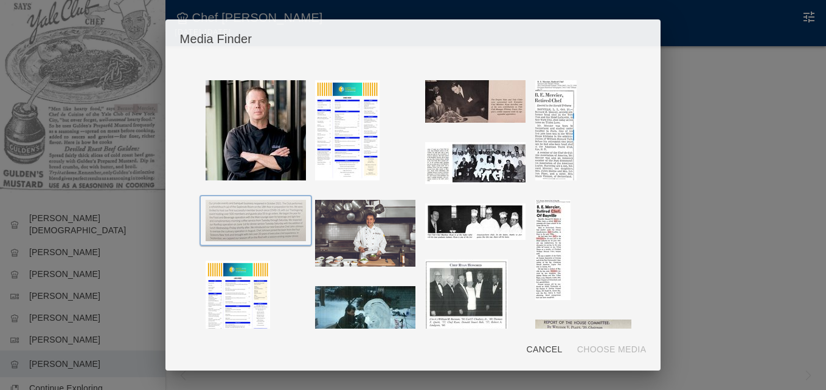
click at [257, 209] on img "button" at bounding box center [255, 220] width 100 height 41
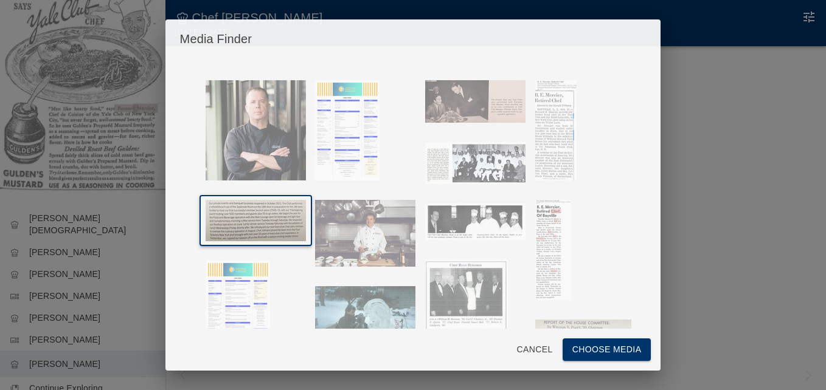
click at [587, 347] on button "Choose Media" at bounding box center [606, 350] width 89 height 22
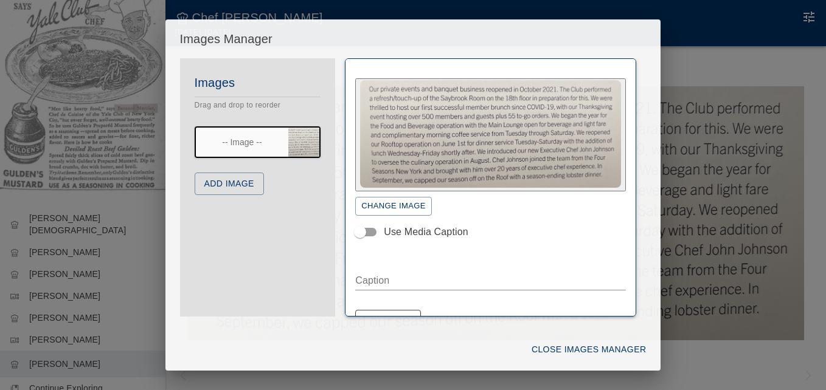
click at [243, 184] on button "Add Image" at bounding box center [229, 184] width 69 height 22
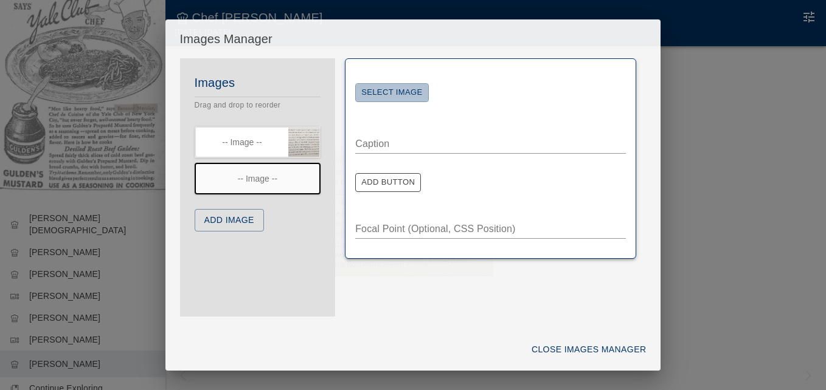
click at [388, 95] on button "Select Image" at bounding box center [391, 92] width 73 height 19
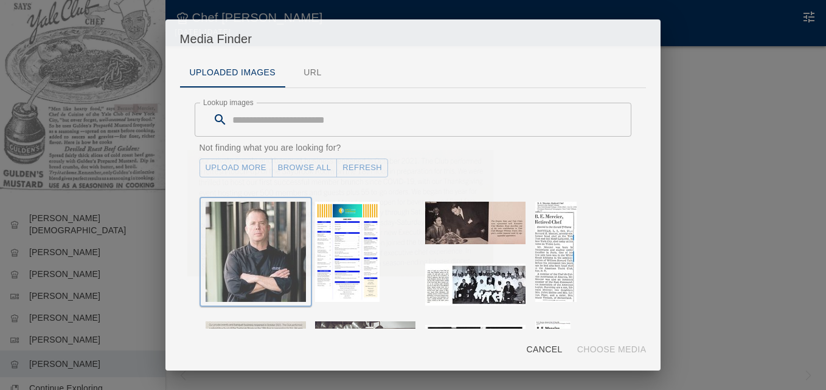
click at [260, 230] on img "button" at bounding box center [255, 252] width 100 height 100
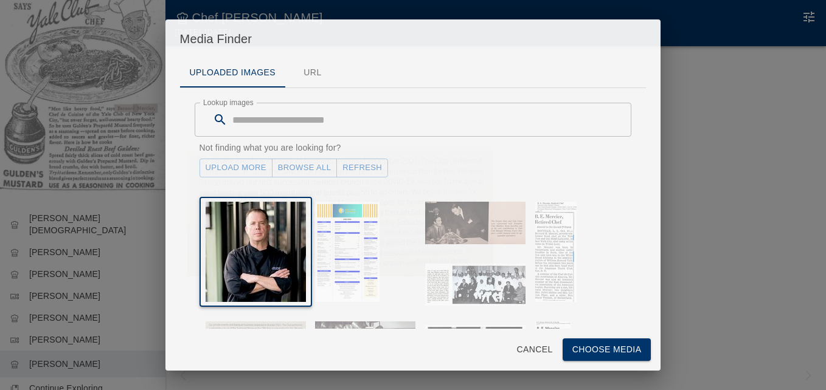
click at [588, 353] on button "Choose Media" at bounding box center [606, 350] width 89 height 22
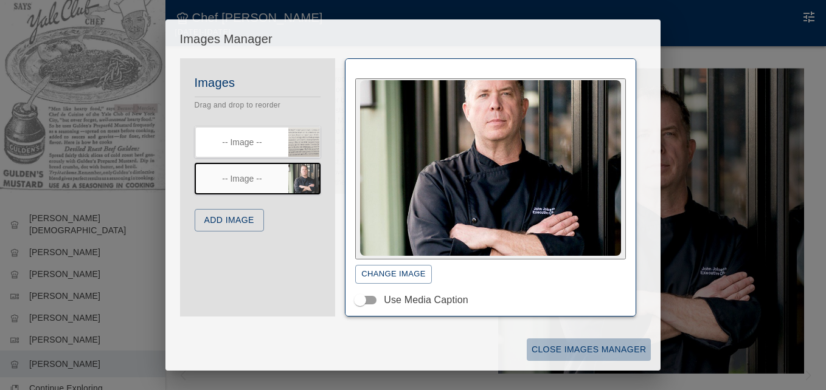
click at [564, 347] on button "Close Images Manager" at bounding box center [588, 350] width 124 height 22
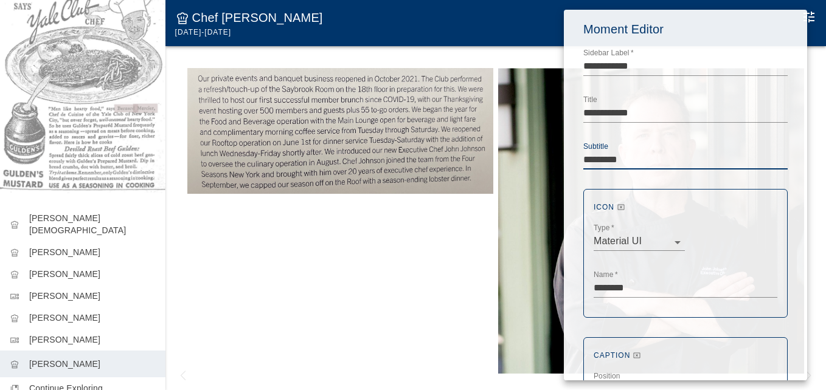
type textarea "*********"
click at [371, 239] on div at bounding box center [413, 195] width 826 height 390
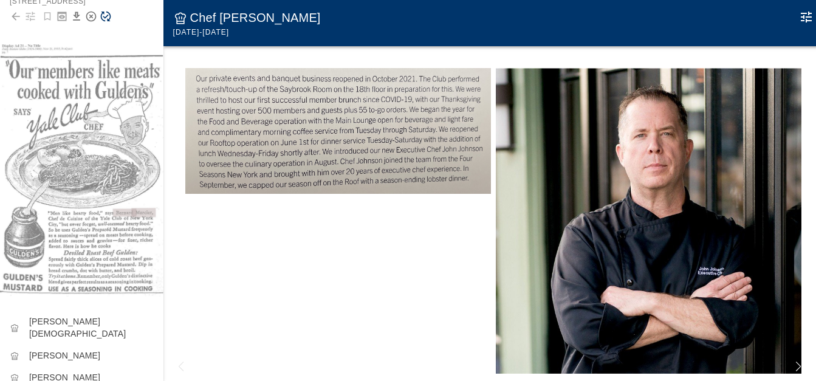
scroll to position [0, 0]
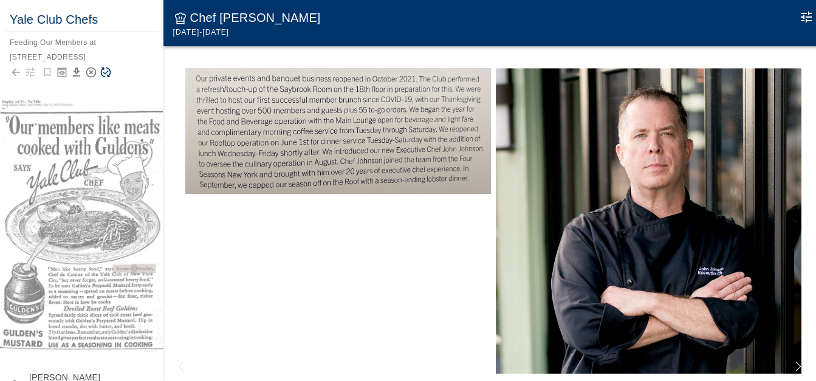
click at [109, 72] on icon "Save Story" at bounding box center [106, 72] width 12 height 12
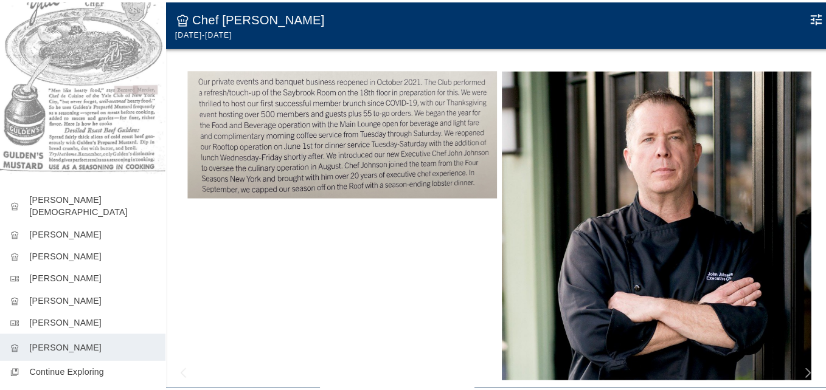
scroll to position [184, 0]
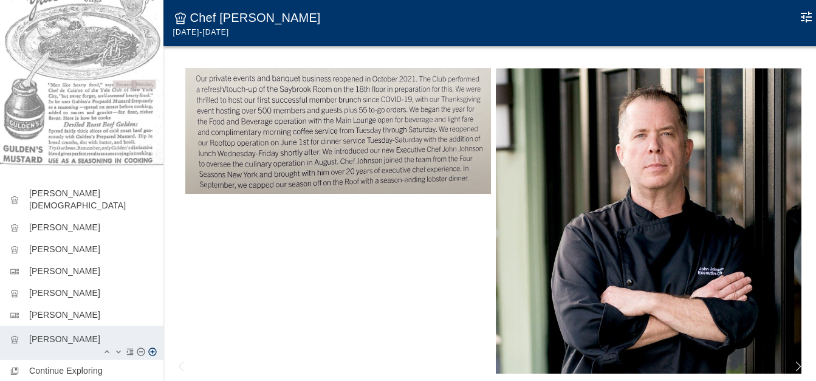
click at [148, 348] on icon "Add Moment After" at bounding box center [152, 352] width 8 height 8
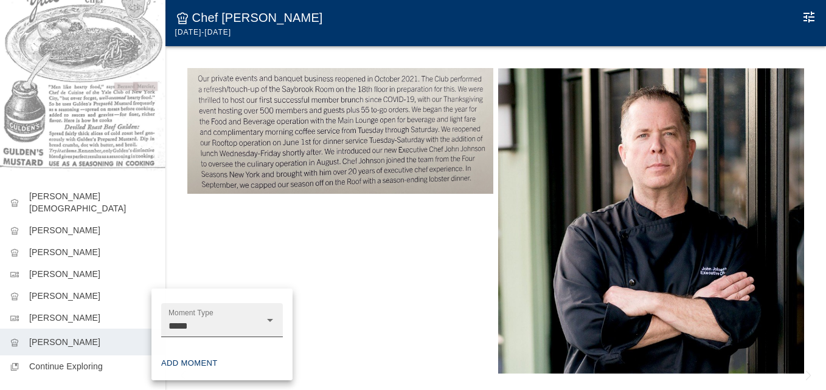
click at [269, 318] on icon "Open" at bounding box center [270, 320] width 15 height 15
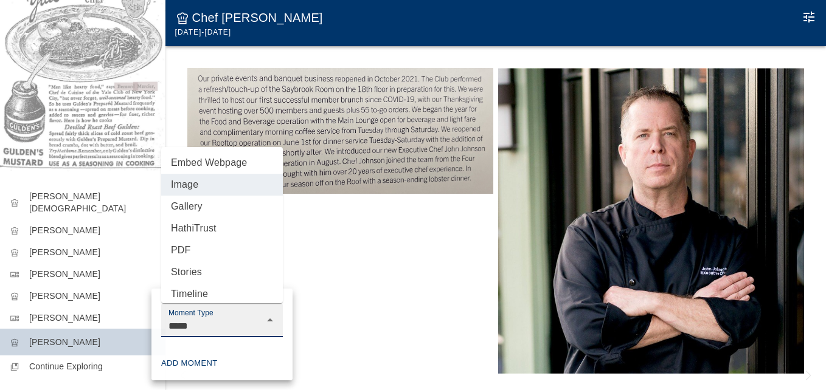
click at [184, 204] on li "Gallery" at bounding box center [222, 207] width 122 height 22
type input "*******"
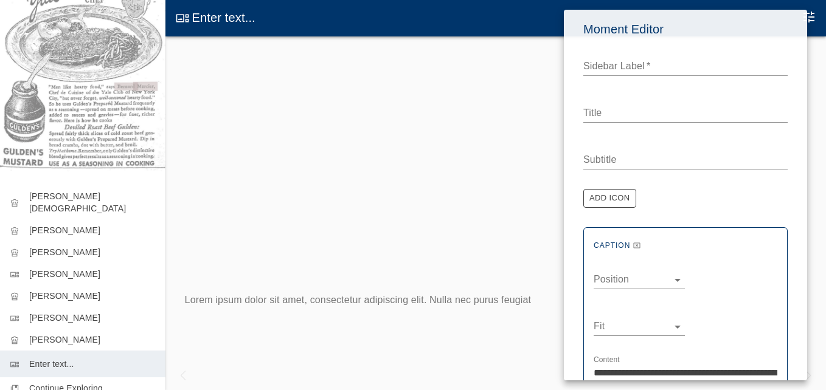
click at [589, 67] on textarea "Sidebar Label   *" at bounding box center [685, 66] width 204 height 14
type textarea "**********"
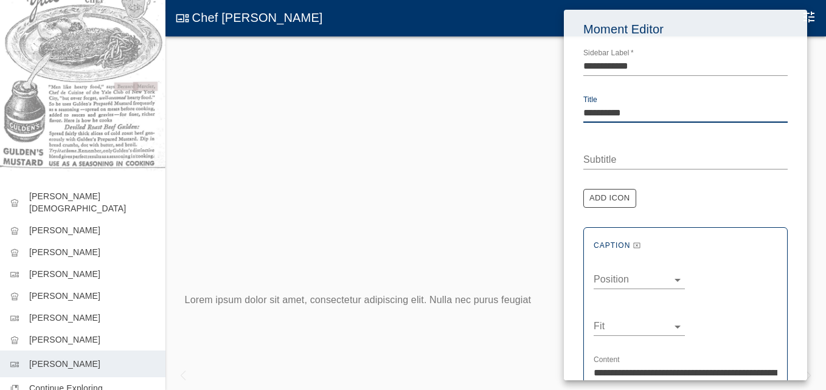
type textarea "**********"
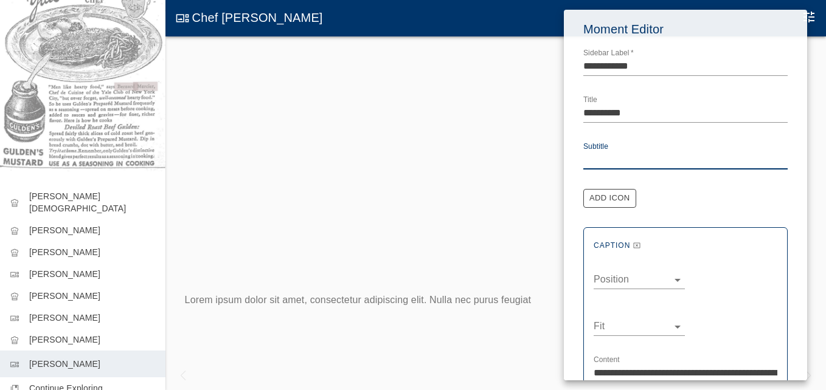
click at [605, 160] on textarea "Subtitle" at bounding box center [685, 160] width 204 height 14
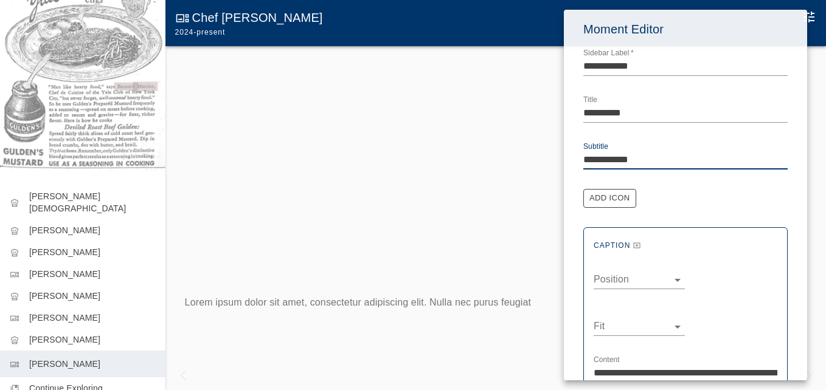
type textarea "**********"
click at [610, 202] on button "Add Icon" at bounding box center [609, 198] width 53 height 19
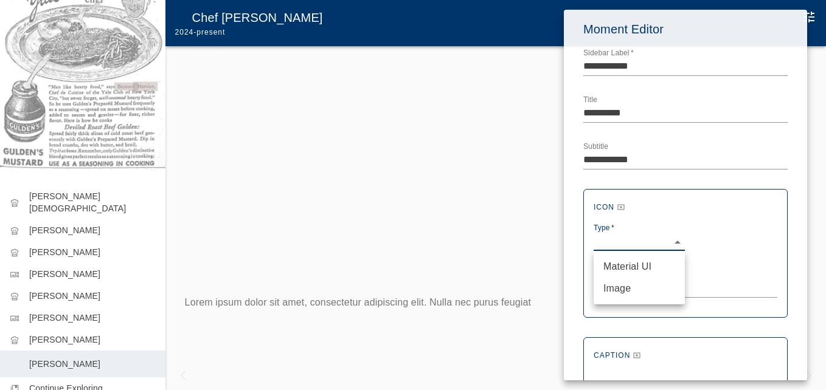
click at [616, 239] on body "Yale Club Chefs Feeding Our Members at 50 Vanderbilt Avenue chef_hat Auguste Ga…" at bounding box center [413, 207] width 826 height 415
click at [617, 263] on li "Material UI" at bounding box center [638, 267] width 91 height 22
type input "***"
click at [602, 283] on textarea "Name   *" at bounding box center [685, 288] width 184 height 14
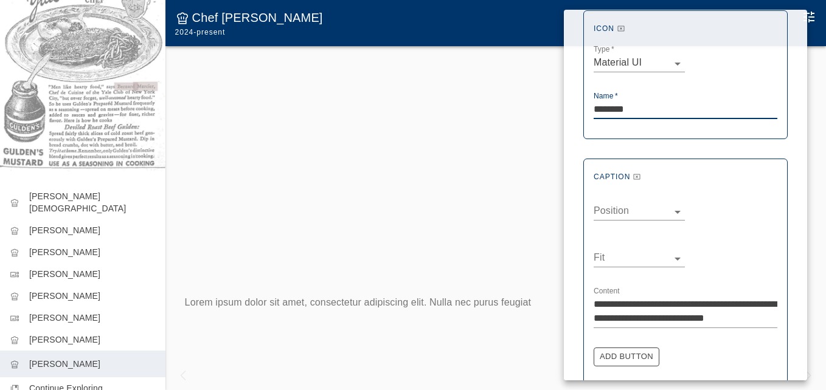
scroll to position [182, 0]
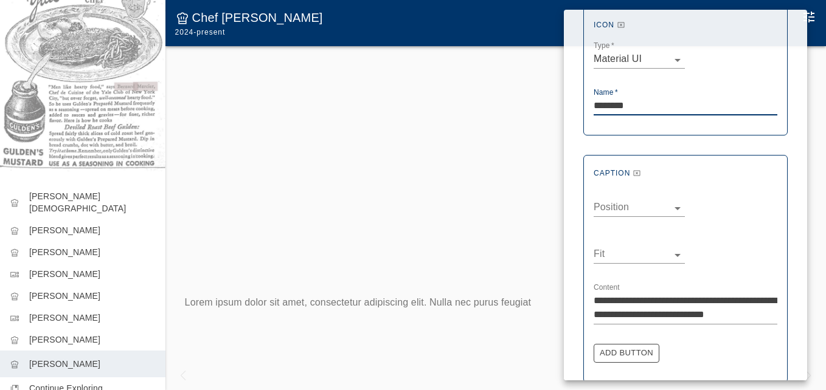
type textarea "********"
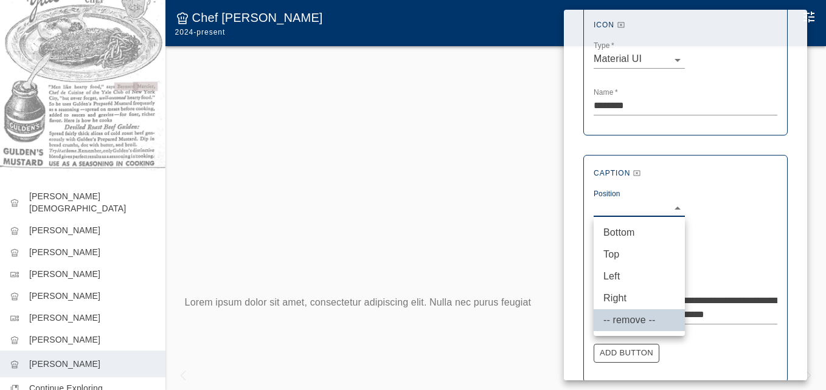
click at [677, 207] on body "Yale Club Chefs Feeding Our Members at 50 Vanderbilt Avenue chef_hat Auguste Ga…" at bounding box center [413, 207] width 826 height 415
click at [617, 250] on li "Top" at bounding box center [638, 255] width 91 height 22
type input "***"
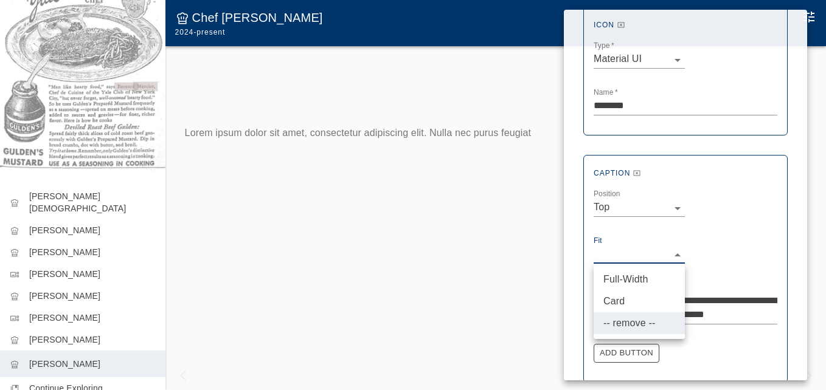
click at [674, 254] on body "Yale Club Chefs Feeding Our Members at 50 Vanderbilt Avenue chef_hat Auguste Ga…" at bounding box center [413, 207] width 826 height 415
click at [623, 295] on li "Card" at bounding box center [638, 302] width 91 height 22
type input "****"
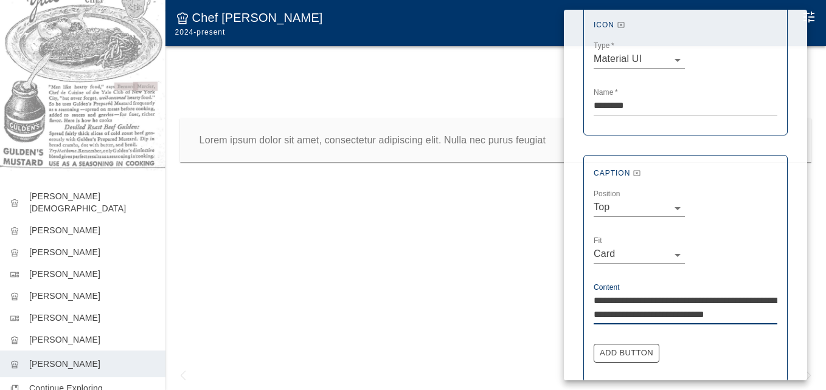
drag, startPoint x: 769, startPoint y: 315, endPoint x: 581, endPoint y: 298, distance: 188.6
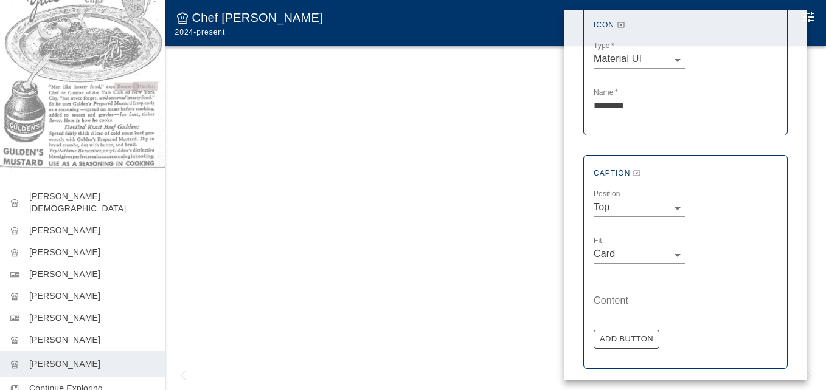
click at [799, 157] on div "**********" at bounding box center [685, 232] width 243 height 810
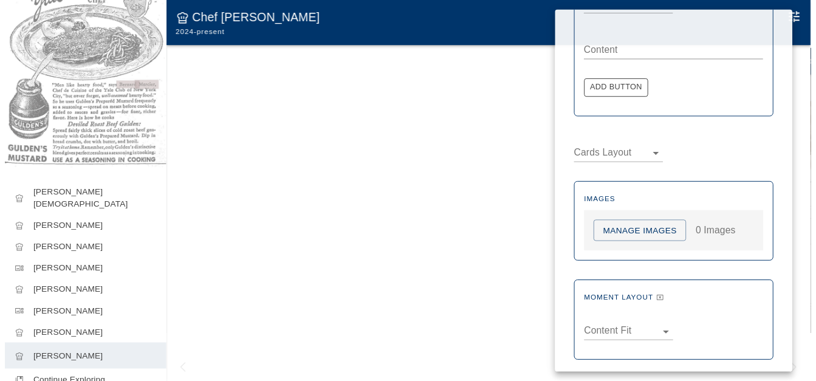
scroll to position [440, 0]
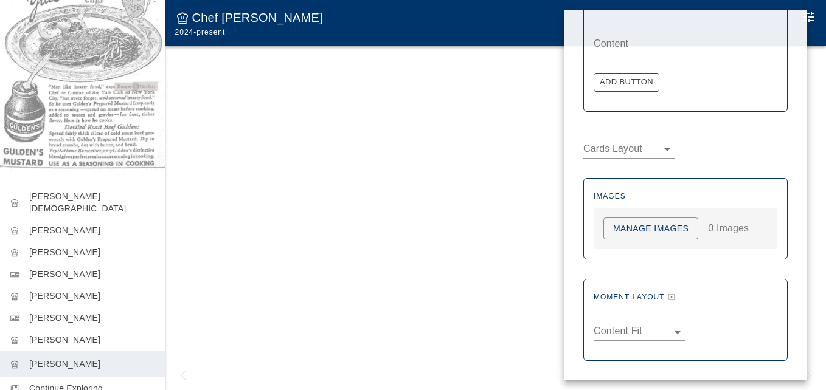
click at [654, 231] on button "Manage Images" at bounding box center [650, 229] width 95 height 22
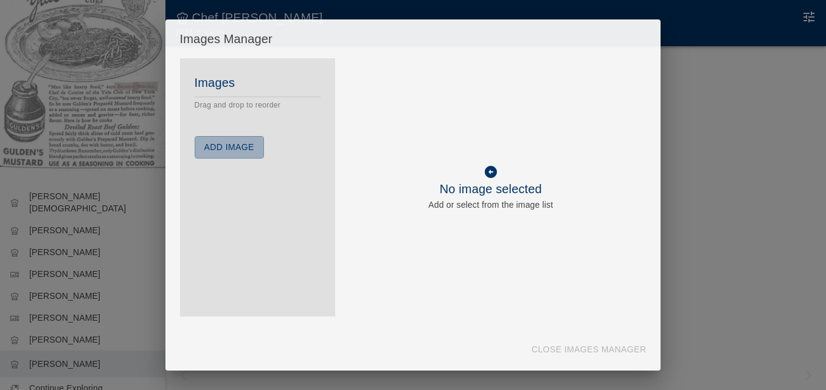
click at [248, 149] on button "Add Image" at bounding box center [229, 147] width 69 height 22
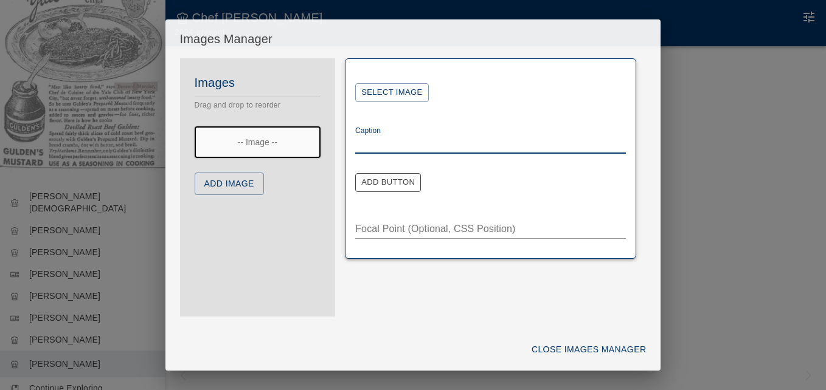
click at [379, 143] on textarea "Caption" at bounding box center [490, 144] width 271 height 14
click at [395, 88] on button "Select Image" at bounding box center [391, 92] width 73 height 19
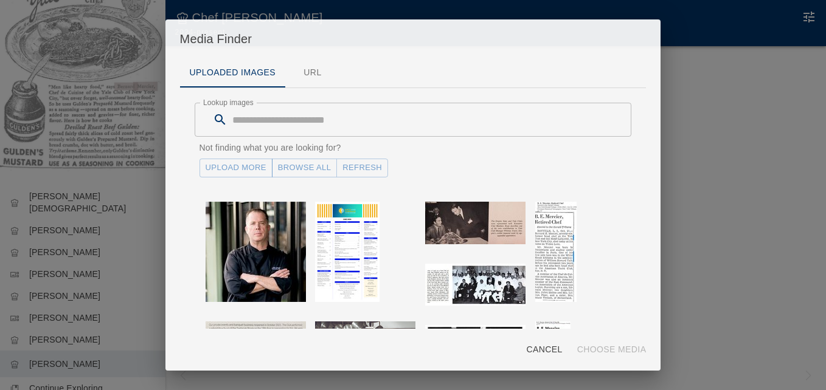
click at [244, 173] on link "Upload More" at bounding box center [235, 168] width 73 height 19
click at [354, 168] on button "Refresh" at bounding box center [362, 168] width 52 height 19
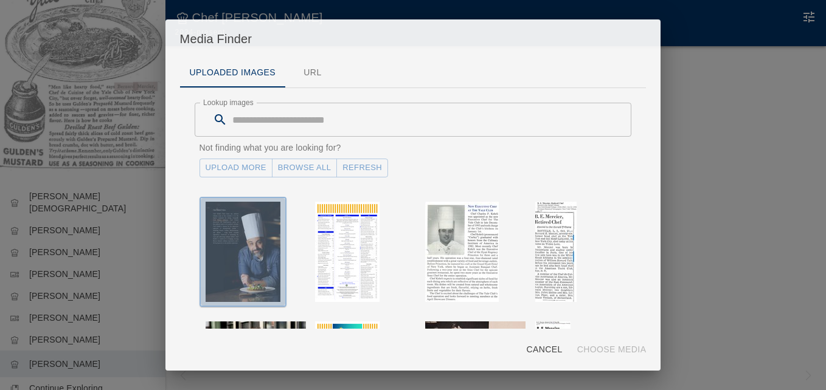
click at [266, 233] on img "button" at bounding box center [242, 252] width 75 height 100
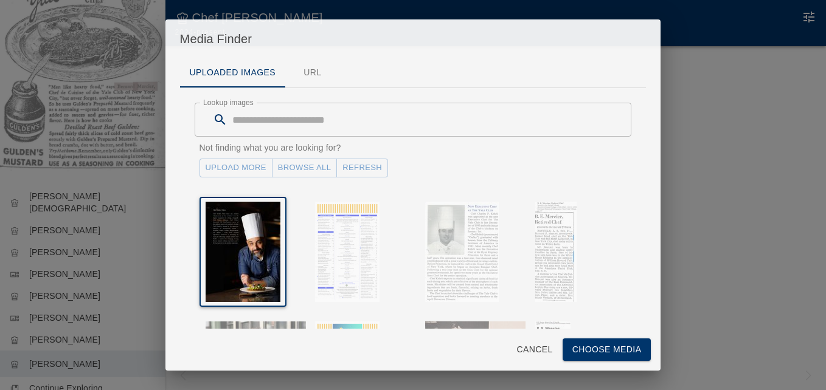
click at [588, 349] on button "Choose Media" at bounding box center [606, 350] width 89 height 22
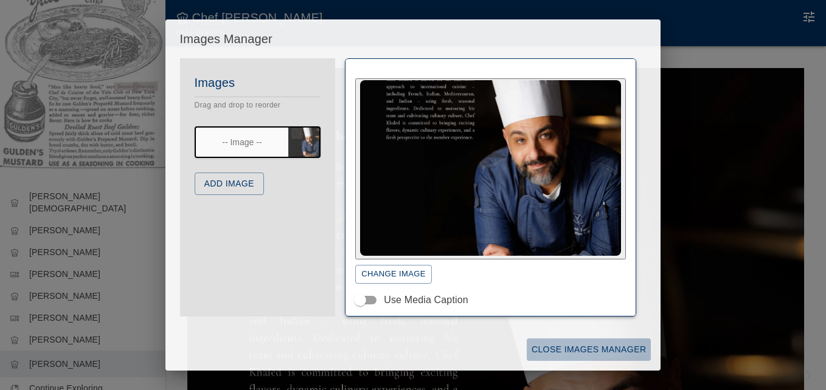
click at [567, 348] on button "Close Images Manager" at bounding box center [588, 350] width 124 height 22
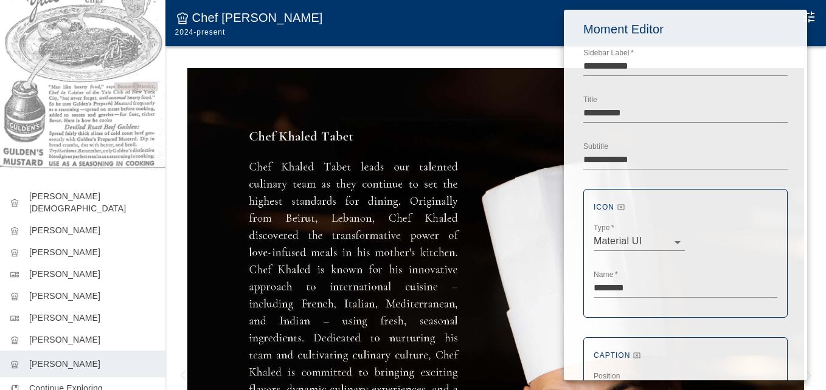
drag, startPoint x: 156, startPoint y: 196, endPoint x: 153, endPoint y: 83, distance: 113.1
click at [153, 81] on div at bounding box center [413, 195] width 826 height 390
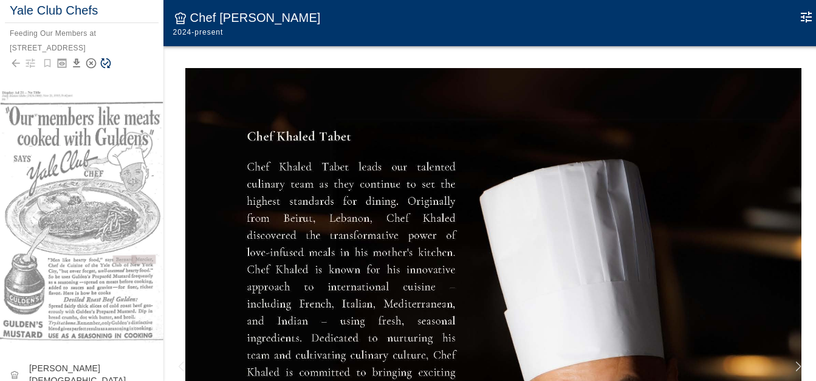
scroll to position [0, 0]
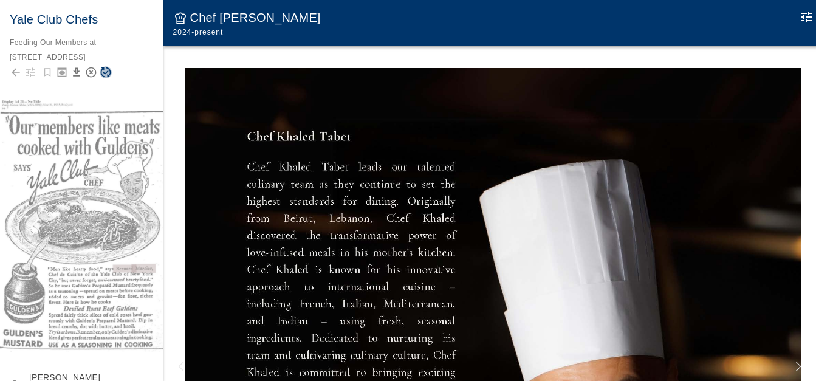
click at [108, 72] on icon "Save Story" at bounding box center [106, 72] width 12 height 12
